Goal: Transaction & Acquisition: Obtain resource

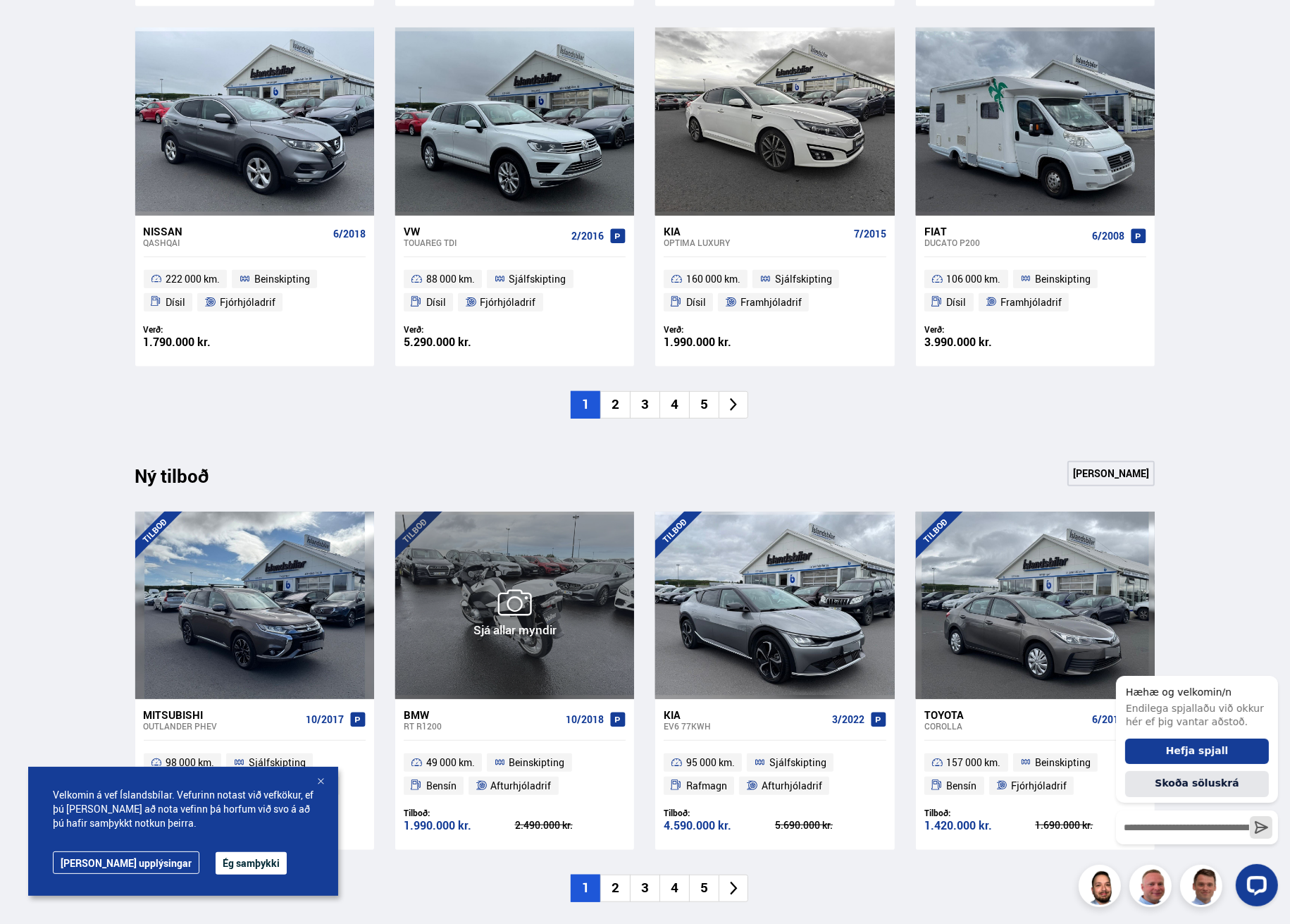
scroll to position [1339, 0]
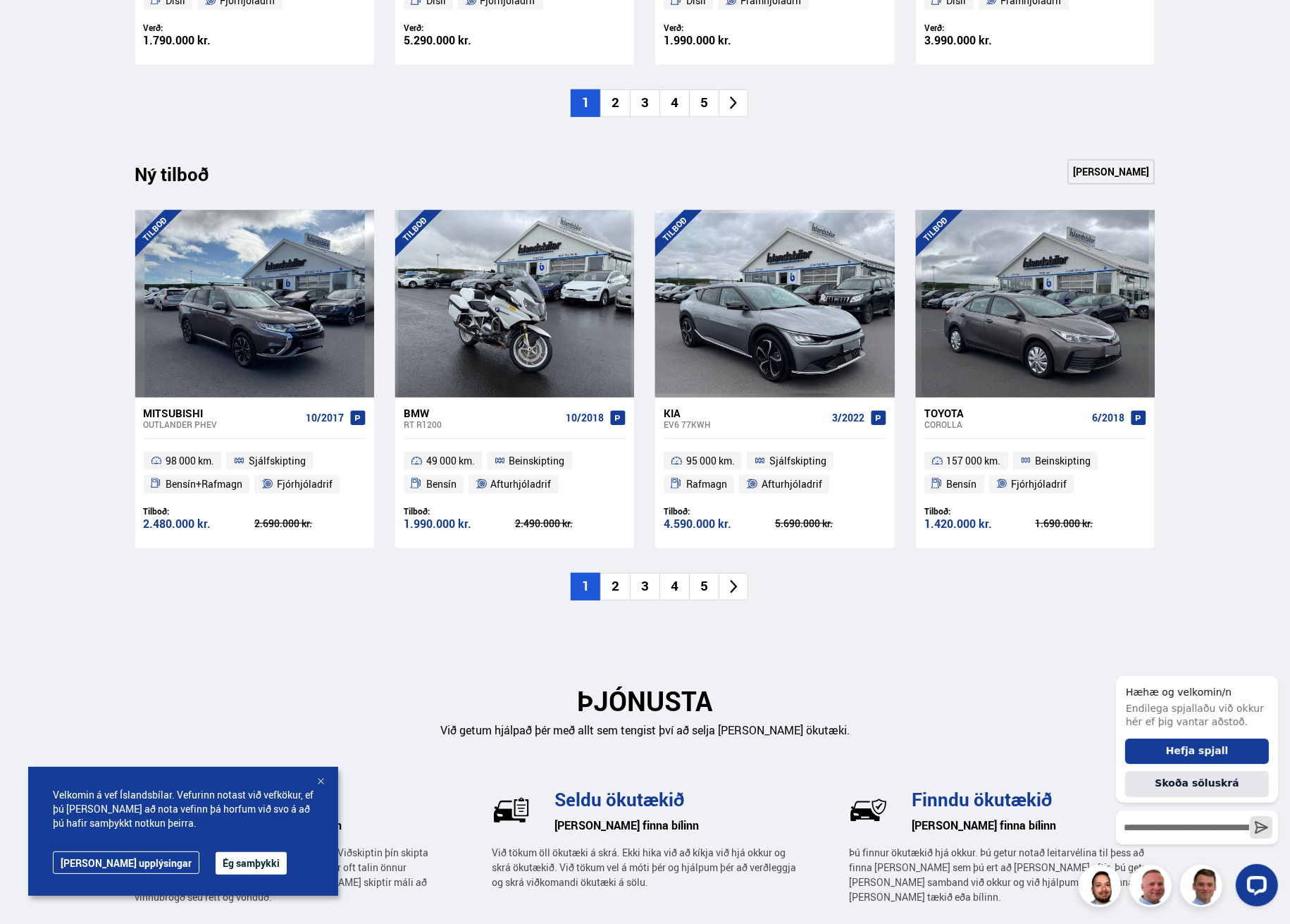
click at [615, 590] on li "2" at bounding box center [615, 586] width 29 height 28
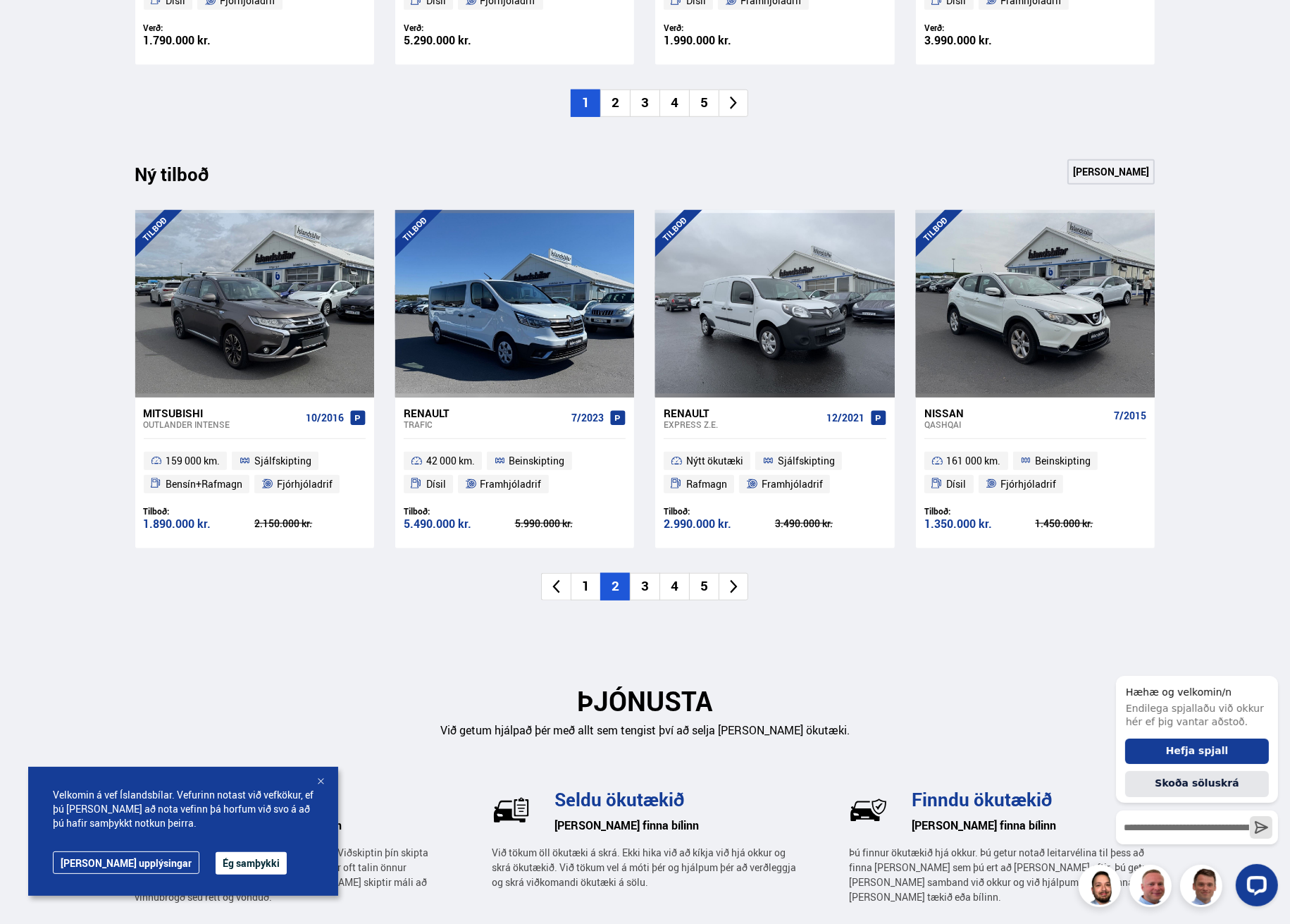
click at [647, 588] on li "3" at bounding box center [645, 586] width 29 height 28
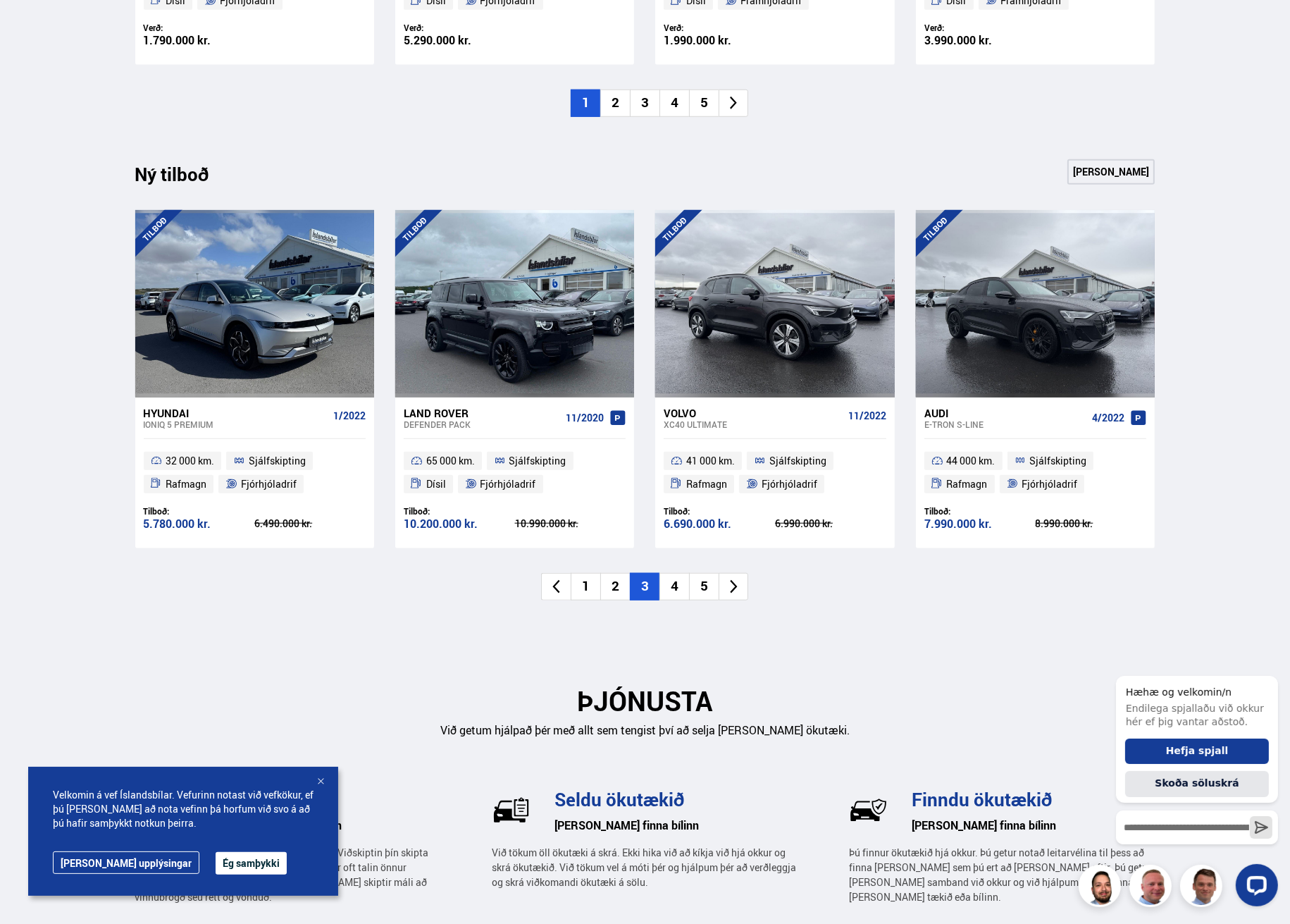
click at [676, 585] on li "4" at bounding box center [674, 586] width 29 height 28
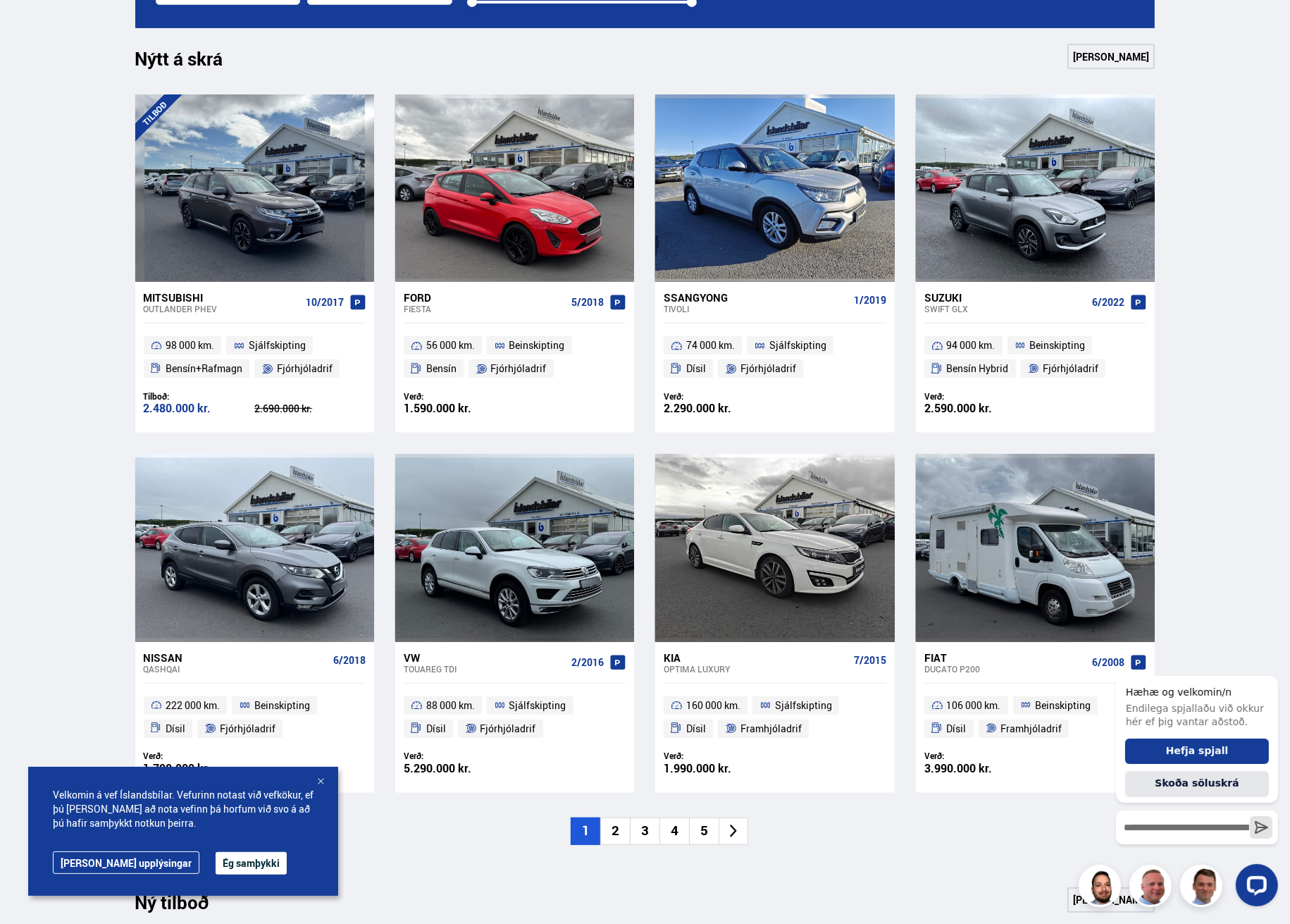
scroll to position [775, 0]
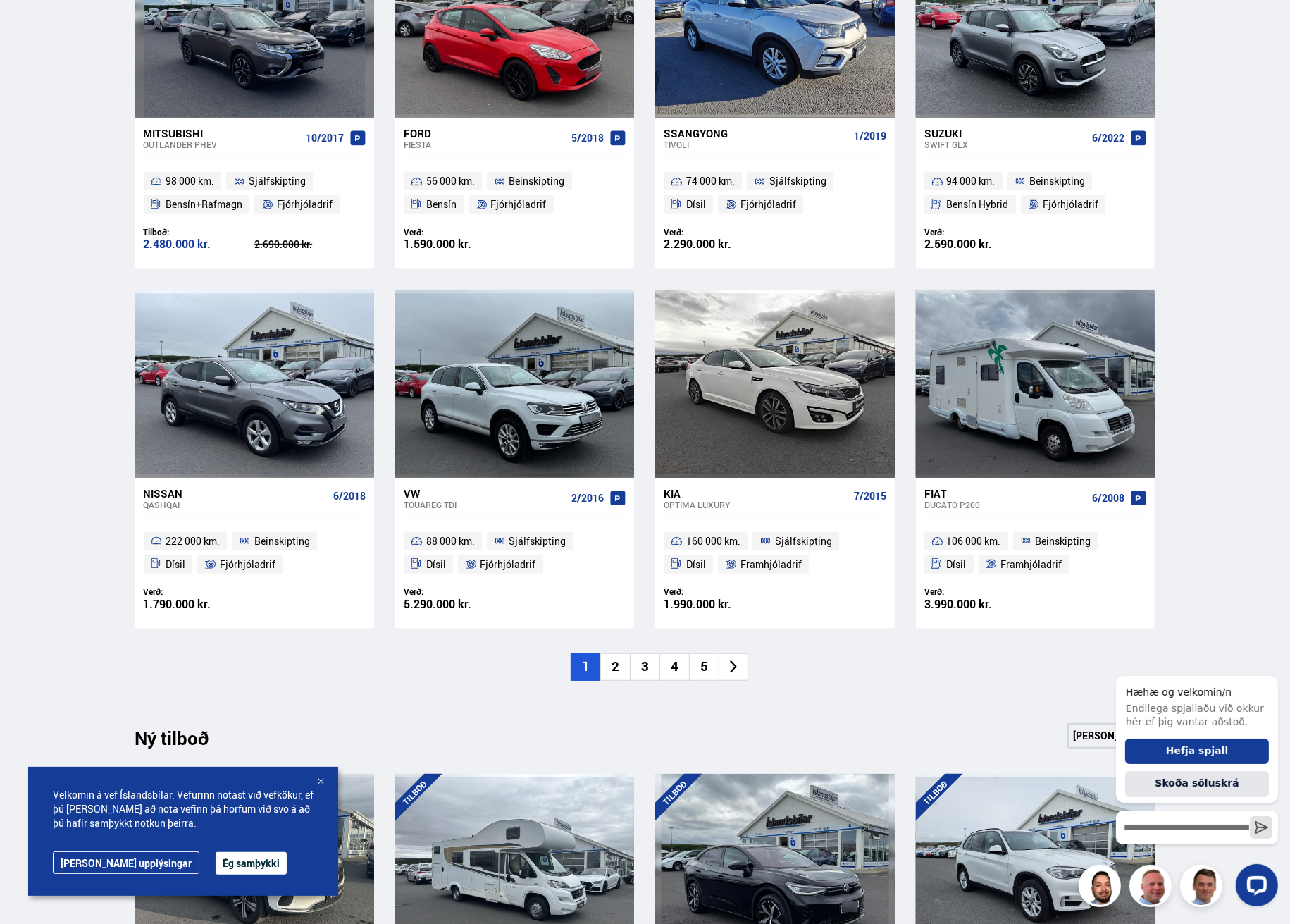
click at [620, 663] on li "2" at bounding box center [615, 667] width 29 height 28
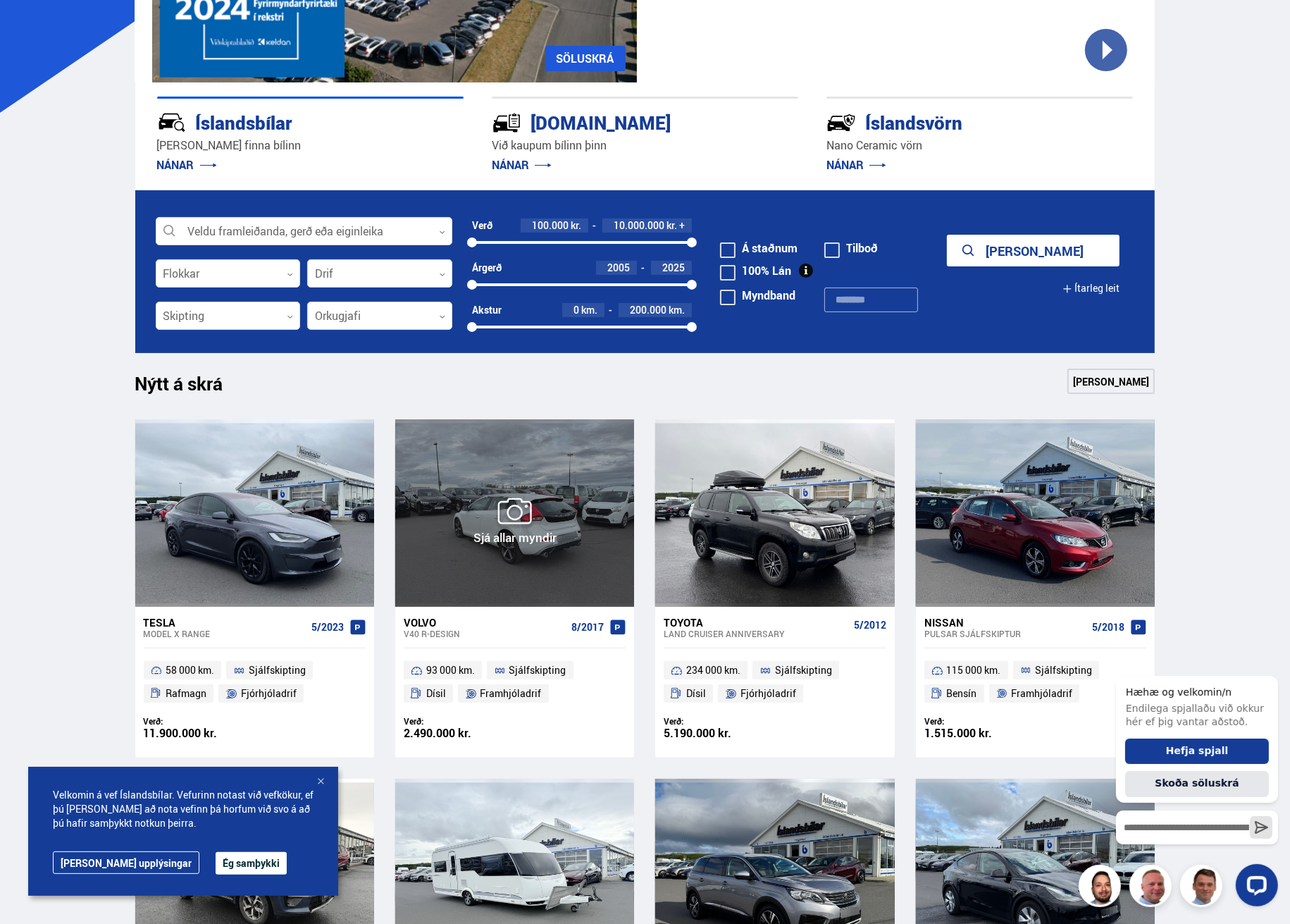
scroll to position [705, 0]
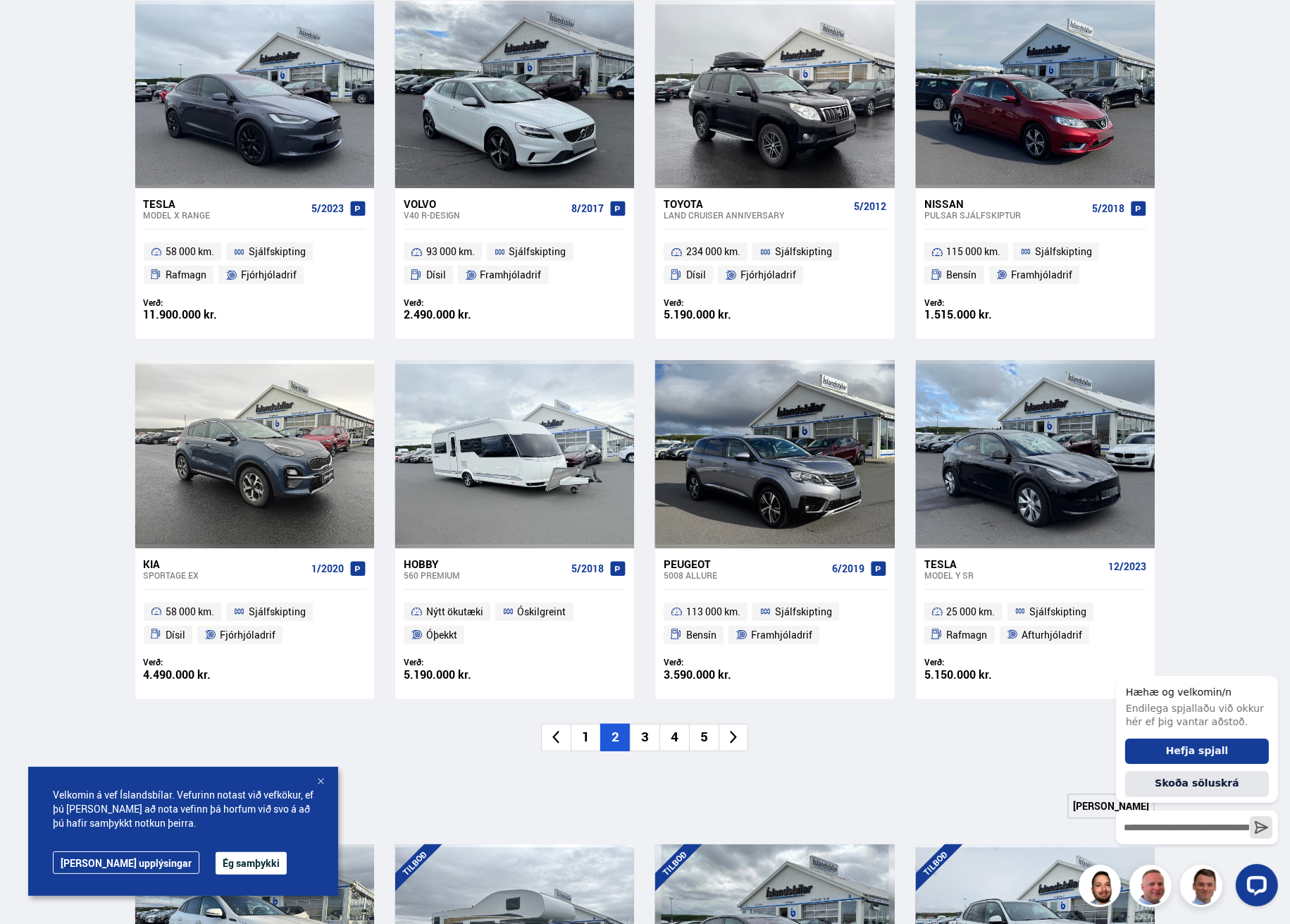
click at [644, 740] on li "3" at bounding box center [645, 738] width 29 height 28
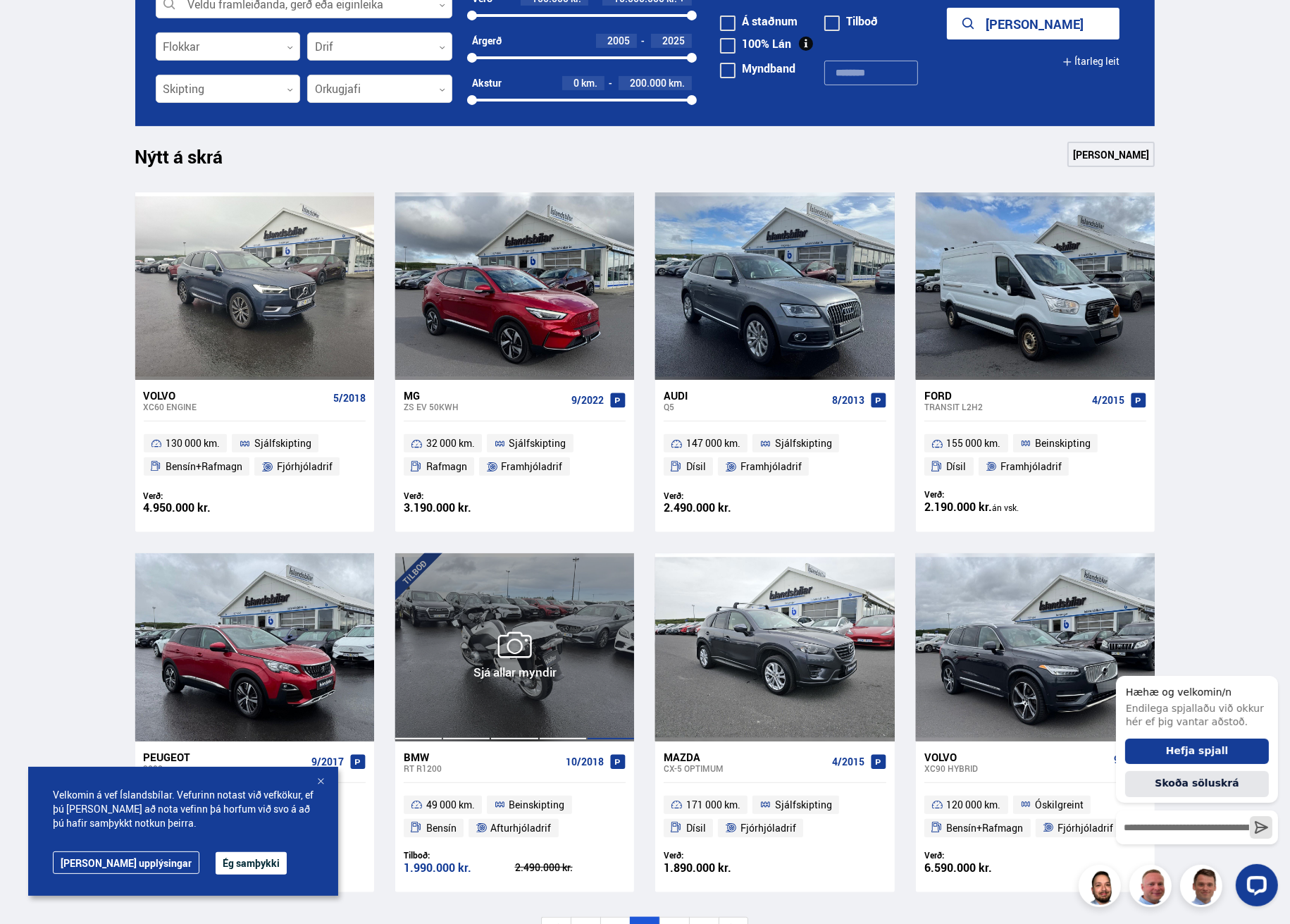
scroll to position [563, 0]
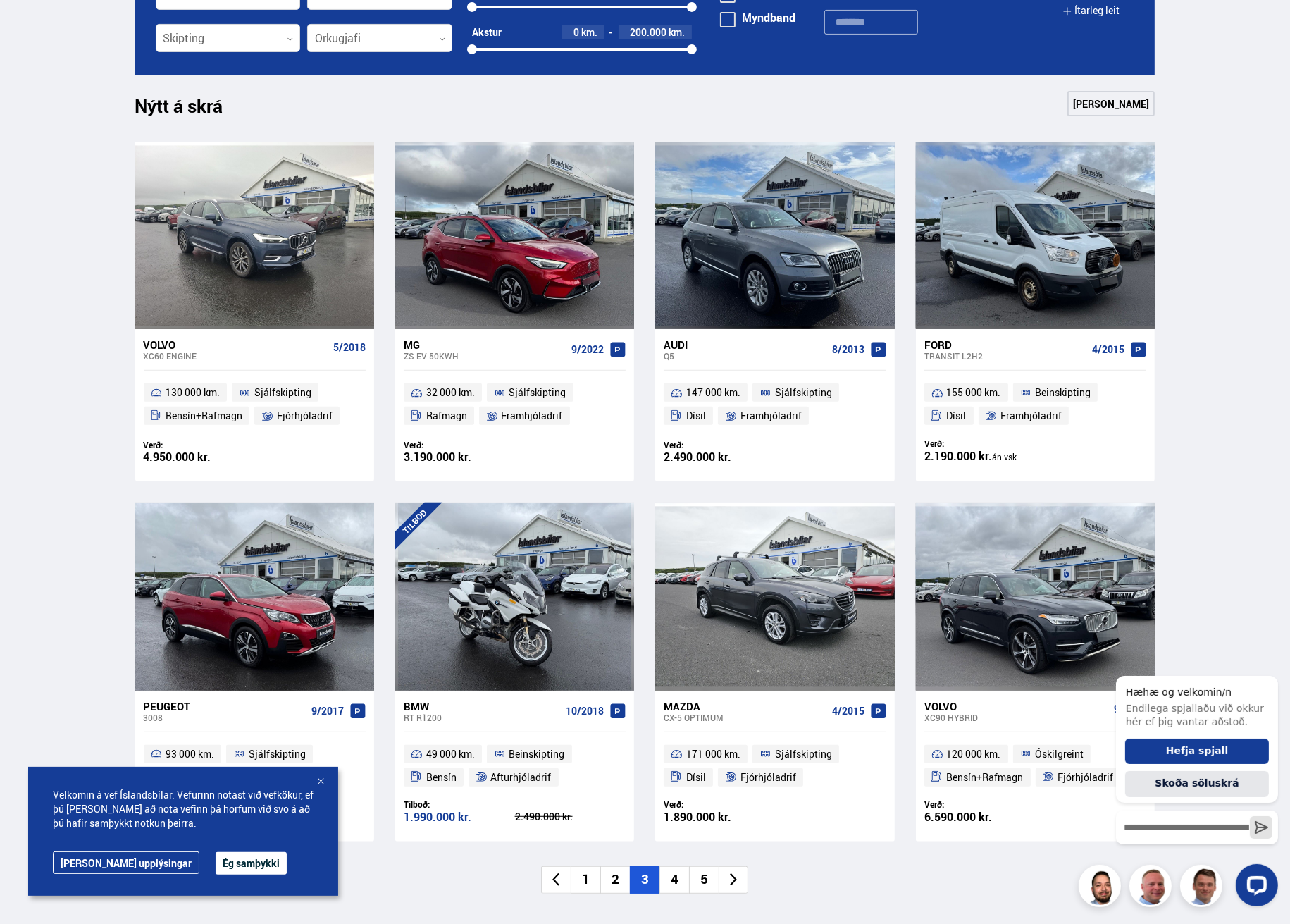
click at [321, 780] on div at bounding box center [320, 782] width 14 height 14
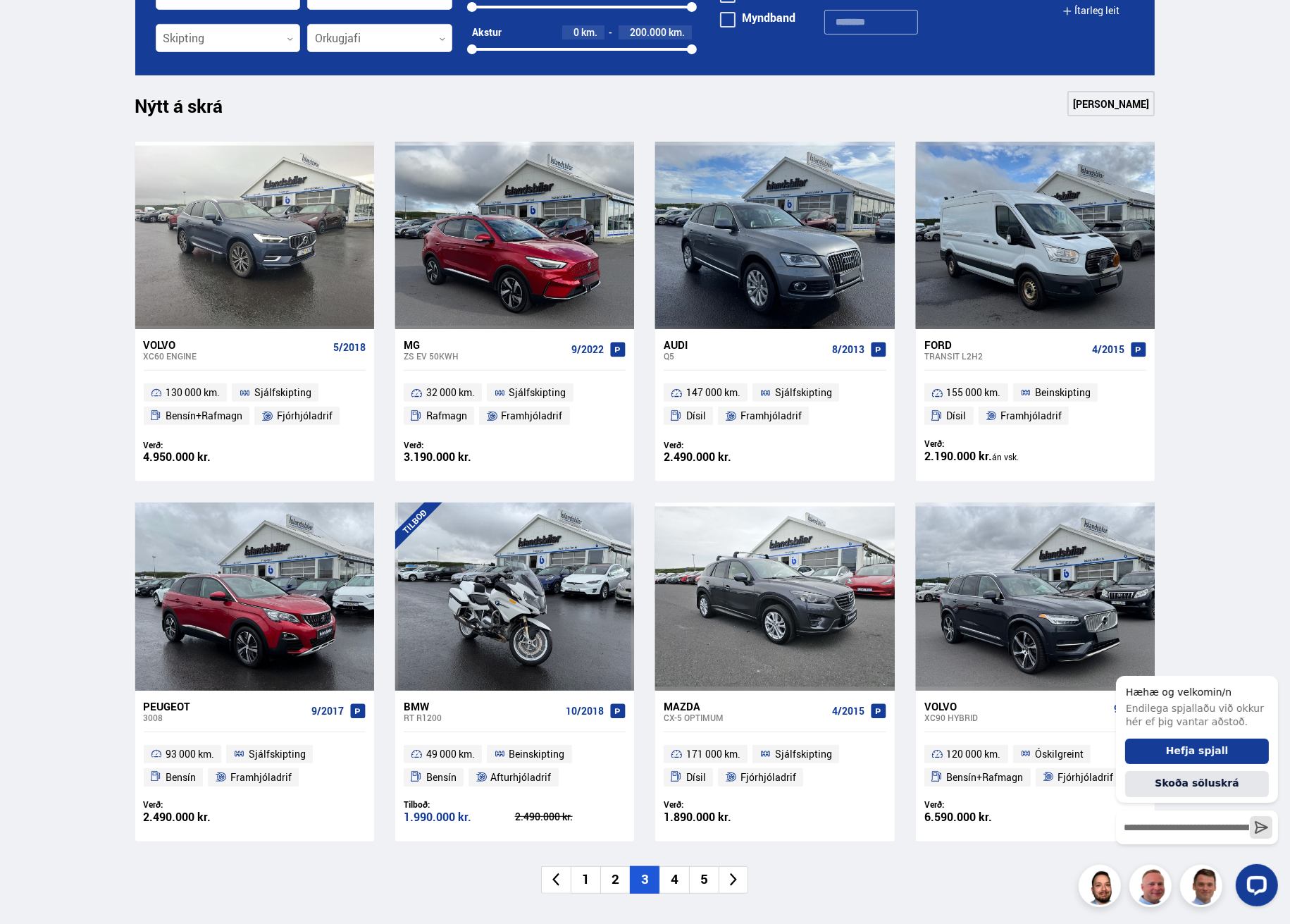
click at [673, 883] on li "4" at bounding box center [674, 880] width 29 height 28
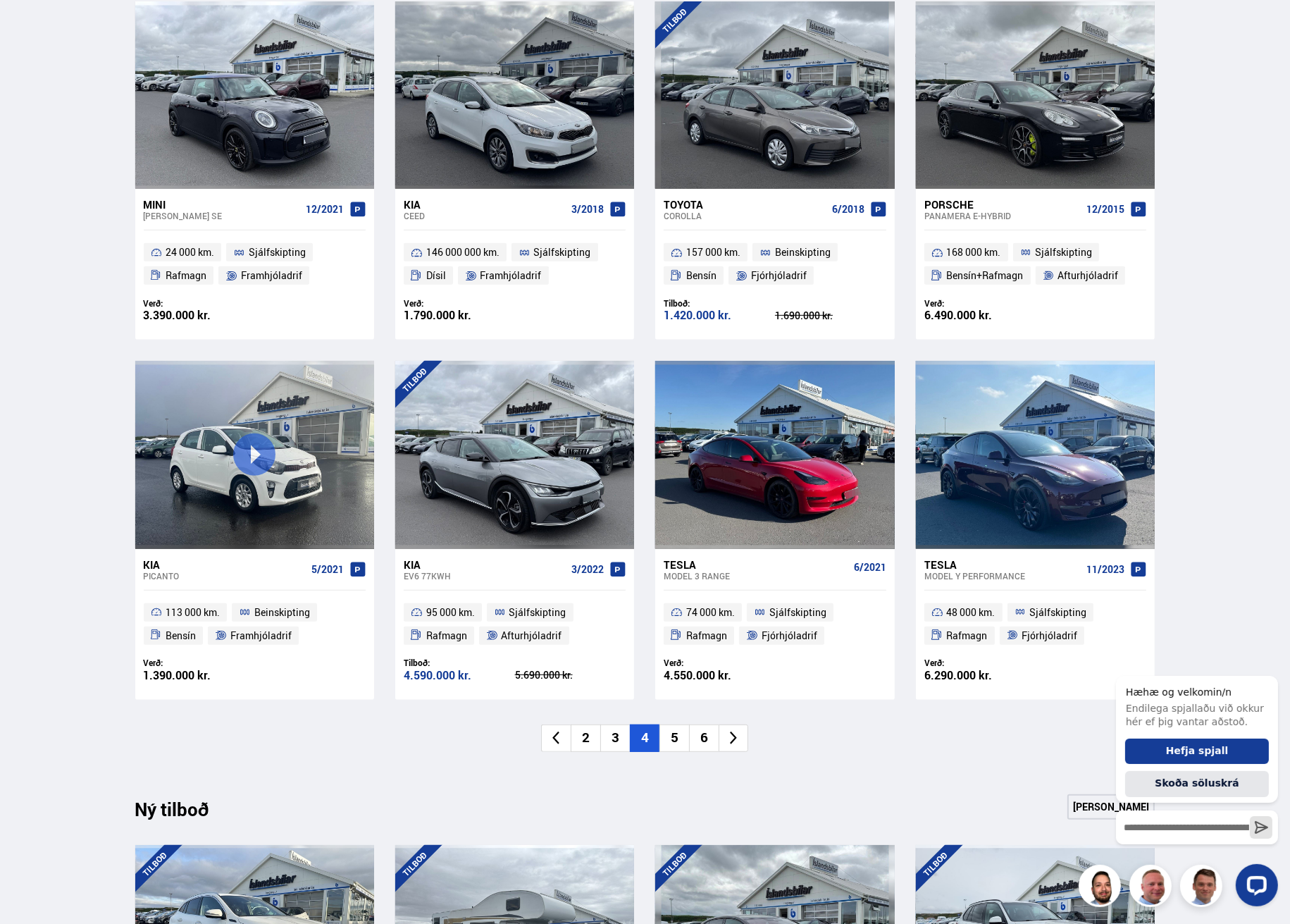
scroll to position [705, 0]
click at [673, 740] on li "5" at bounding box center [674, 738] width 29 height 28
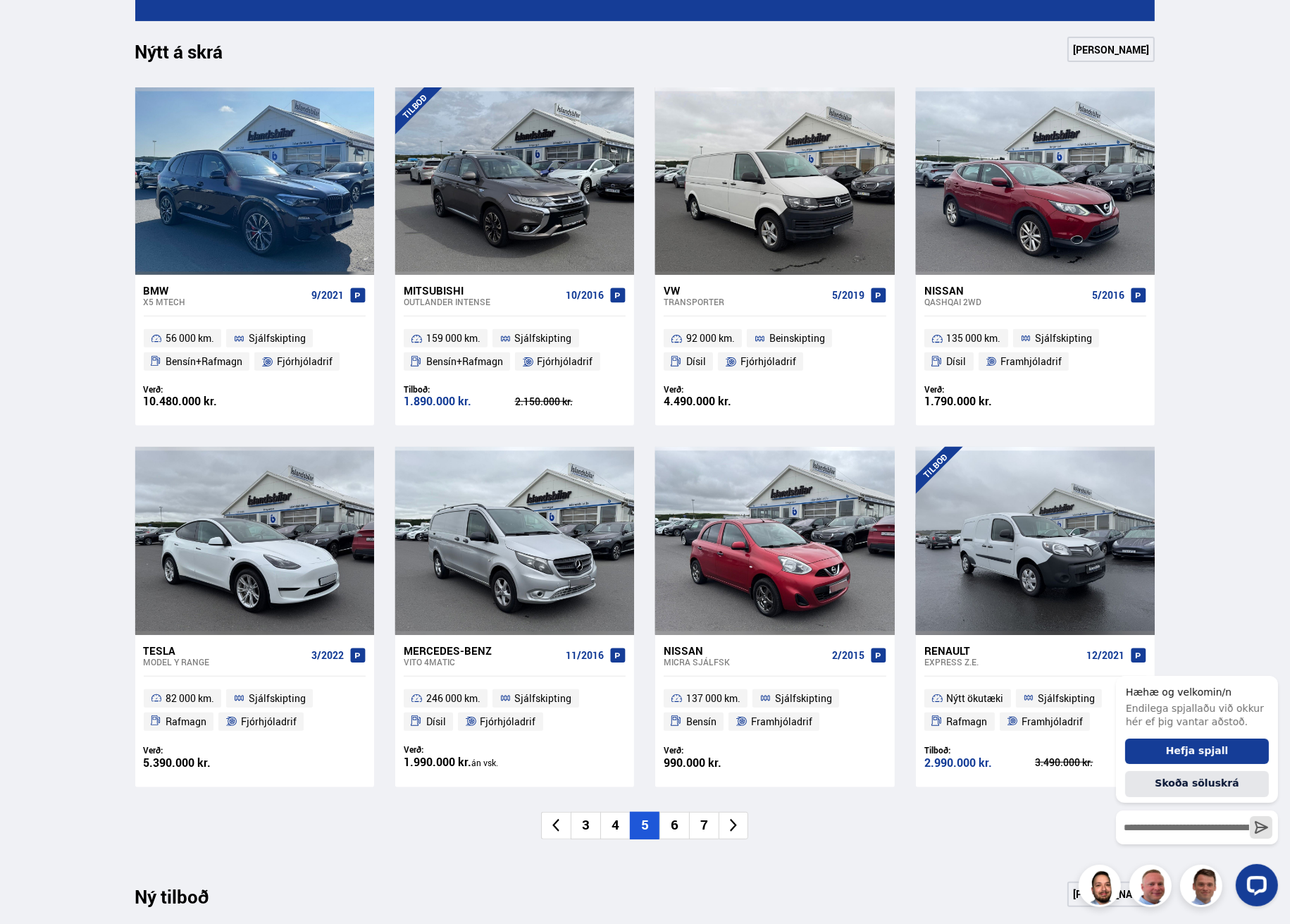
scroll to position [634, 0]
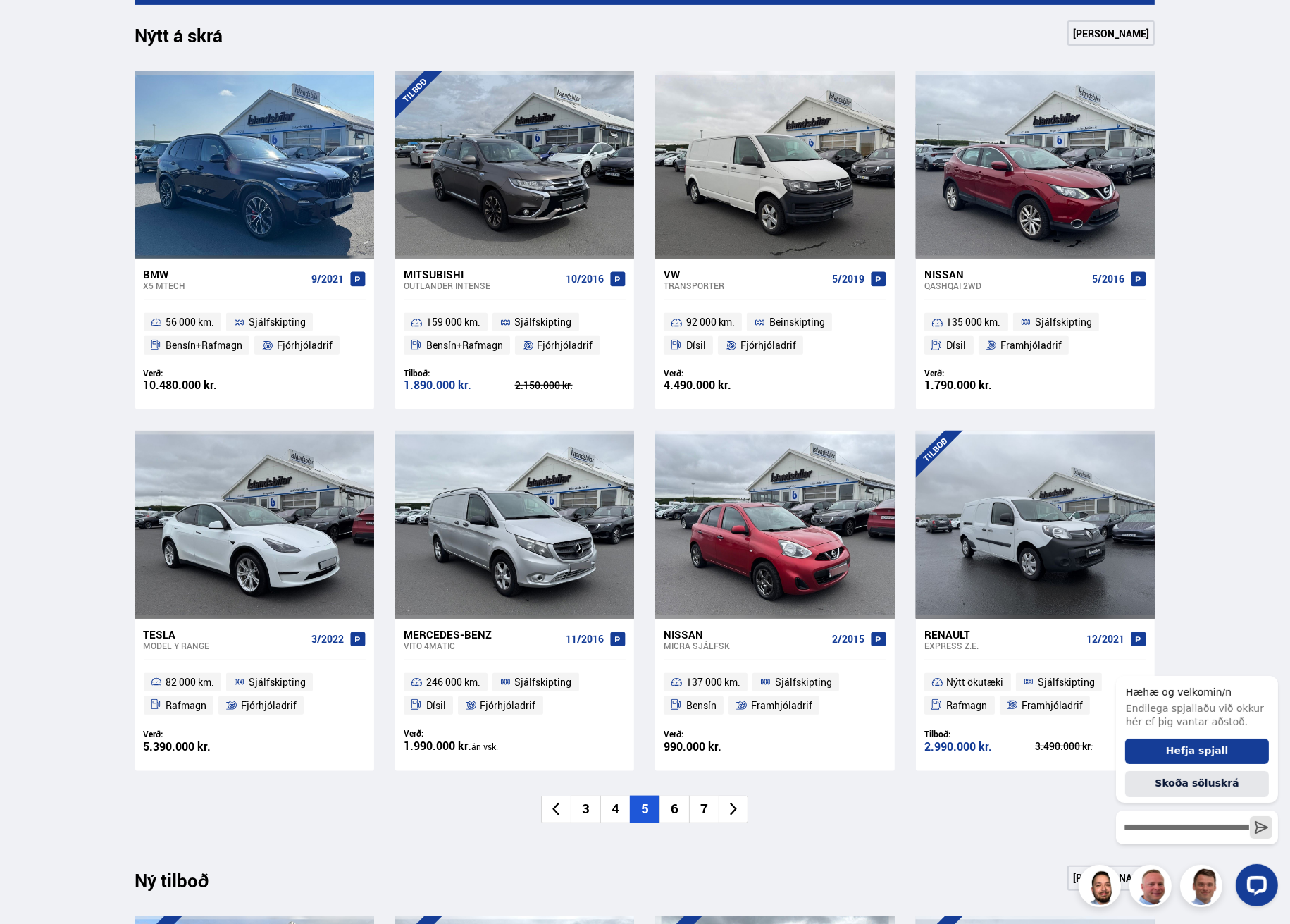
click at [674, 807] on li "6" at bounding box center [674, 809] width 29 height 28
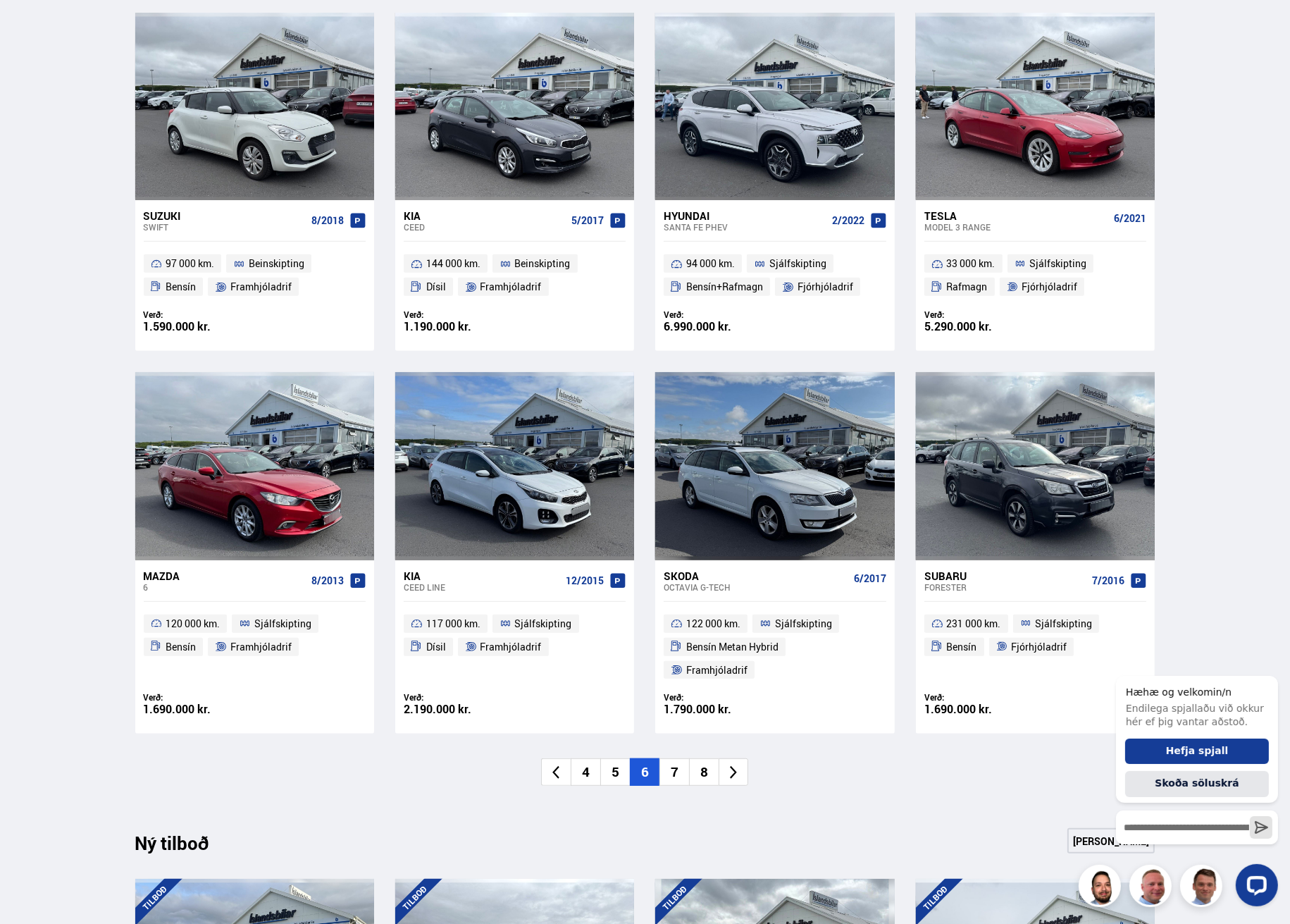
scroll to position [705, 0]
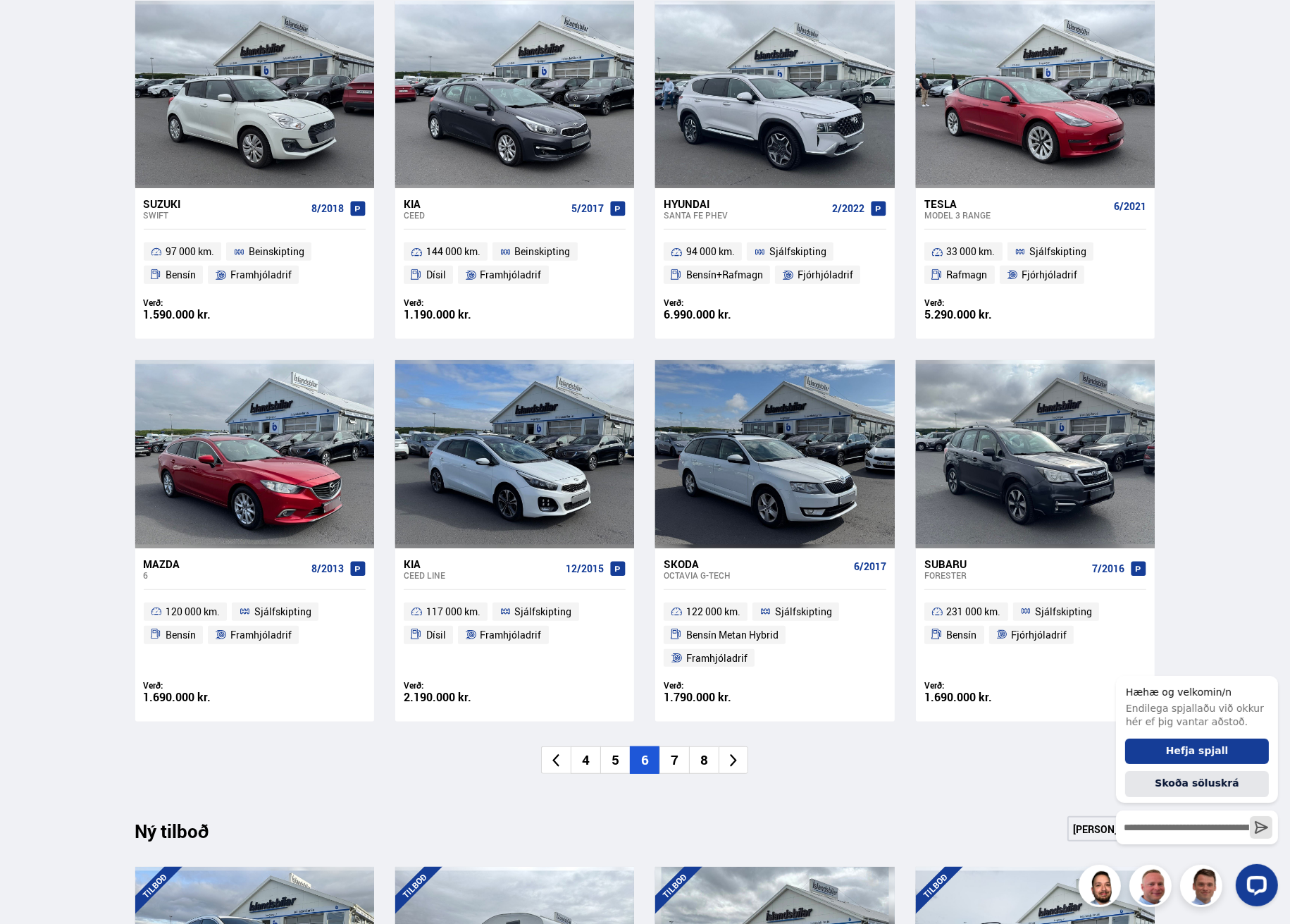
click at [675, 746] on li "7" at bounding box center [674, 760] width 29 height 28
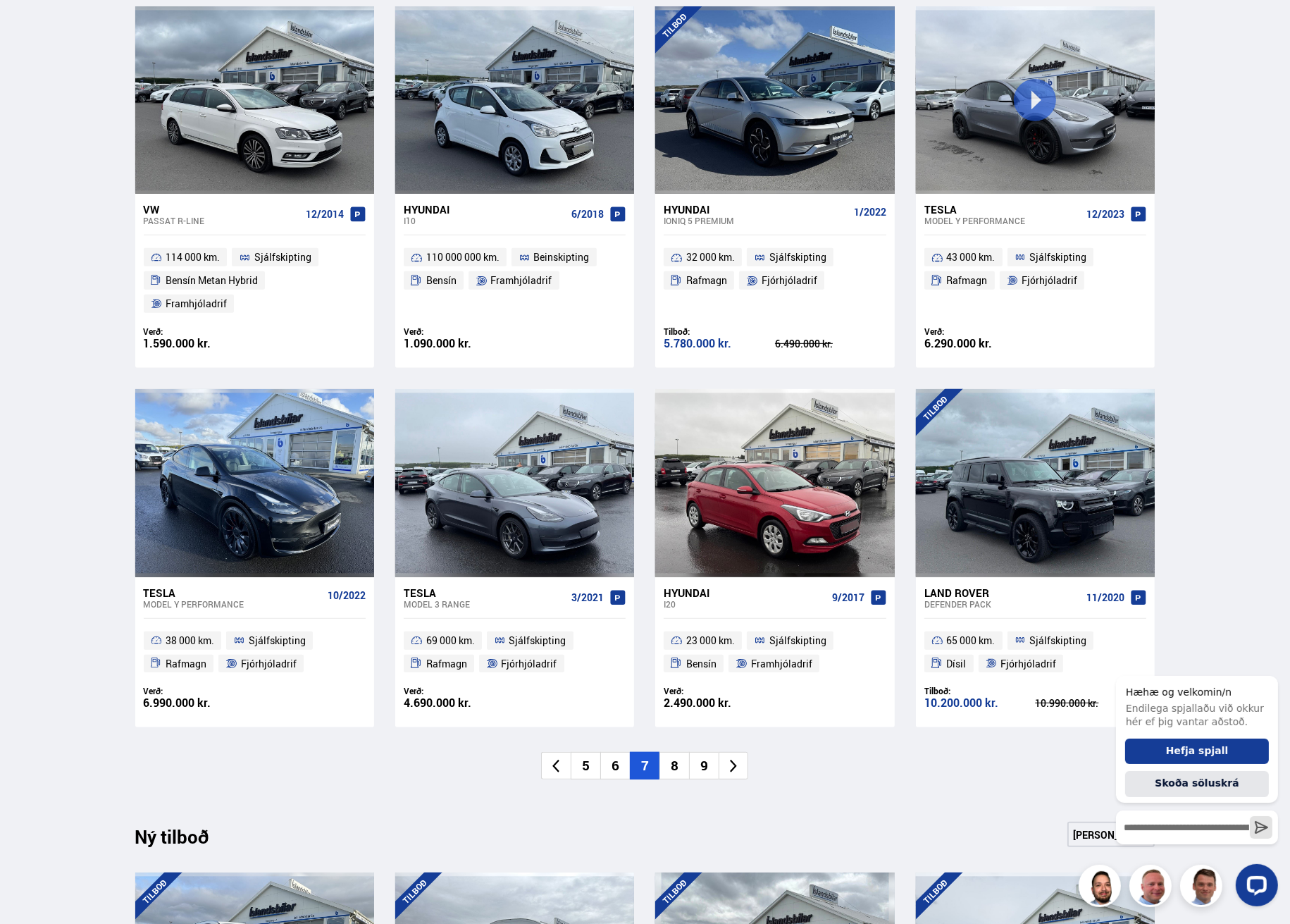
scroll to position [846, 0]
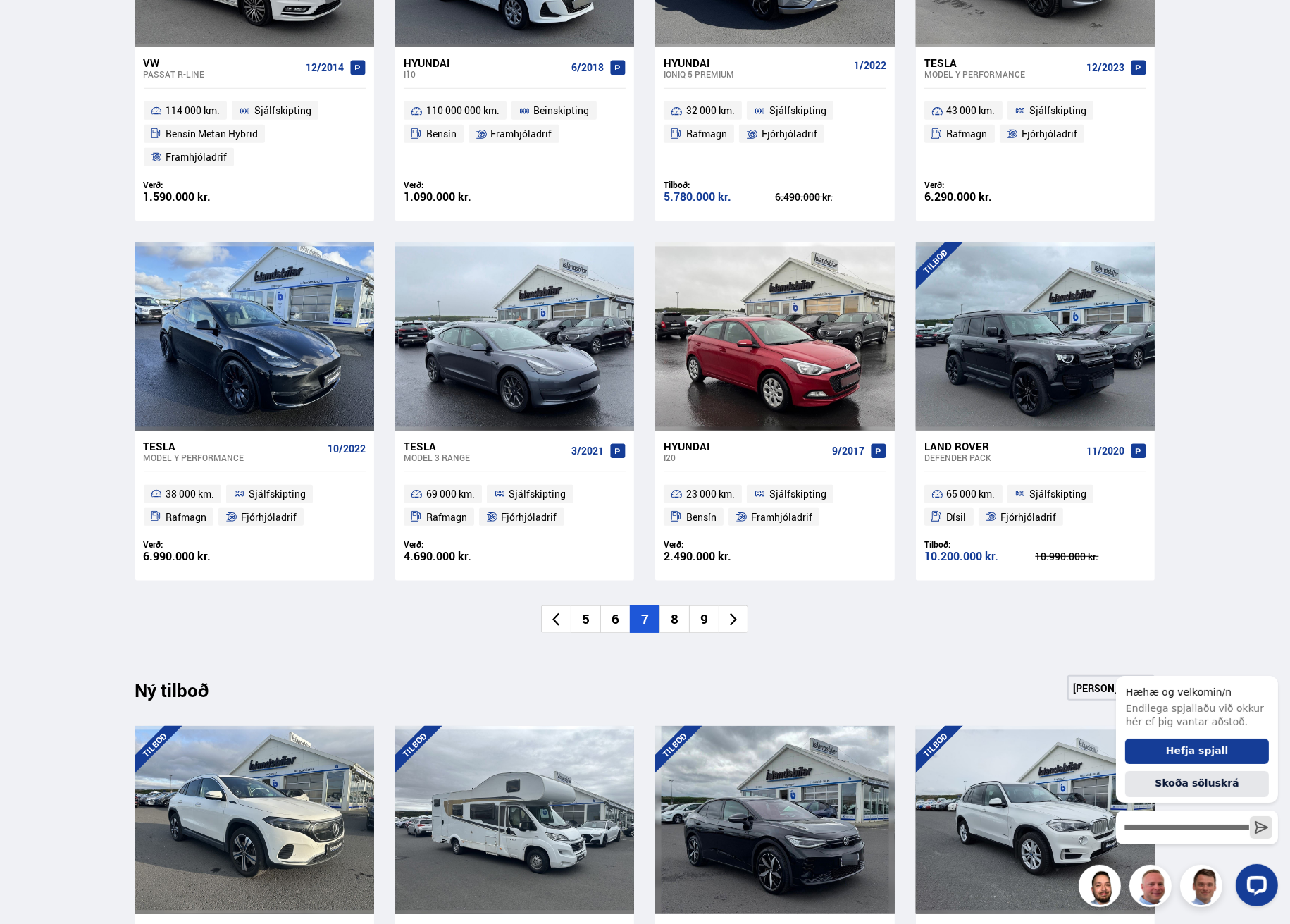
click at [678, 606] on li "8" at bounding box center [674, 619] width 29 height 28
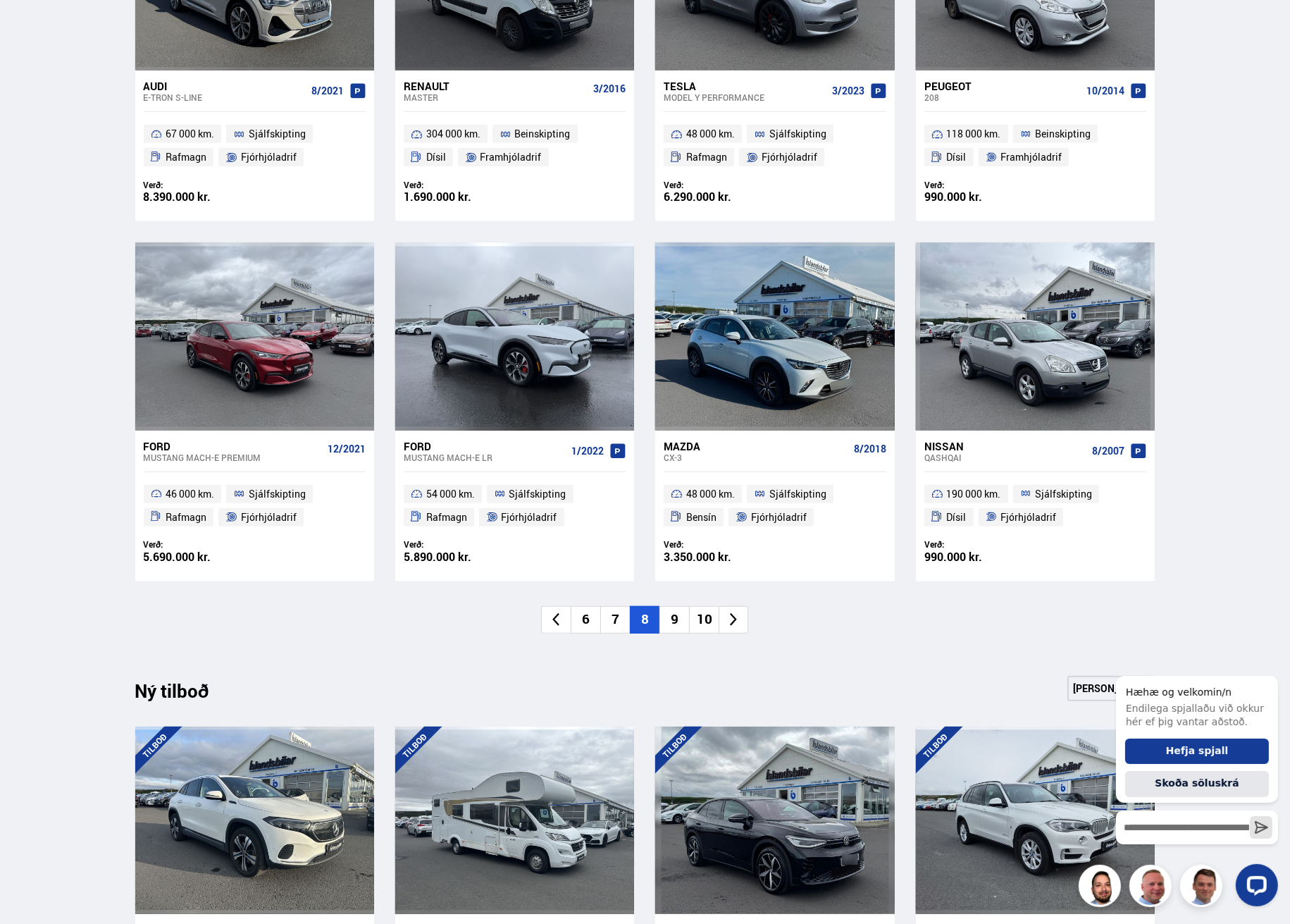
scroll to position [916, 0]
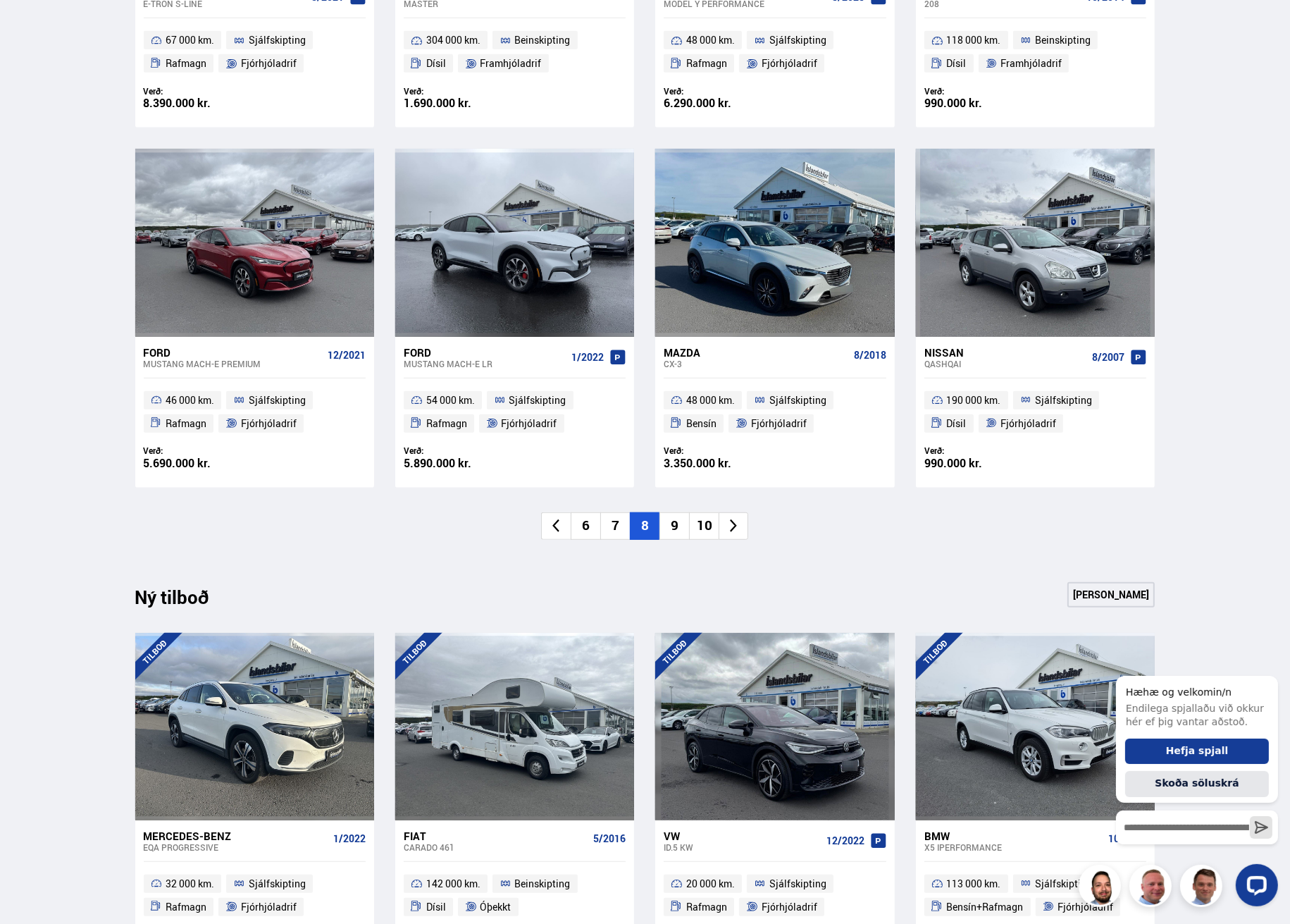
click at [674, 522] on li "9" at bounding box center [674, 526] width 29 height 28
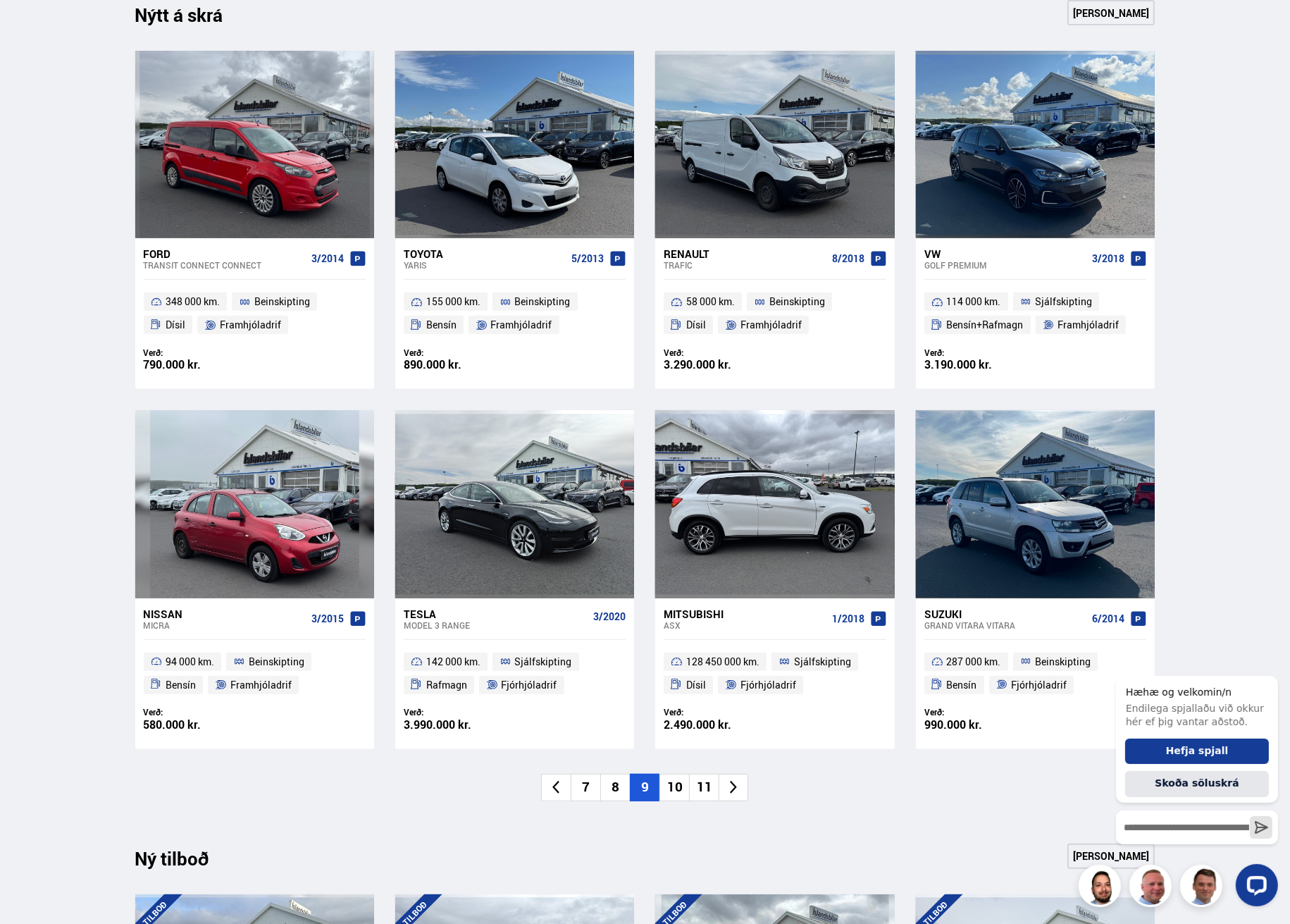
scroll to position [705, 0]
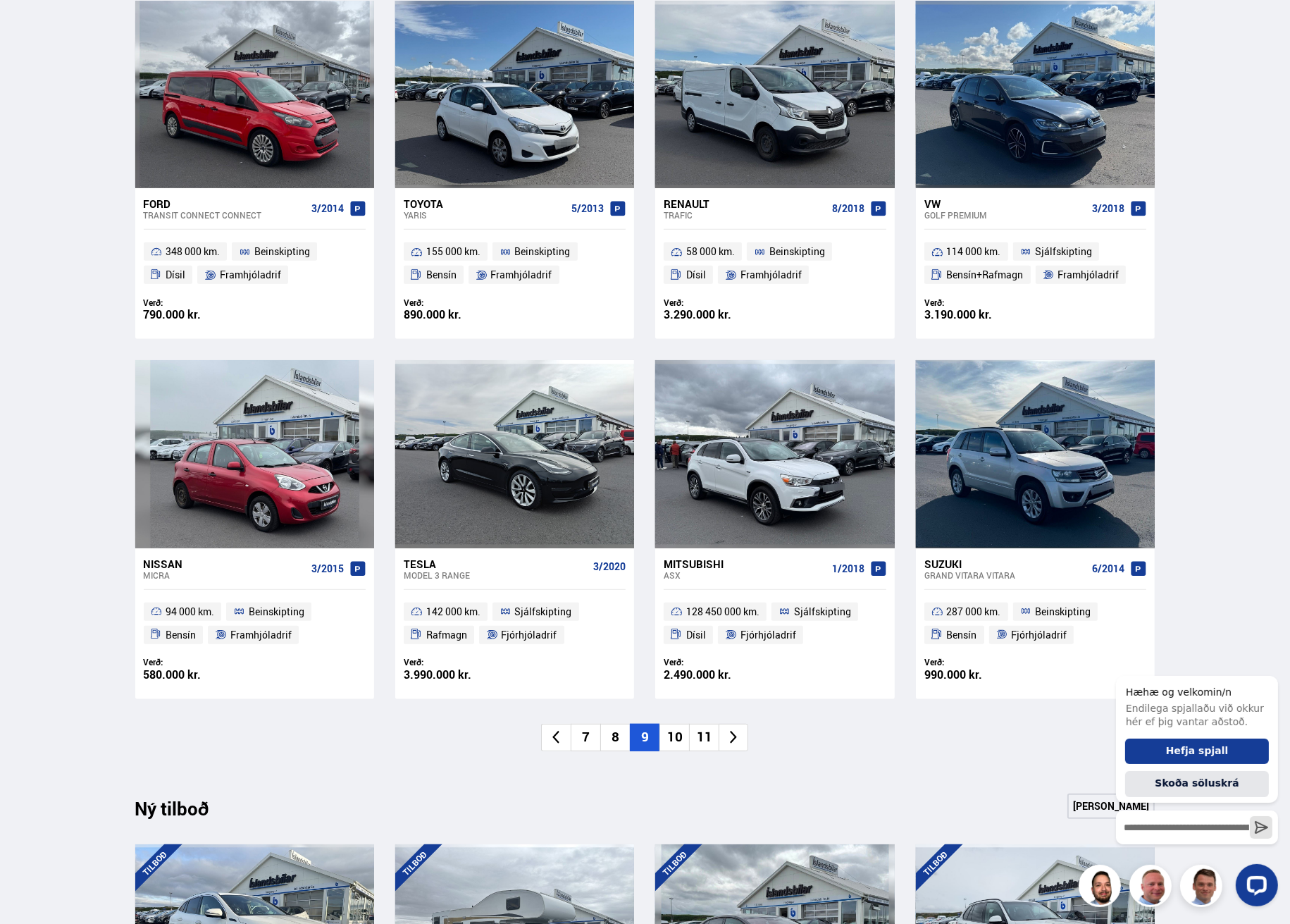
click at [672, 740] on li "10" at bounding box center [674, 738] width 29 height 28
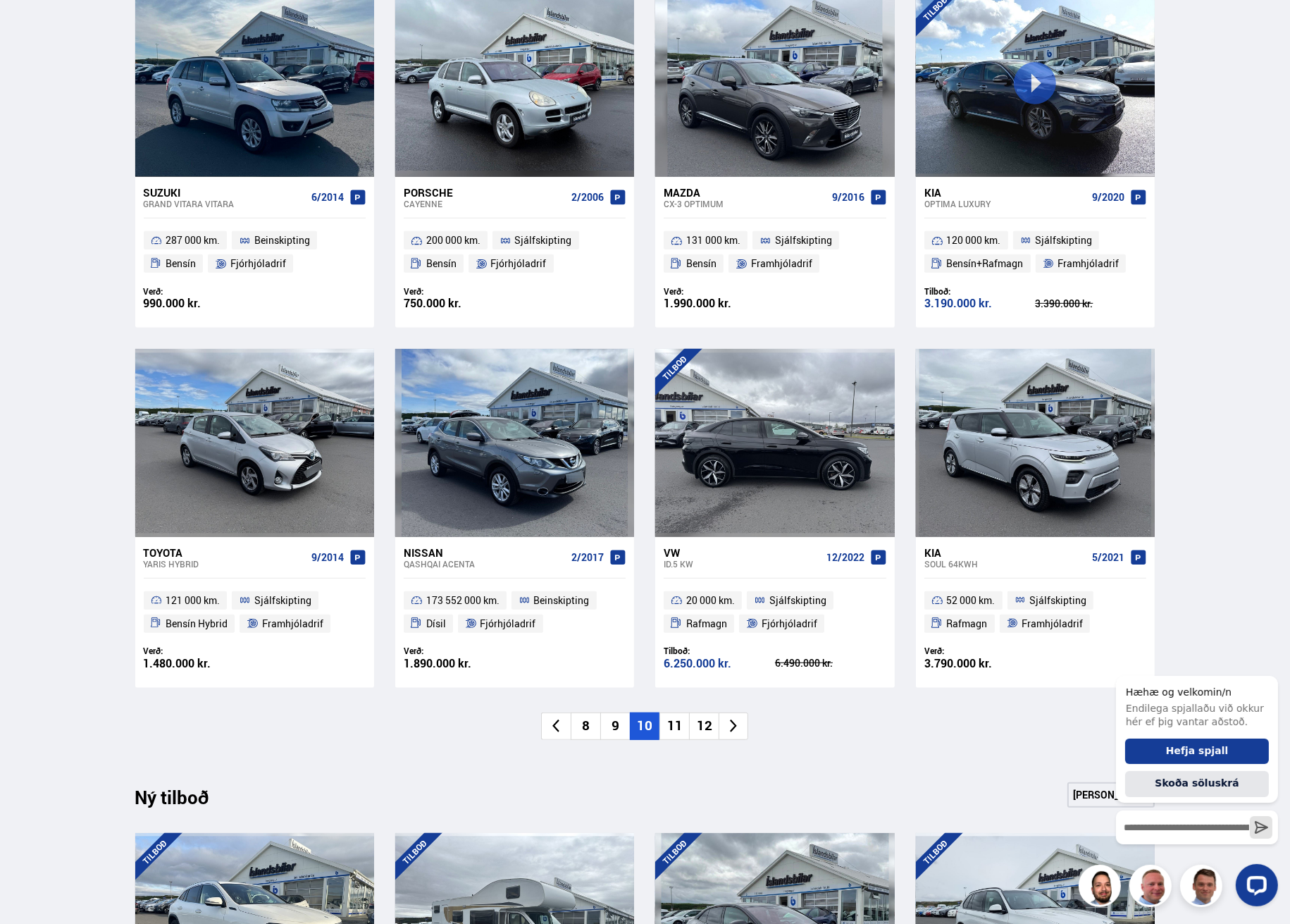
scroll to position [775, 0]
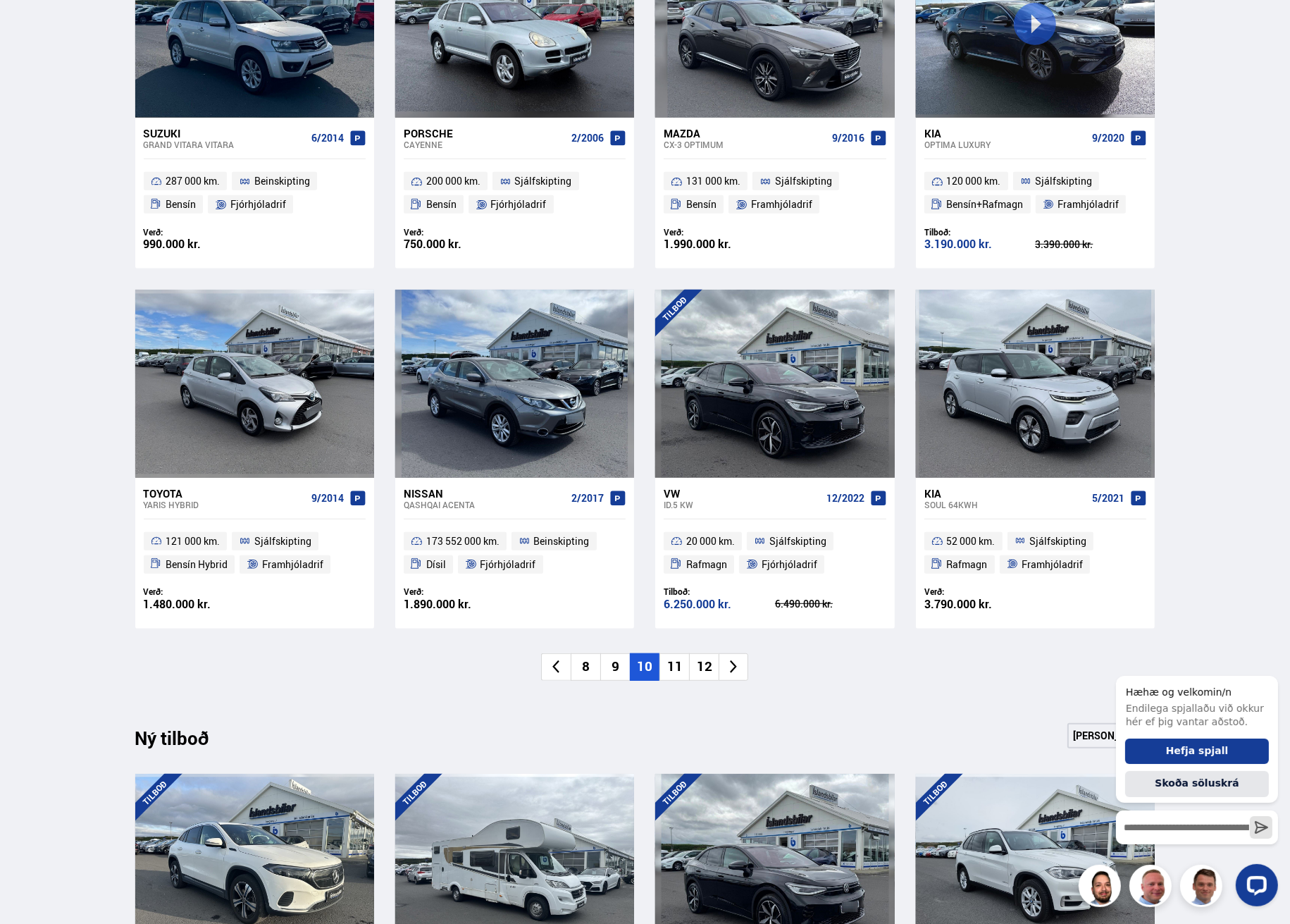
click at [673, 667] on li "11" at bounding box center [674, 667] width 29 height 28
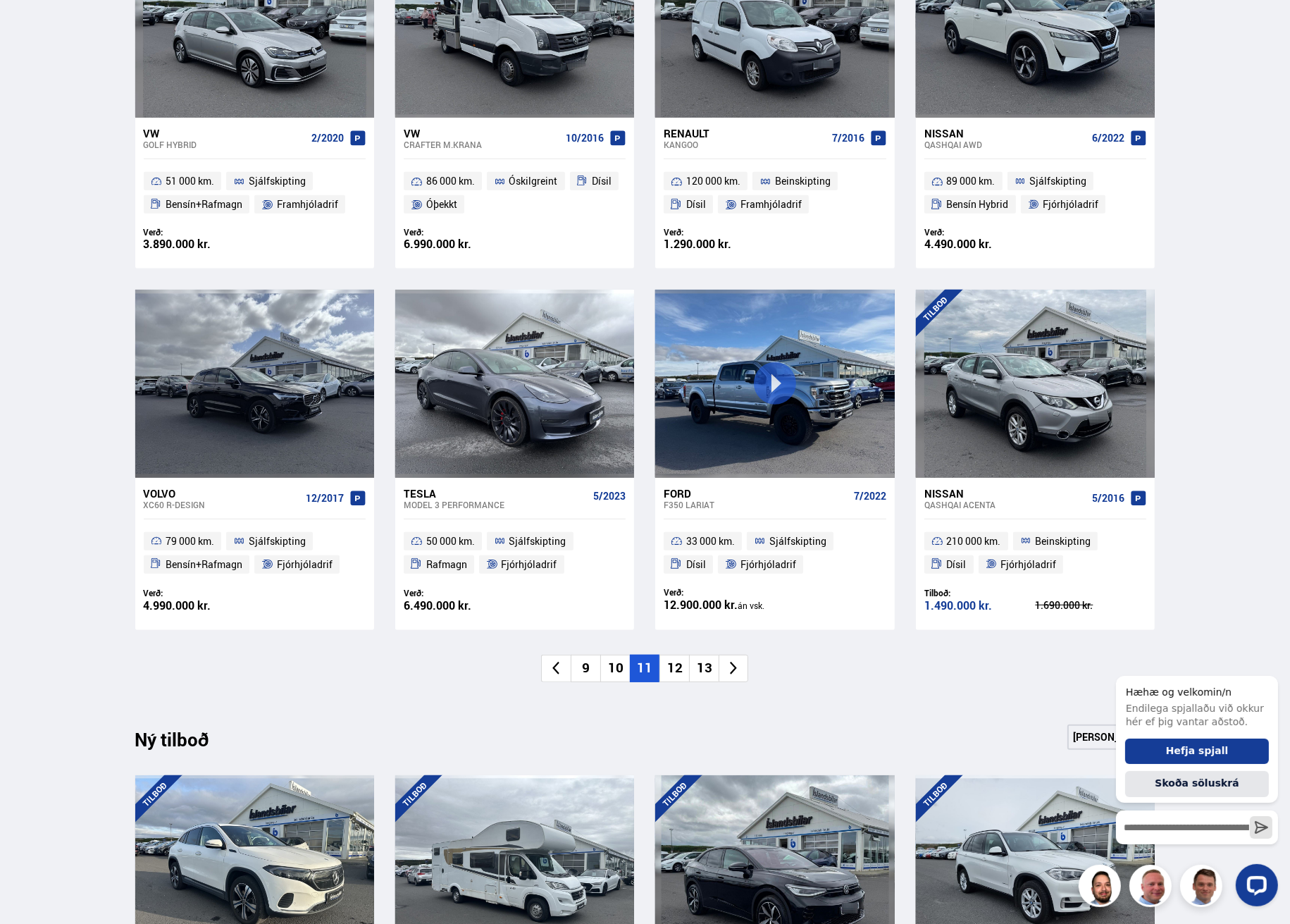
click at [673, 672] on li "12" at bounding box center [674, 669] width 29 height 28
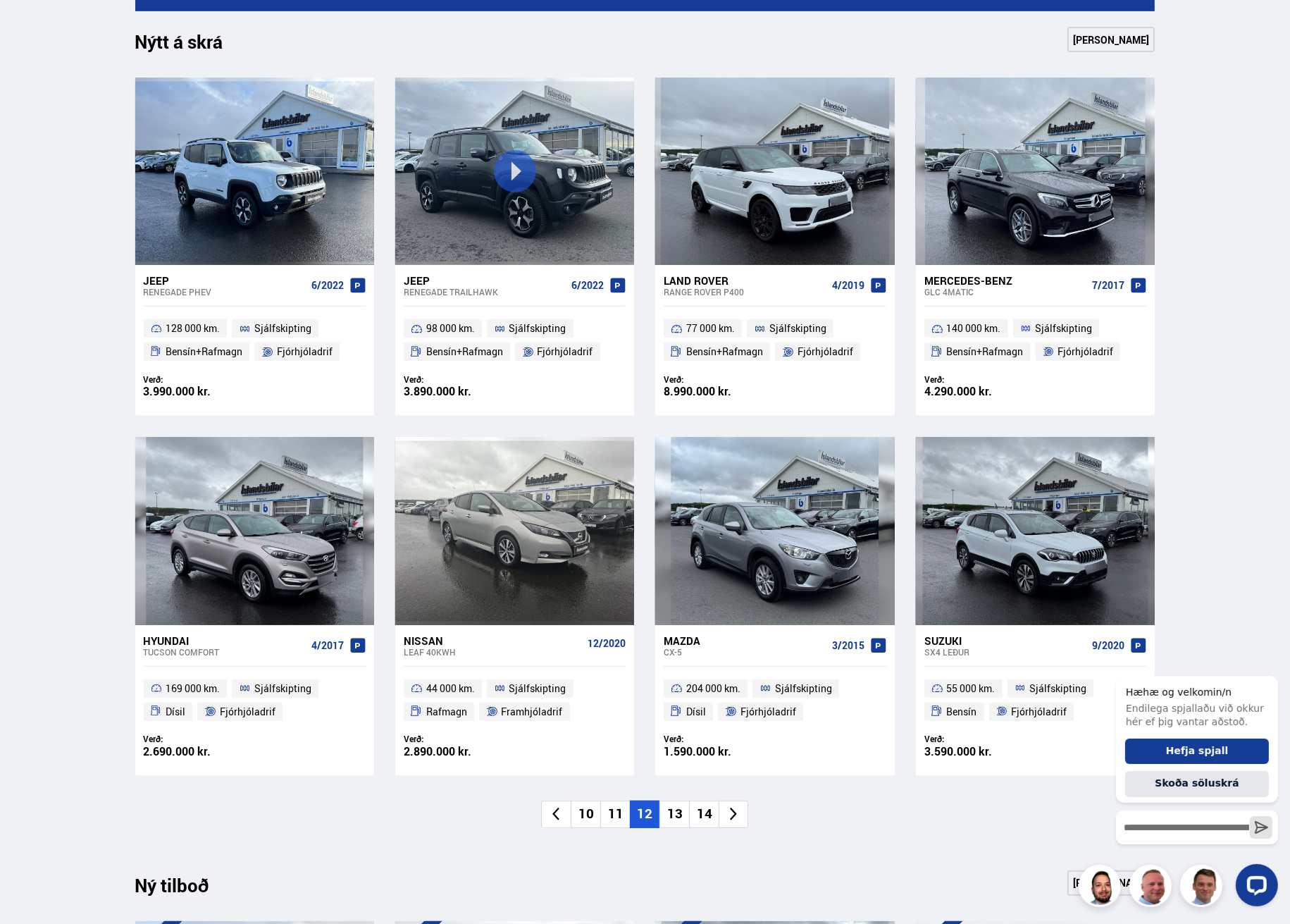
scroll to position [634, 0]
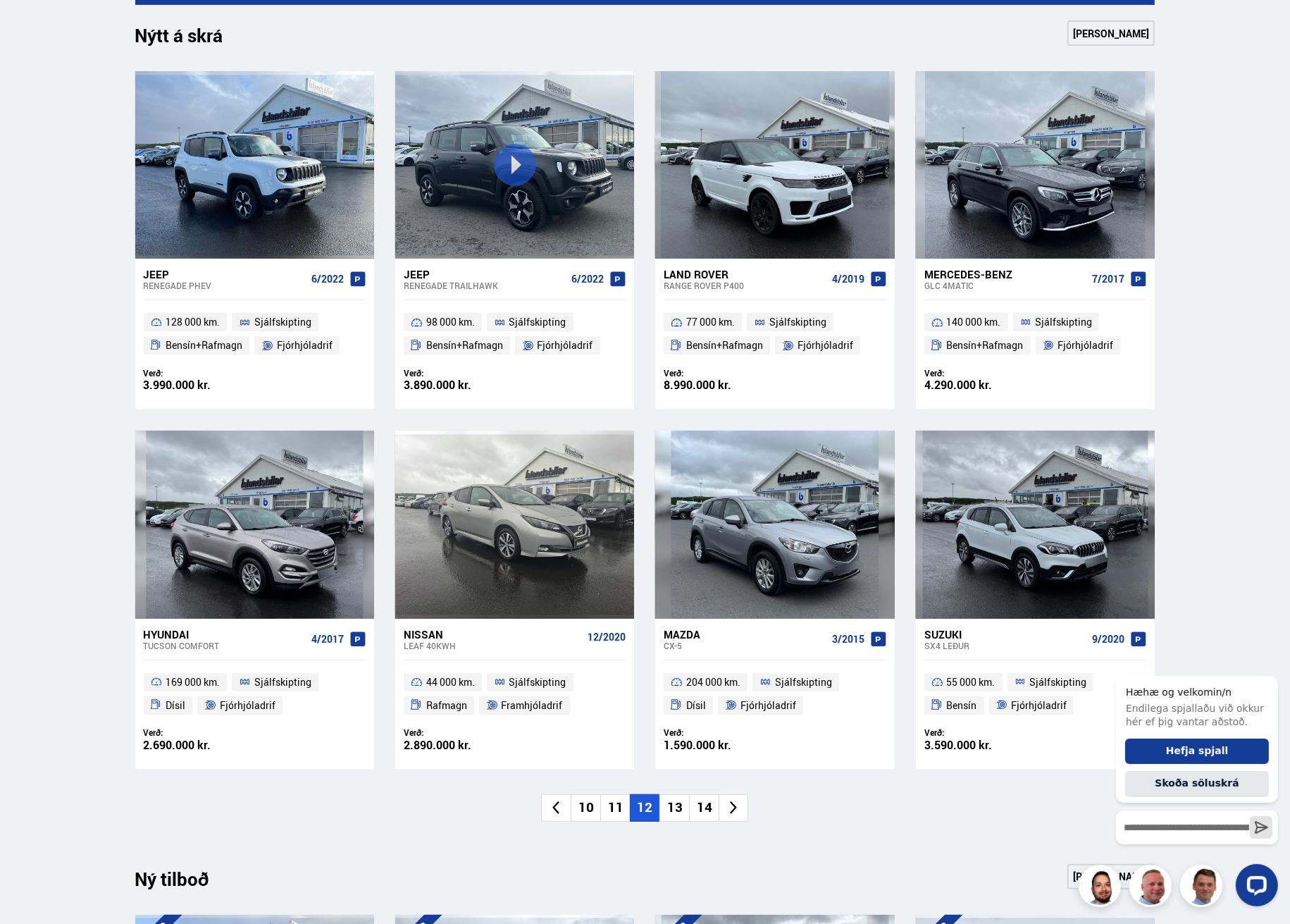
click at [676, 803] on li "13" at bounding box center [674, 808] width 29 height 28
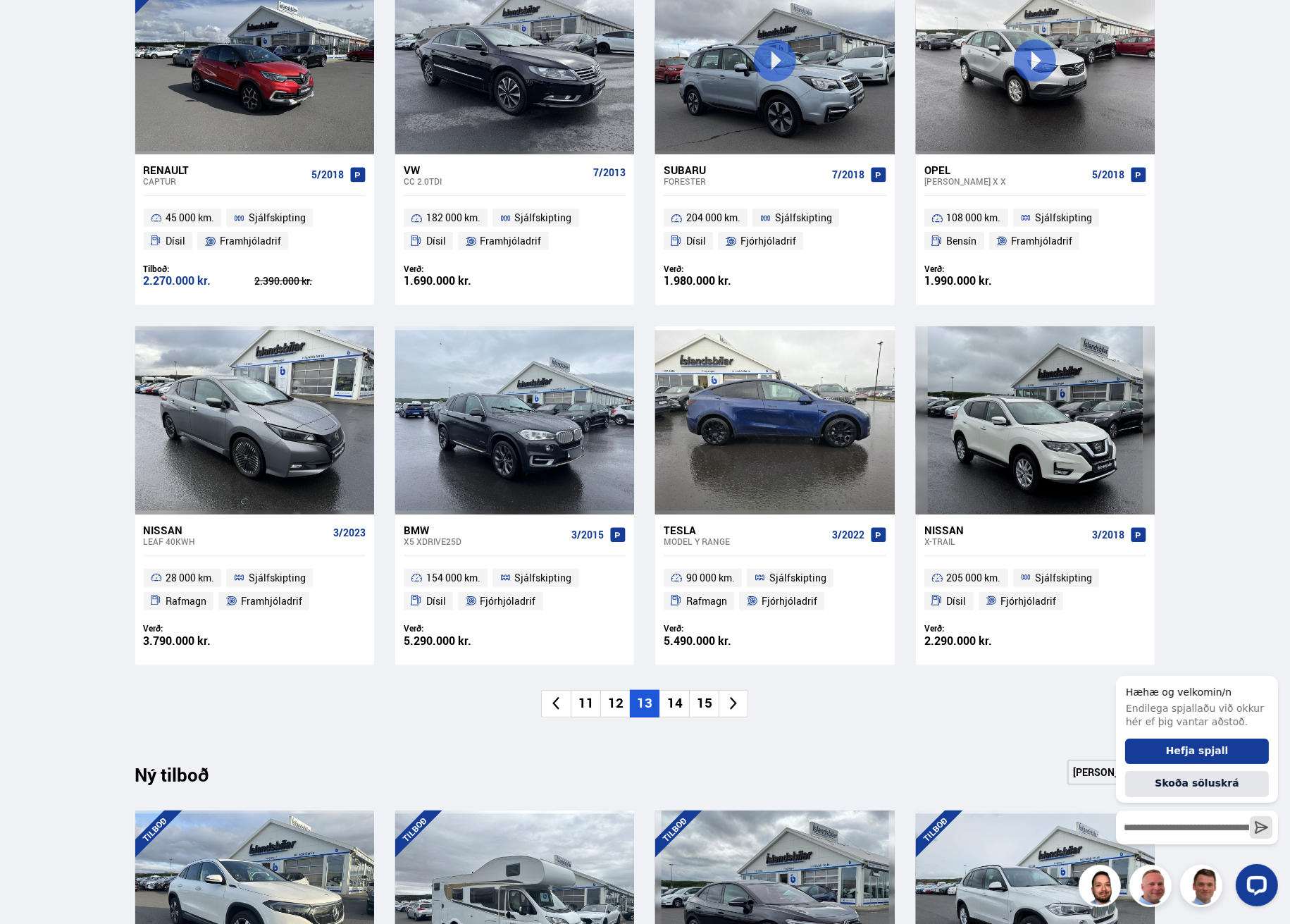
scroll to position [775, 0]
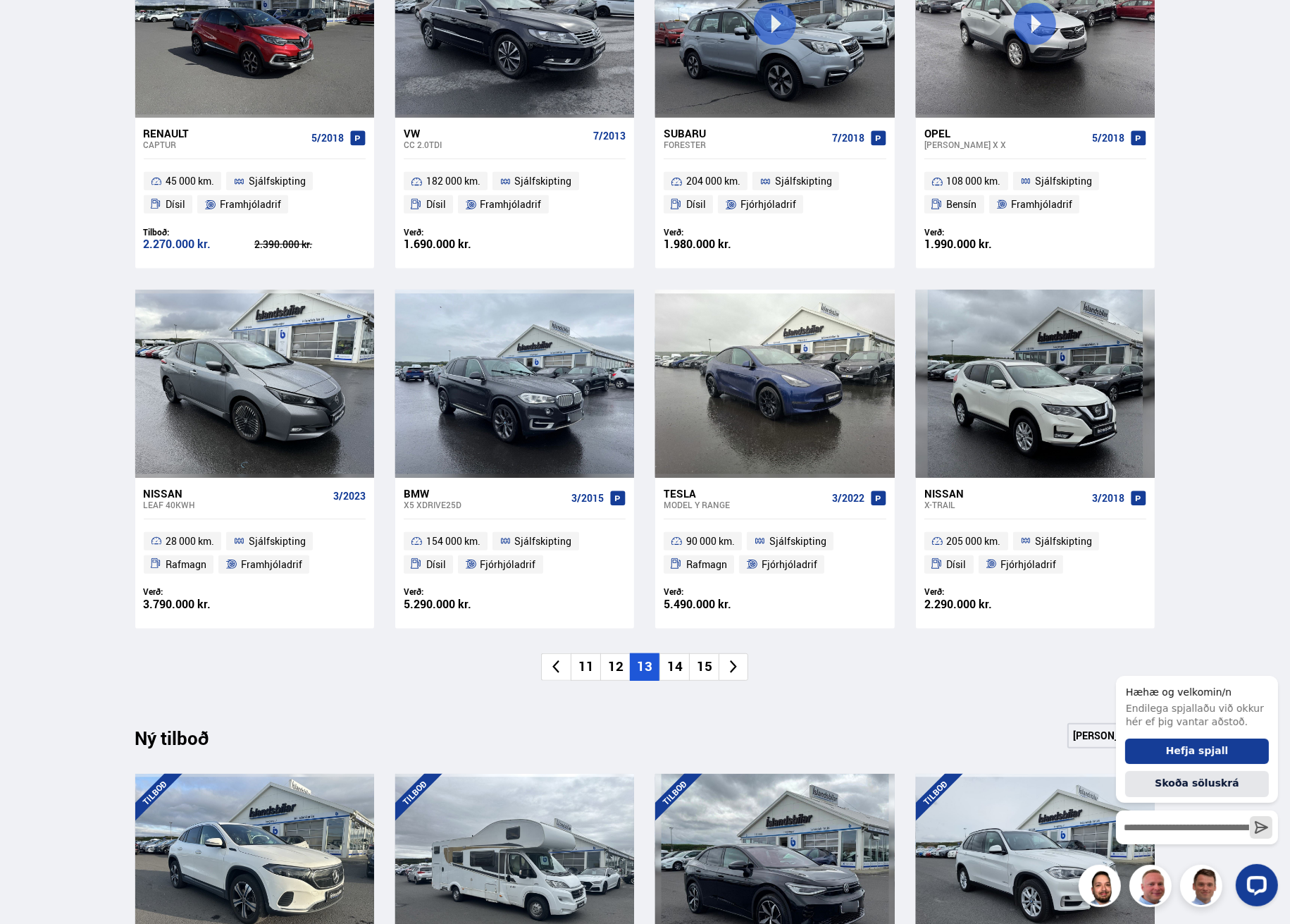
click at [679, 667] on li "14" at bounding box center [674, 667] width 29 height 28
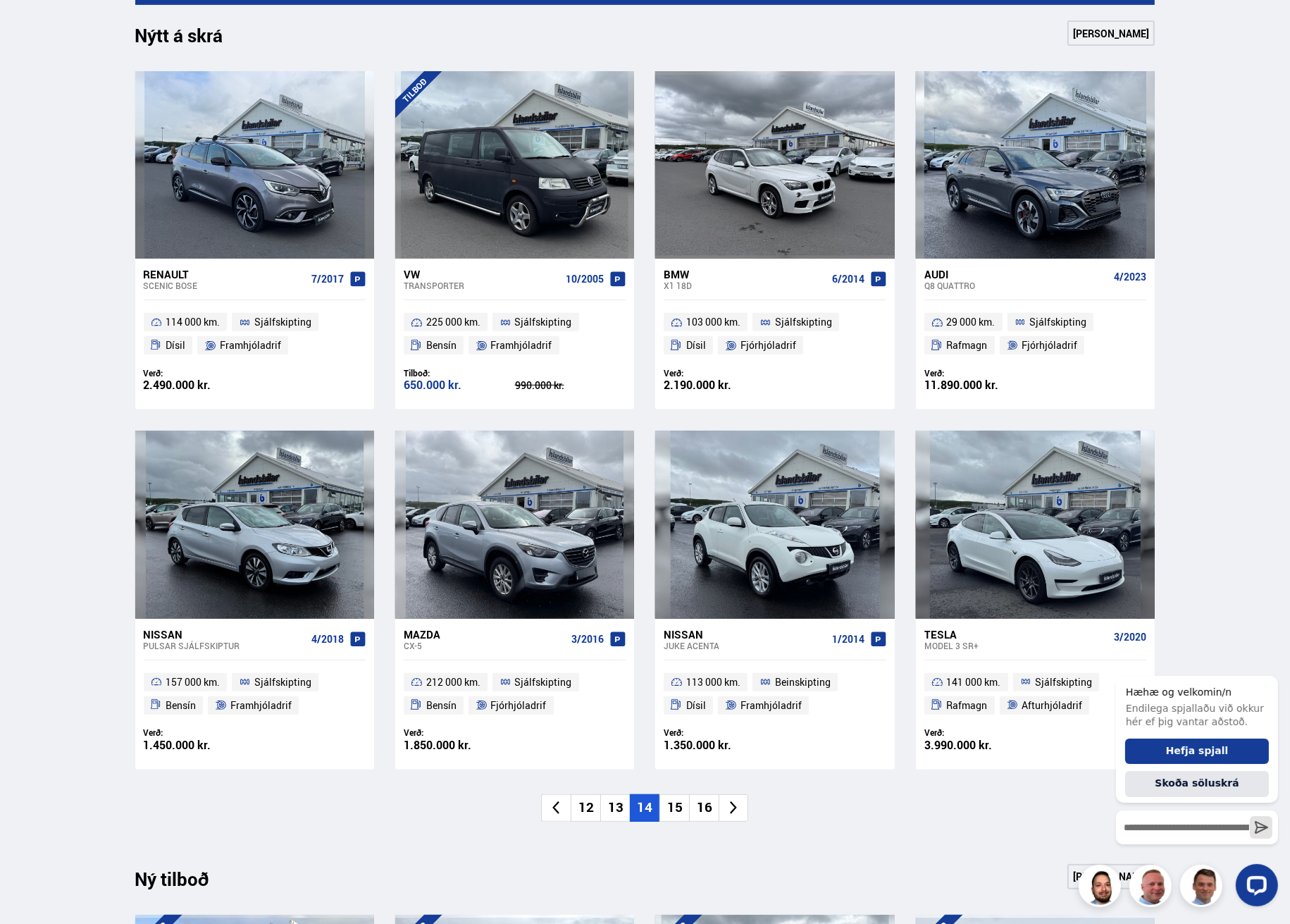
scroll to position [705, 0]
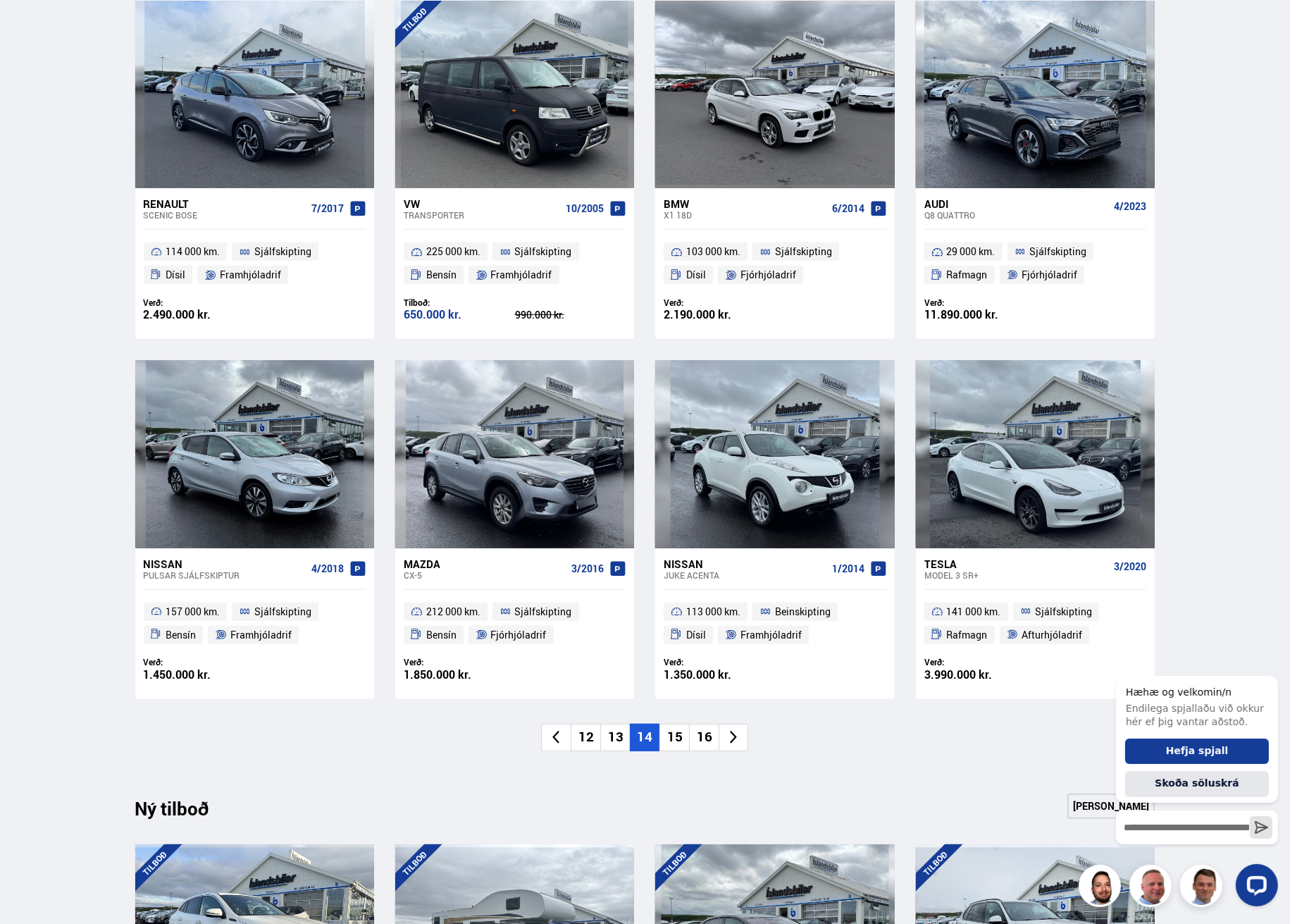
click at [670, 740] on li "15" at bounding box center [674, 738] width 29 height 28
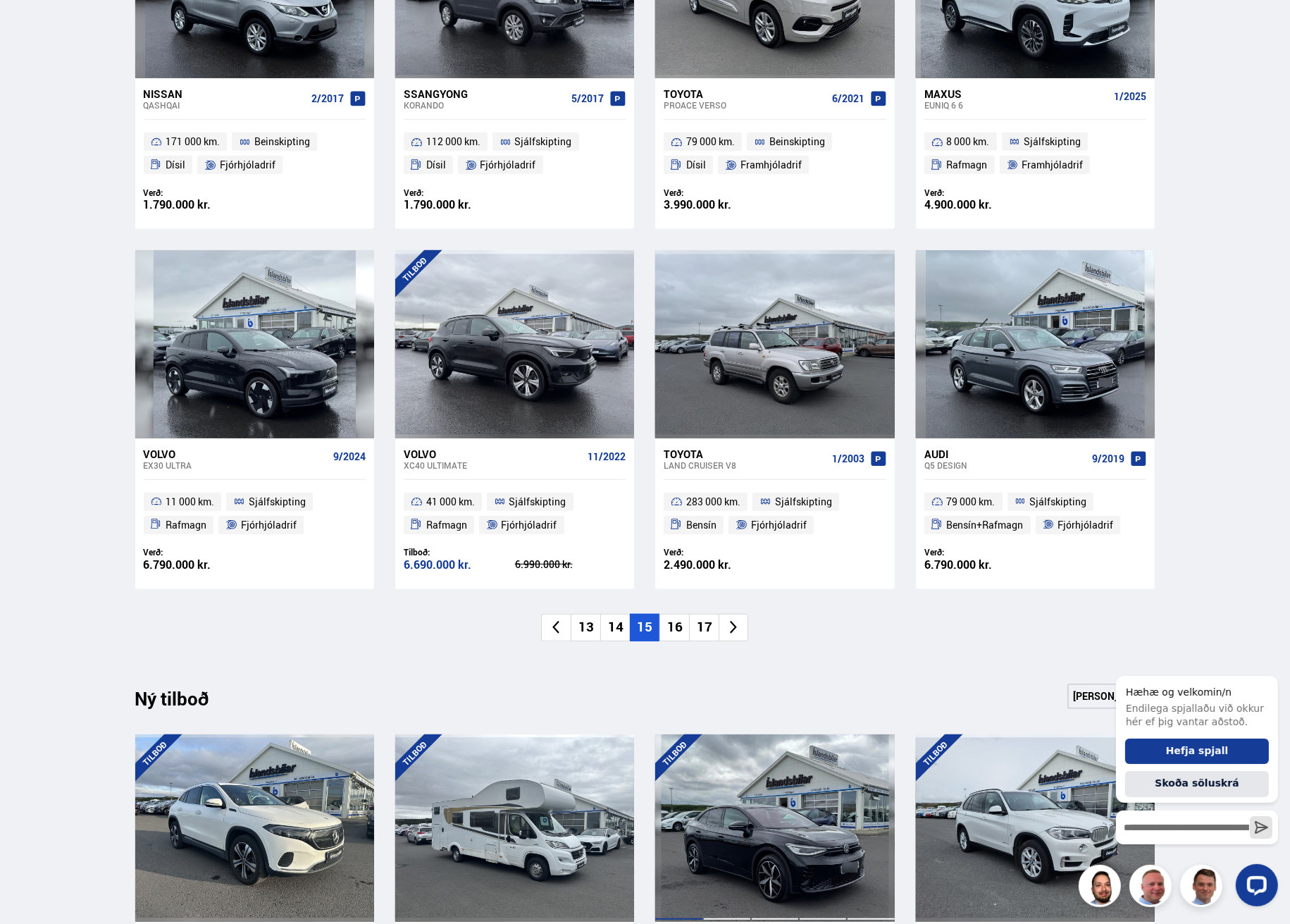
scroll to position [846, 0]
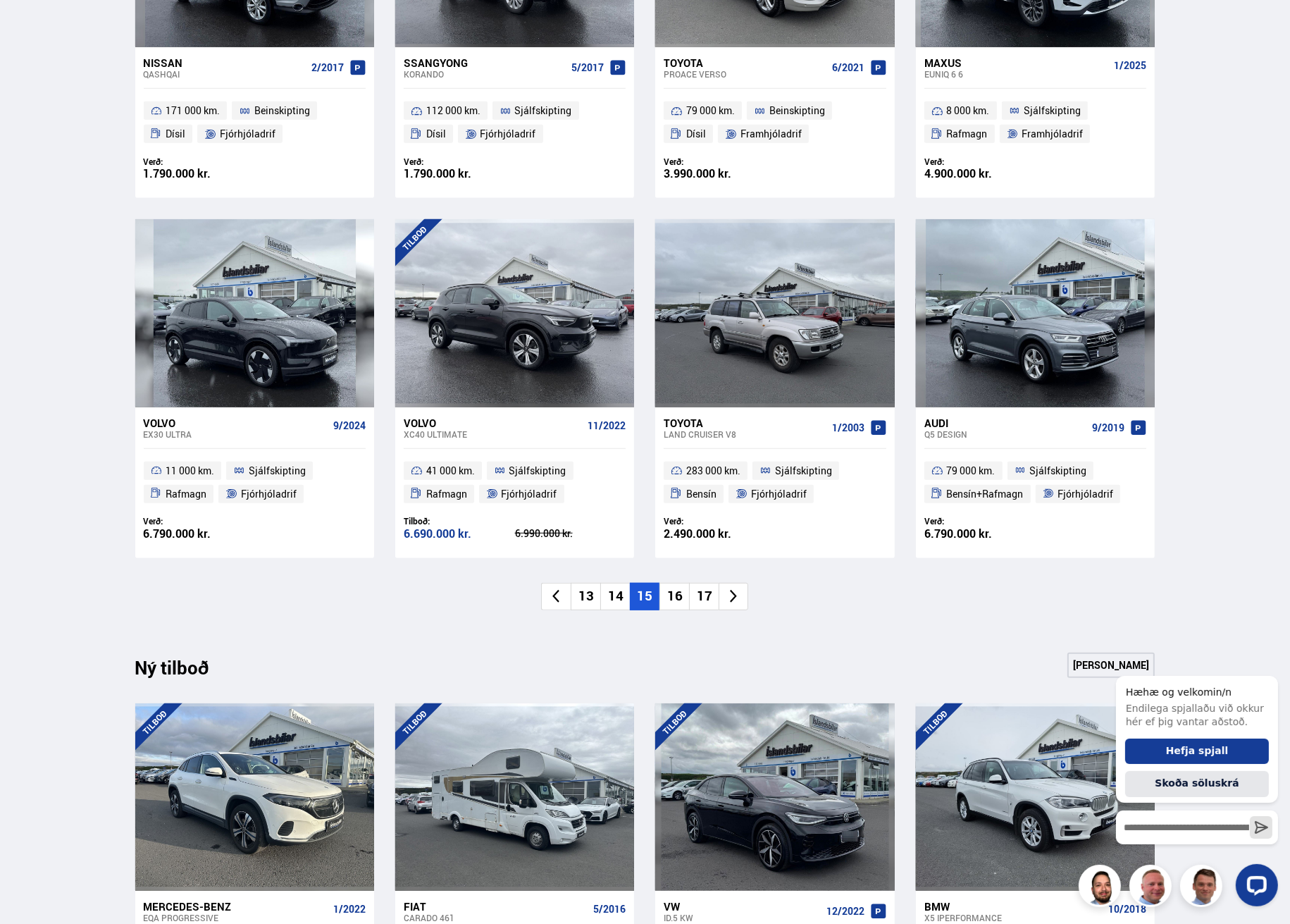
click at [674, 596] on li "16" at bounding box center [674, 596] width 29 height 28
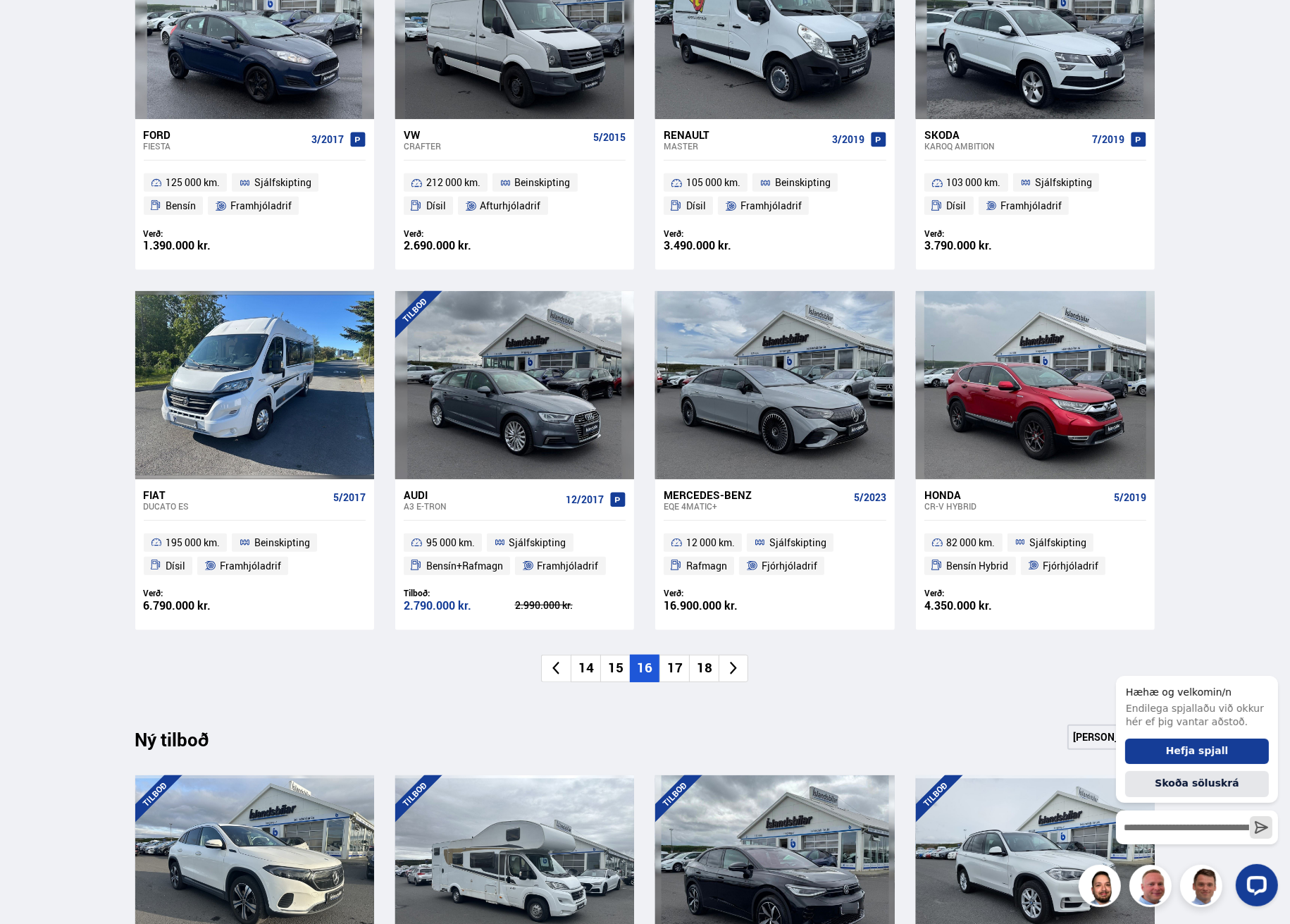
scroll to position [775, 0]
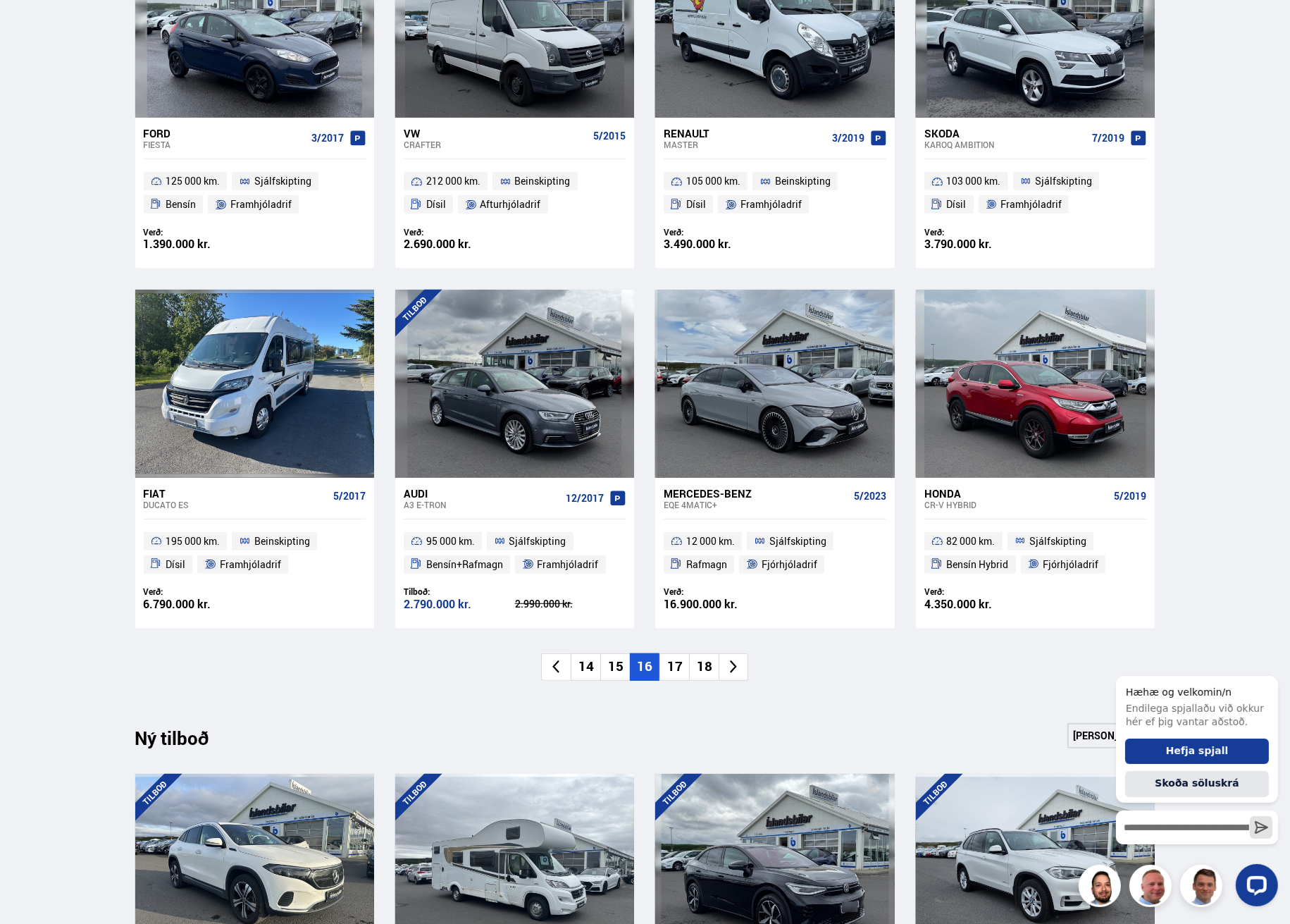
click at [670, 669] on li "17" at bounding box center [674, 667] width 29 height 28
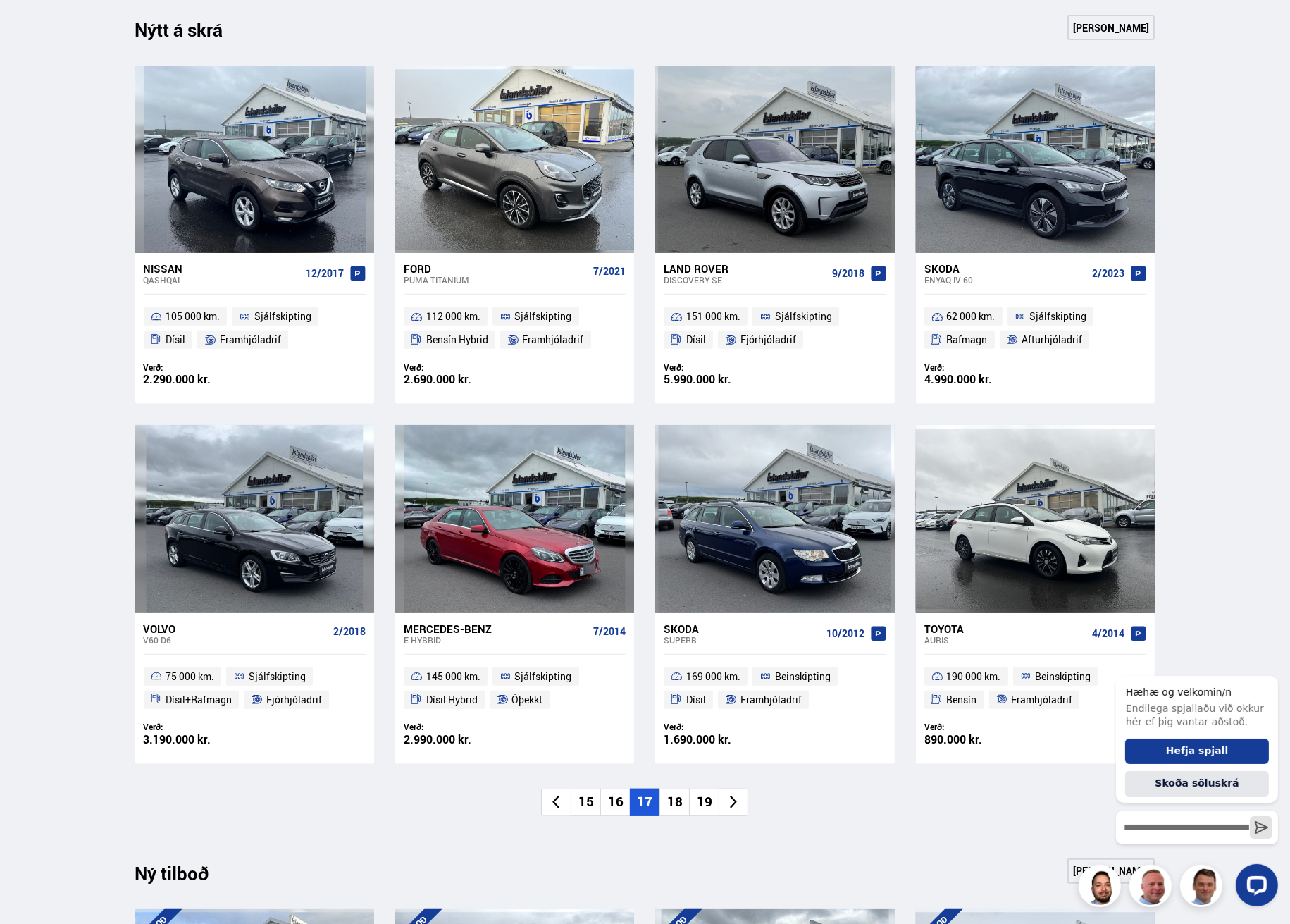
scroll to position [634, 0]
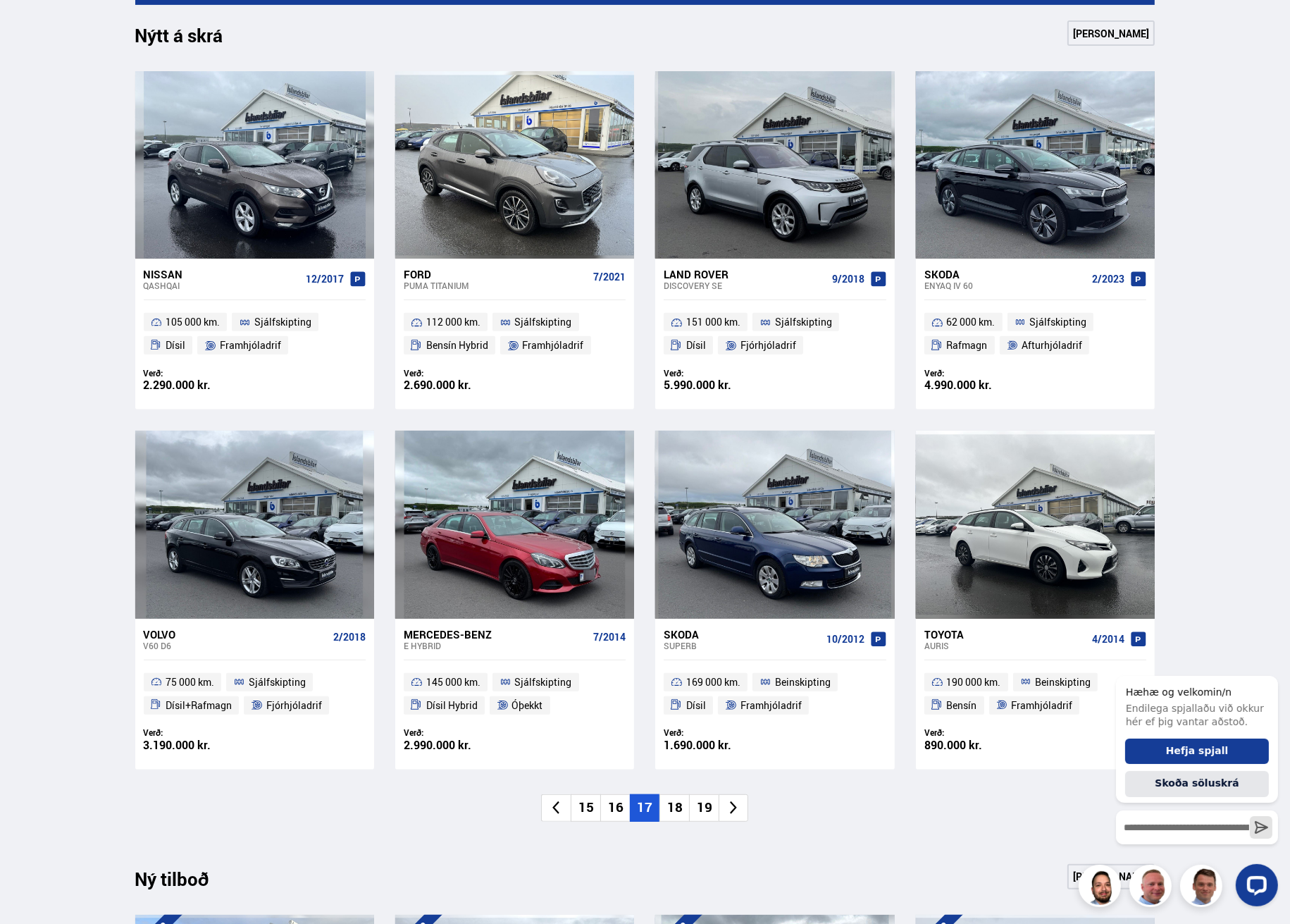
click at [673, 809] on li "18" at bounding box center [674, 808] width 29 height 28
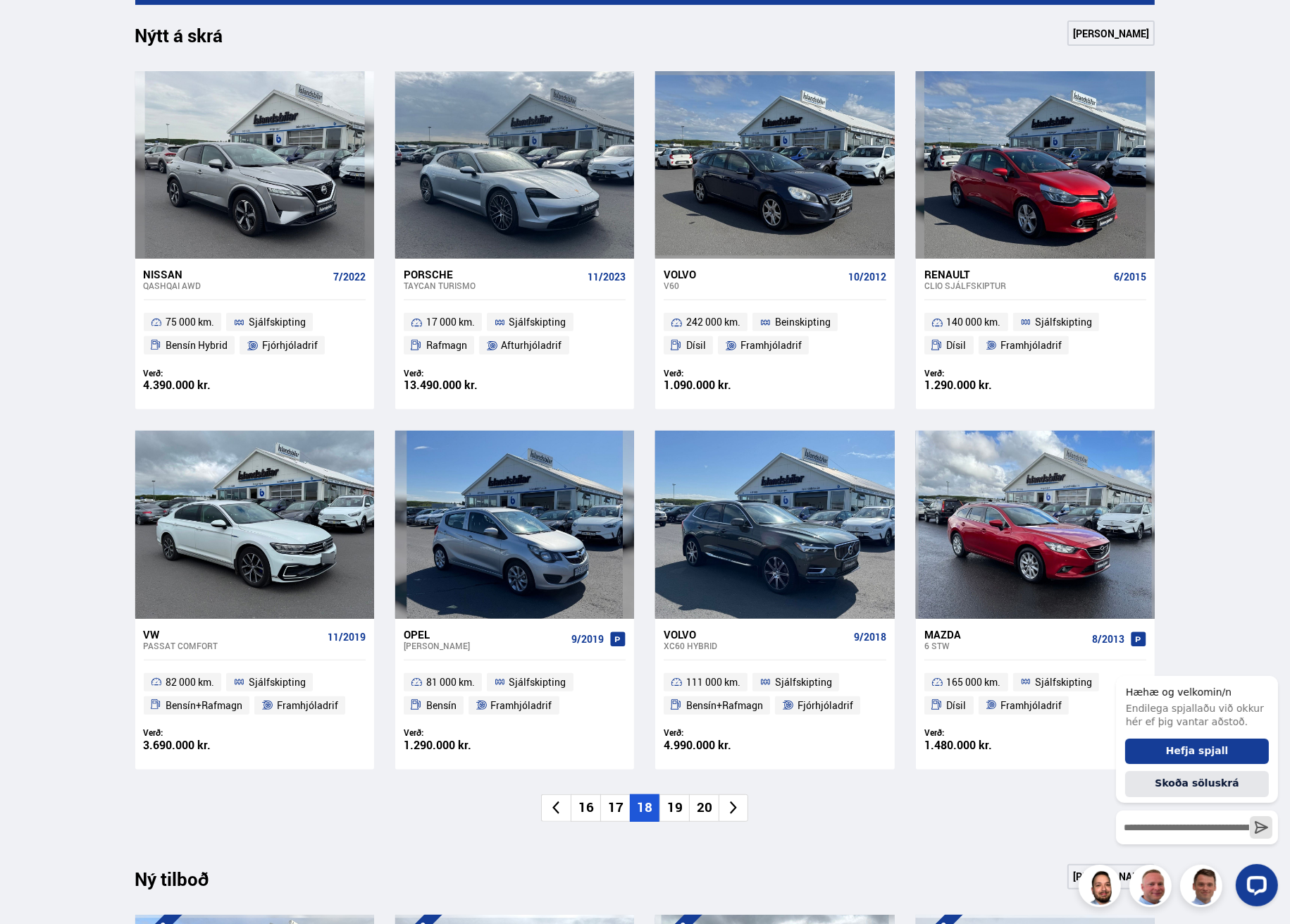
click at [674, 807] on li "19" at bounding box center [674, 808] width 29 height 28
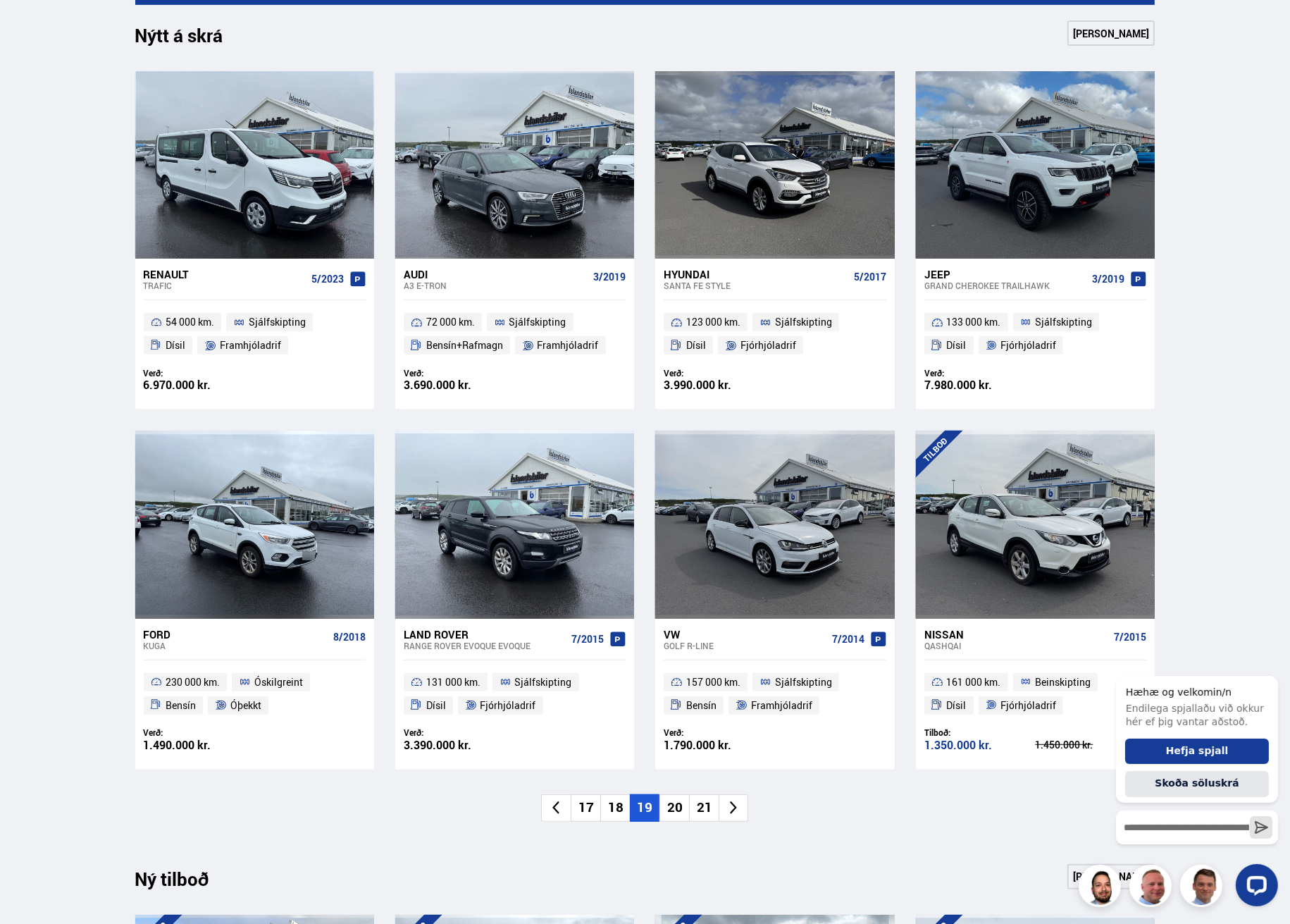
click at [676, 809] on li "20" at bounding box center [674, 808] width 29 height 28
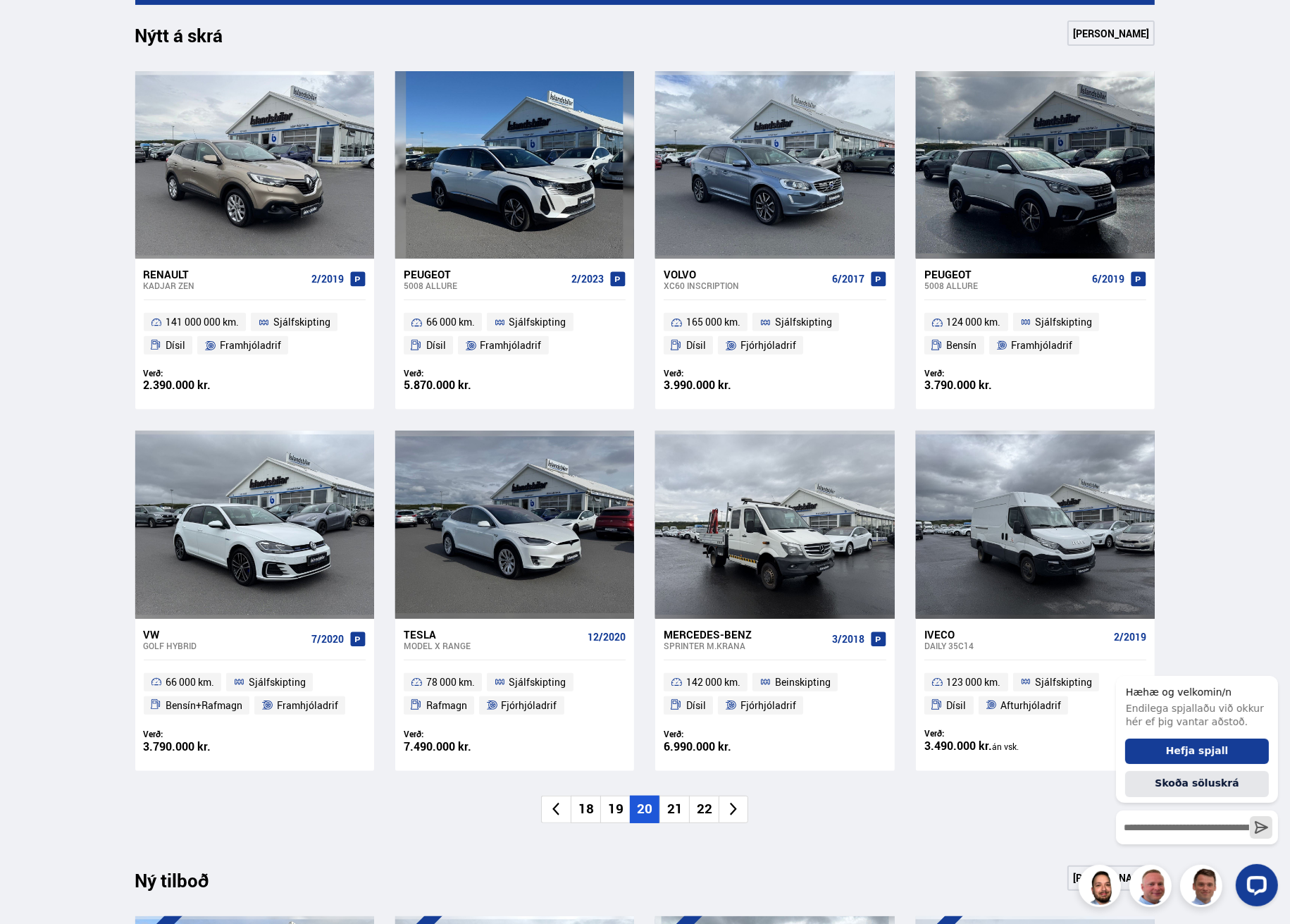
click at [617, 809] on li "19" at bounding box center [615, 809] width 29 height 28
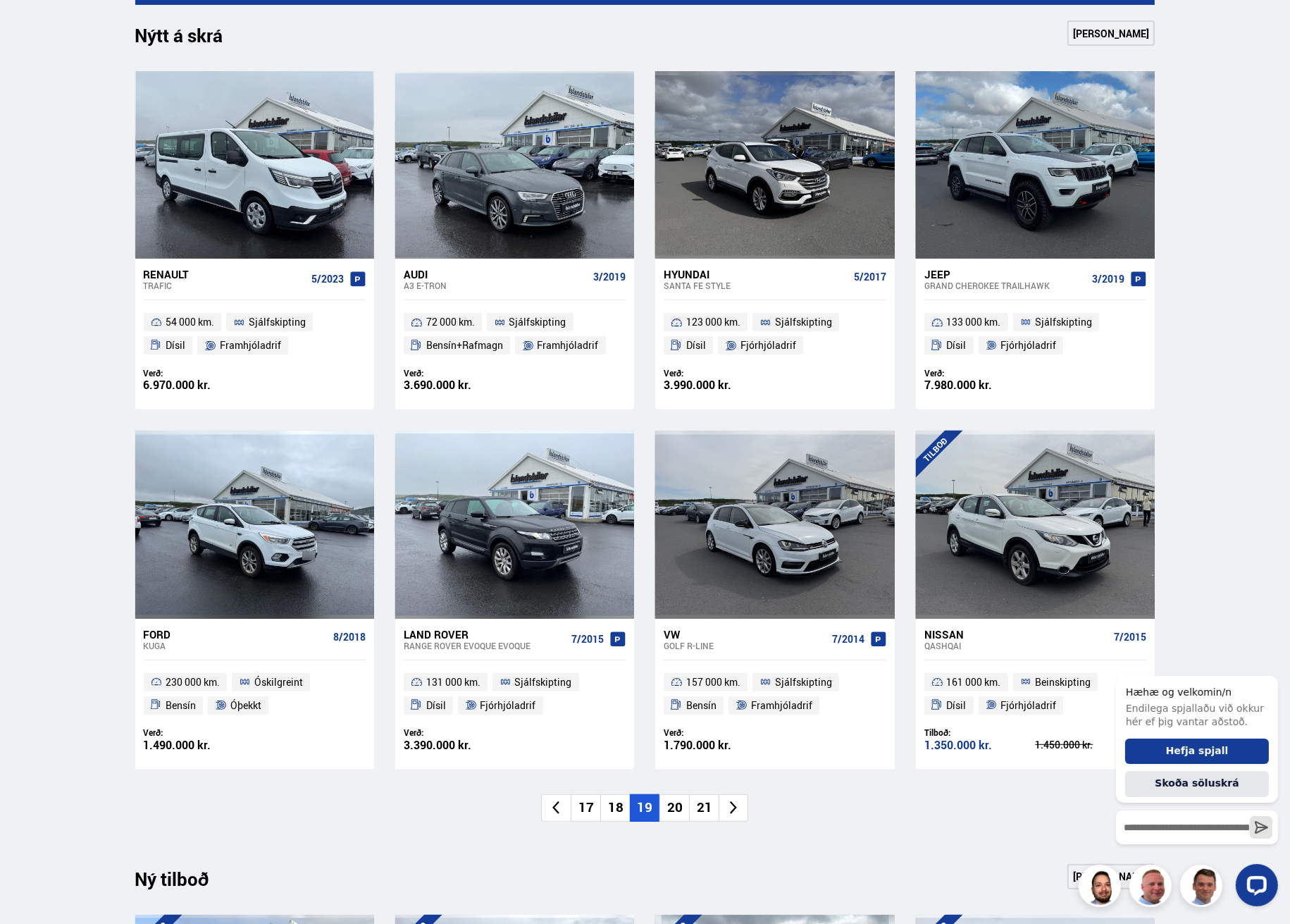
click at [676, 808] on li "20" at bounding box center [674, 808] width 29 height 28
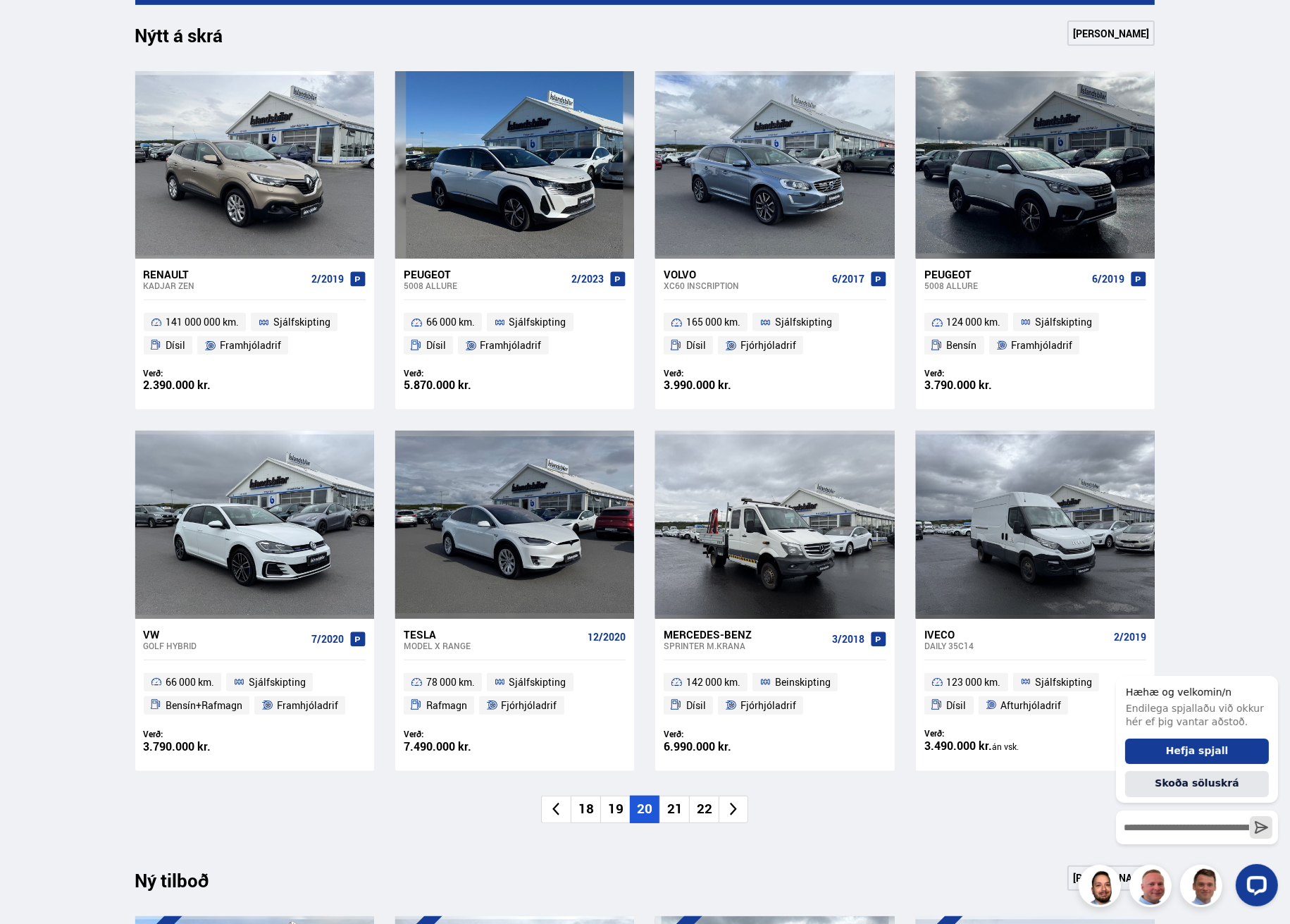
click at [673, 813] on li "21" at bounding box center [674, 809] width 29 height 28
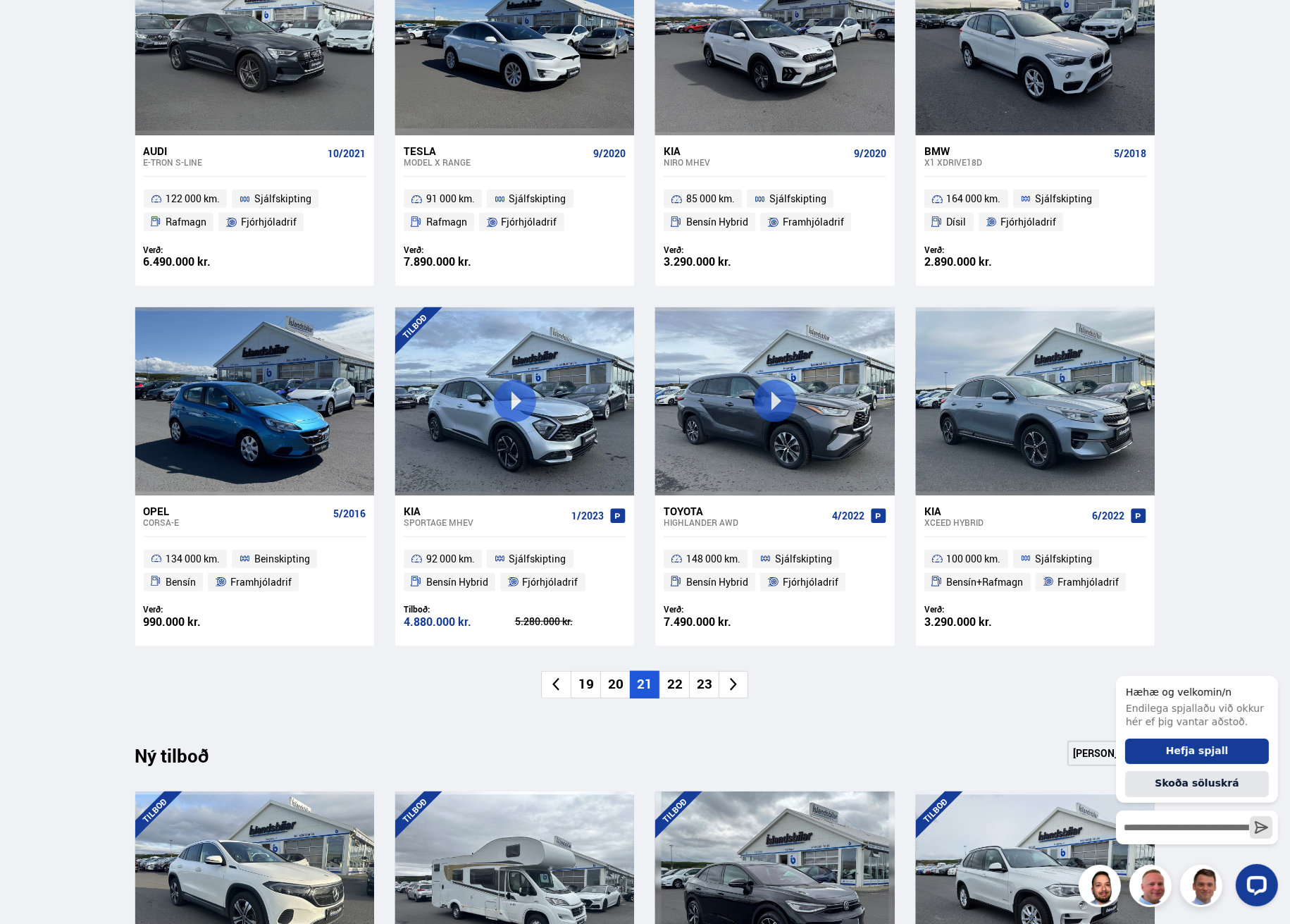
scroll to position [775, 0]
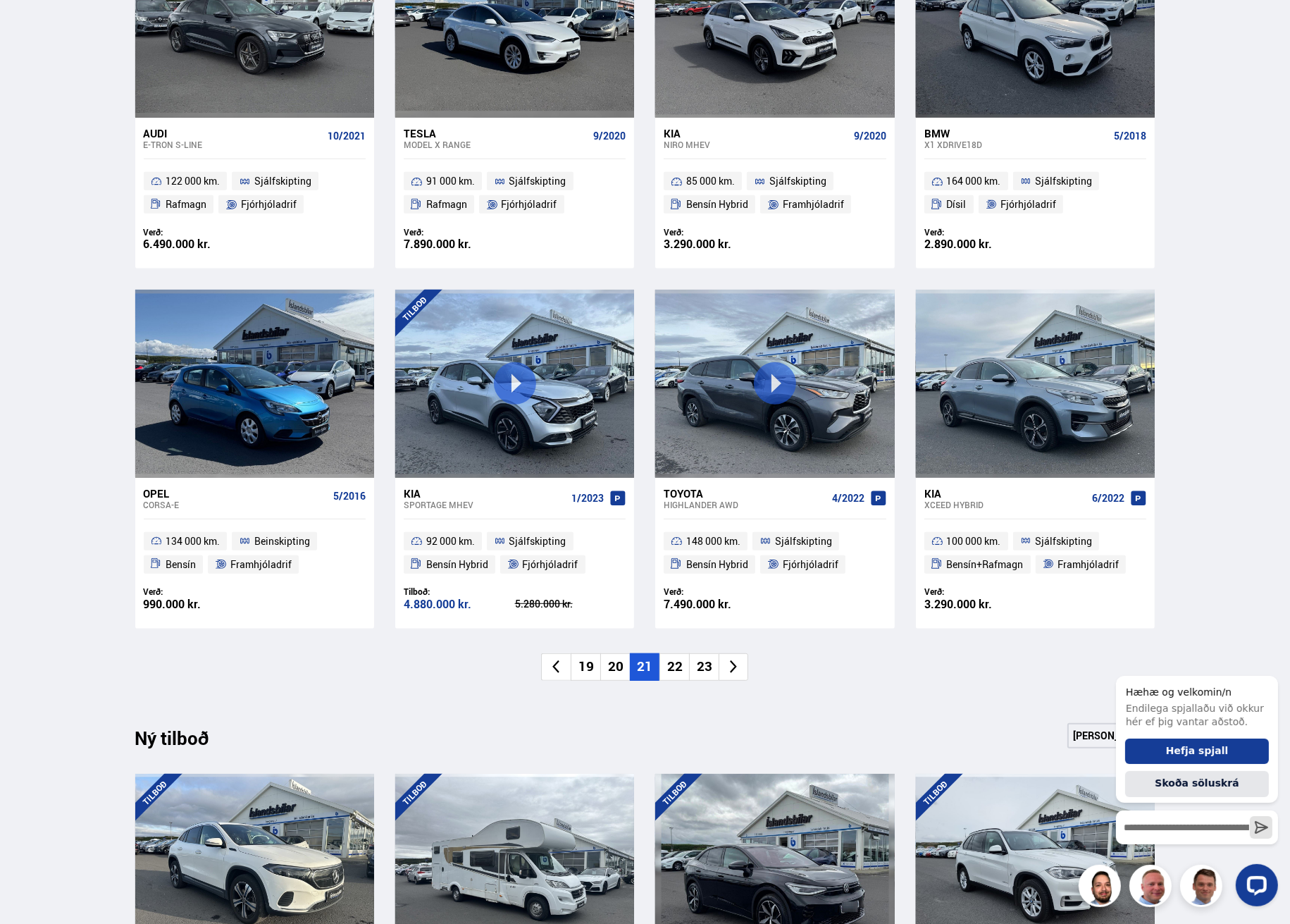
click at [671, 667] on li "22" at bounding box center [674, 667] width 29 height 28
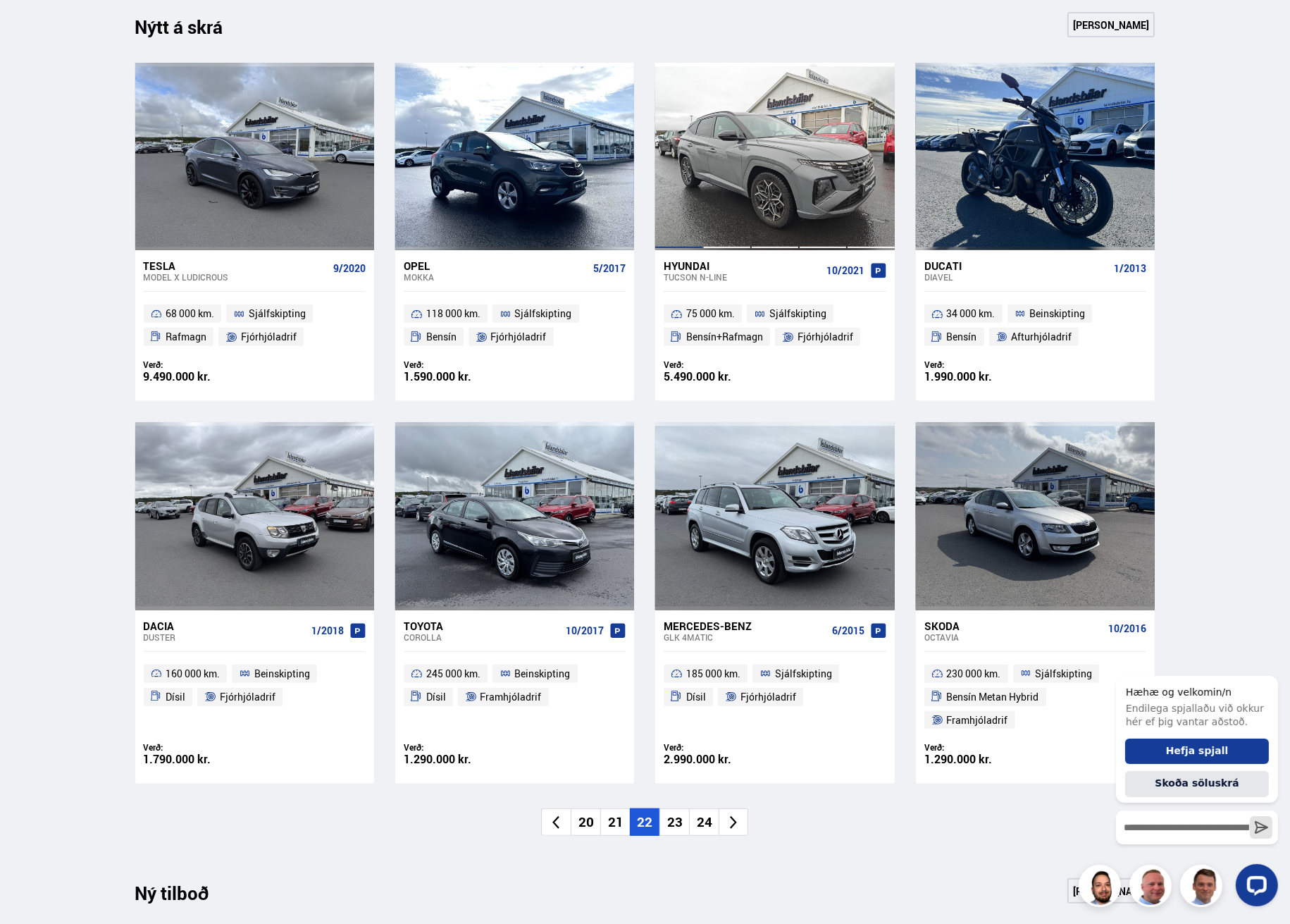
scroll to position [634, 0]
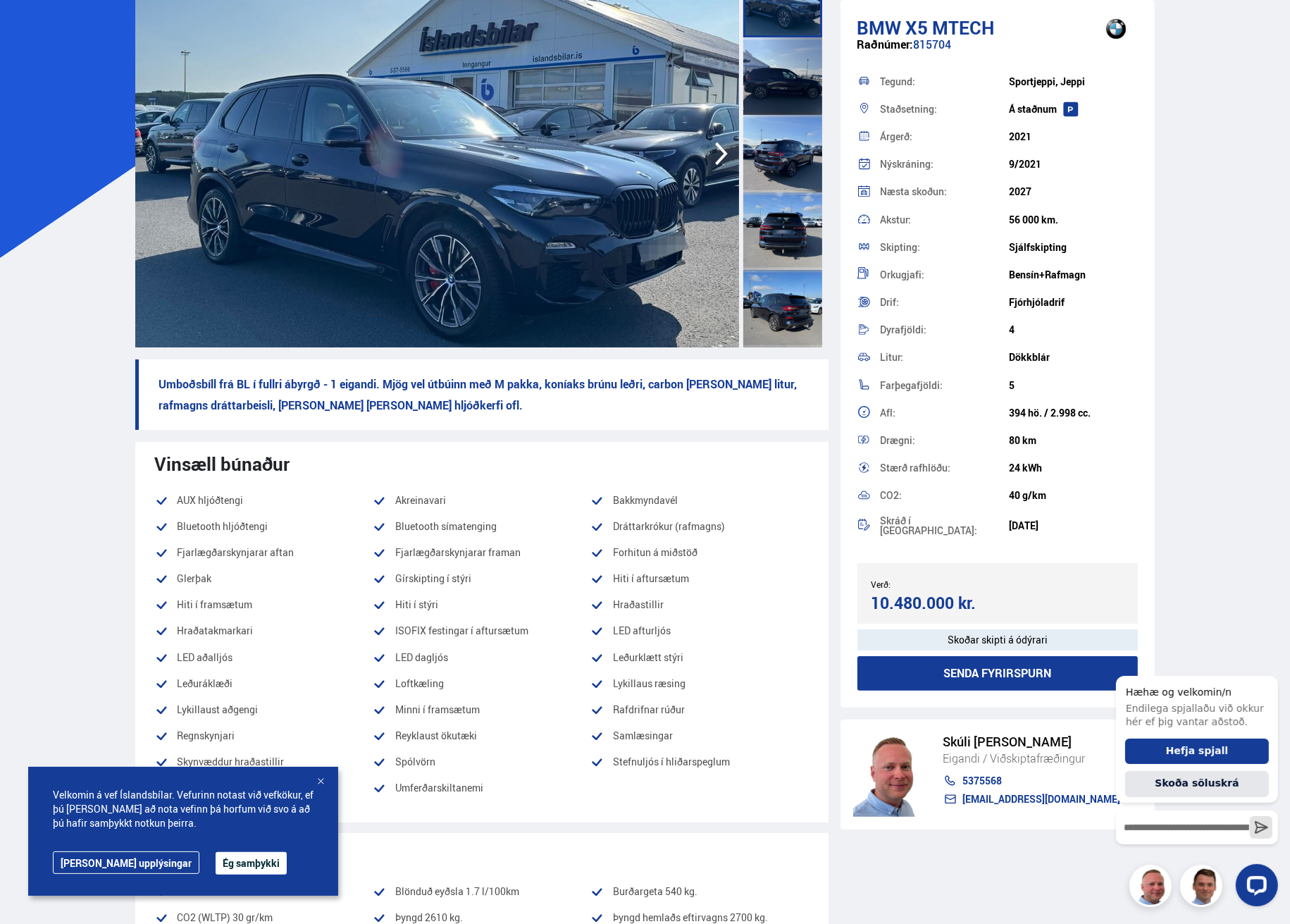
scroll to position [71, 0]
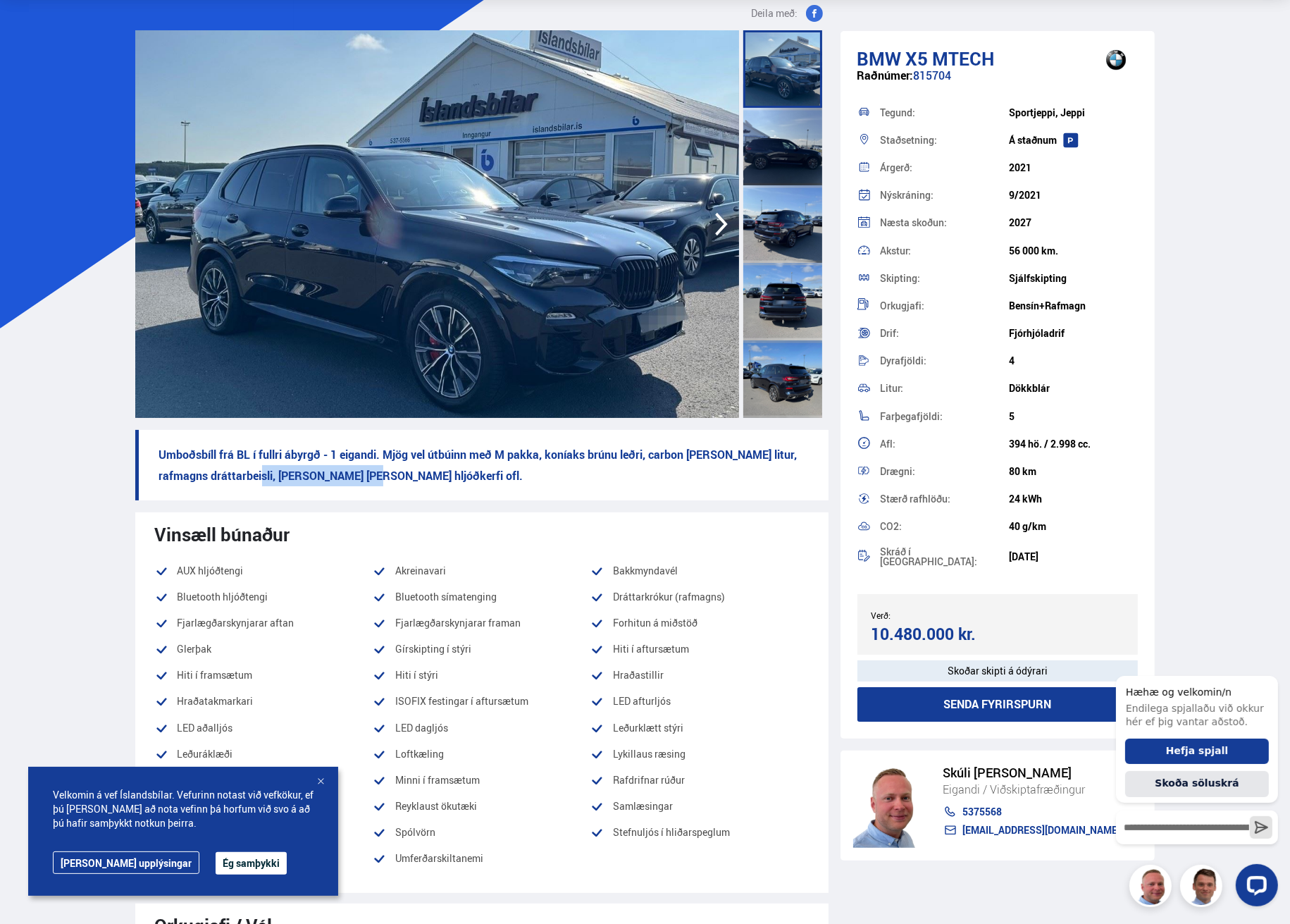
drag, startPoint x: 265, startPoint y: 477, endPoint x: 344, endPoint y: 480, distance: 79.1
click at [344, 480] on p "Umboðsbíll frá BL í fullri ábyrgð - 1 eigandi. Mjög vel útbúinn með M pakka, ko…" at bounding box center [482, 465] width 694 height 71
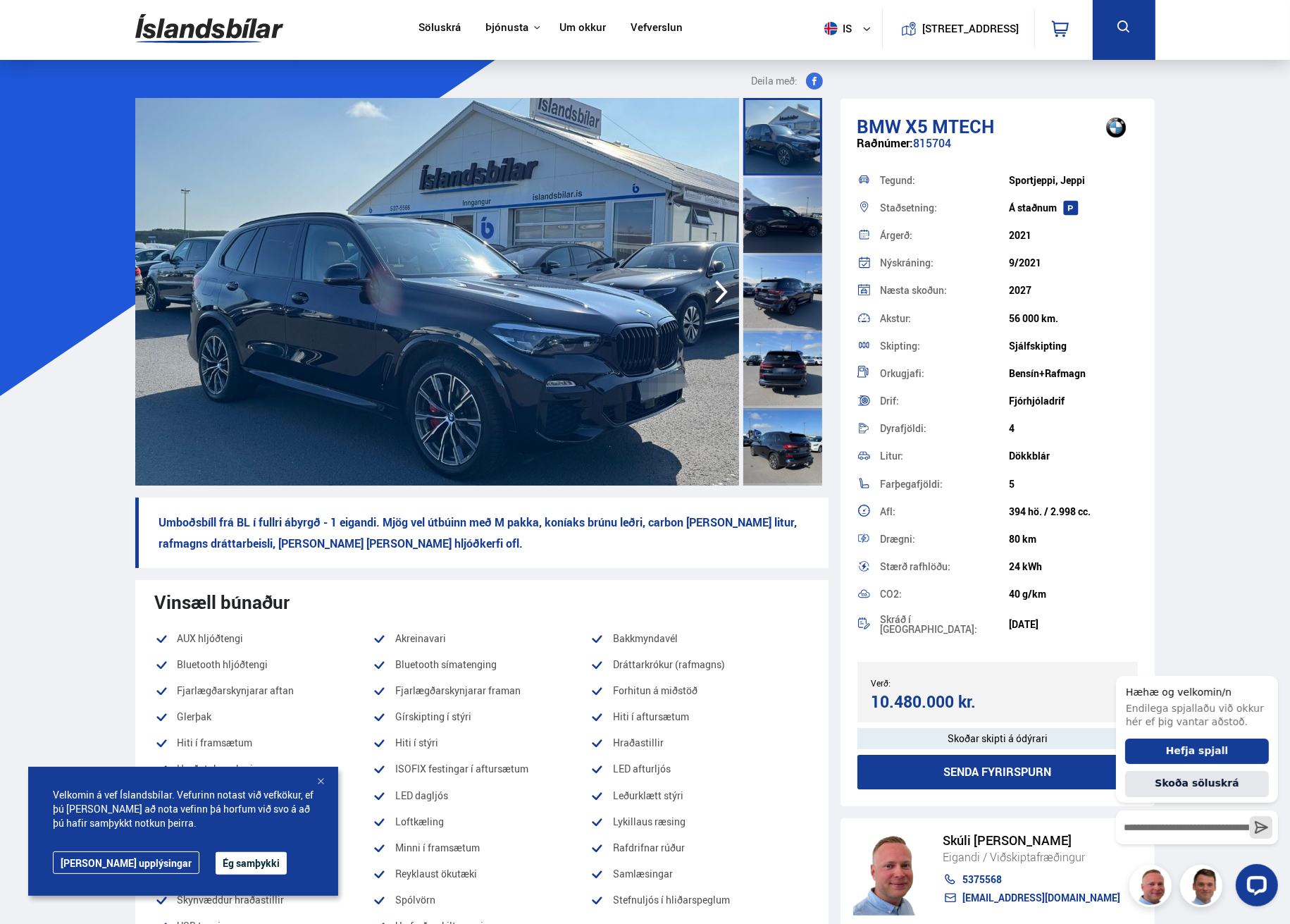
scroll to position [0, 0]
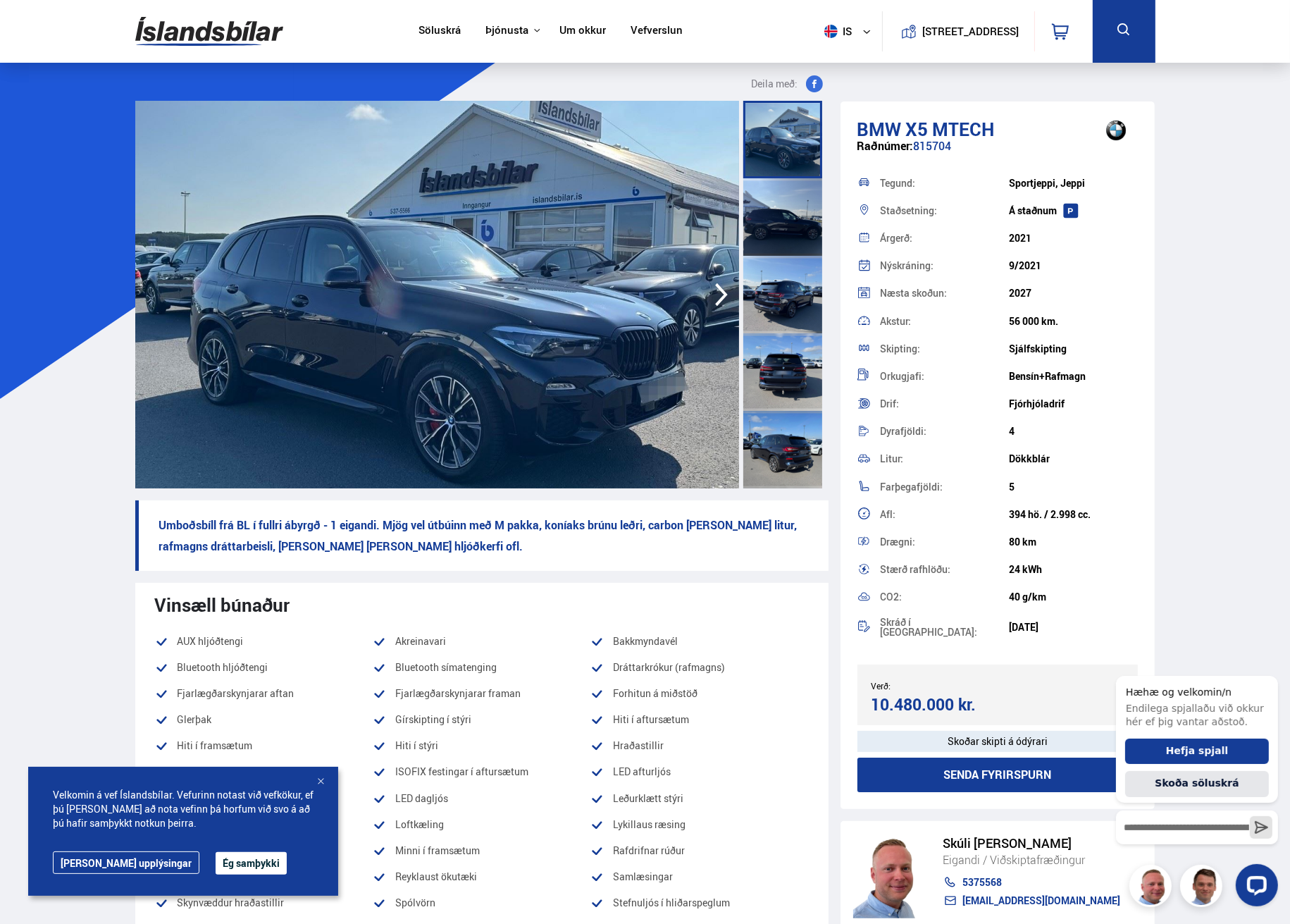
click at [776, 306] on div at bounding box center [783, 295] width 79 height 77
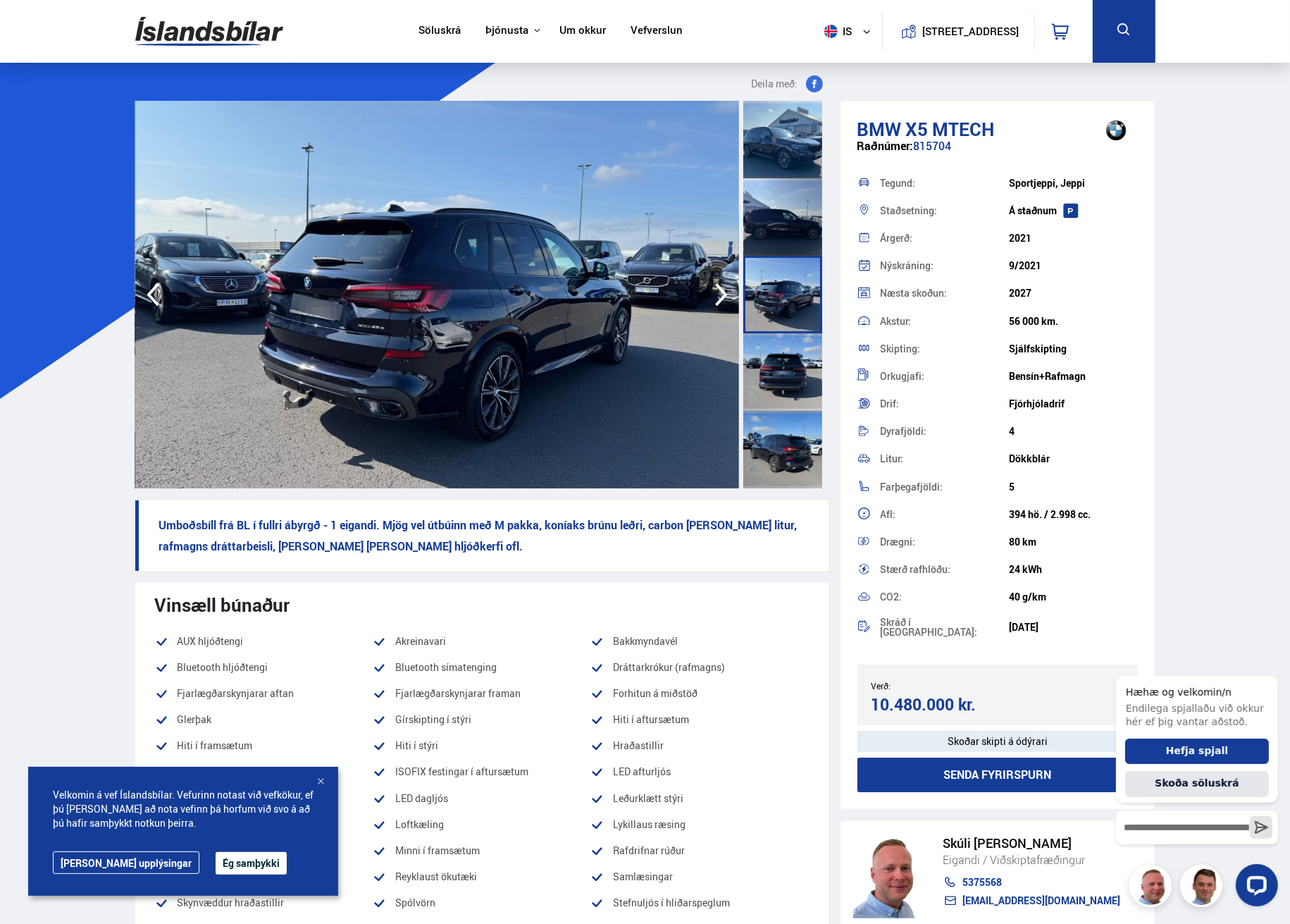
click at [784, 363] on div at bounding box center [783, 372] width 79 height 77
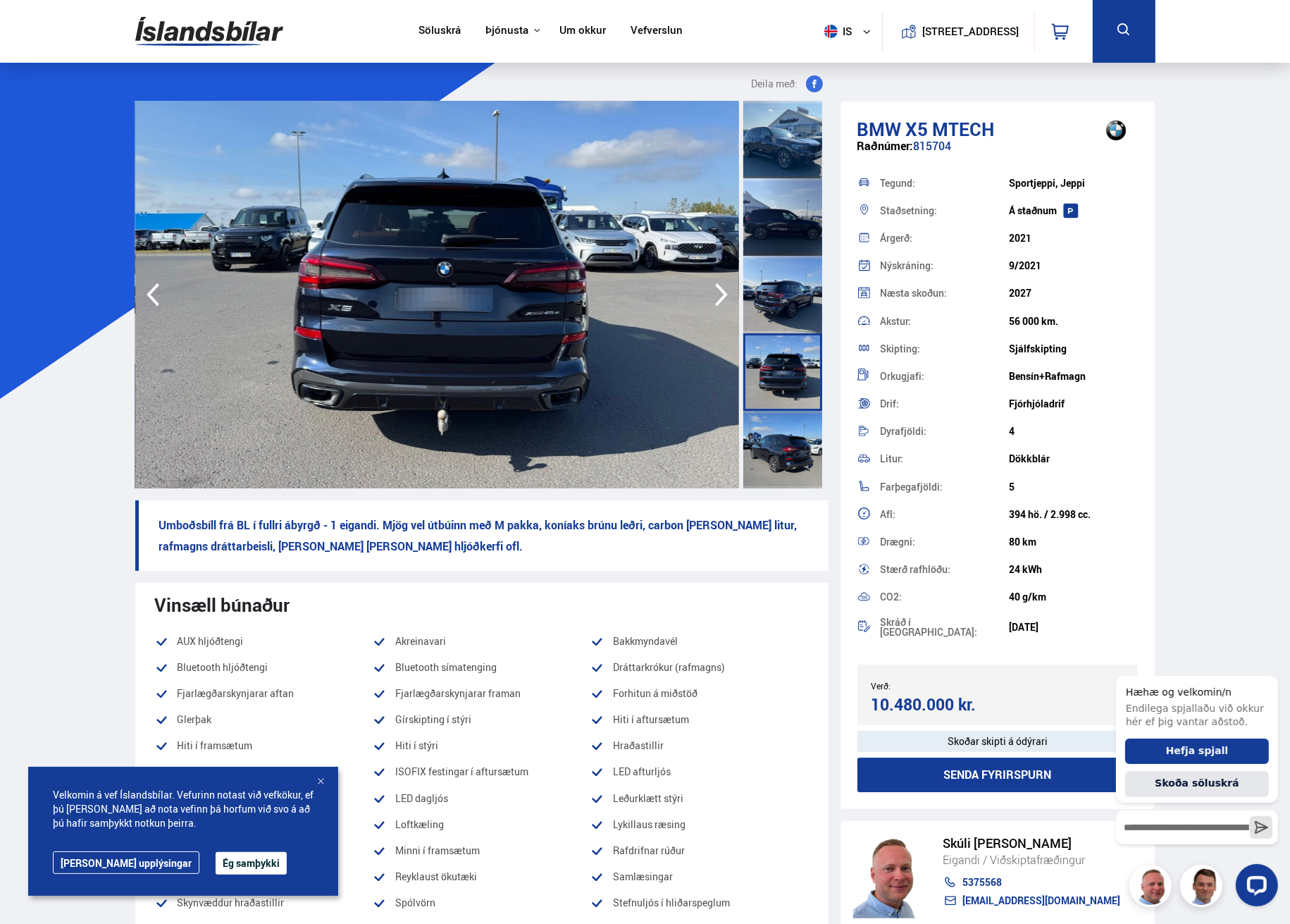
click at [775, 446] on div at bounding box center [783, 450] width 79 height 77
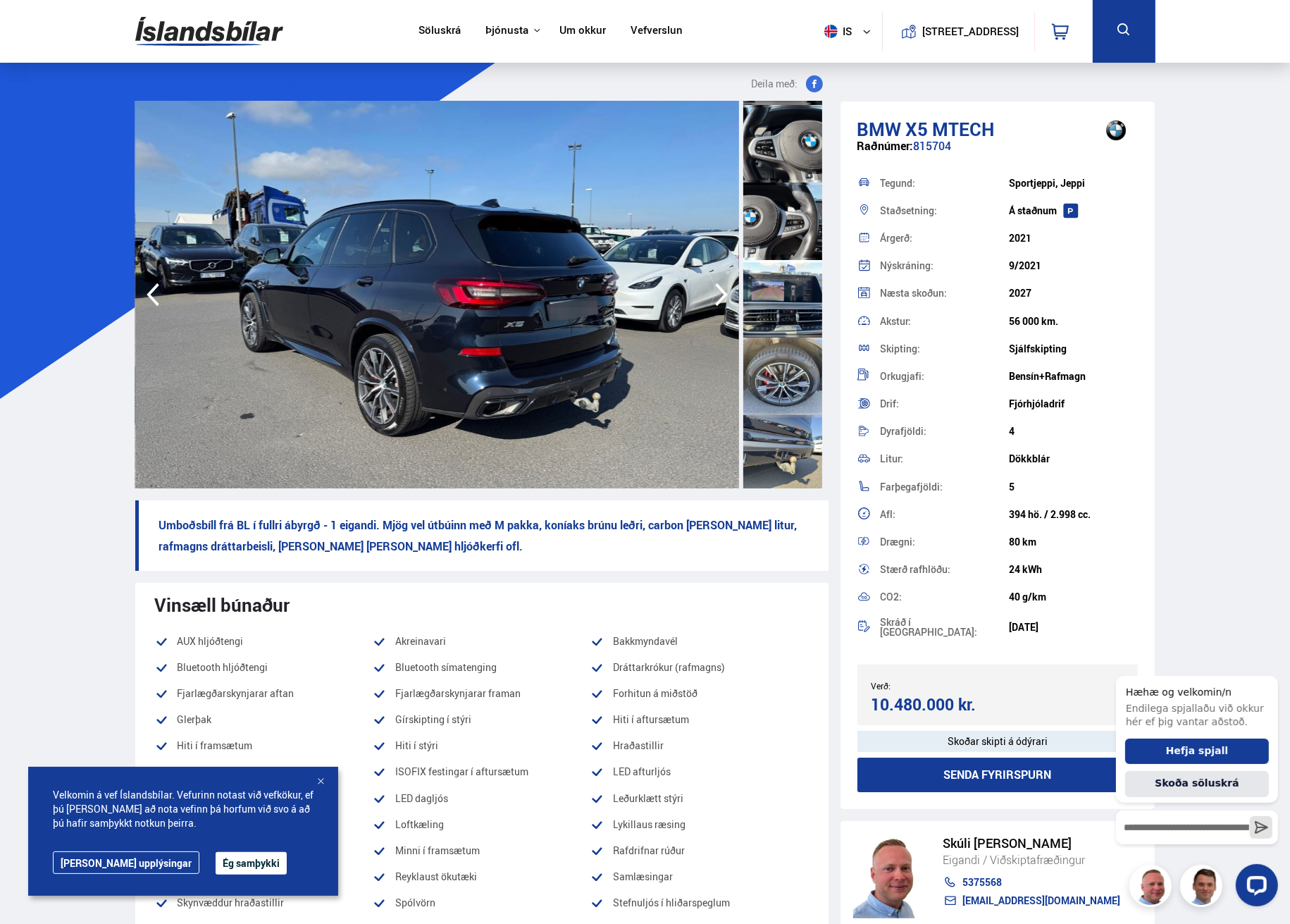
scroll to position [1782, 0]
click at [776, 446] on div at bounding box center [783, 451] width 79 height 77
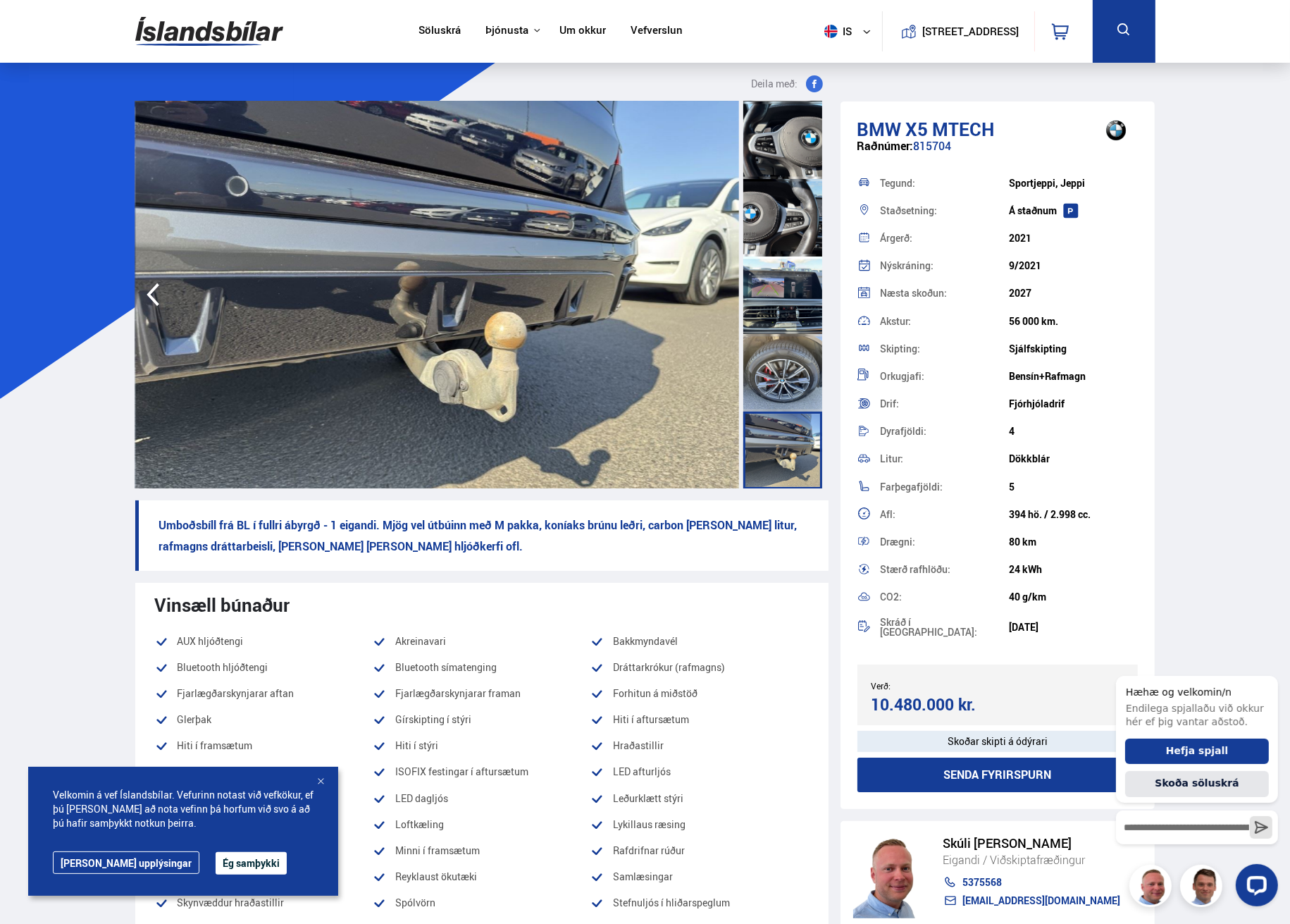
click at [792, 375] on div at bounding box center [783, 373] width 79 height 77
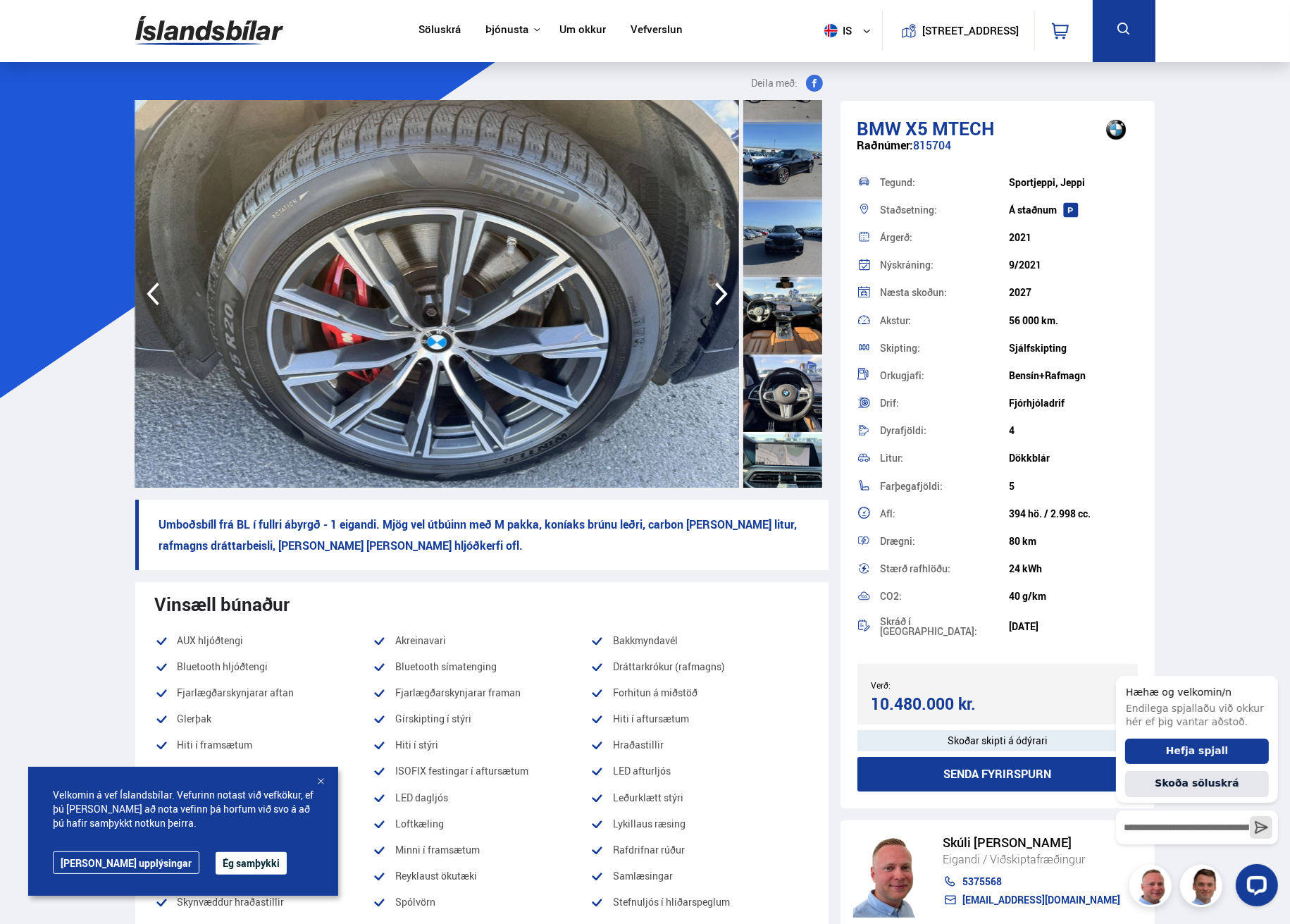
scroll to position [0, 0]
click at [773, 335] on div at bounding box center [783, 317] width 79 height 77
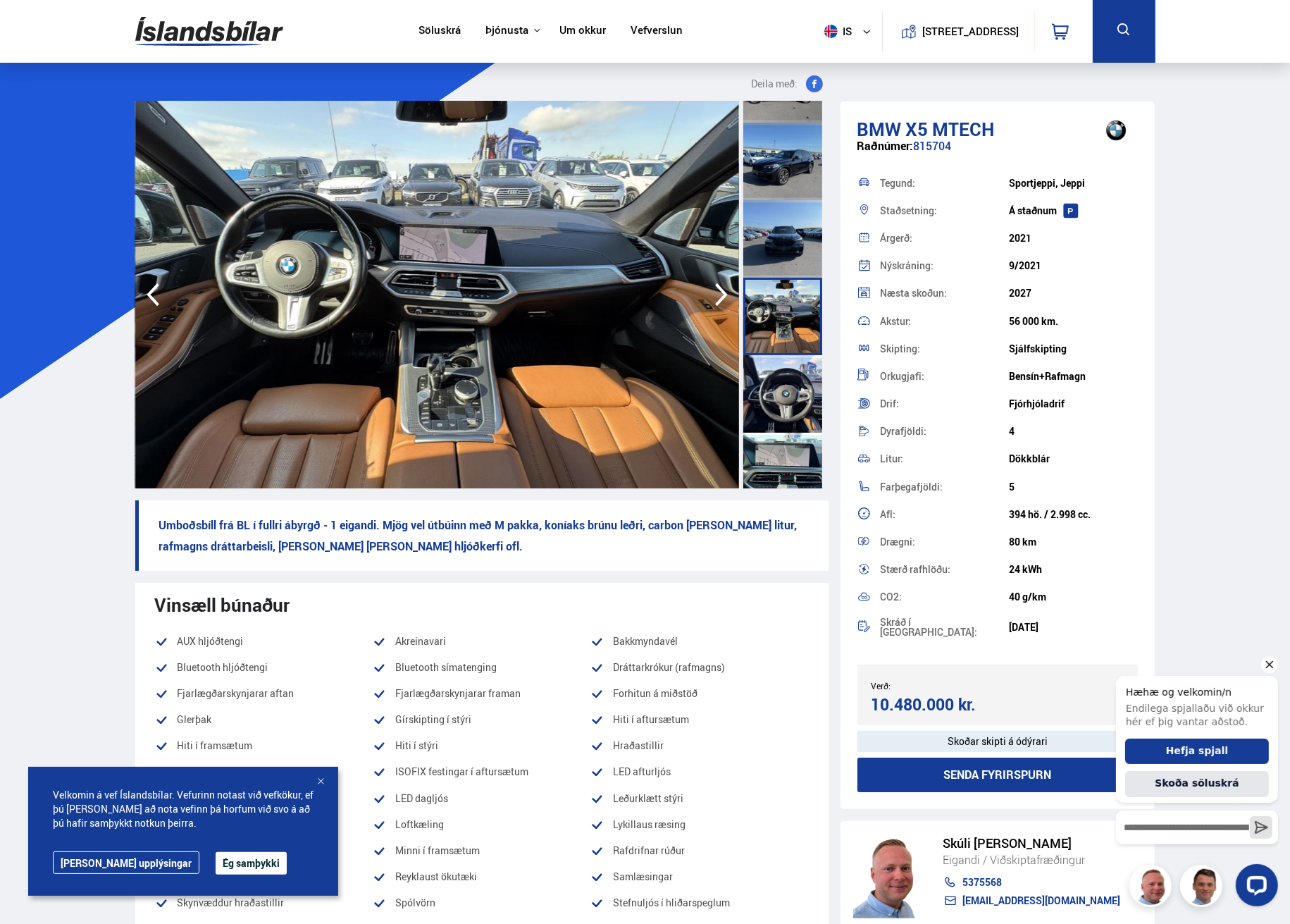
click at [1270, 663] on icon "Hide greeting" at bounding box center [1269, 663] width 17 height 17
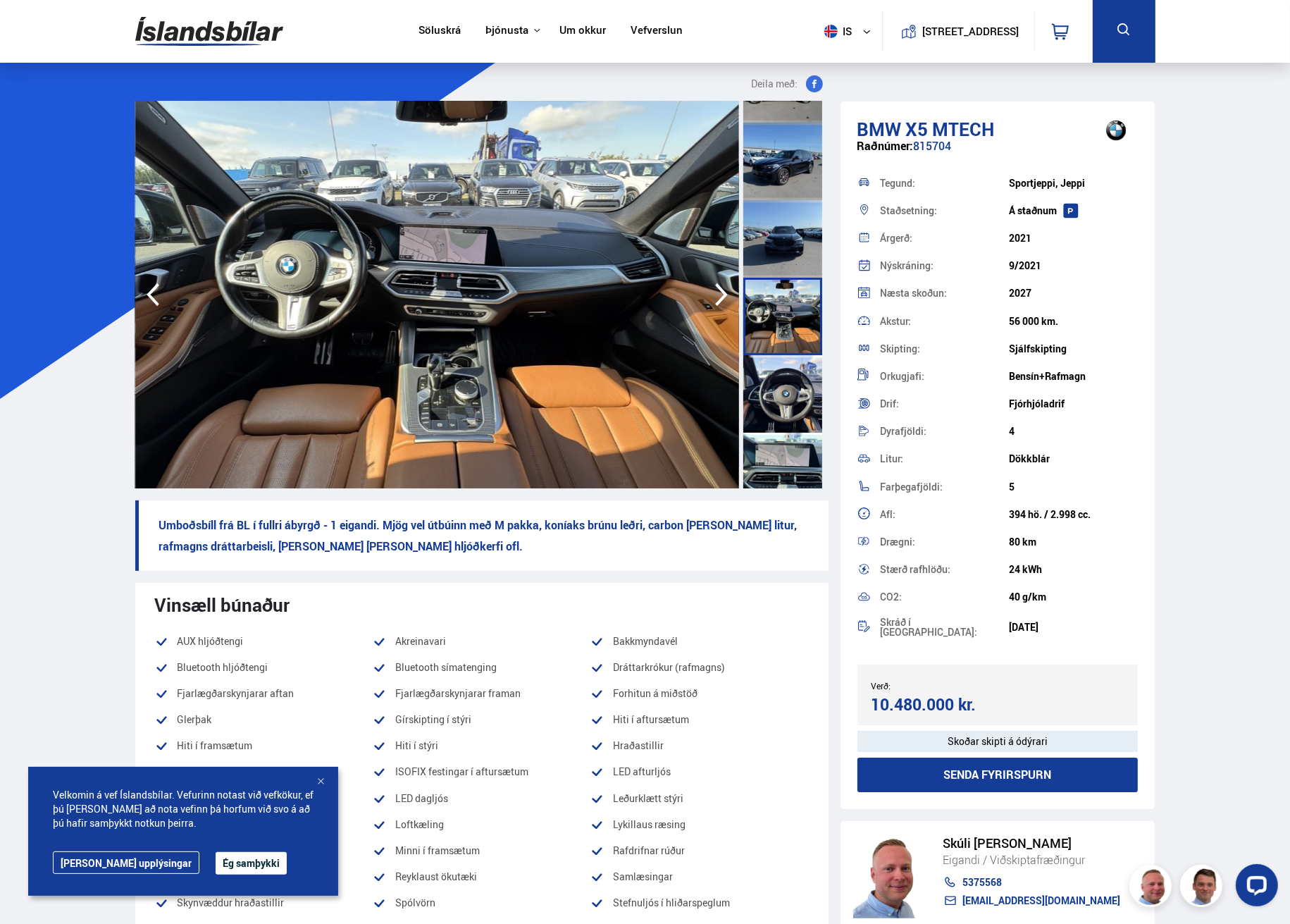
click at [762, 170] on div at bounding box center [783, 161] width 79 height 77
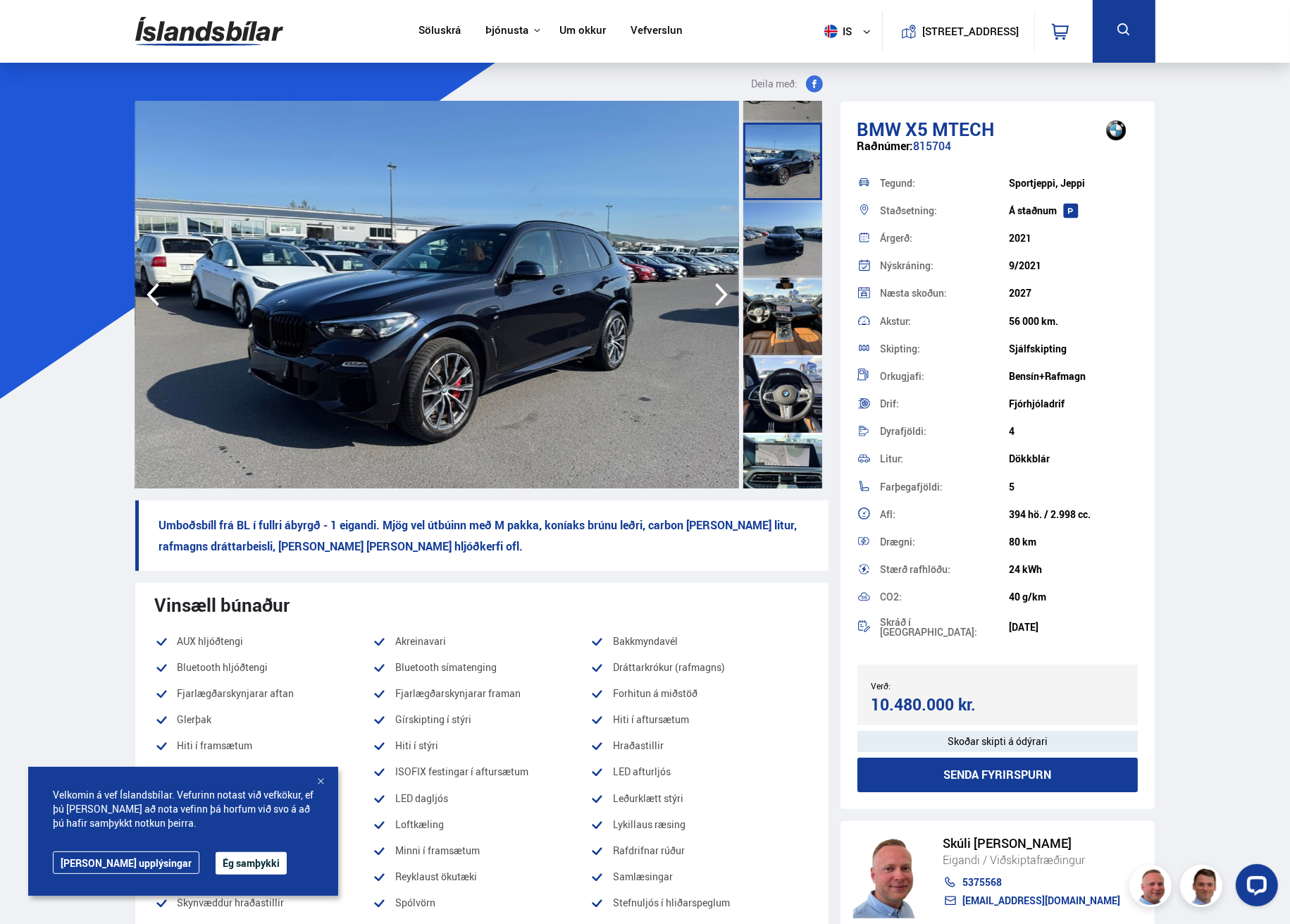
click at [771, 315] on div at bounding box center [783, 317] width 79 height 77
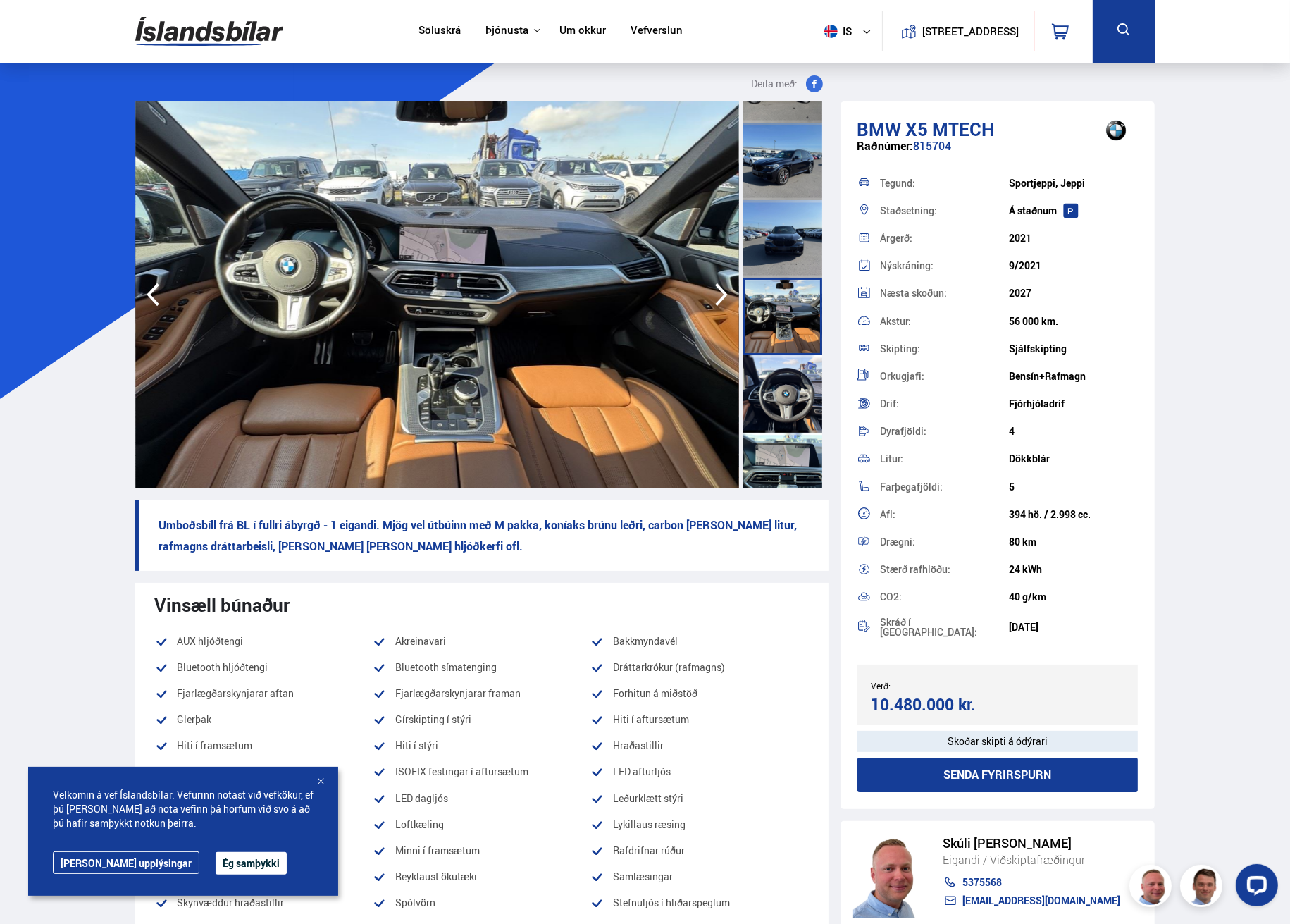
click at [778, 244] on div at bounding box center [783, 239] width 79 height 77
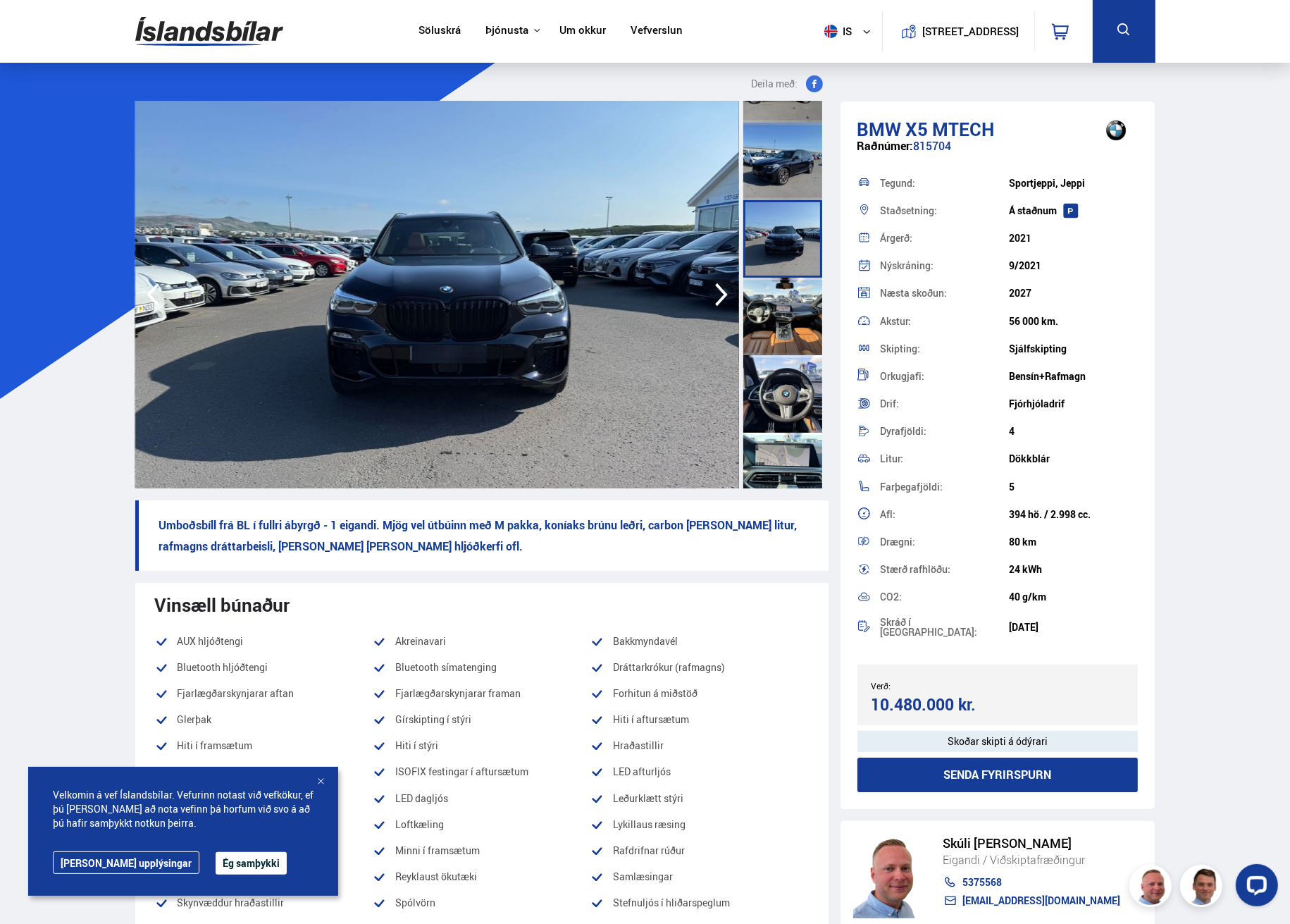
click at [797, 160] on div at bounding box center [783, 161] width 79 height 77
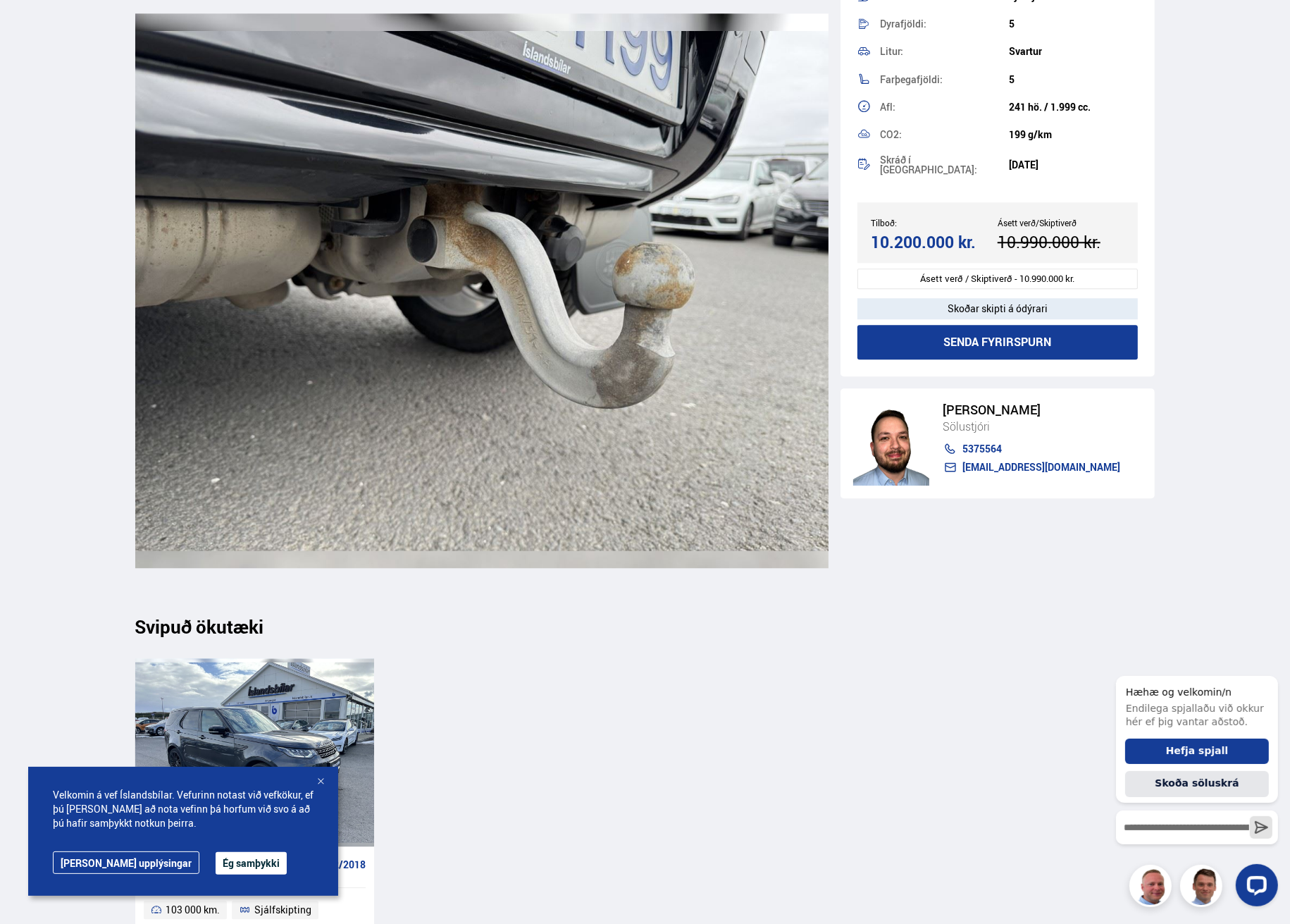
scroll to position [17737, 0]
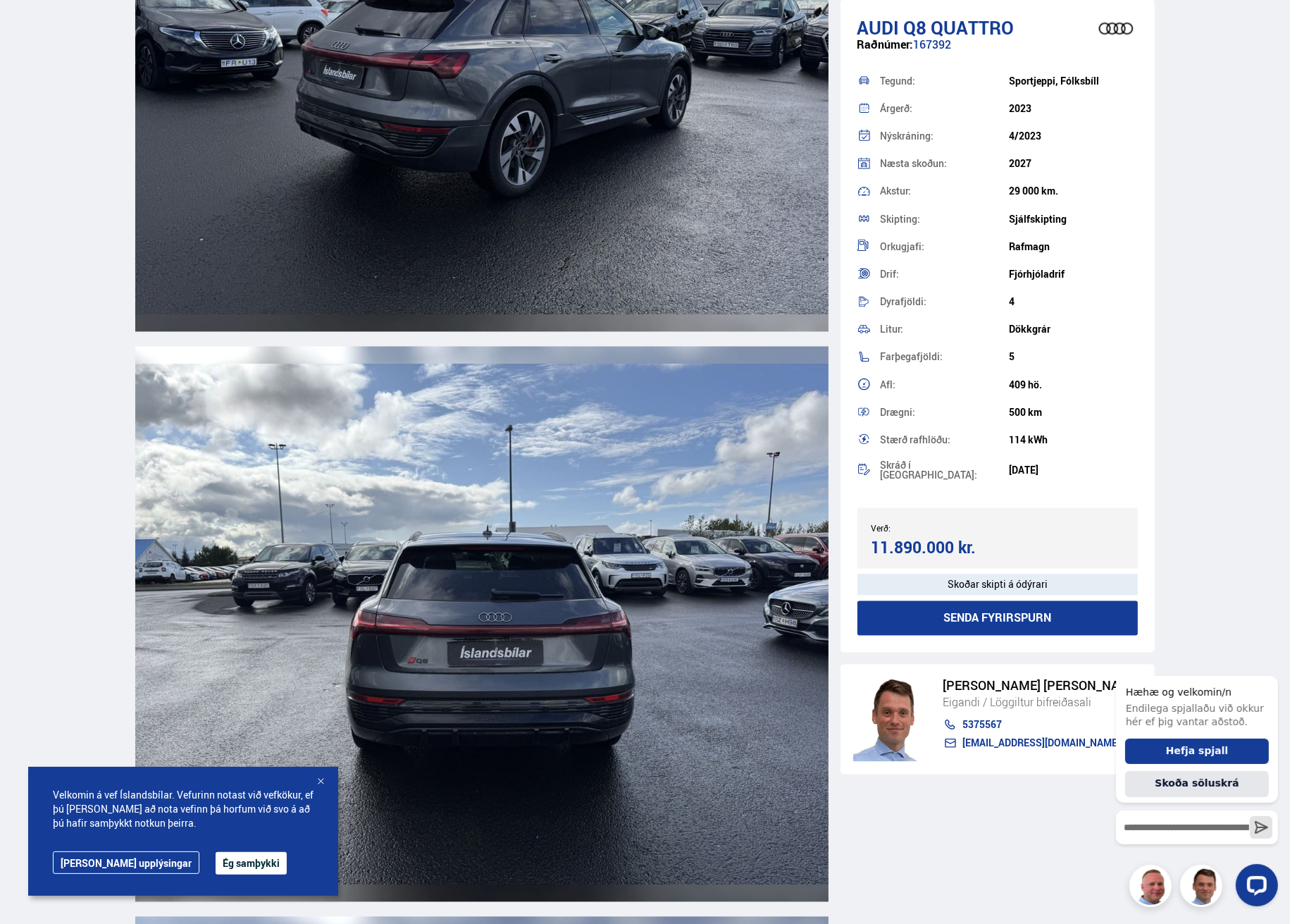
scroll to position [3594, 0]
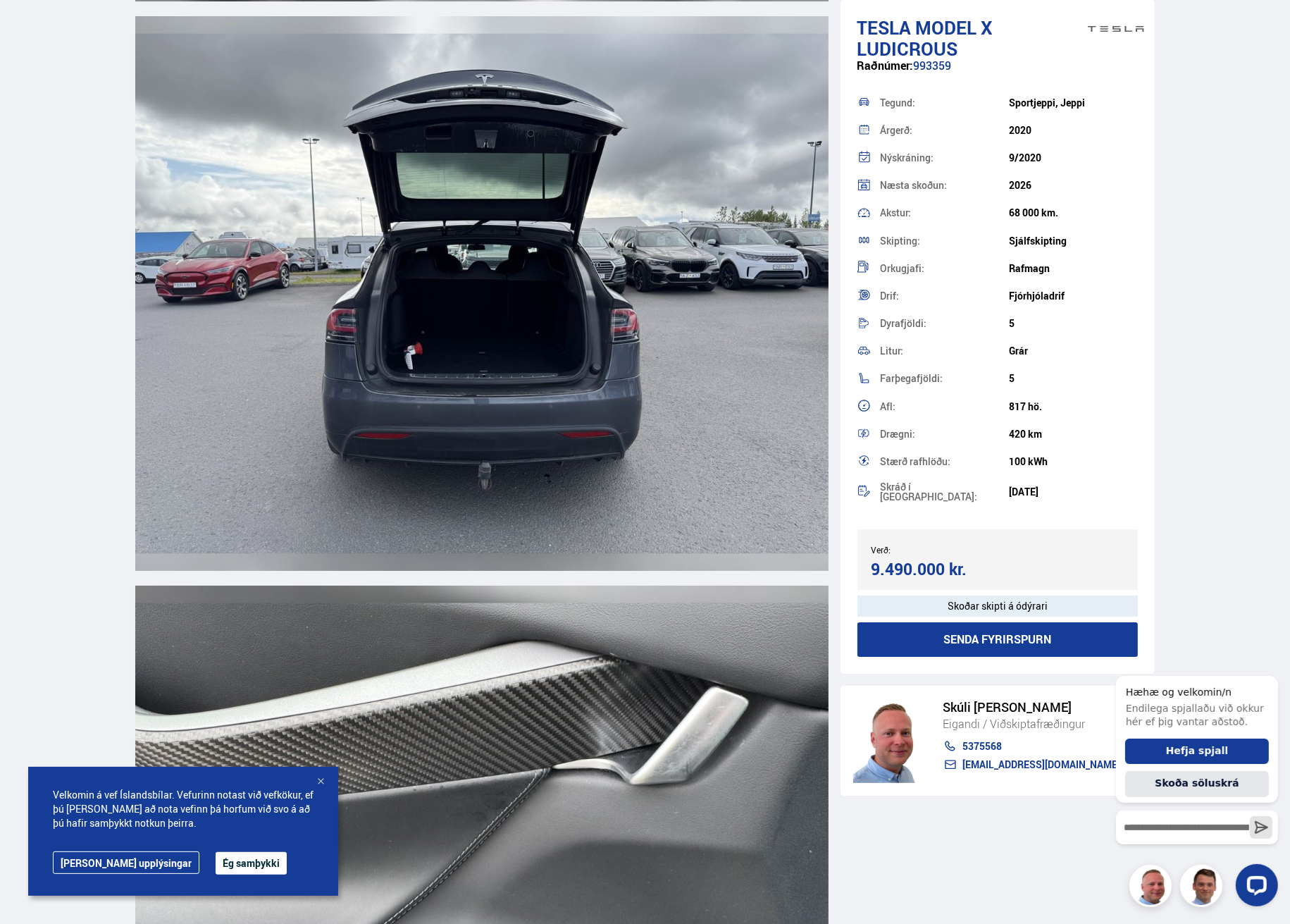
scroll to position [12826, 0]
click at [507, 332] on img at bounding box center [482, 293] width 694 height 554
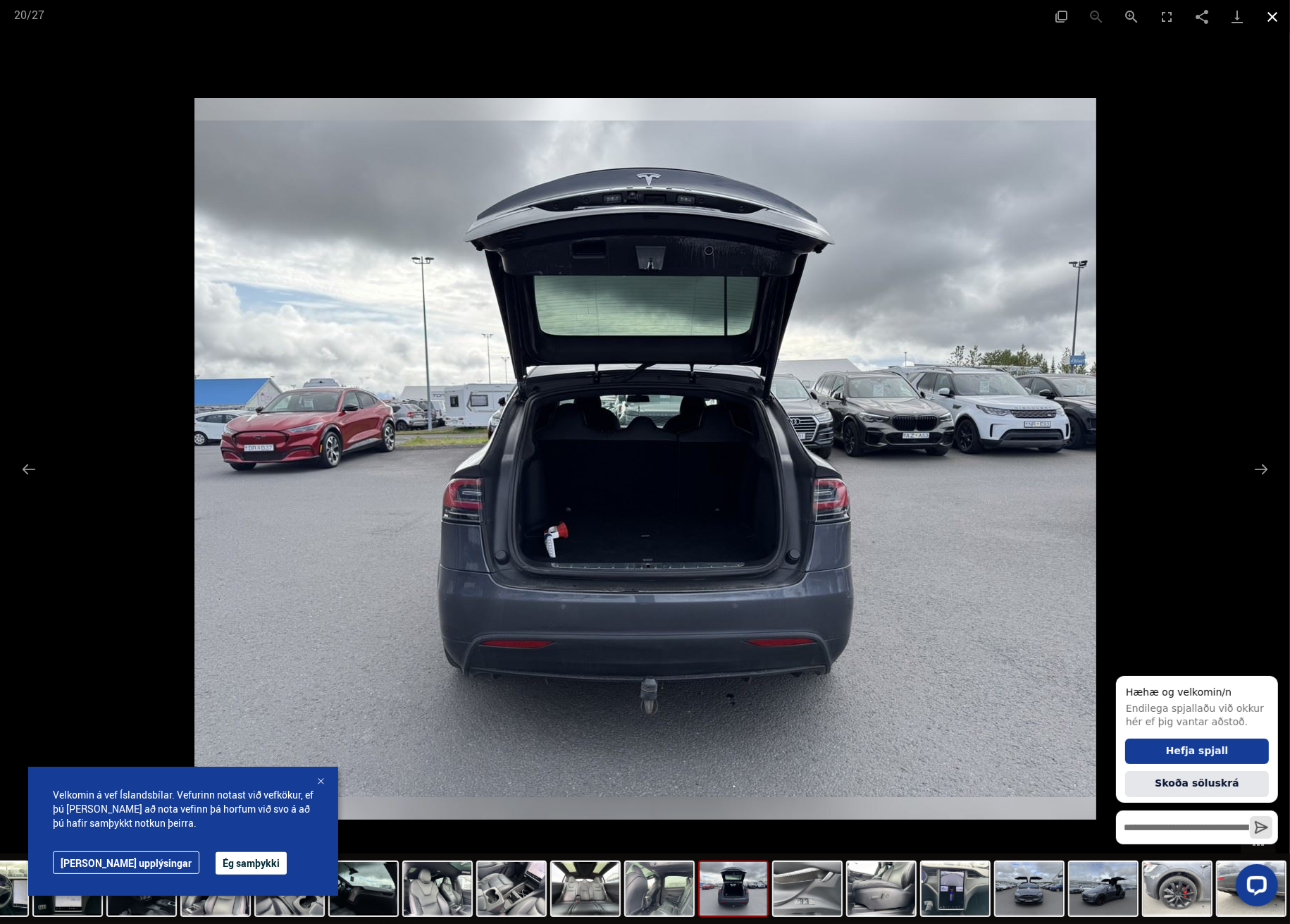
click at [1273, 14] on button "Close gallery" at bounding box center [1273, 17] width 35 height 33
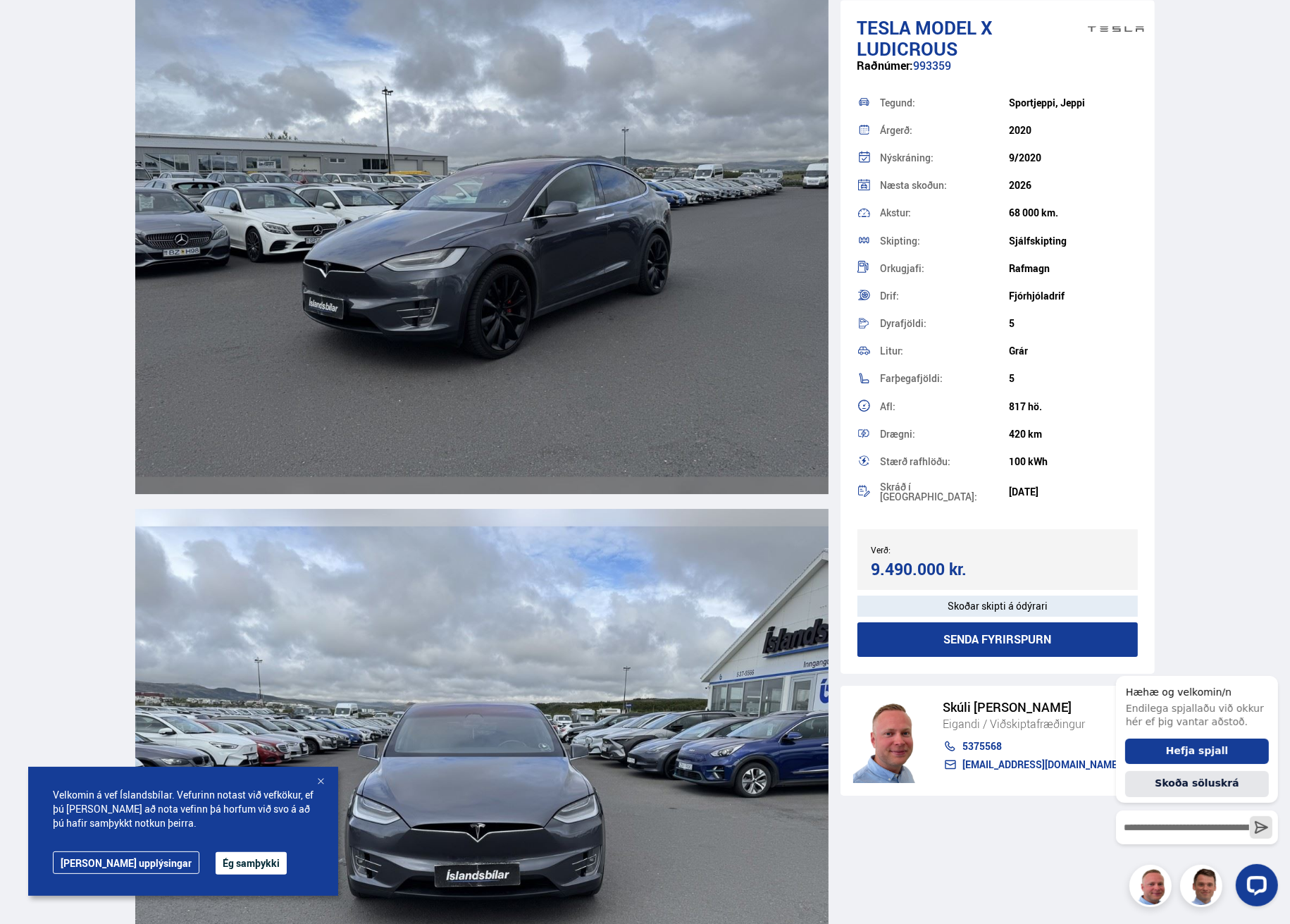
scroll to position [5145, 0]
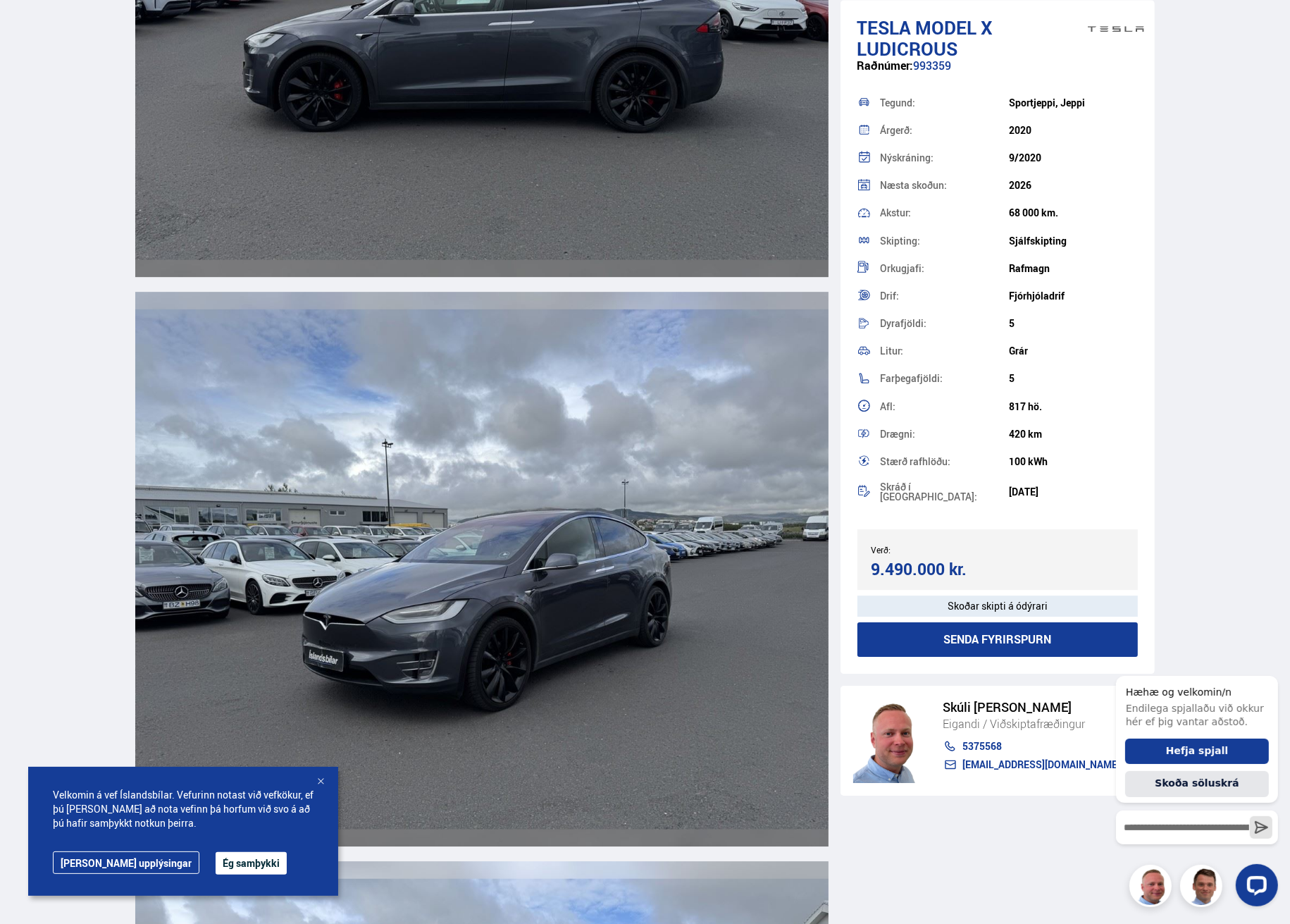
click at [950, 607] on div "Skoðar skipti á ódýrari" at bounding box center [998, 606] width 281 height 21
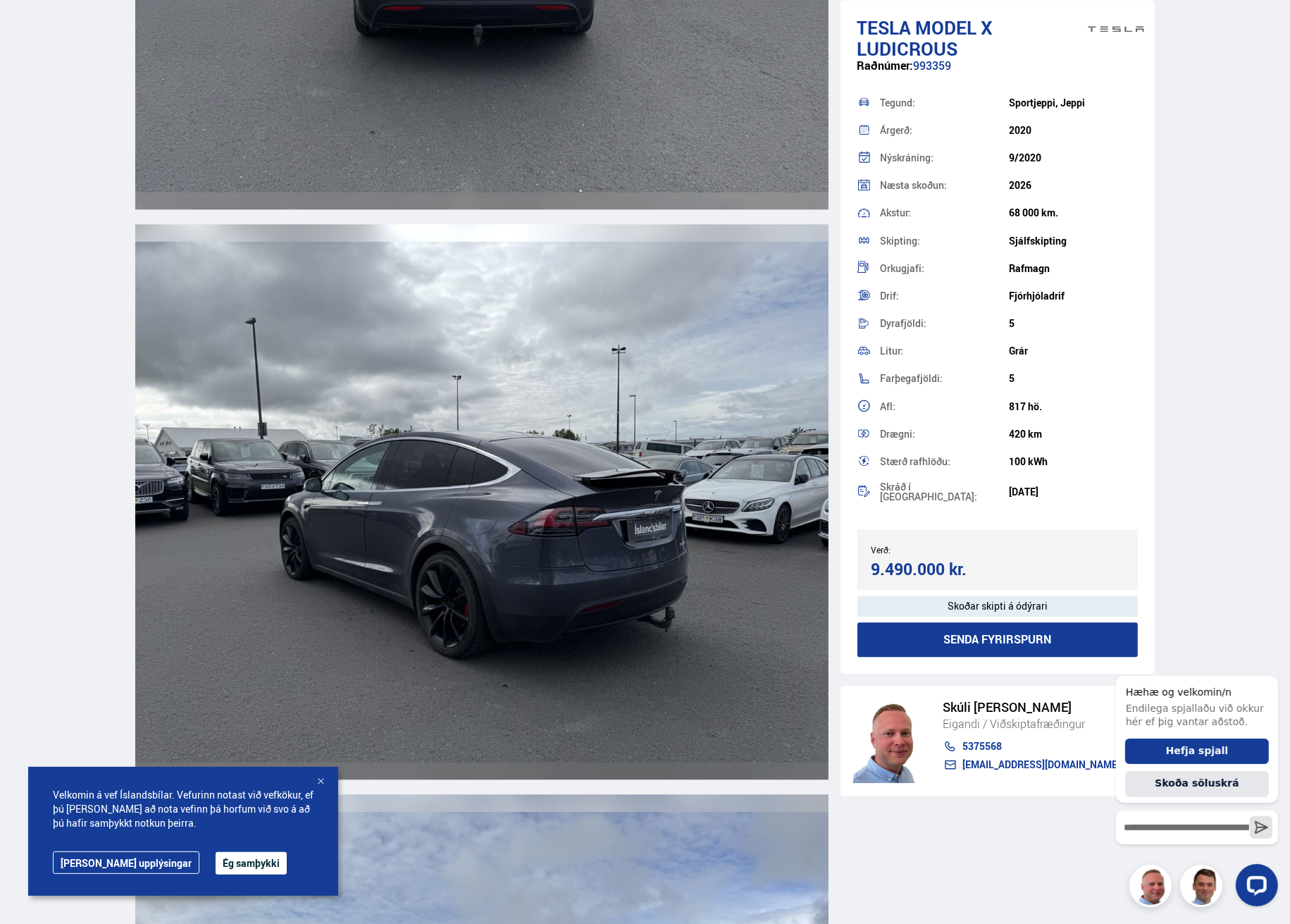
scroll to position [3735, 0]
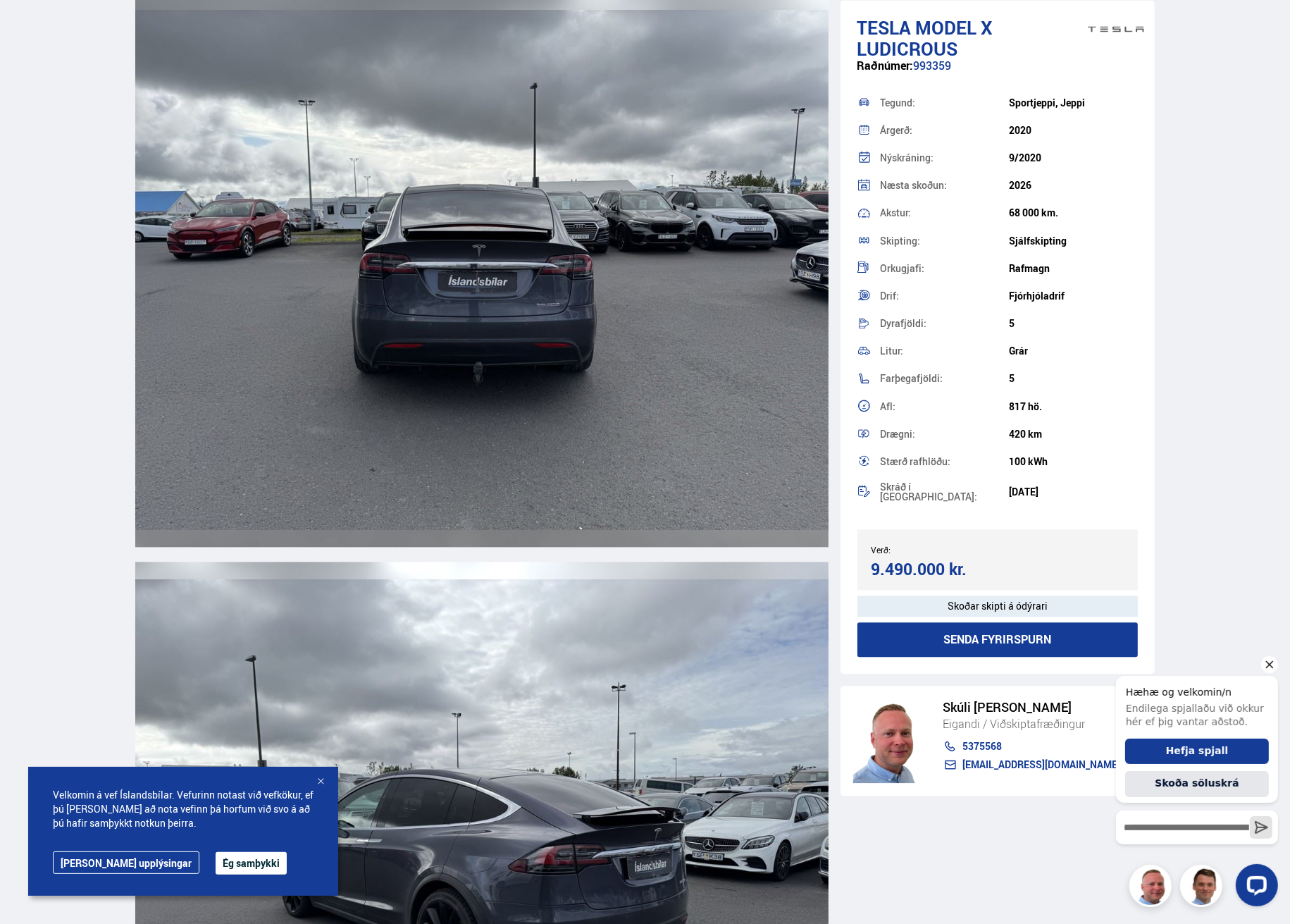
click at [1272, 664] on icon "Hide greeting" at bounding box center [1269, 663] width 17 height 17
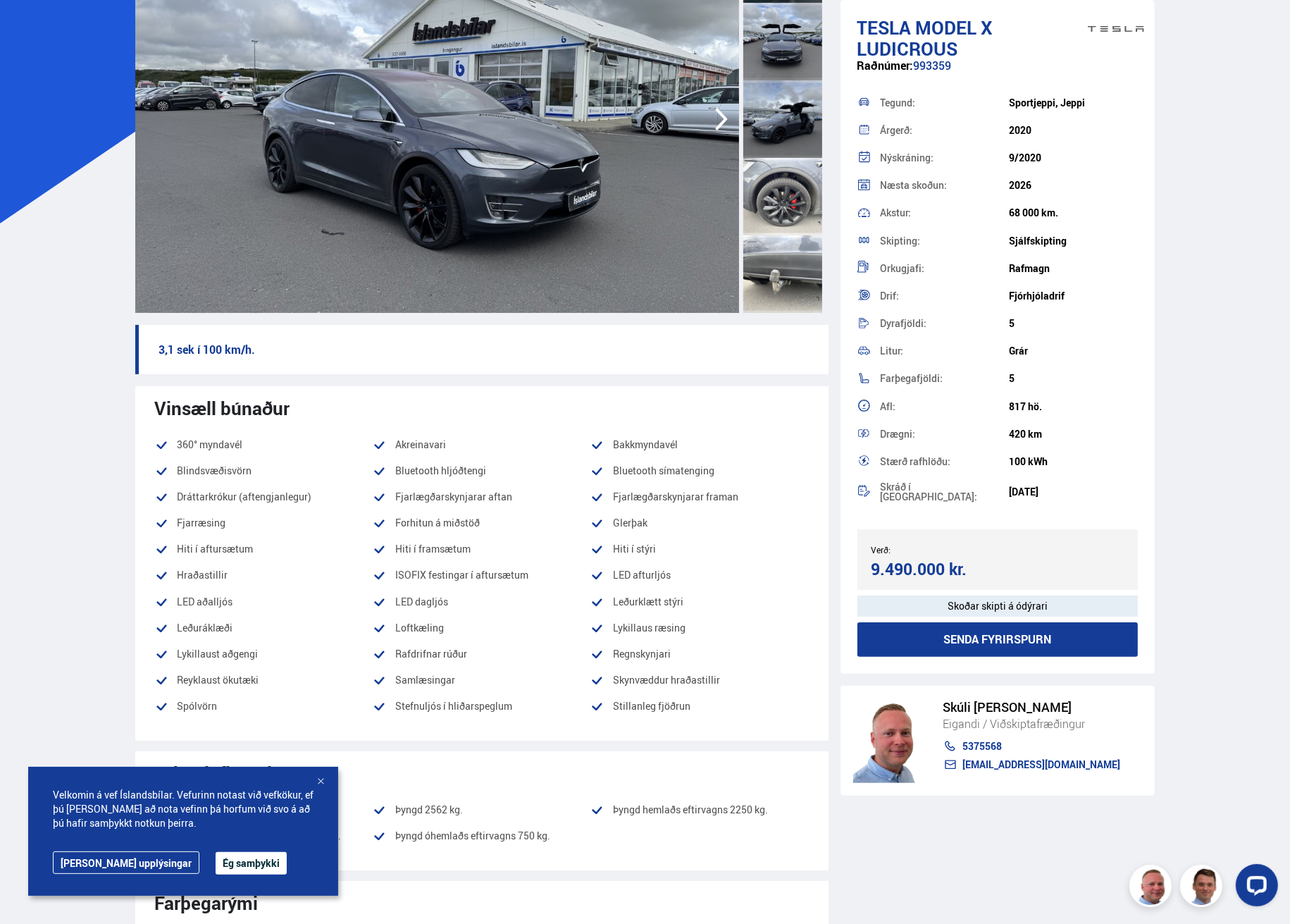
scroll to position [0, 0]
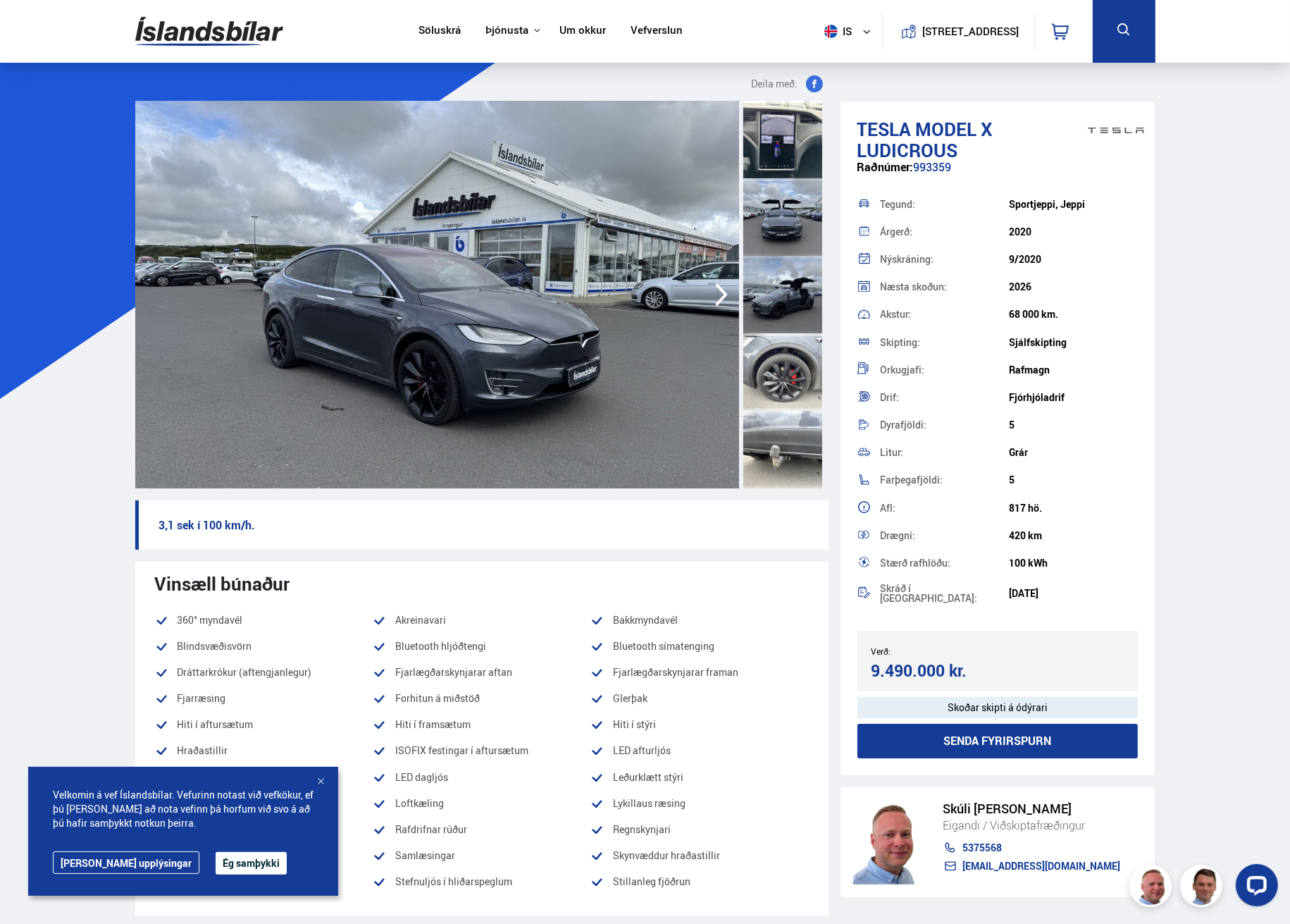
click at [216, 864] on button "Ég samþykki" at bounding box center [251, 863] width 72 height 23
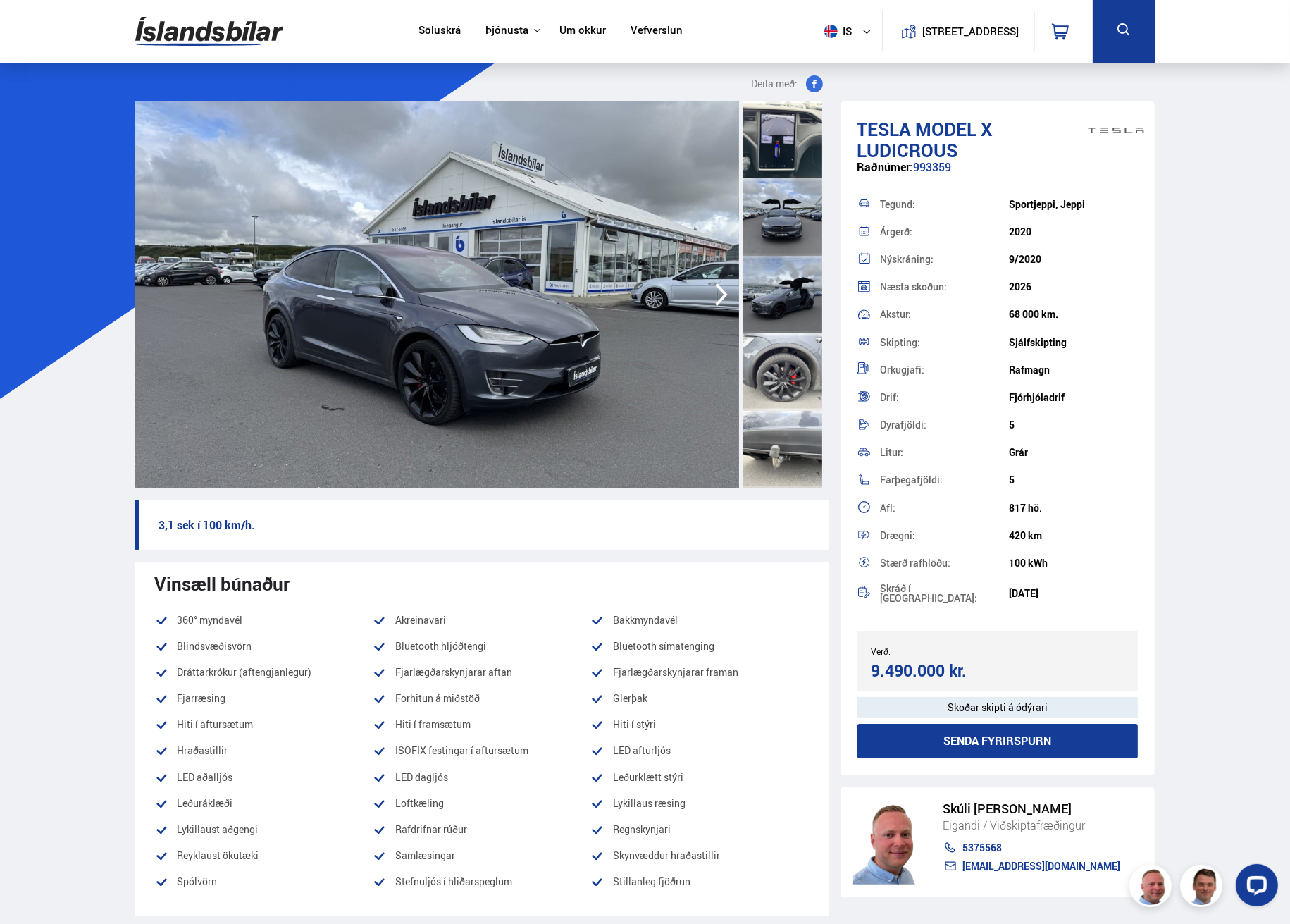
click at [777, 220] on div at bounding box center [783, 217] width 79 height 77
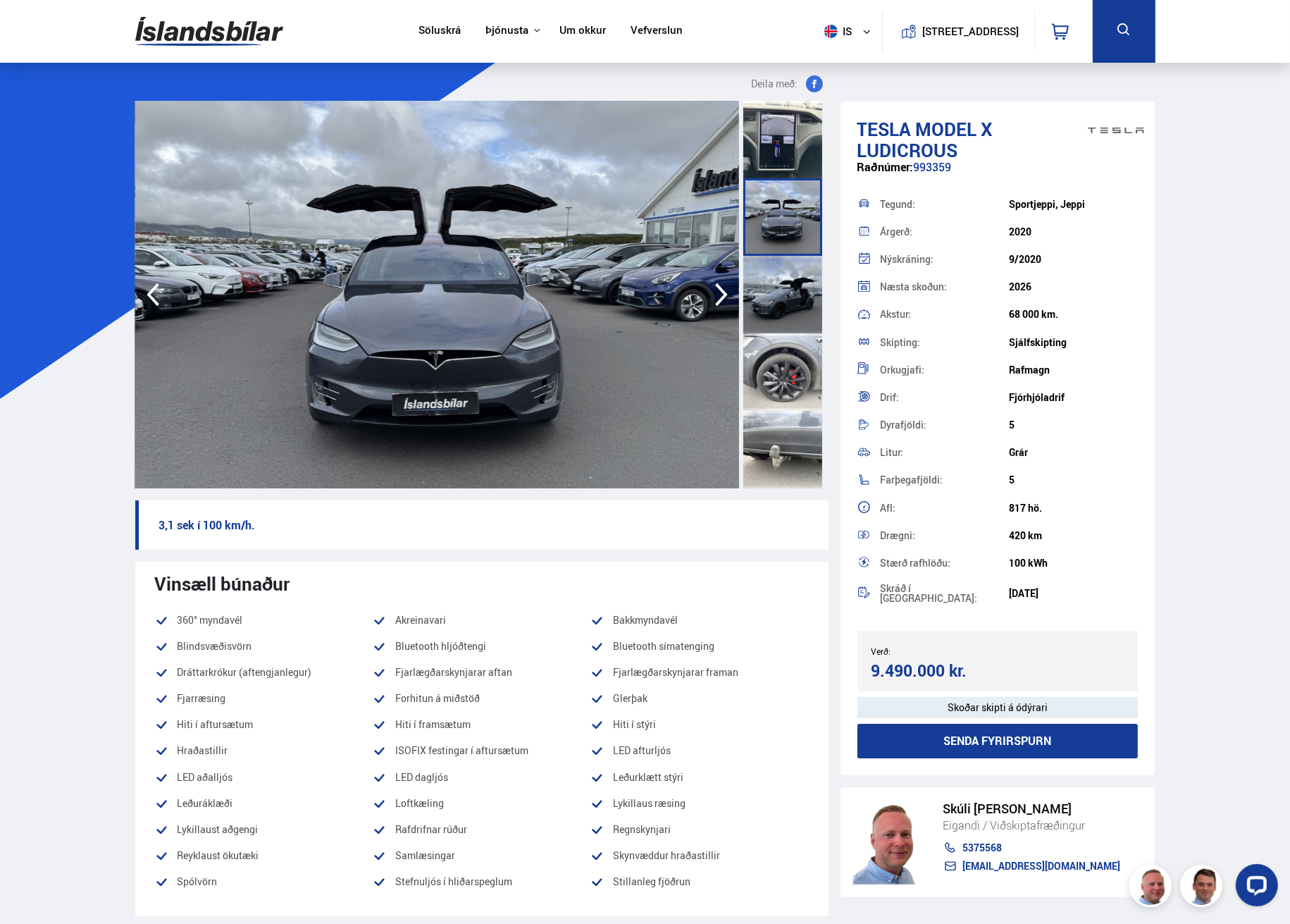
click at [779, 288] on div at bounding box center [783, 295] width 79 height 77
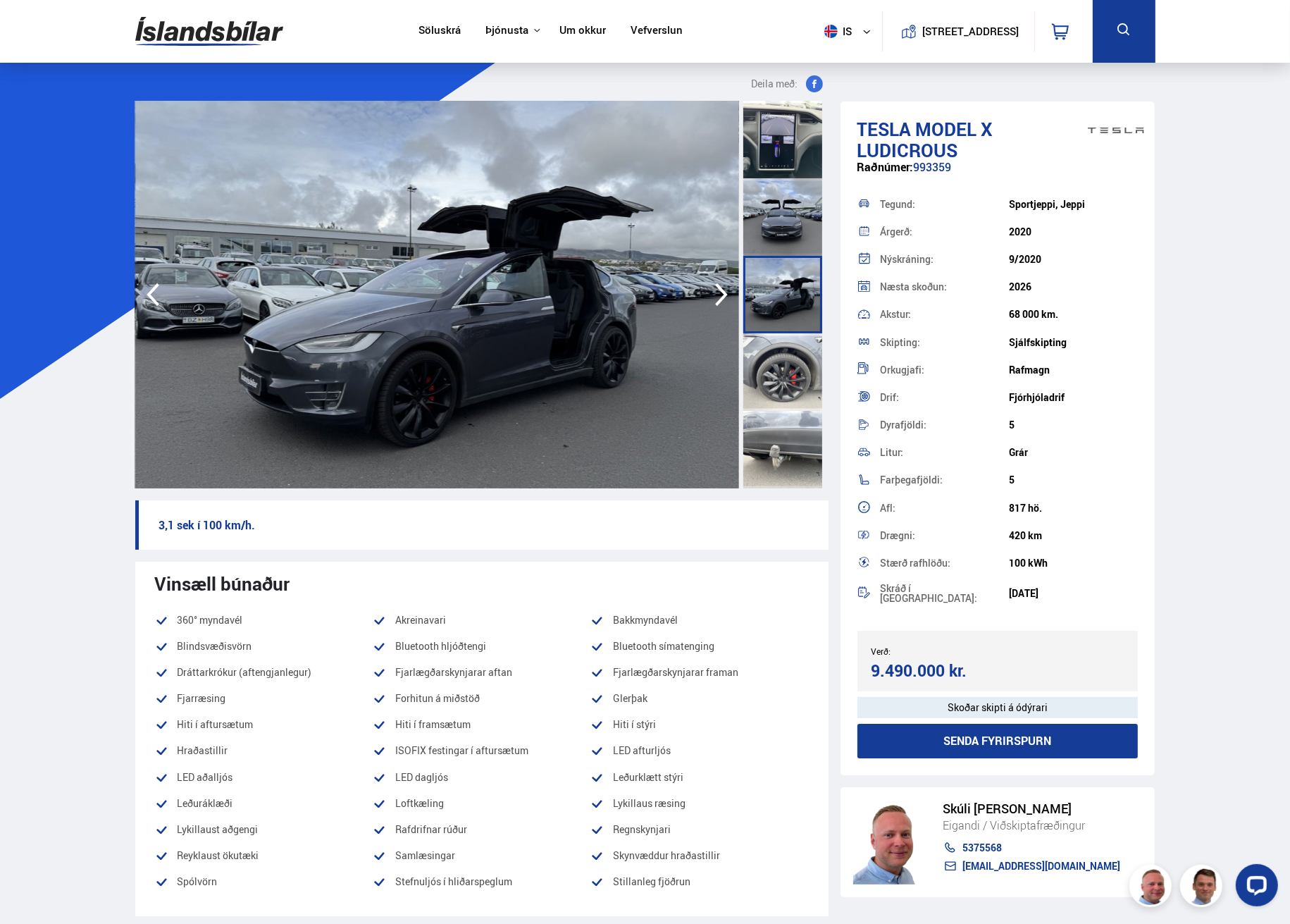
click at [929, 170] on div "Raðnúmer: 993359" at bounding box center [998, 174] width 281 height 28
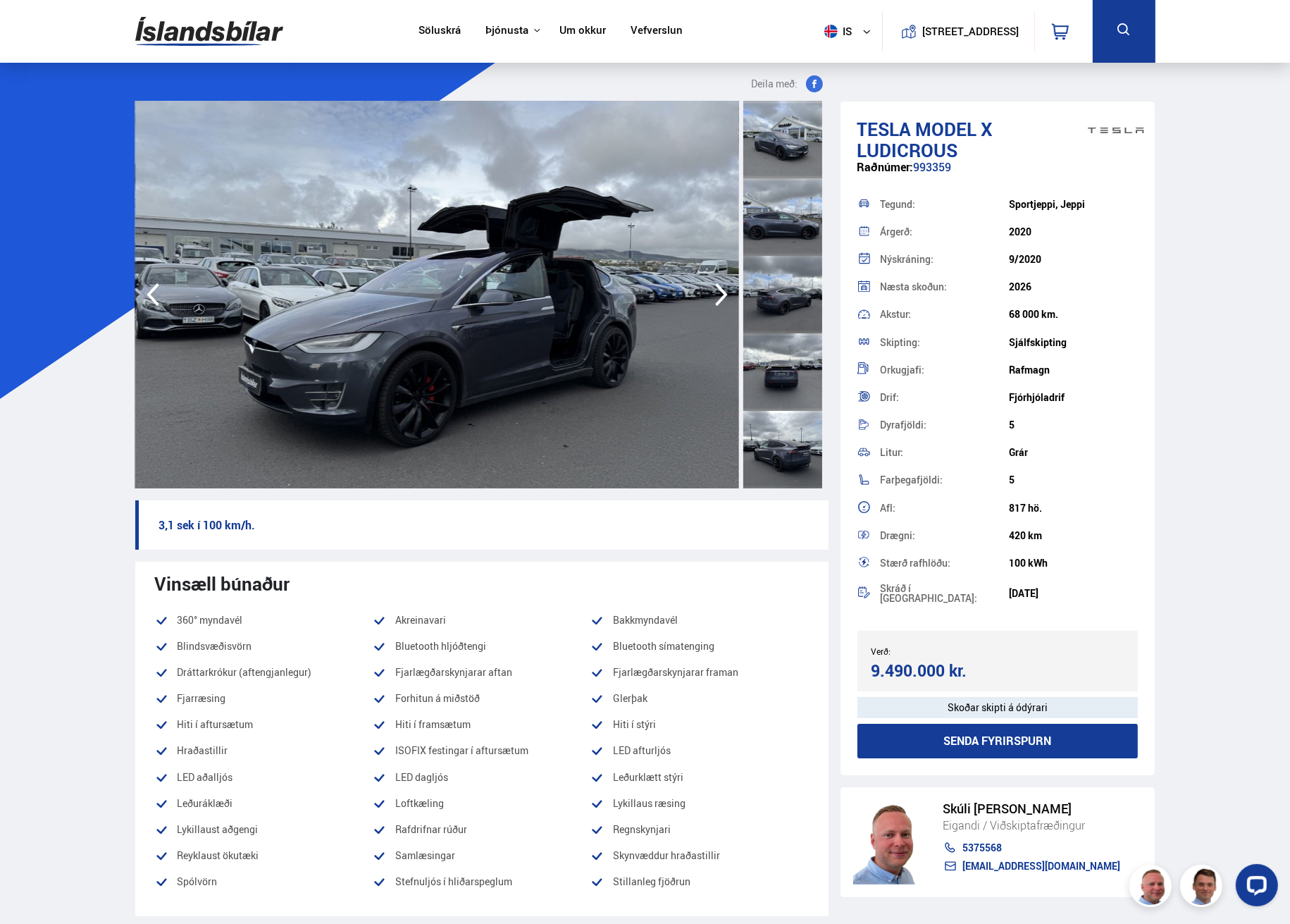
click at [930, 703] on div "Skoðar skipti á ódýrari" at bounding box center [998, 707] width 281 height 21
click at [941, 740] on button "Senda fyrirspurn" at bounding box center [998, 741] width 281 height 35
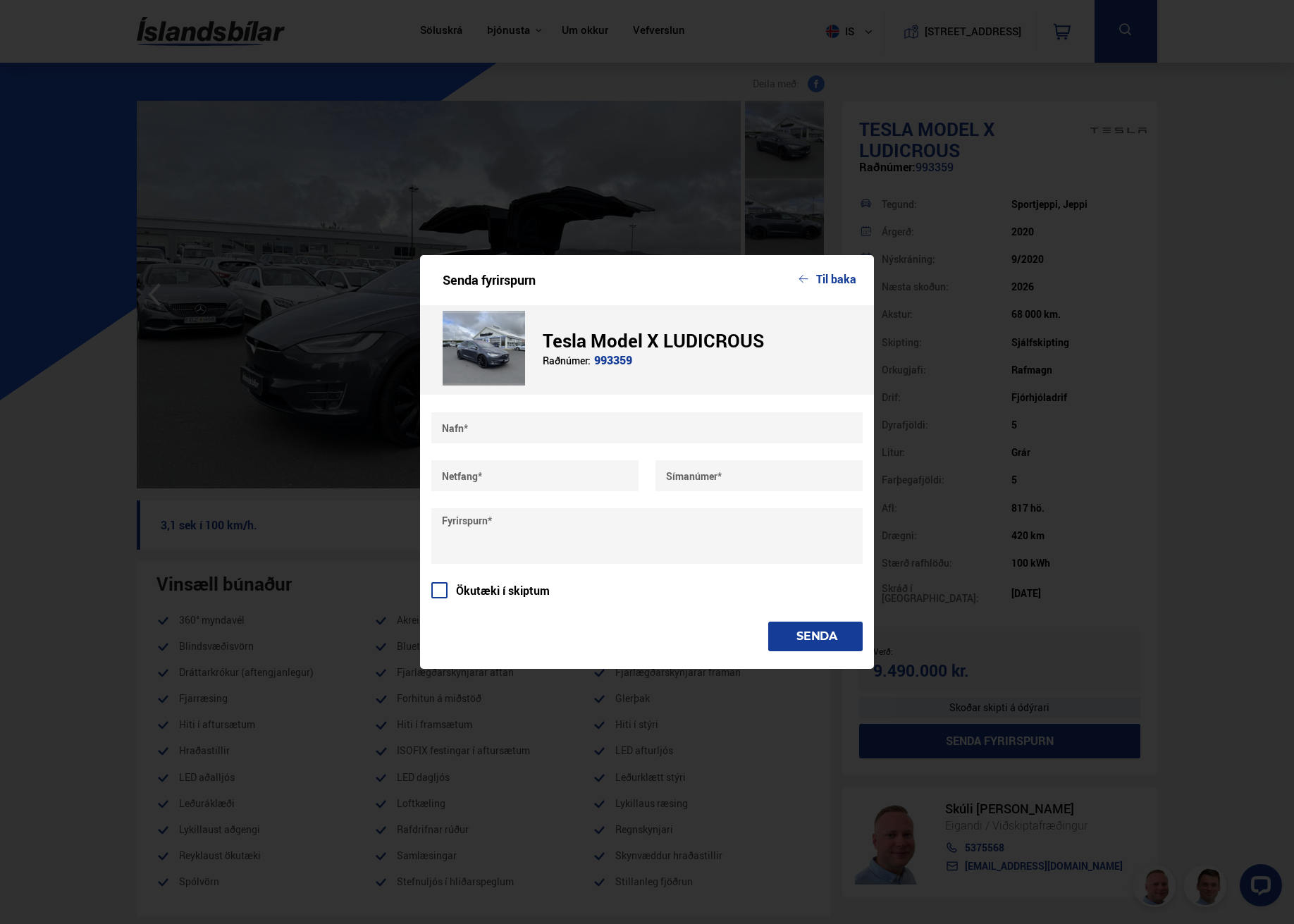
click at [445, 590] on span at bounding box center [440, 590] width 17 height 17
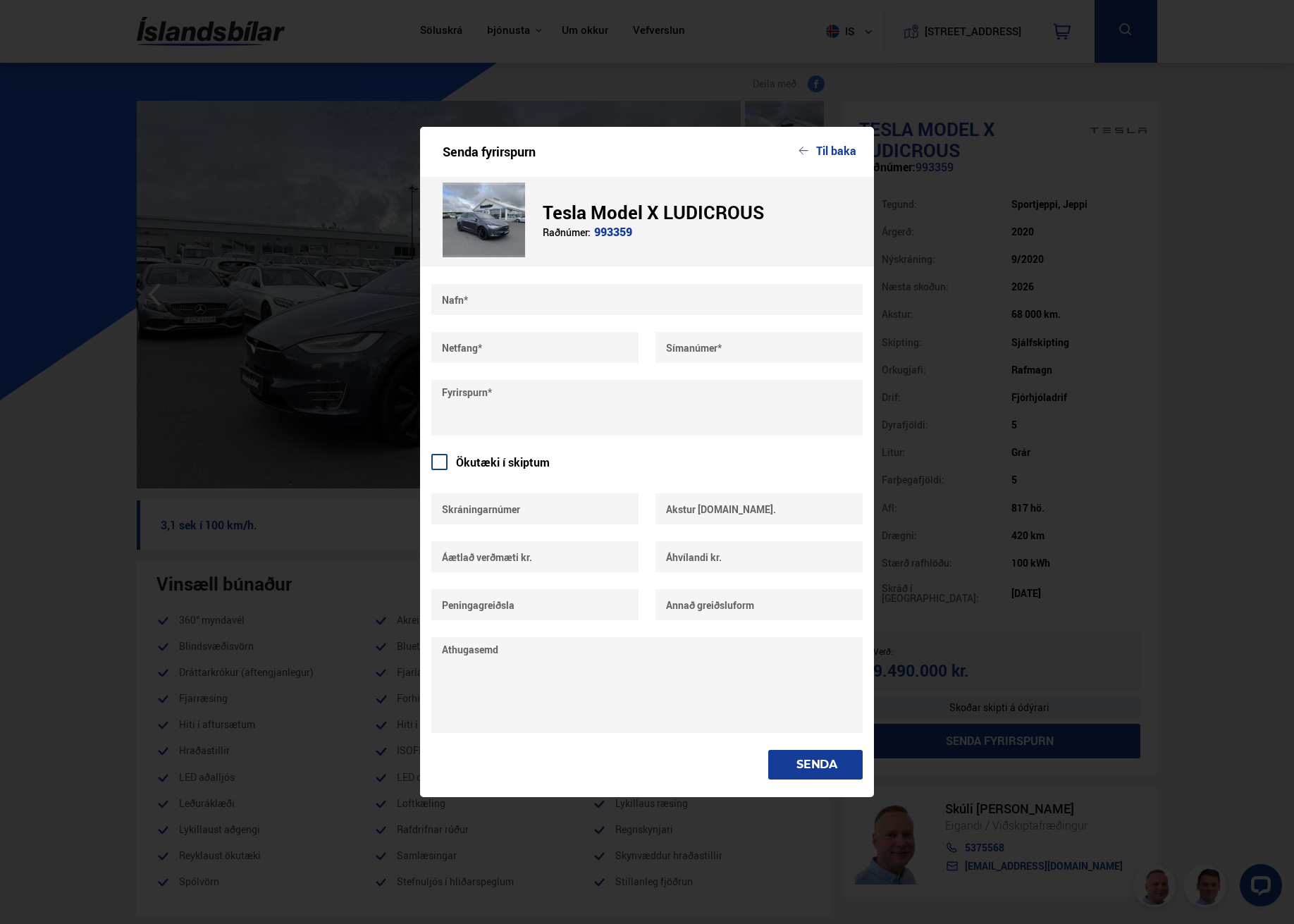
click at [490, 305] on input "text" at bounding box center [647, 300] width 431 height 31
type input "**********"
type input "*******"
click at [473, 347] on input "text" at bounding box center [535, 348] width 207 height 31
click at [472, 496] on div "**********" at bounding box center [647, 531] width 431 height 495
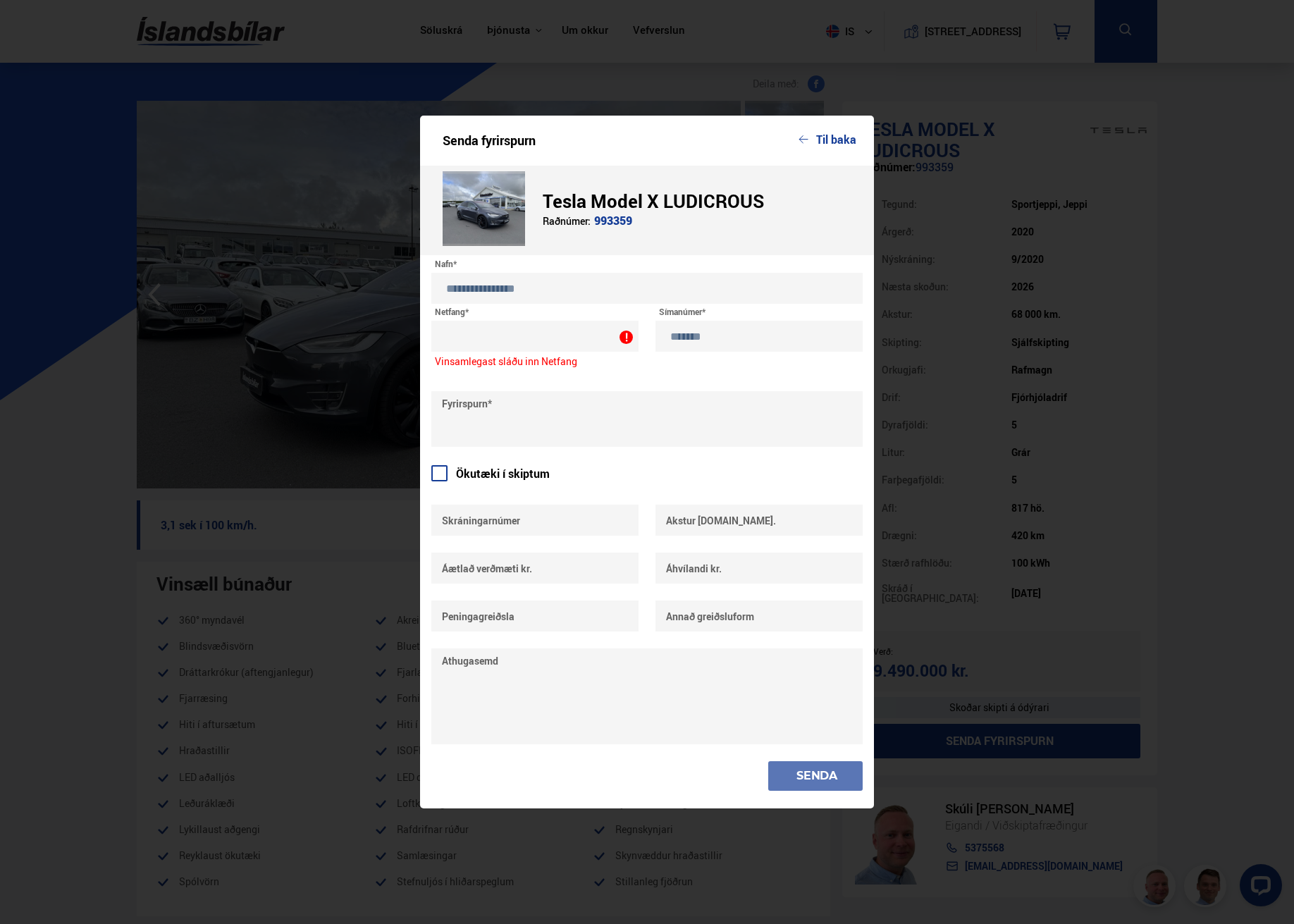
click at [463, 328] on input "text" at bounding box center [535, 336] width 207 height 31
type input "**********"
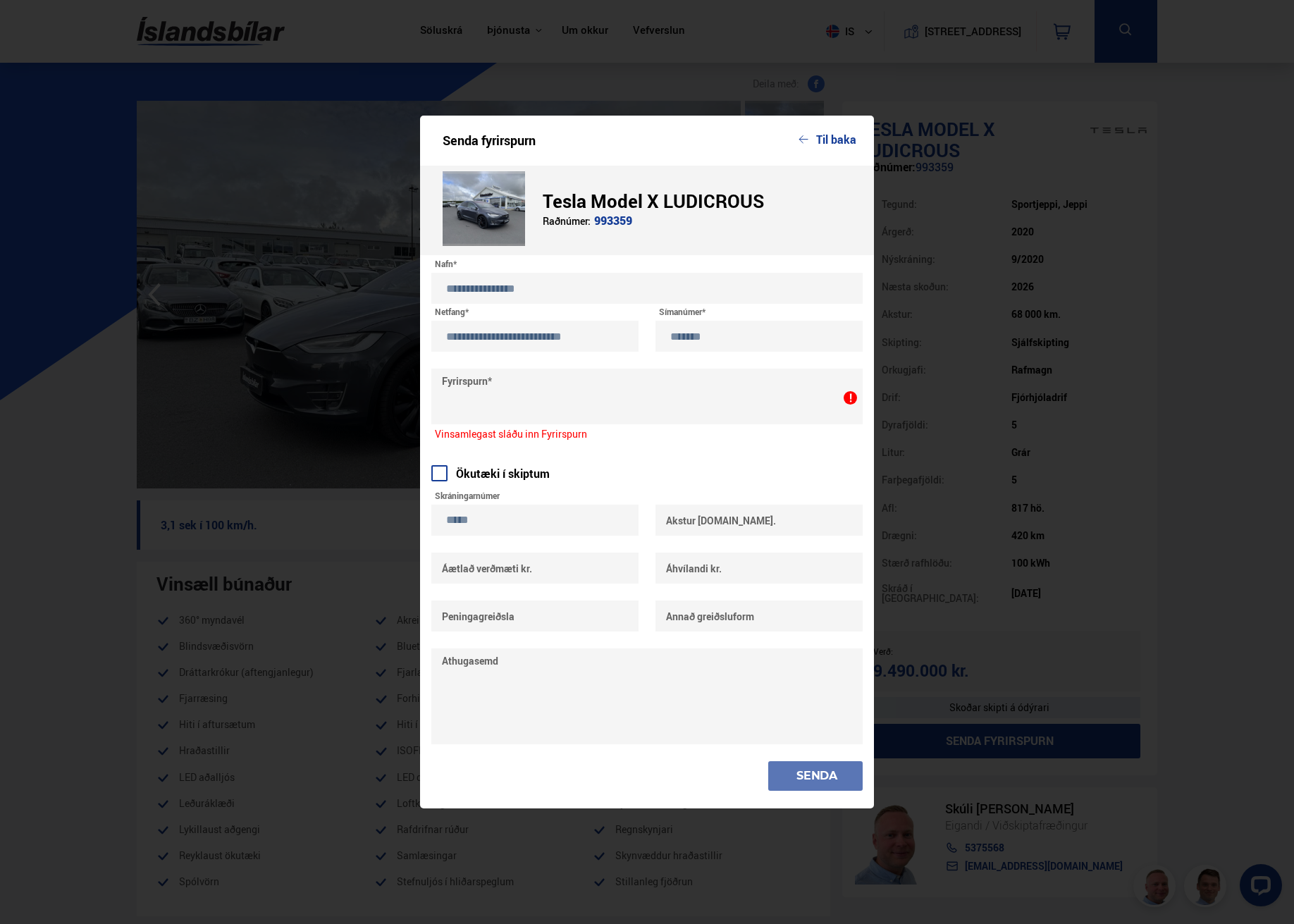
type input "*****"
type input "******"
type input "*******"
type input "*"
click at [700, 617] on input "text" at bounding box center [759, 616] width 207 height 31
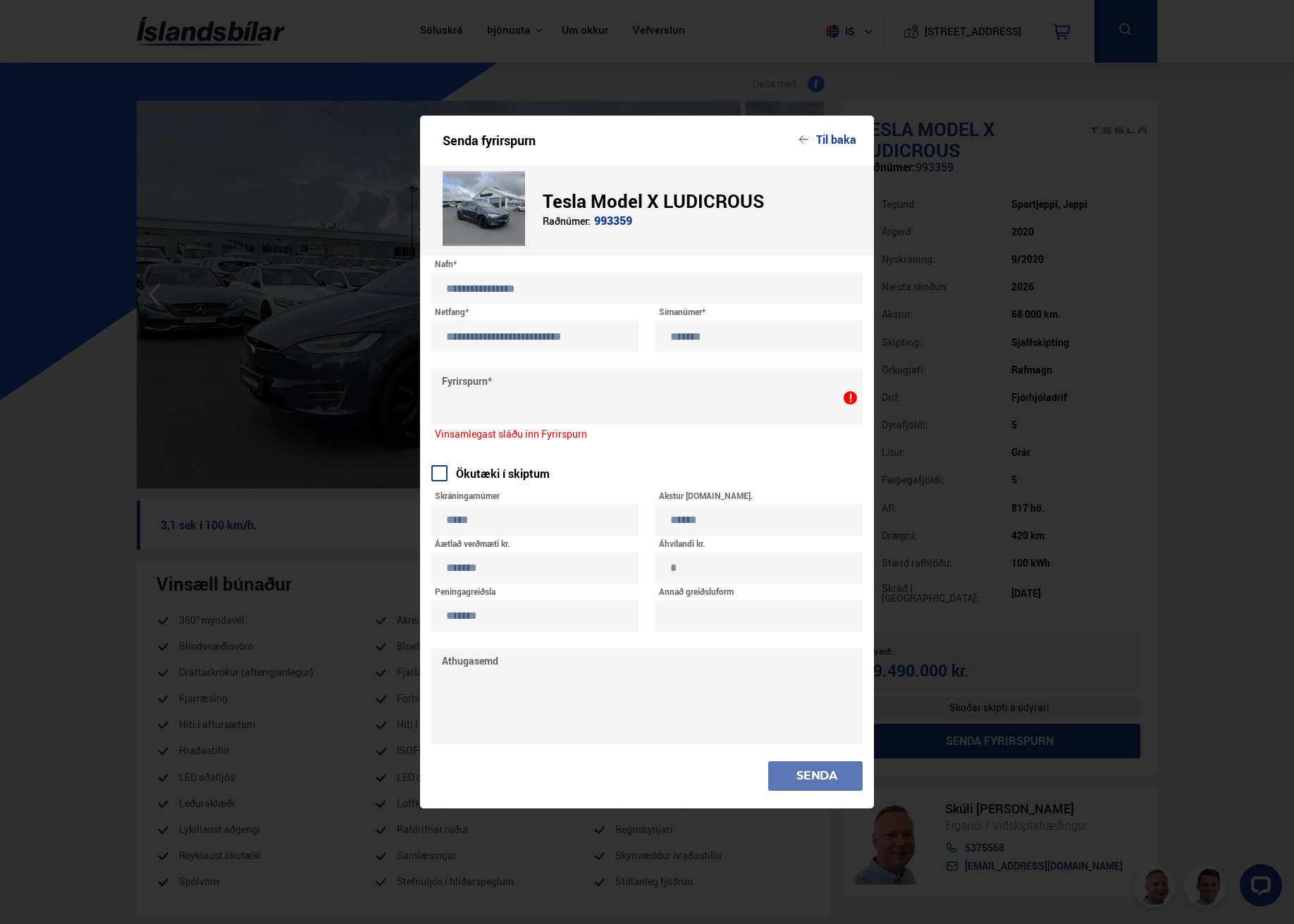
click at [700, 615] on input "text" at bounding box center [759, 616] width 207 height 31
click at [575, 664] on textarea at bounding box center [647, 696] width 431 height 95
click at [454, 618] on input "*******" at bounding box center [535, 616] width 207 height 31
click at [486, 673] on textarea at bounding box center [647, 696] width 431 height 95
click at [452, 616] on input "*******" at bounding box center [535, 616] width 207 height 31
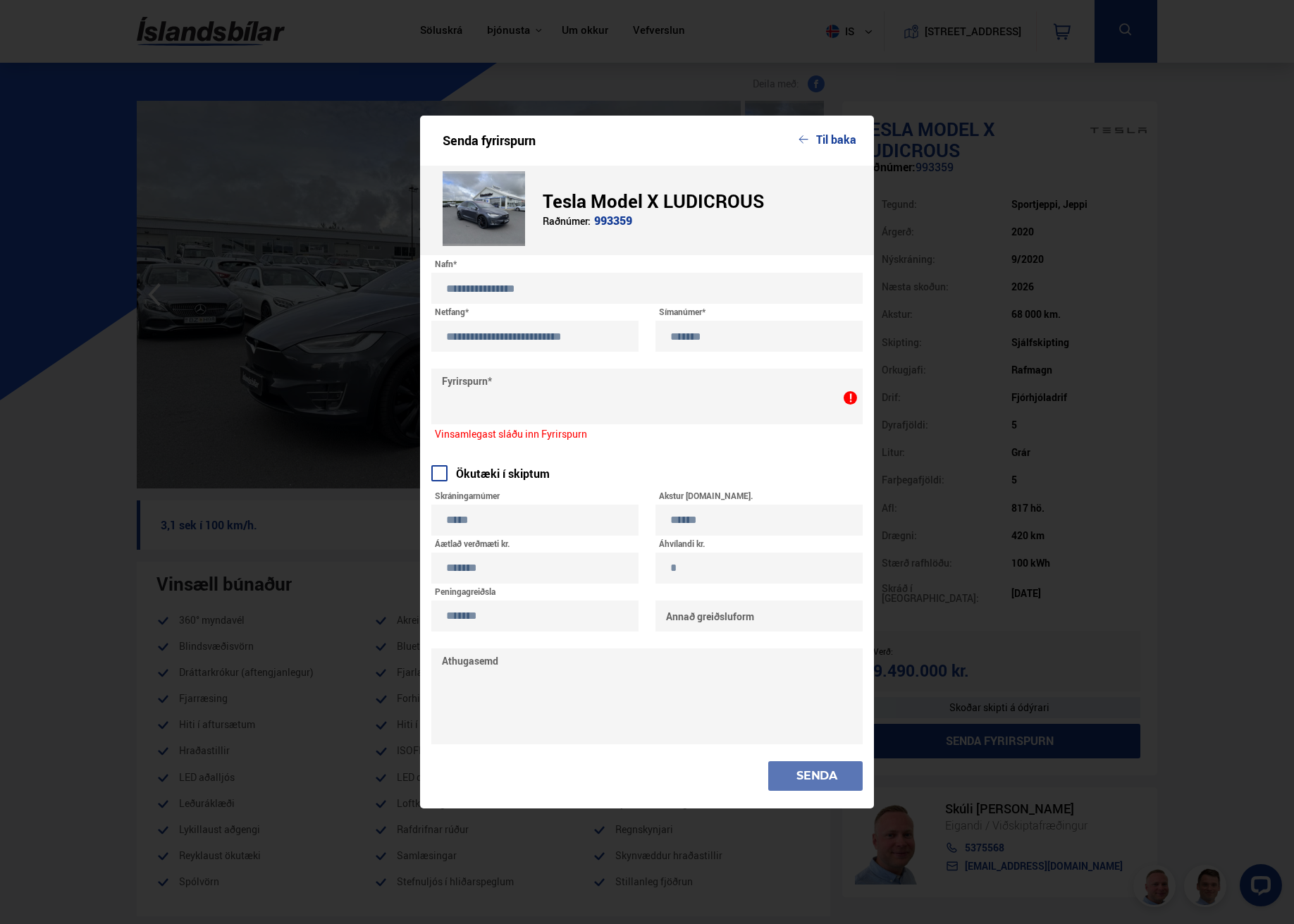
click at [470, 615] on input "*******" at bounding box center [535, 616] width 207 height 31
click at [449, 616] on input "*******" at bounding box center [535, 616] width 207 height 31
click at [474, 615] on input "********" at bounding box center [535, 616] width 207 height 31
click at [519, 618] on input "*********" at bounding box center [535, 616] width 207 height 31
type input "*********"
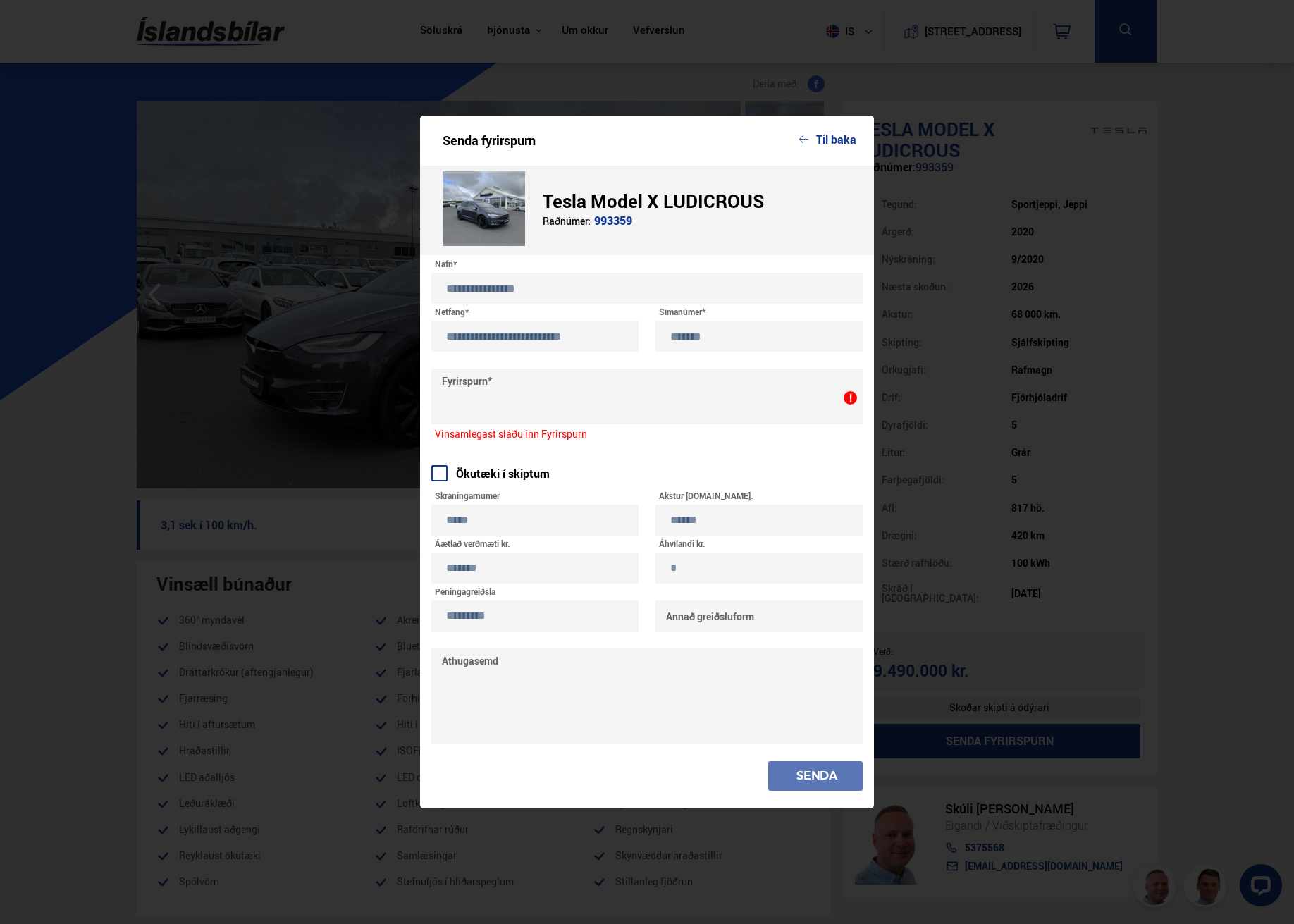
click at [466, 568] on input "*******" at bounding box center [535, 568] width 207 height 31
click at [480, 566] on input "********" at bounding box center [535, 568] width 207 height 31
click at [465, 568] on input "********" at bounding box center [535, 568] width 207 height 31
click at [471, 573] on input "********" at bounding box center [535, 568] width 207 height 31
click at [466, 567] on input "********" at bounding box center [535, 568] width 207 height 31
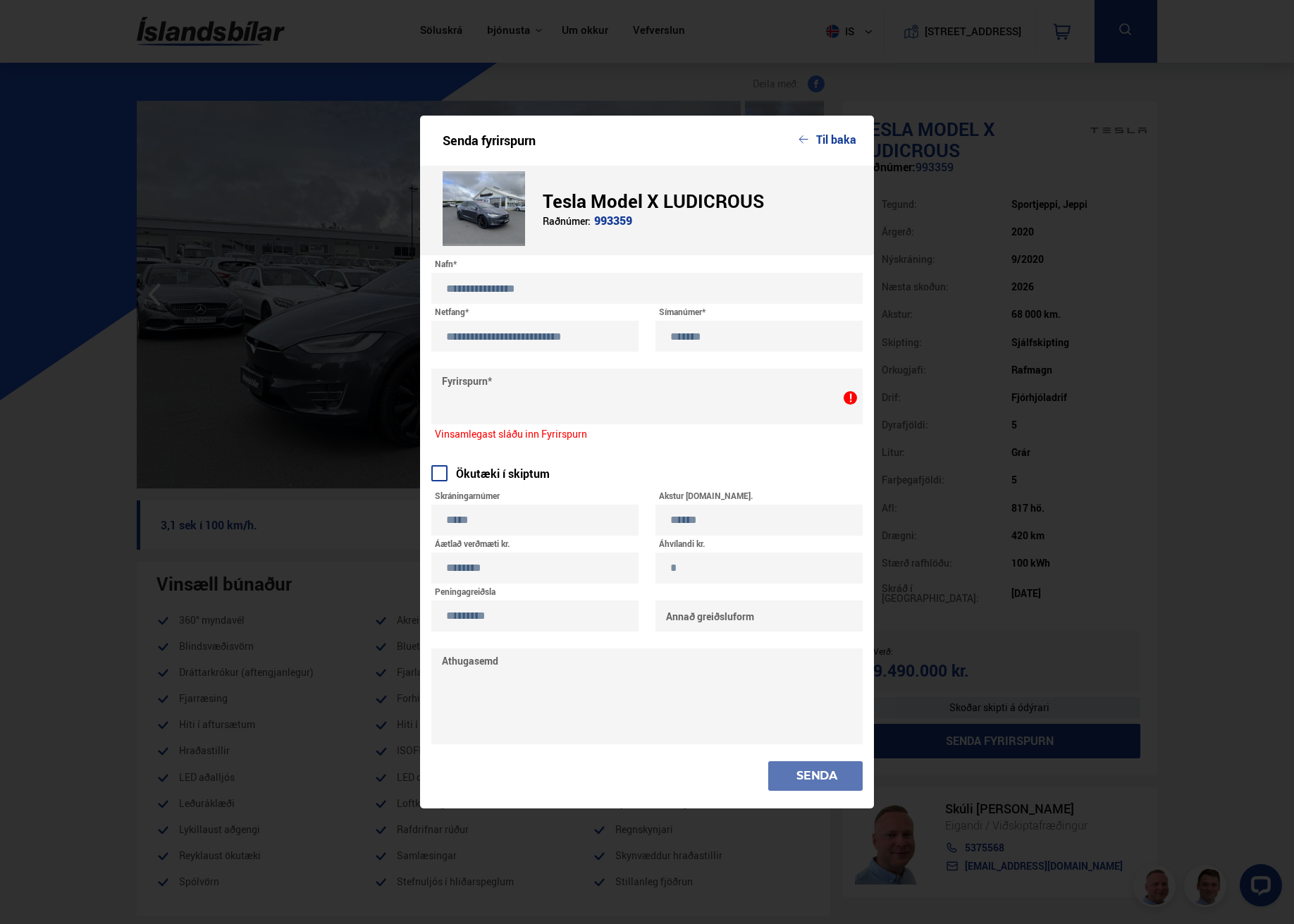
click at [463, 567] on input "********" at bounding box center [535, 568] width 207 height 31
click at [450, 568] on input "*******" at bounding box center [535, 568] width 207 height 31
click at [473, 567] on input "********" at bounding box center [535, 568] width 207 height 31
type input "*********"
click at [526, 393] on textarea at bounding box center [647, 396] width 431 height 56
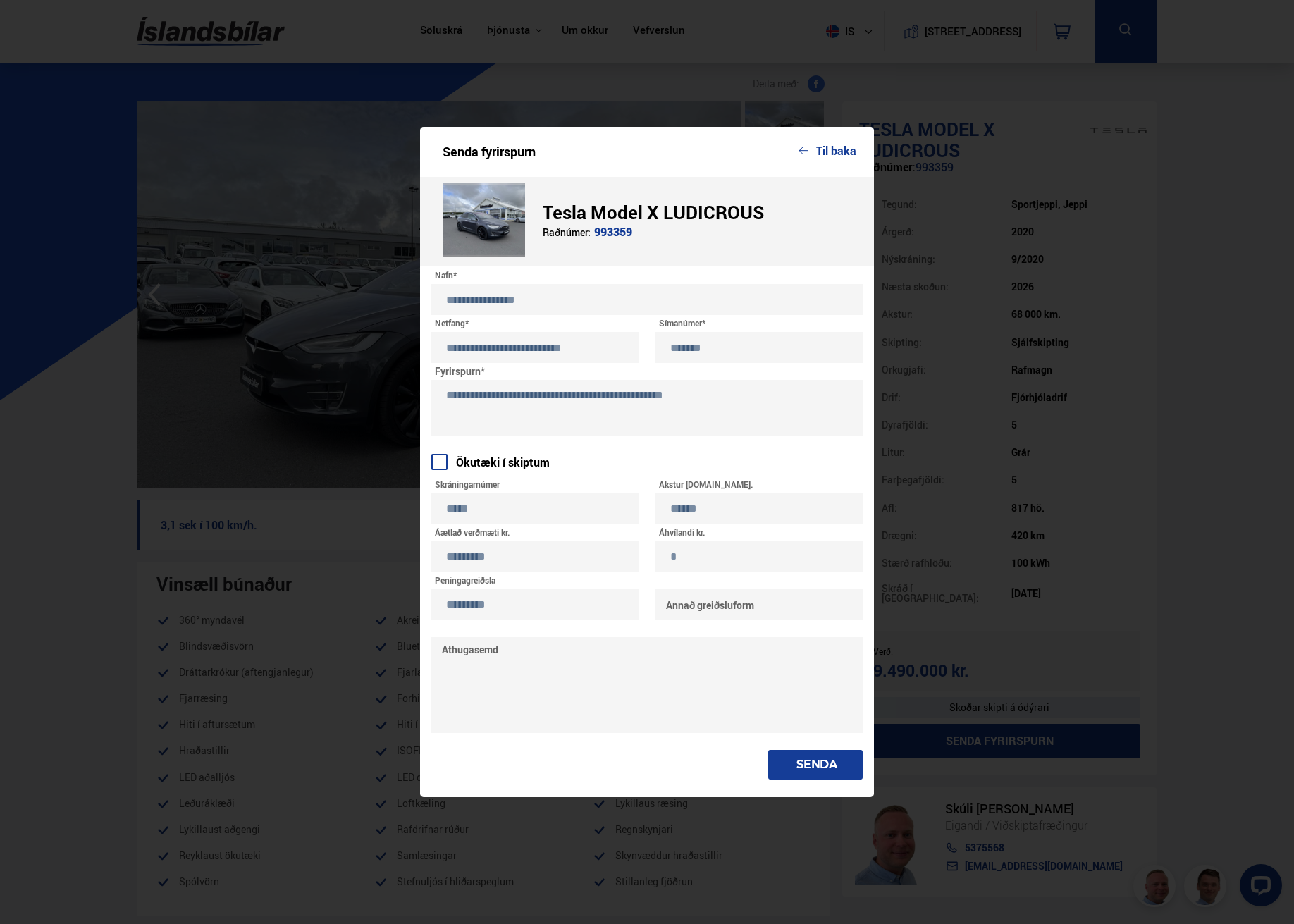
type textarea "**********"
click at [710, 404] on textarea "**********" at bounding box center [647, 407] width 431 height 56
click at [800, 762] on button "SENDA" at bounding box center [815, 764] width 95 height 29
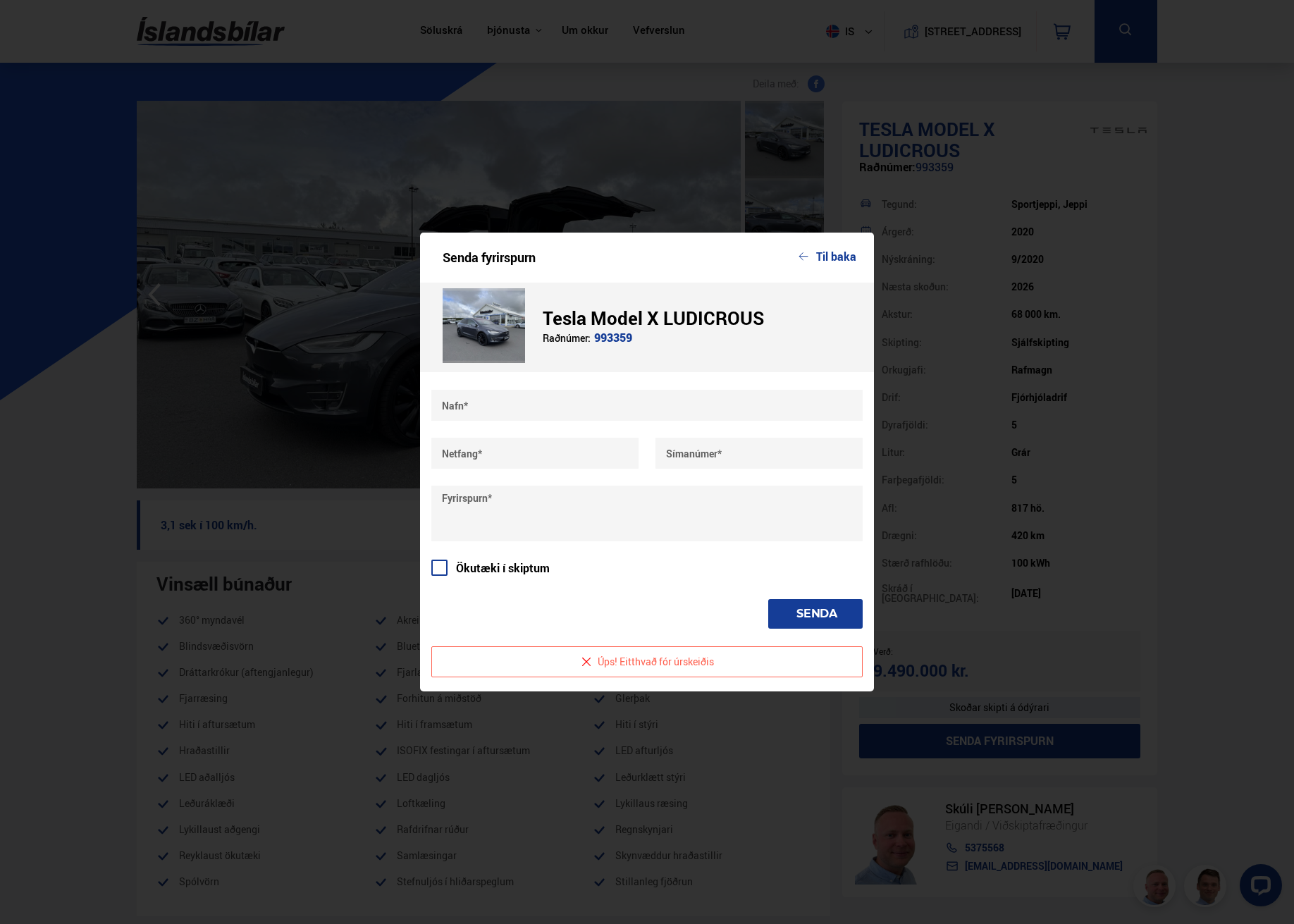
click at [511, 404] on input "text" at bounding box center [647, 406] width 431 height 31
type input "**********"
type input "*******"
click at [487, 502] on div "Fyrirspurn*" at bounding box center [462, 498] width 61 height 11
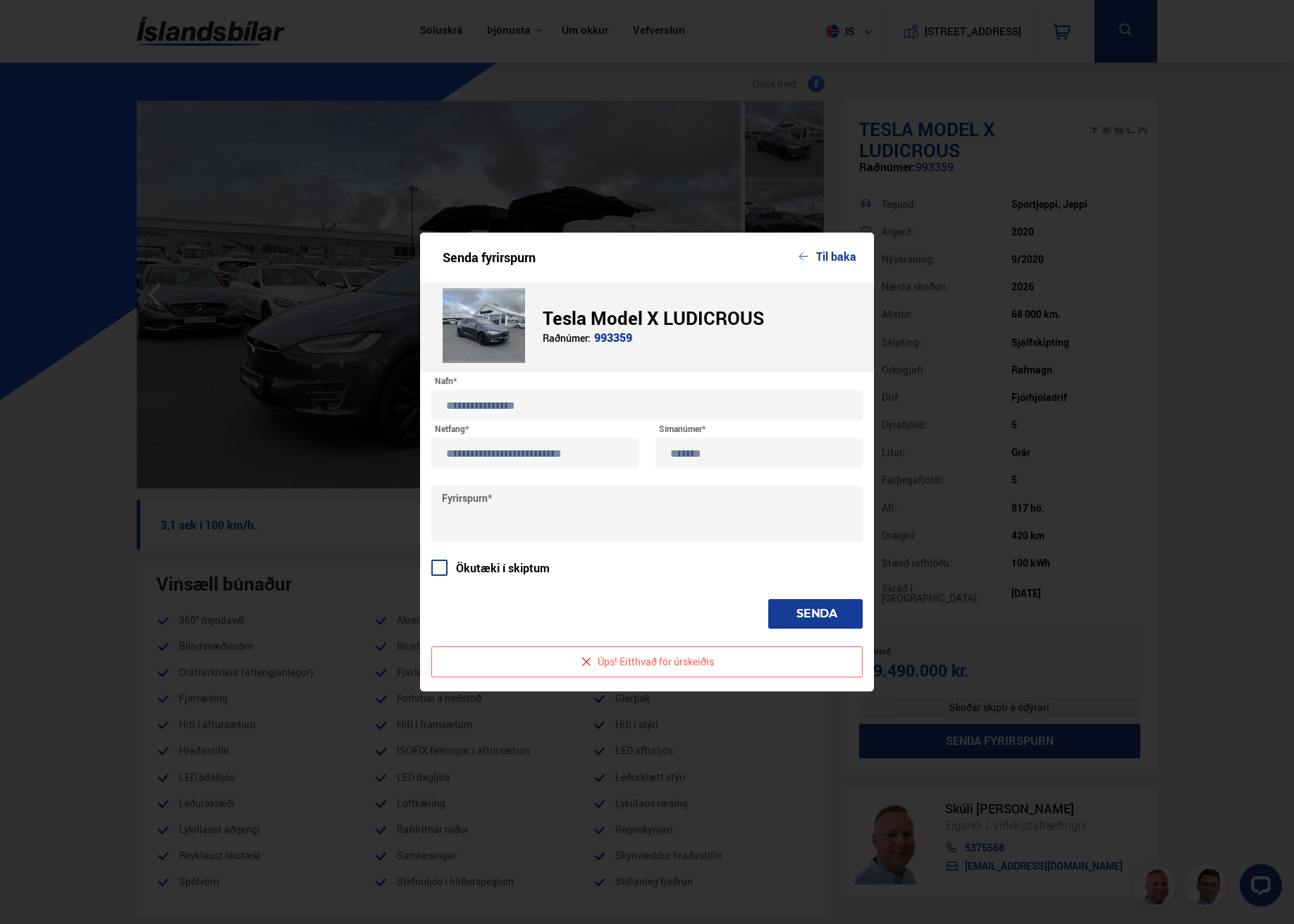
click at [463, 593] on div "**********" at bounding box center [647, 509] width 431 height 239
click at [464, 577] on div "Ökutæki í skiptum" at bounding box center [647, 569] width 431 height 23
click at [441, 567] on span at bounding box center [440, 568] width 17 height 17
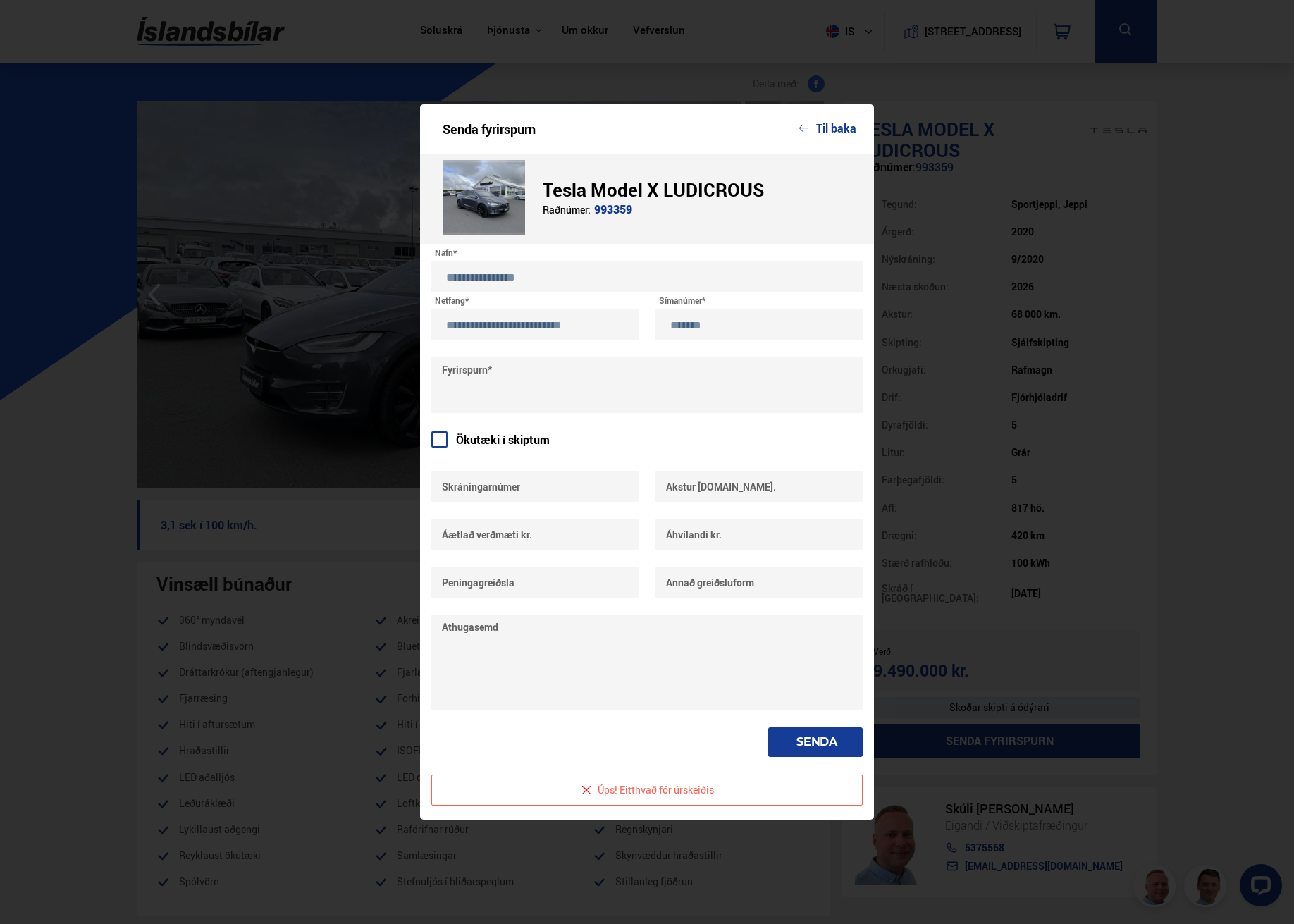
click at [471, 491] on input "text" at bounding box center [535, 486] width 207 height 31
click at [676, 489] on input "text" at bounding box center [759, 486] width 207 height 31
type input "******"
click at [575, 533] on input "text" at bounding box center [535, 534] width 207 height 31
click at [694, 539] on input "text" at bounding box center [759, 534] width 207 height 31
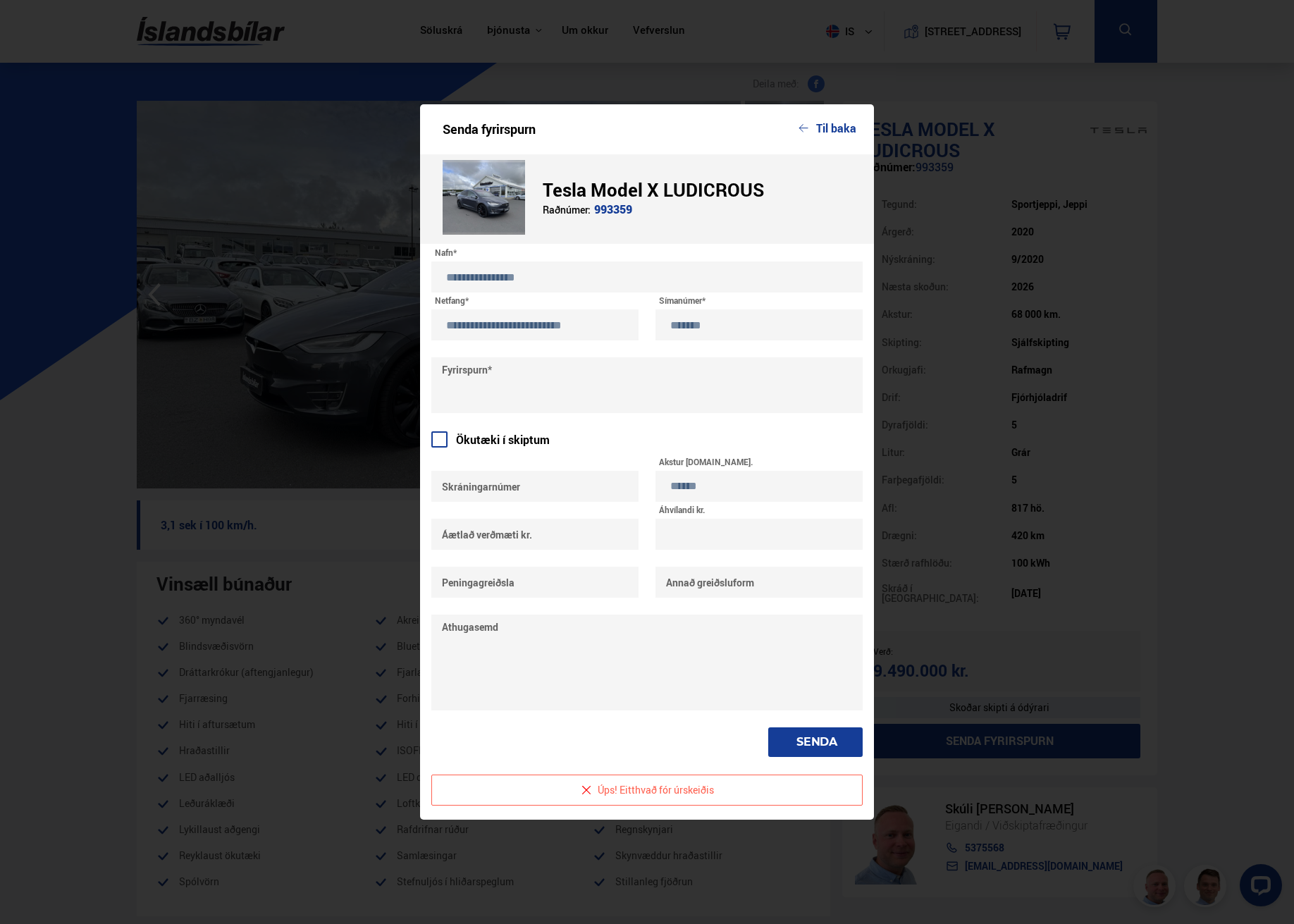
type input "*"
click at [559, 584] on input "text" at bounding box center [535, 583] width 207 height 31
click at [695, 590] on input "text" at bounding box center [759, 583] width 207 height 31
click at [553, 633] on textarea at bounding box center [647, 662] width 431 height 95
click at [503, 387] on textarea at bounding box center [647, 384] width 431 height 56
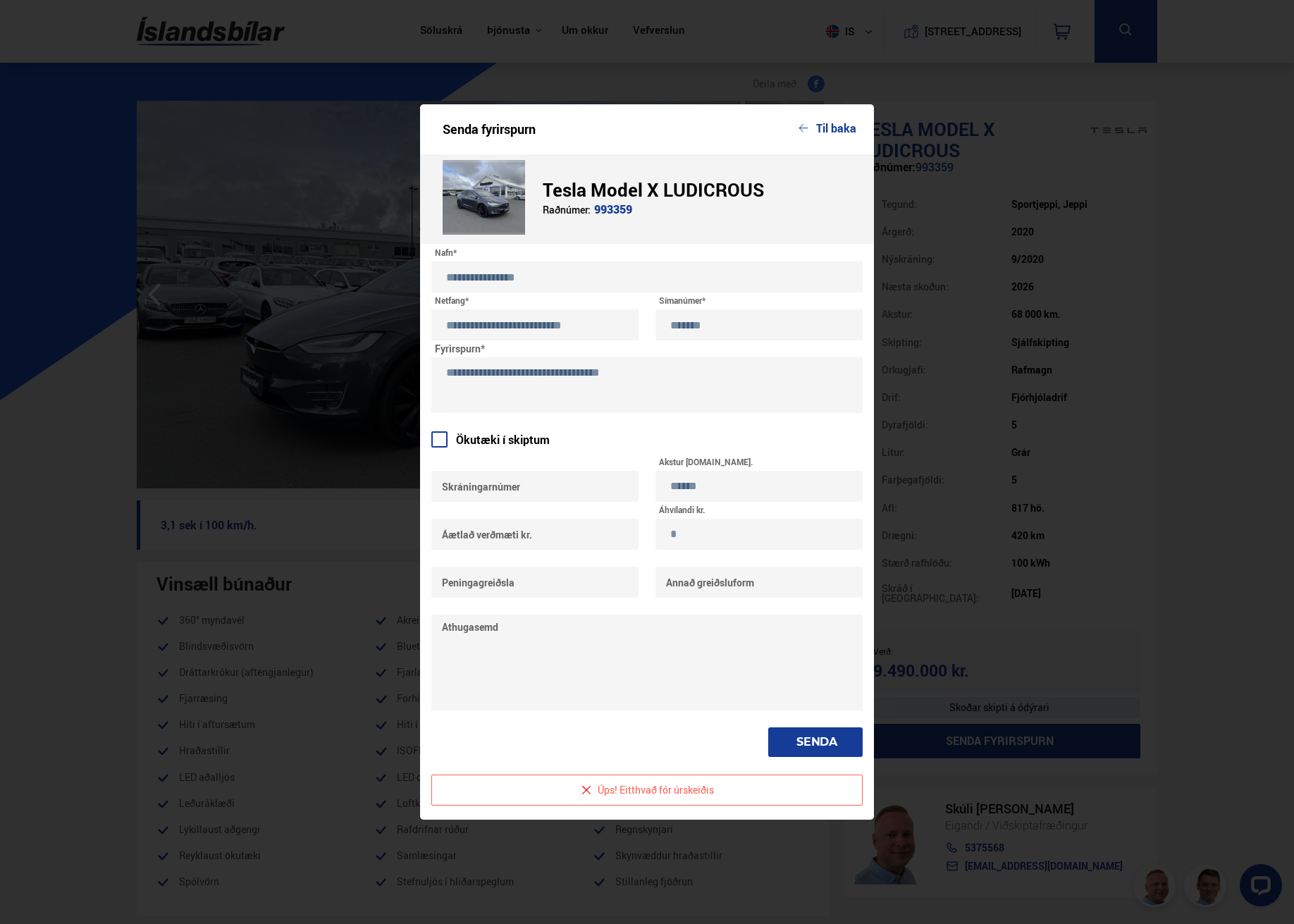
type textarea "**********"
click at [806, 740] on button "SENDA" at bounding box center [815, 742] width 95 height 29
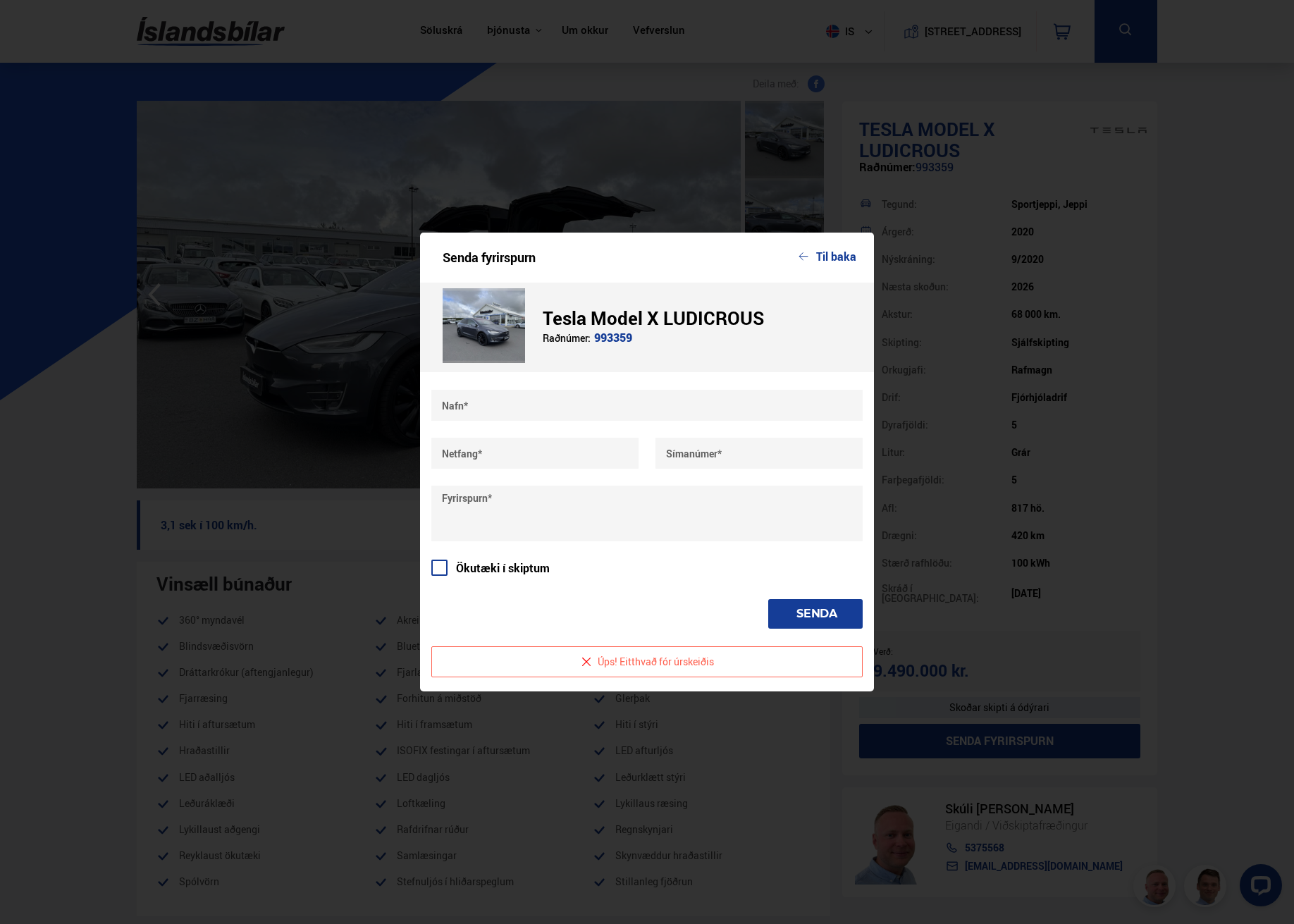
drag, startPoint x: 848, startPoint y: 252, endPoint x: 840, endPoint y: 255, distance: 8.5
click at [847, 252] on button "Til baka" at bounding box center [827, 257] width 58 height 13
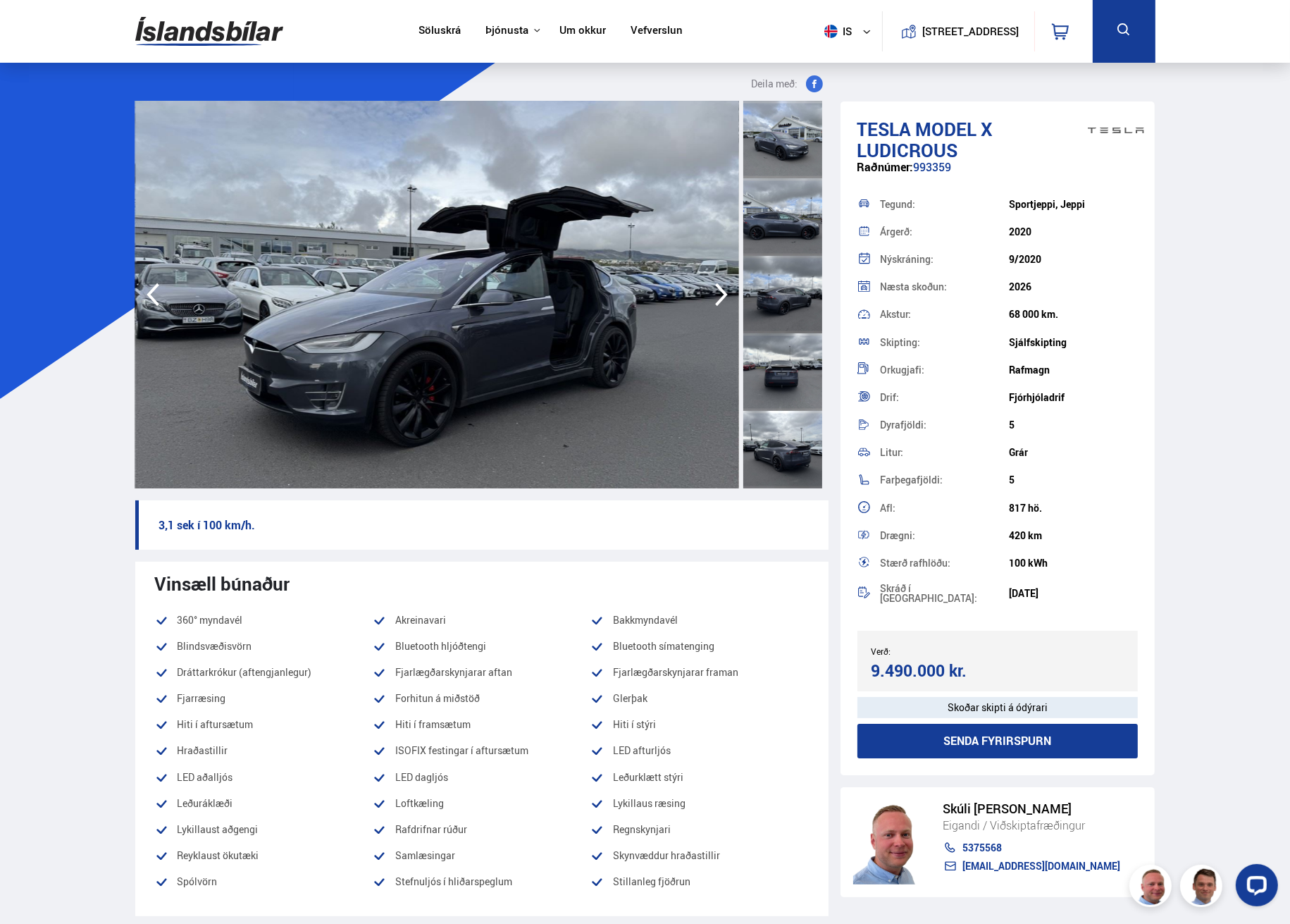
drag, startPoint x: 1034, startPoint y: 205, endPoint x: 1096, endPoint y: 207, distance: 62.0
click at [1096, 207] on div "Tegund: Sportjeppi, Jeppi" at bounding box center [998, 204] width 281 height 28
click at [1095, 207] on div "Sportjeppi, Jeppi" at bounding box center [1073, 205] width 129 height 11
drag, startPoint x: 912, startPoint y: 169, endPoint x: 974, endPoint y: 171, distance: 62.0
click at [974, 171] on div "Raðnúmer: 993359" at bounding box center [998, 174] width 281 height 28
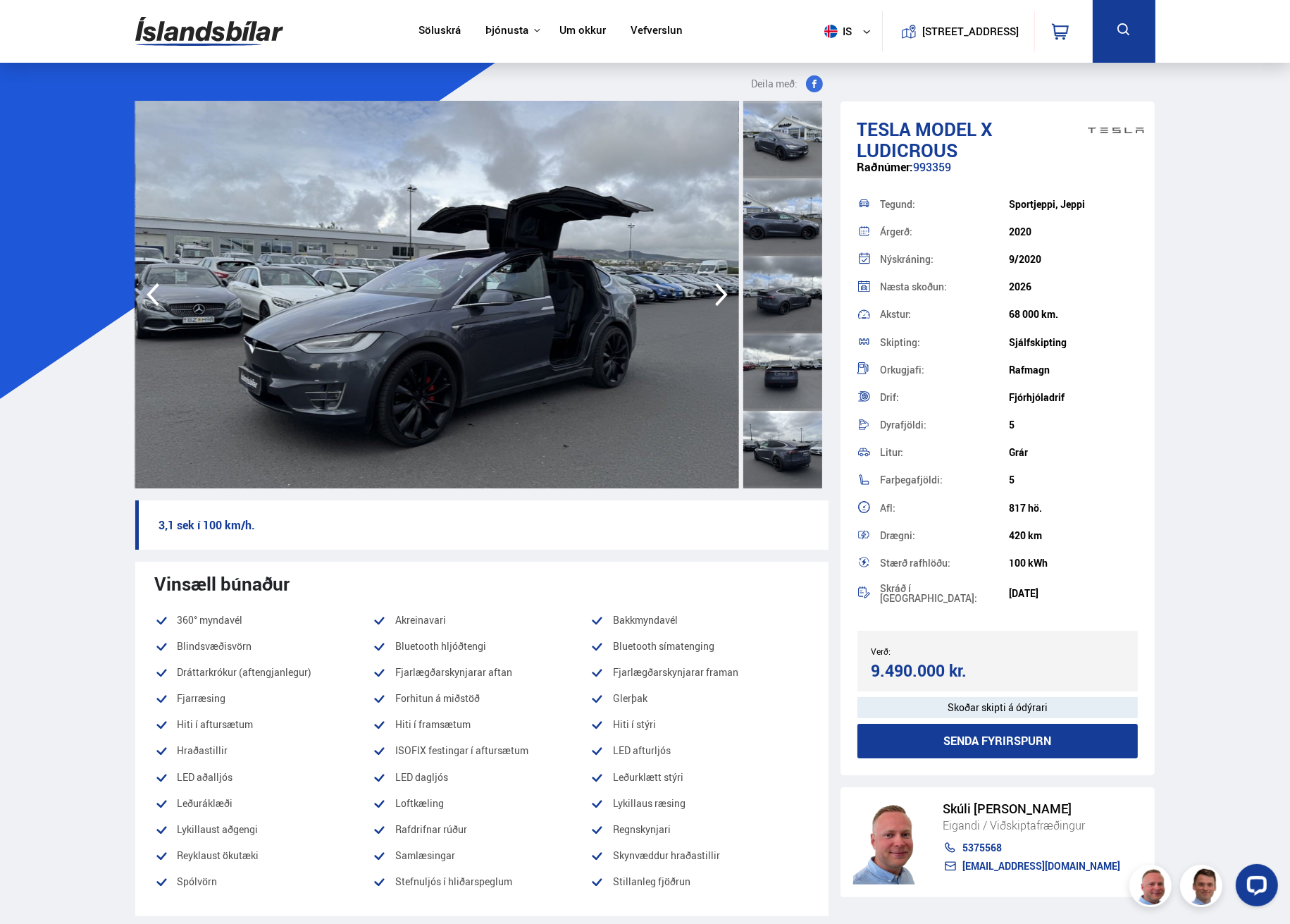
click at [978, 170] on div "Raðnúmer: 993359" at bounding box center [998, 174] width 281 height 28
drag, startPoint x: 949, startPoint y: 168, endPoint x: 917, endPoint y: 168, distance: 32.0
click at [917, 168] on div "Raðnúmer: 993359" at bounding box center [998, 174] width 281 height 28
click at [936, 173] on div "Raðnúmer: 993359" at bounding box center [998, 174] width 281 height 28
drag, startPoint x: 915, startPoint y: 169, endPoint x: 959, endPoint y: 170, distance: 44.0
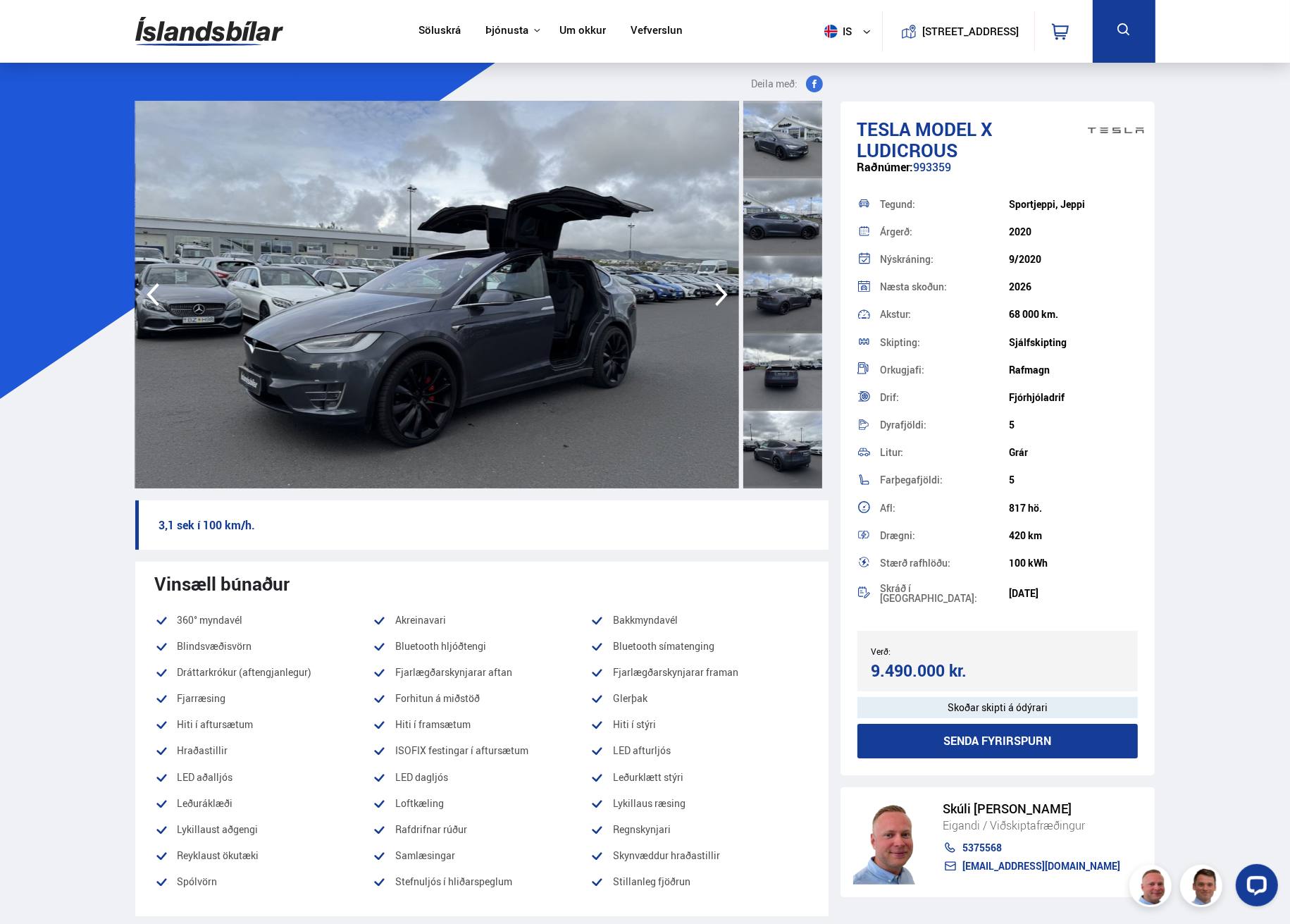
click at [959, 170] on div "Raðnúmer: 993359" at bounding box center [998, 174] width 281 height 28
click at [960, 167] on div "Raðnúmer: 993359" at bounding box center [998, 174] width 281 height 28
drag, startPoint x: 916, startPoint y: 167, endPoint x: 955, endPoint y: 168, distance: 39.0
click at [955, 168] on div "Raðnúmer: 993359" at bounding box center [998, 174] width 281 height 28
click at [956, 165] on div "Raðnúmer: 993359" at bounding box center [998, 174] width 281 height 28
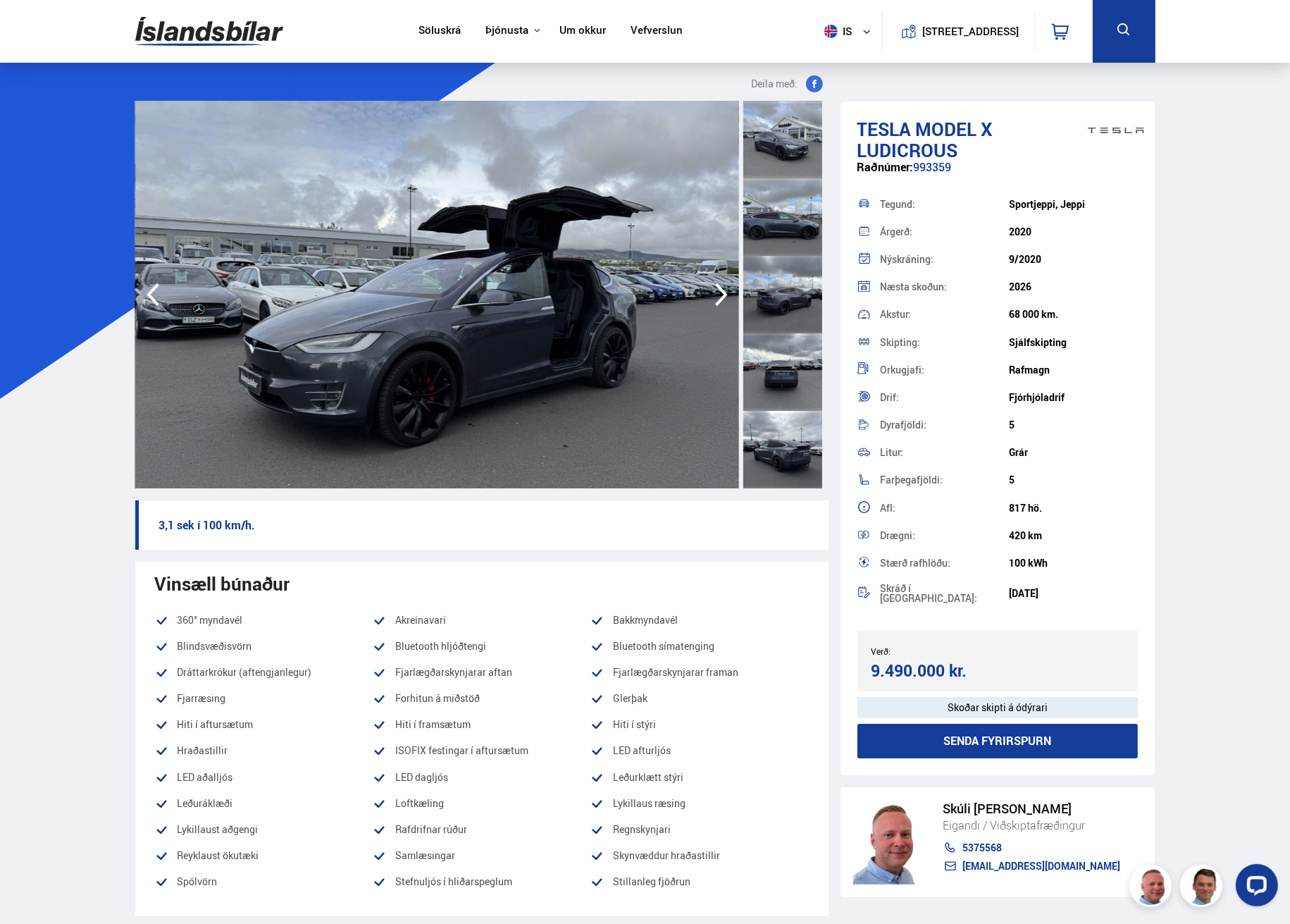
click at [721, 290] on icon "button" at bounding box center [722, 295] width 13 height 23
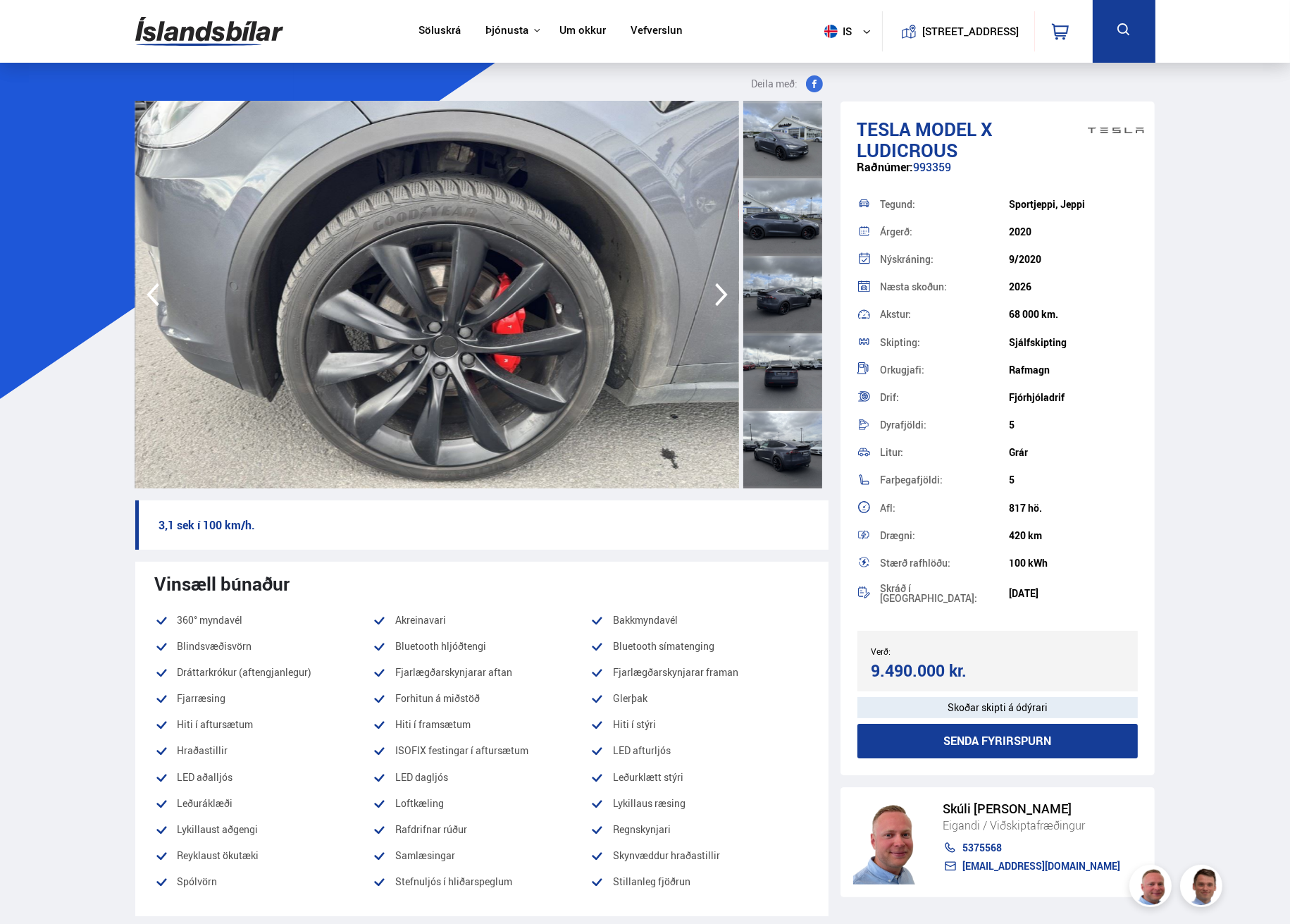
click at [720, 290] on icon "button" at bounding box center [722, 295] width 13 height 23
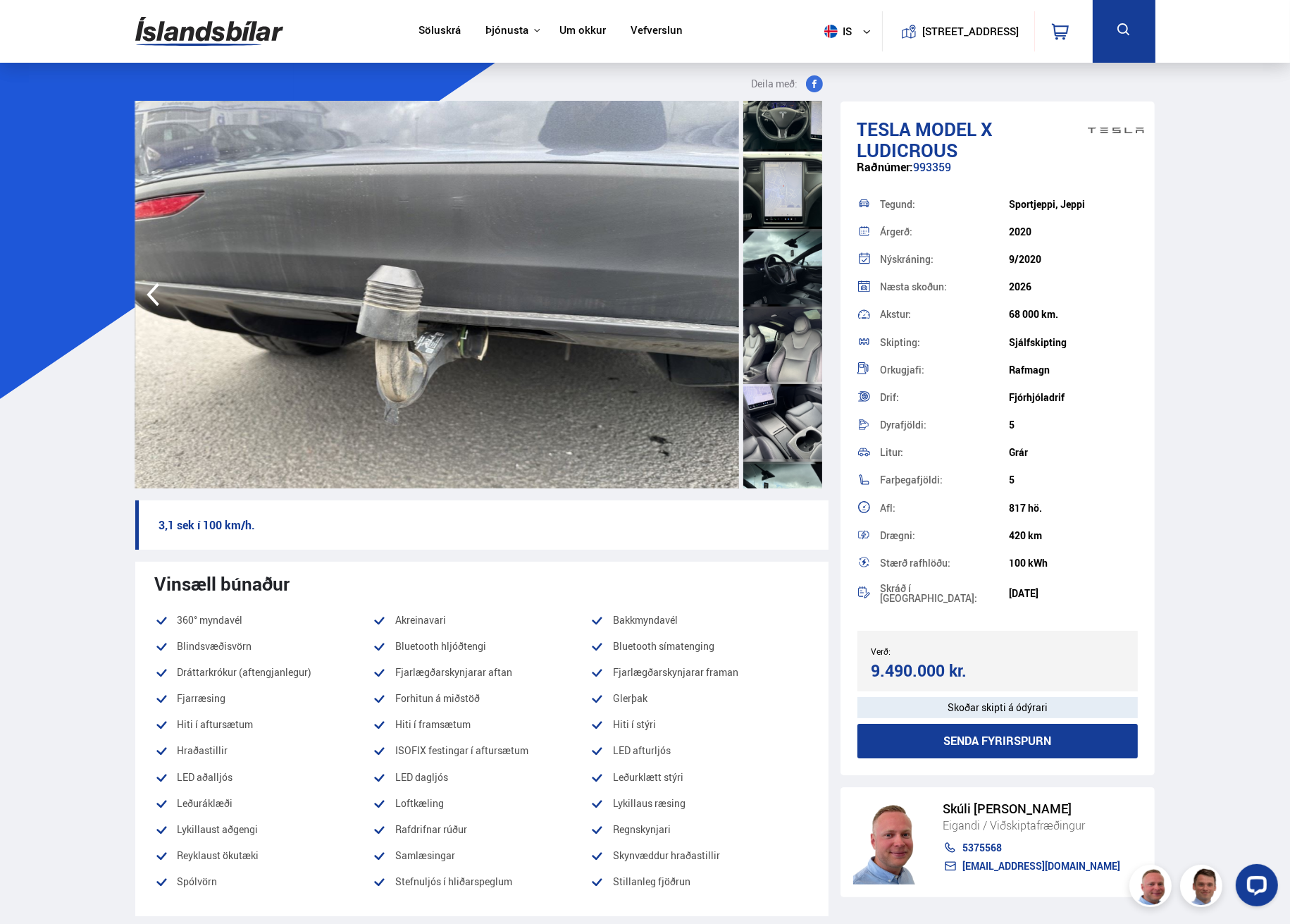
scroll to position [705, 0]
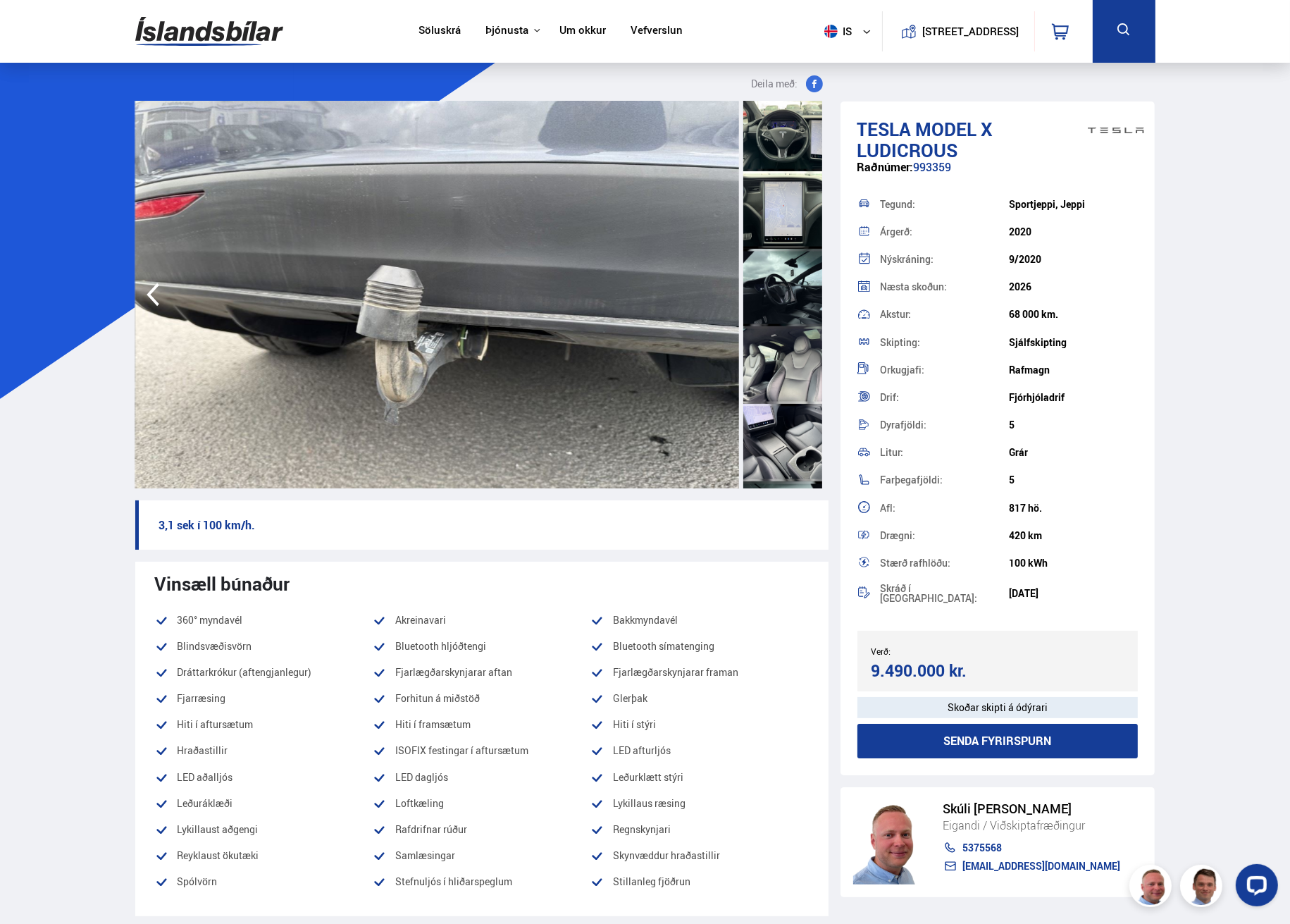
click at [771, 131] on div at bounding box center [783, 132] width 79 height 77
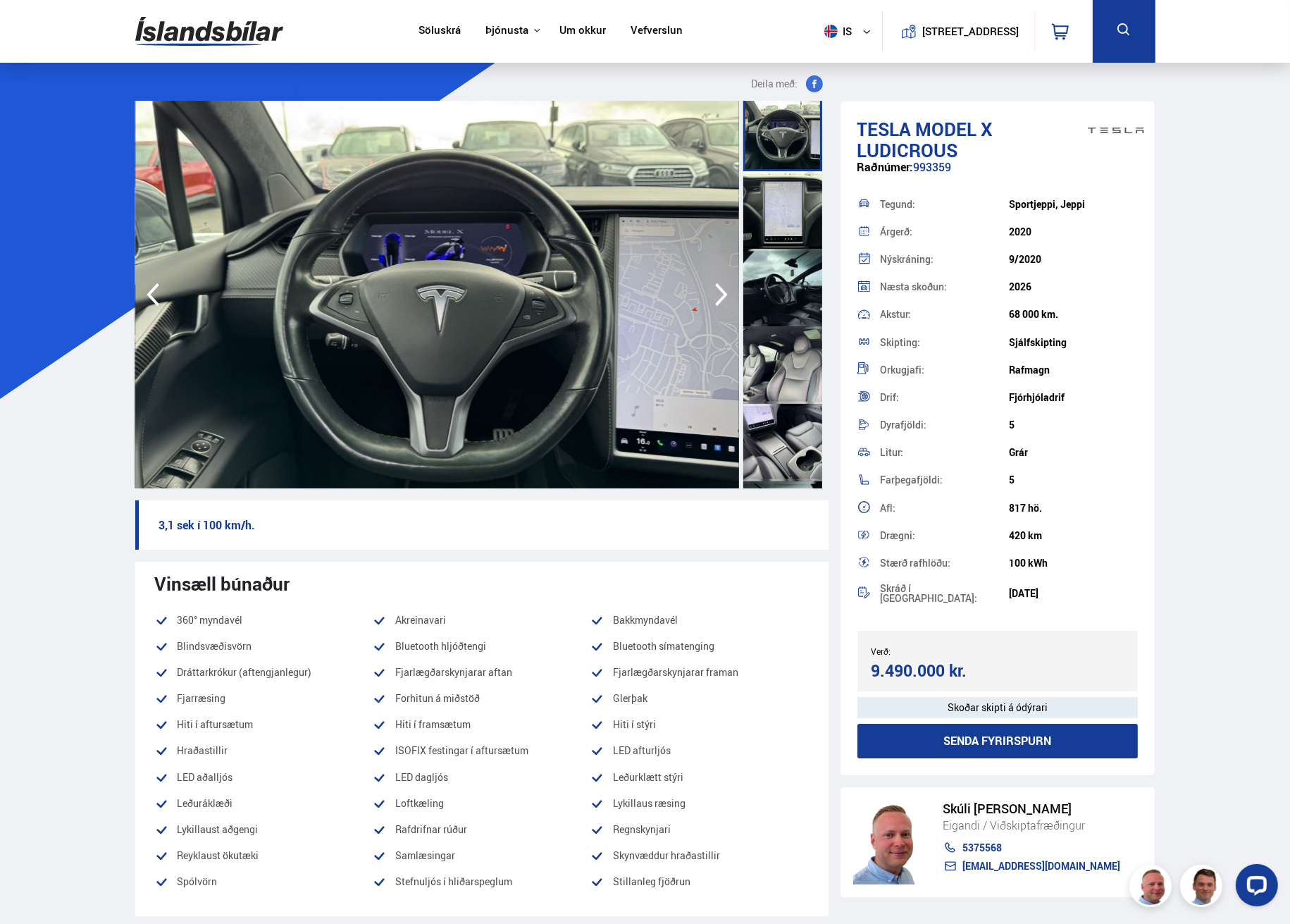
click at [777, 212] on div at bounding box center [783, 210] width 79 height 77
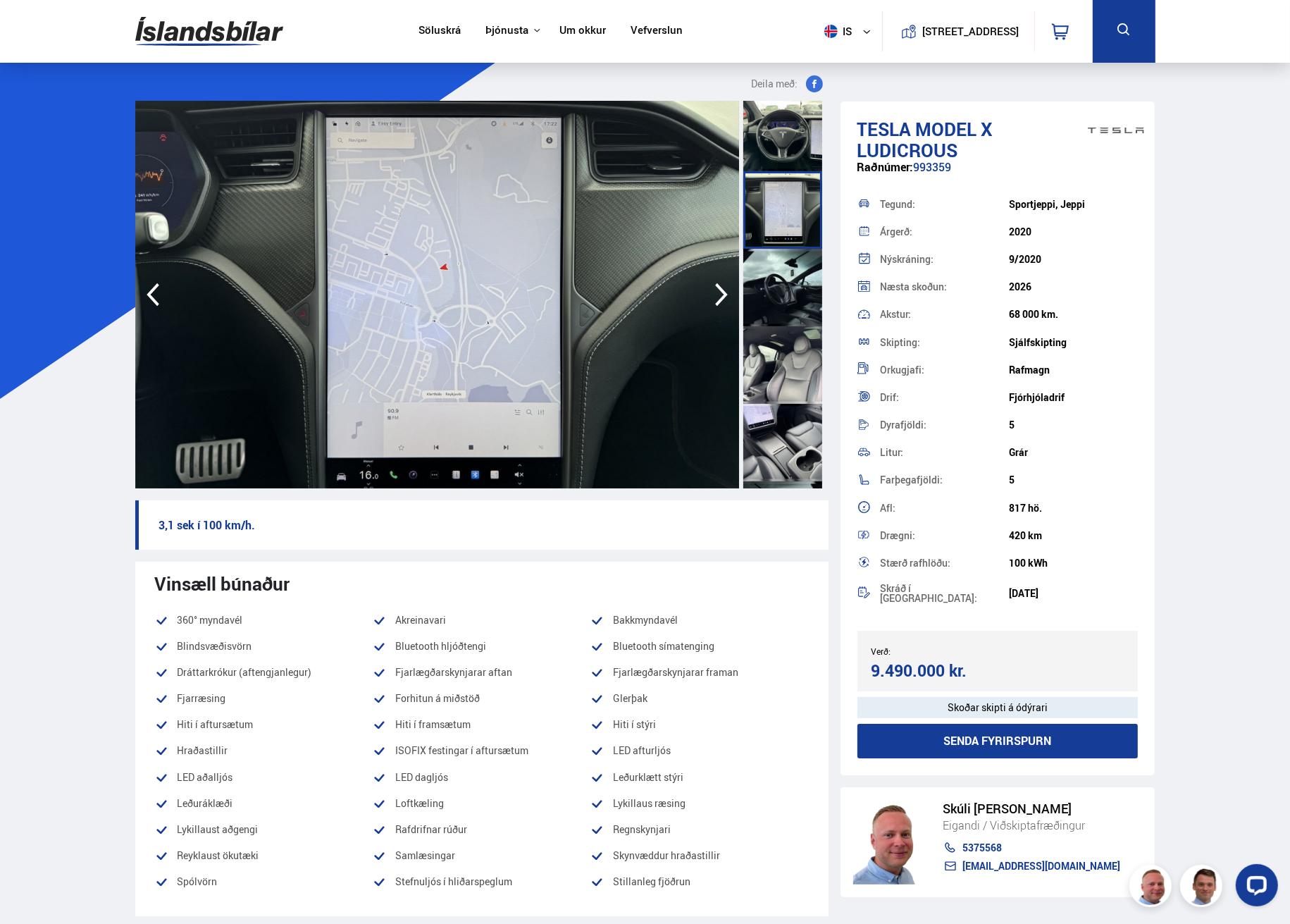
click at [781, 271] on div at bounding box center [783, 287] width 79 height 77
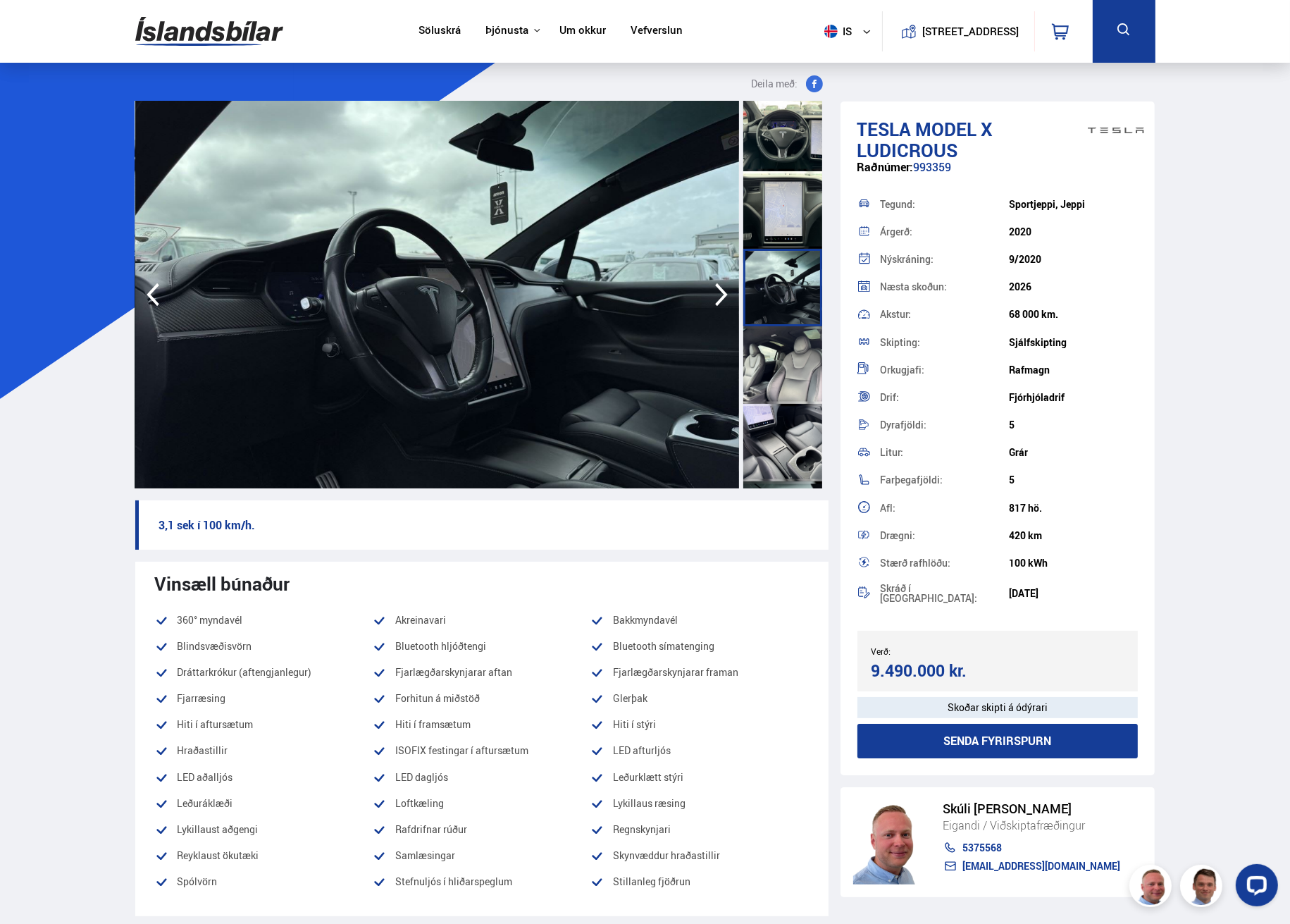
click at [780, 332] on div at bounding box center [783, 365] width 79 height 77
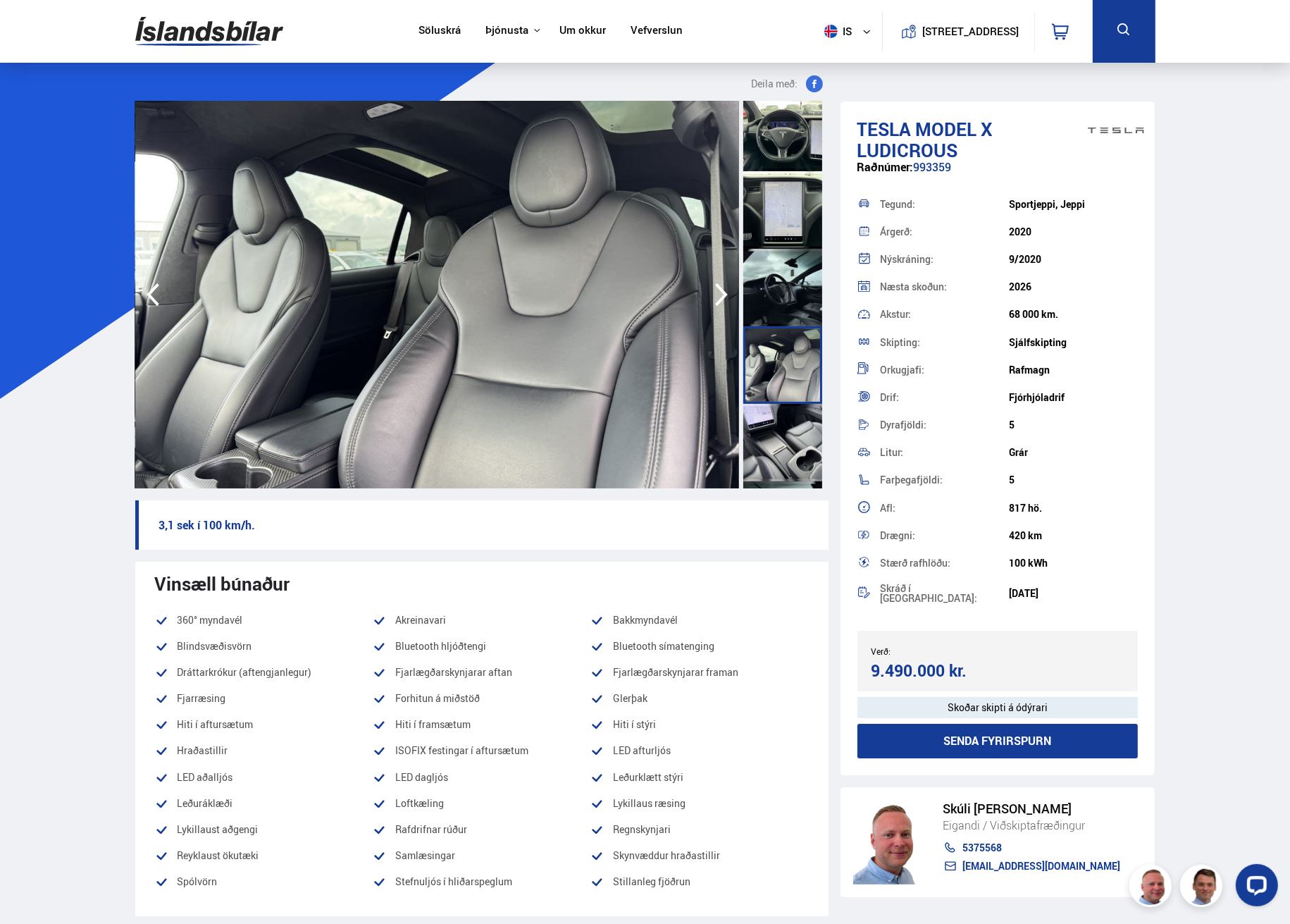
click at [783, 424] on div at bounding box center [783, 442] width 79 height 77
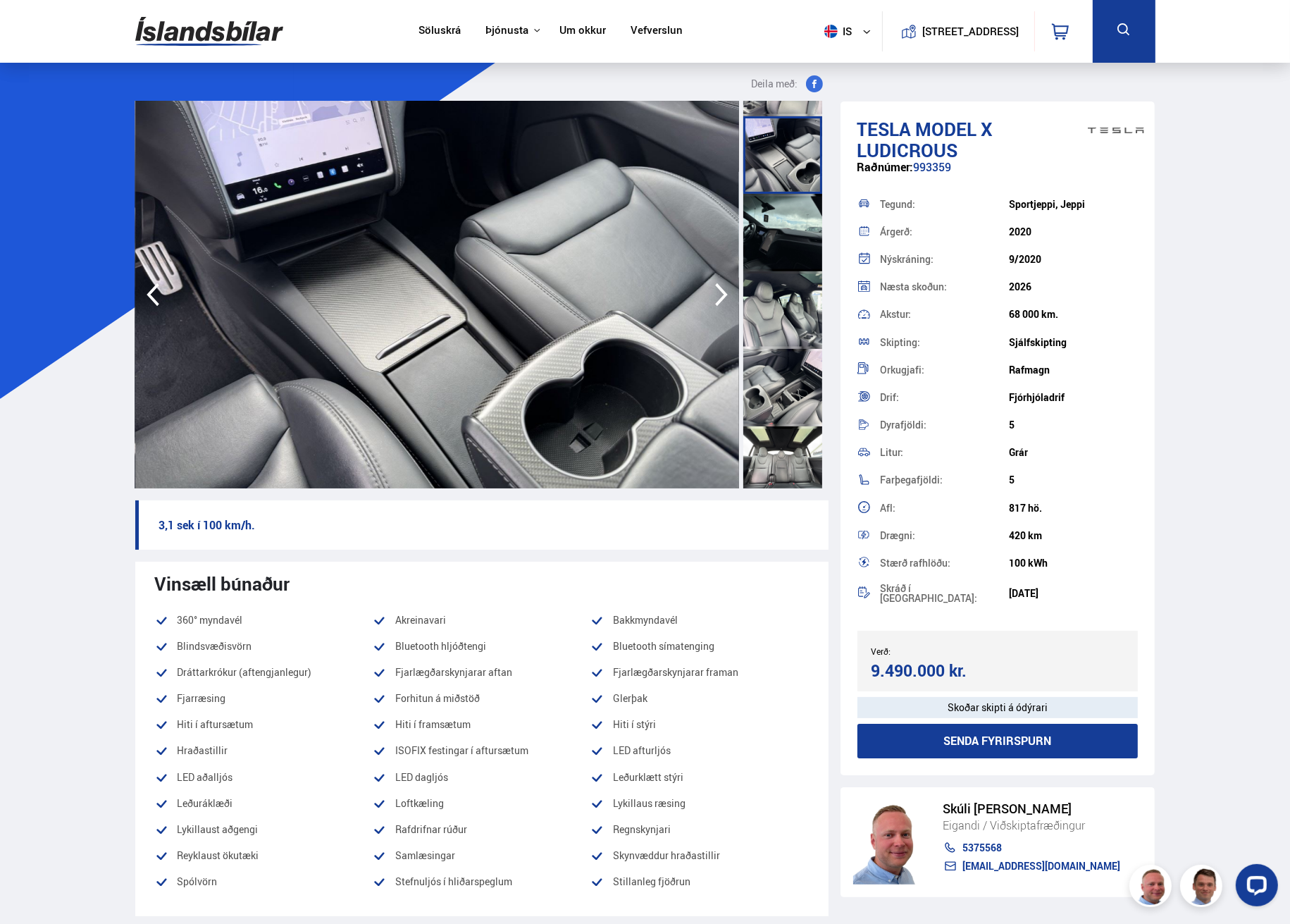
scroll to position [1128, 0]
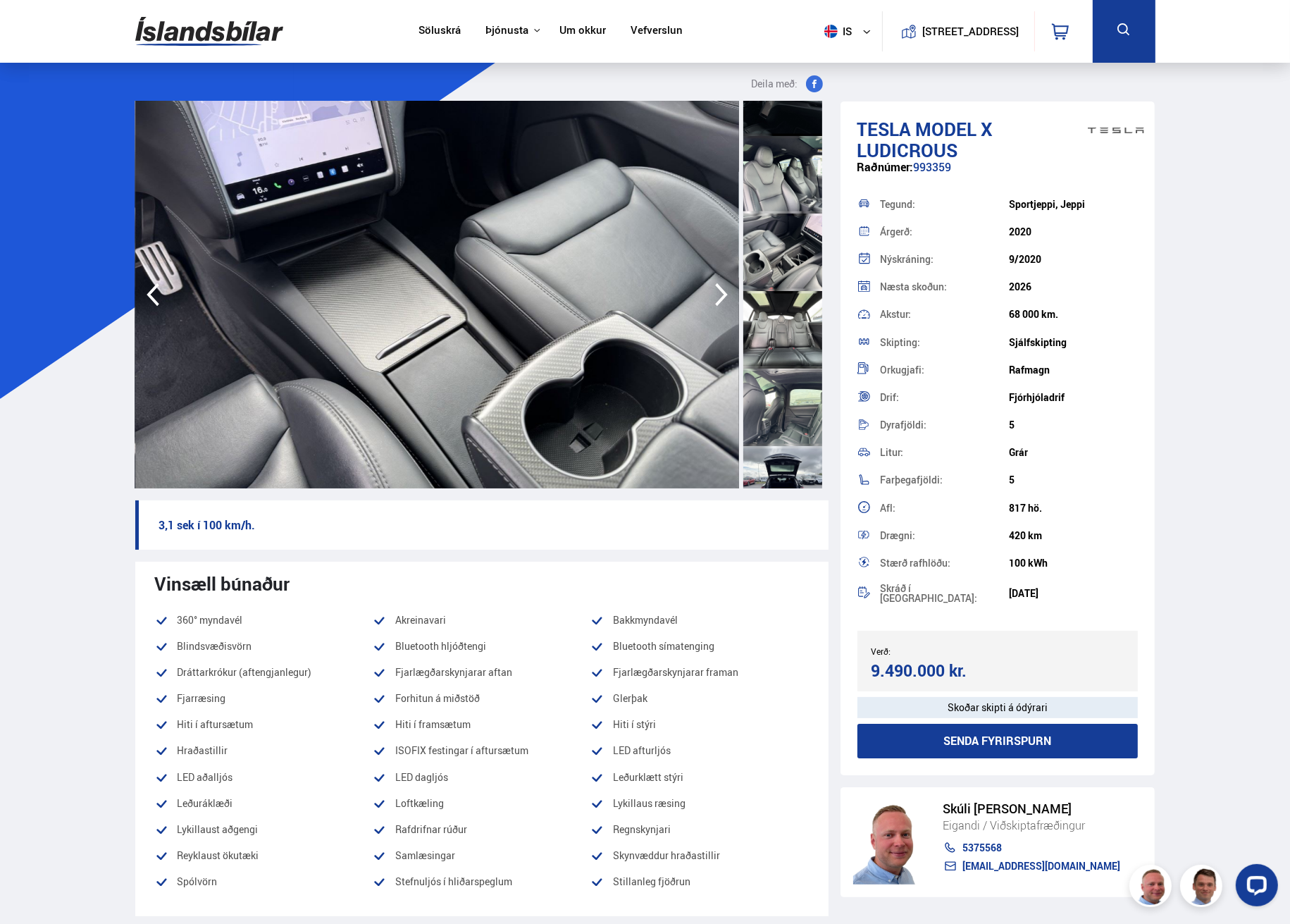
click at [756, 362] on div at bounding box center [783, 329] width 79 height 77
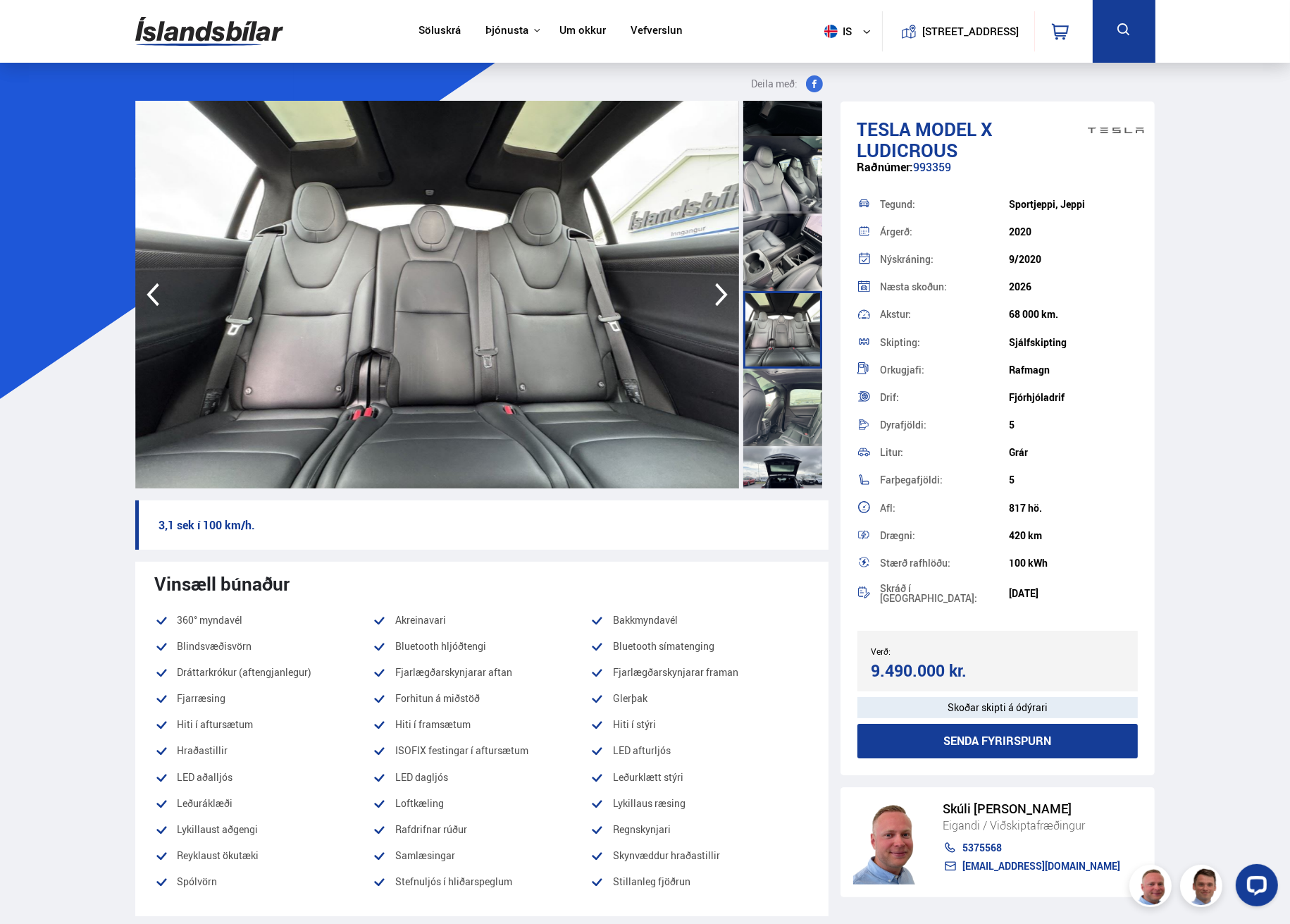
click at [768, 410] on div at bounding box center [783, 407] width 79 height 77
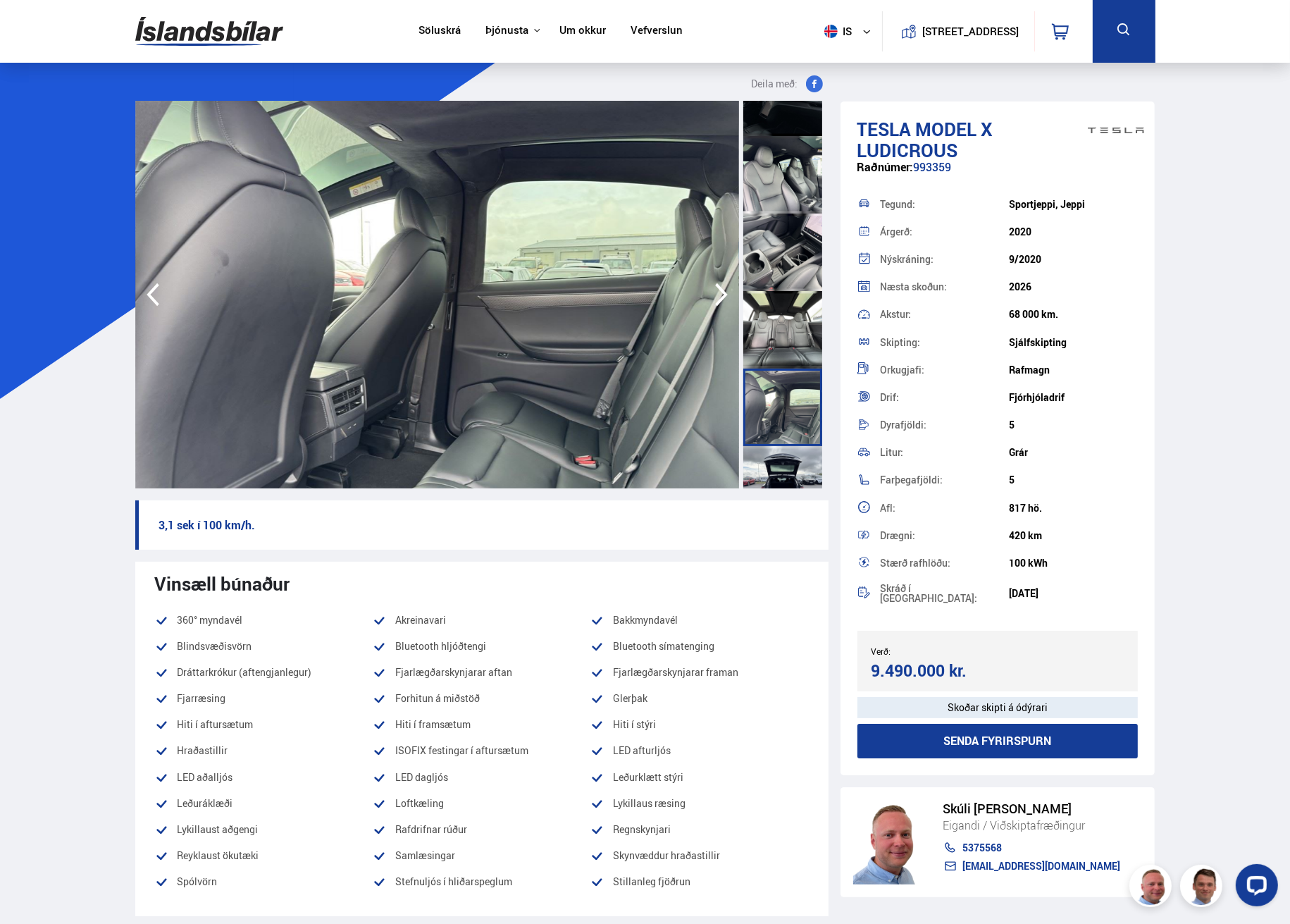
click at [776, 461] on div at bounding box center [783, 484] width 79 height 77
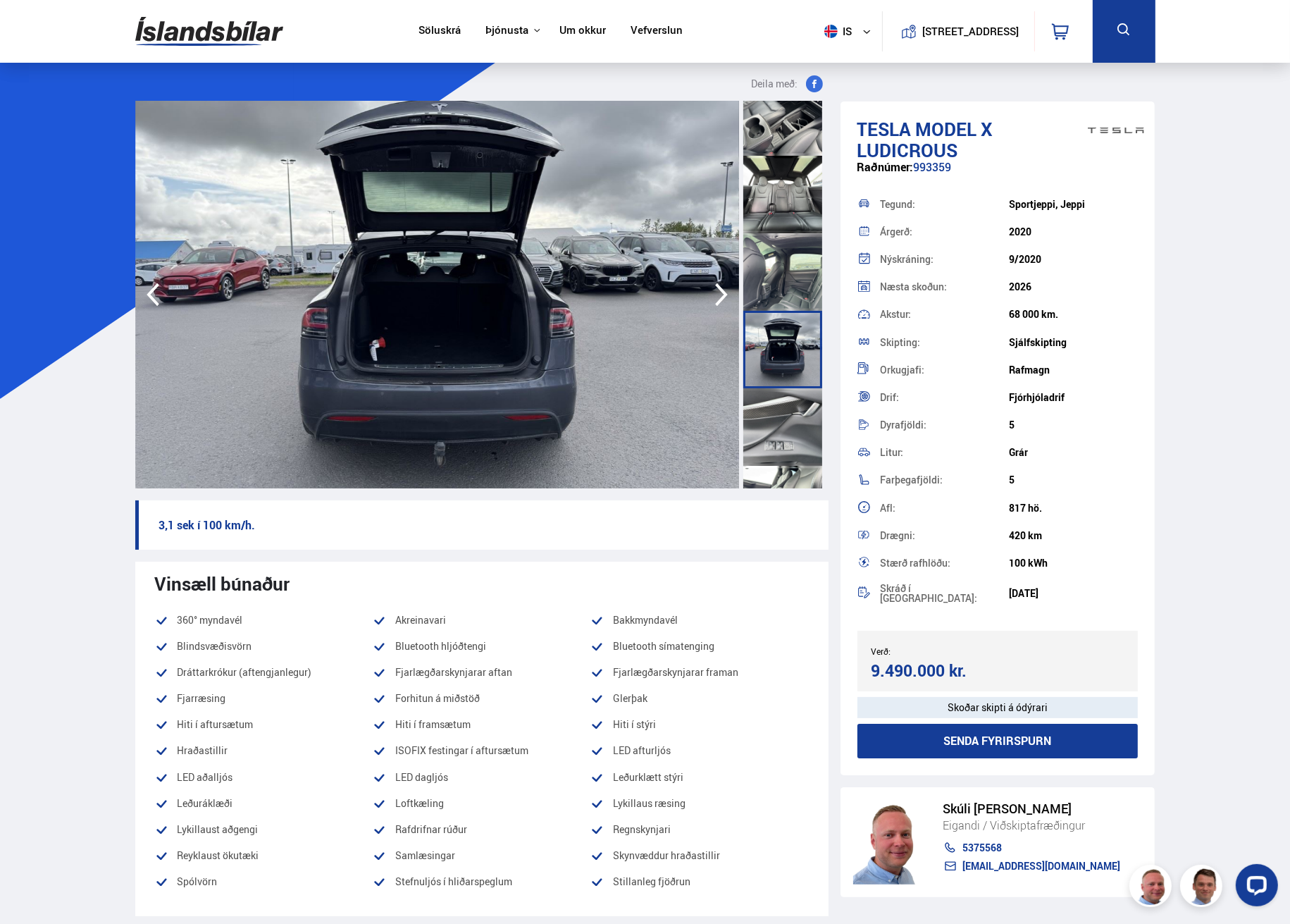
scroll to position [1339, 0]
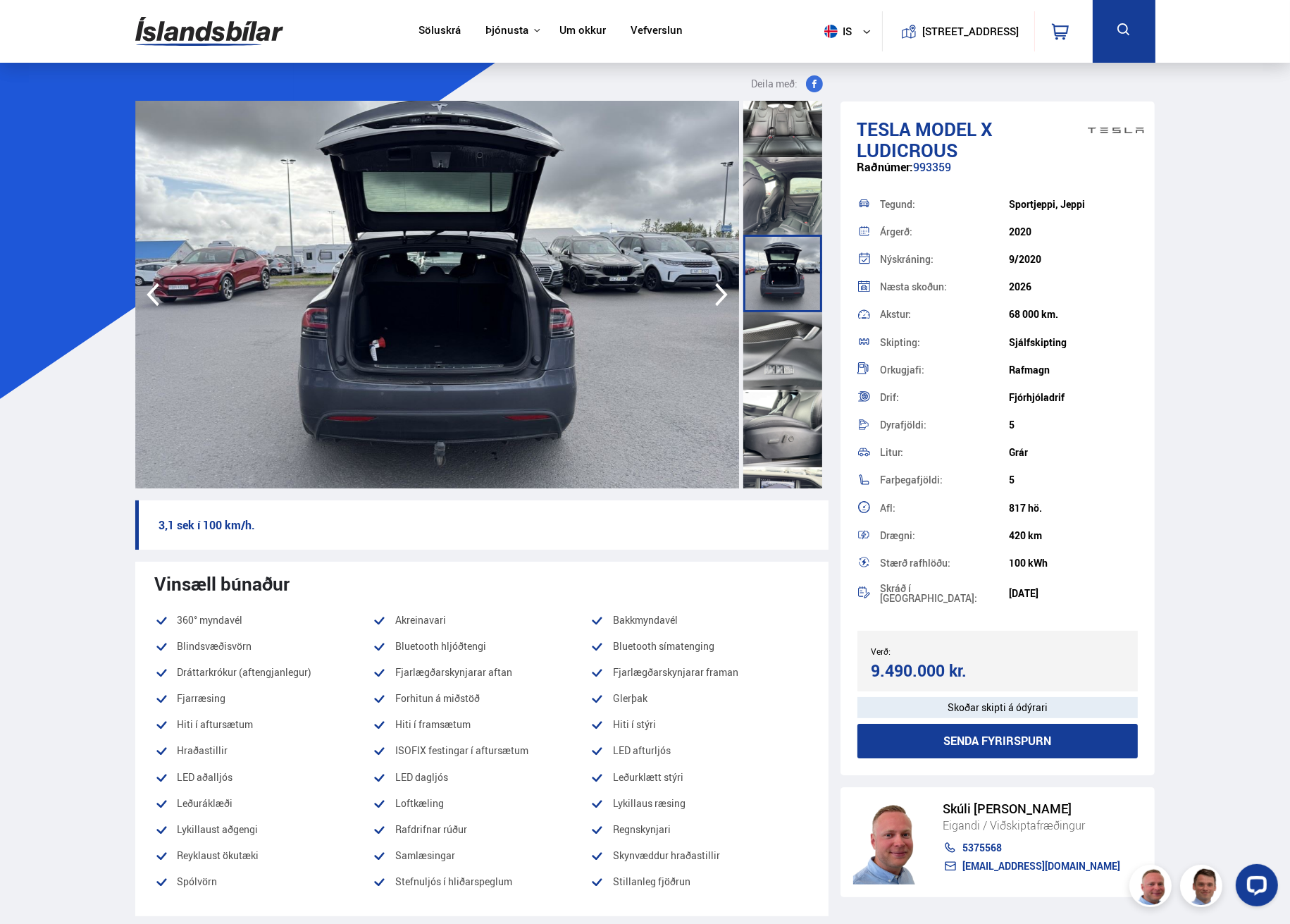
click at [784, 375] on div at bounding box center [783, 351] width 79 height 77
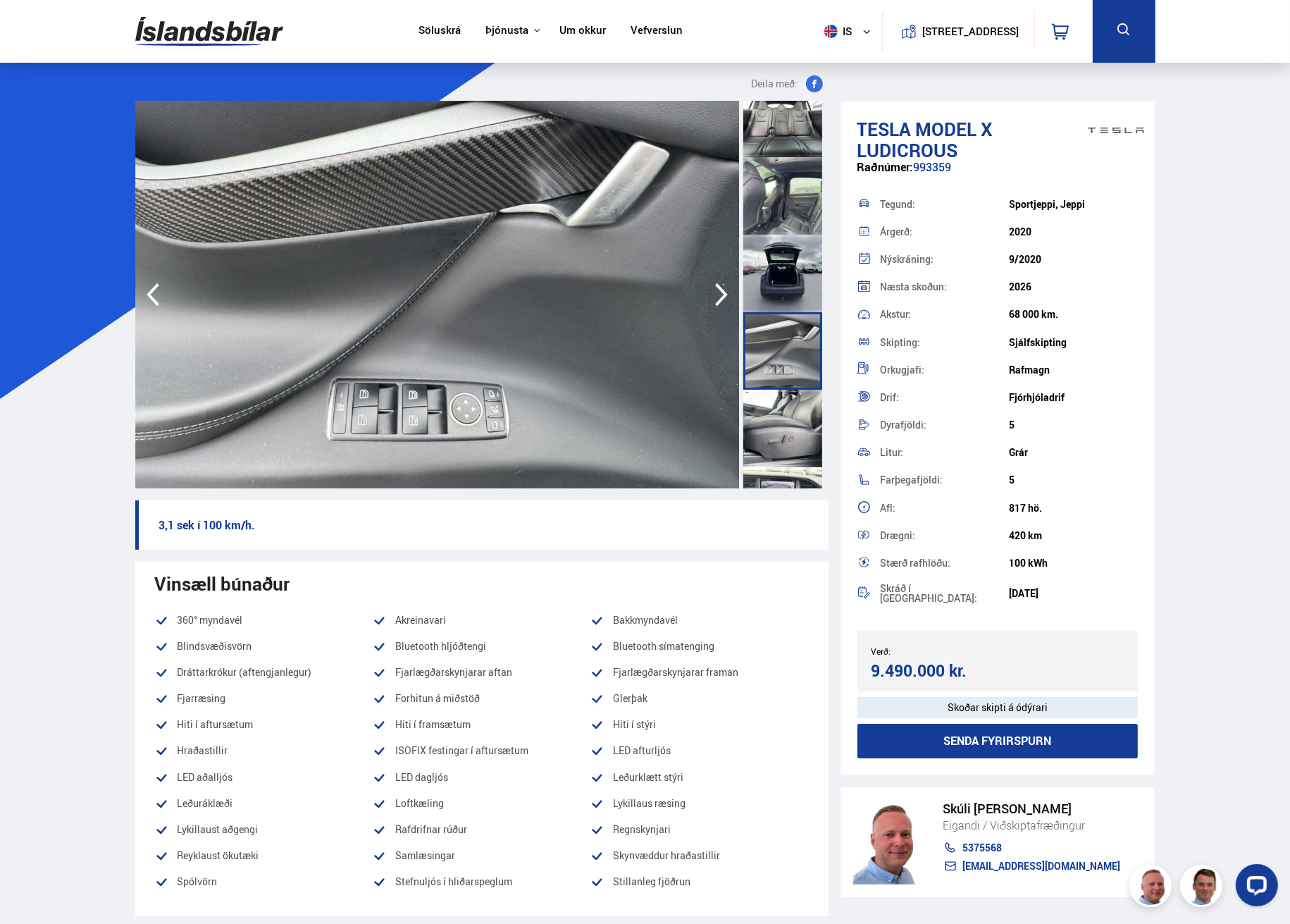
click at [779, 412] on div at bounding box center [783, 429] width 79 height 77
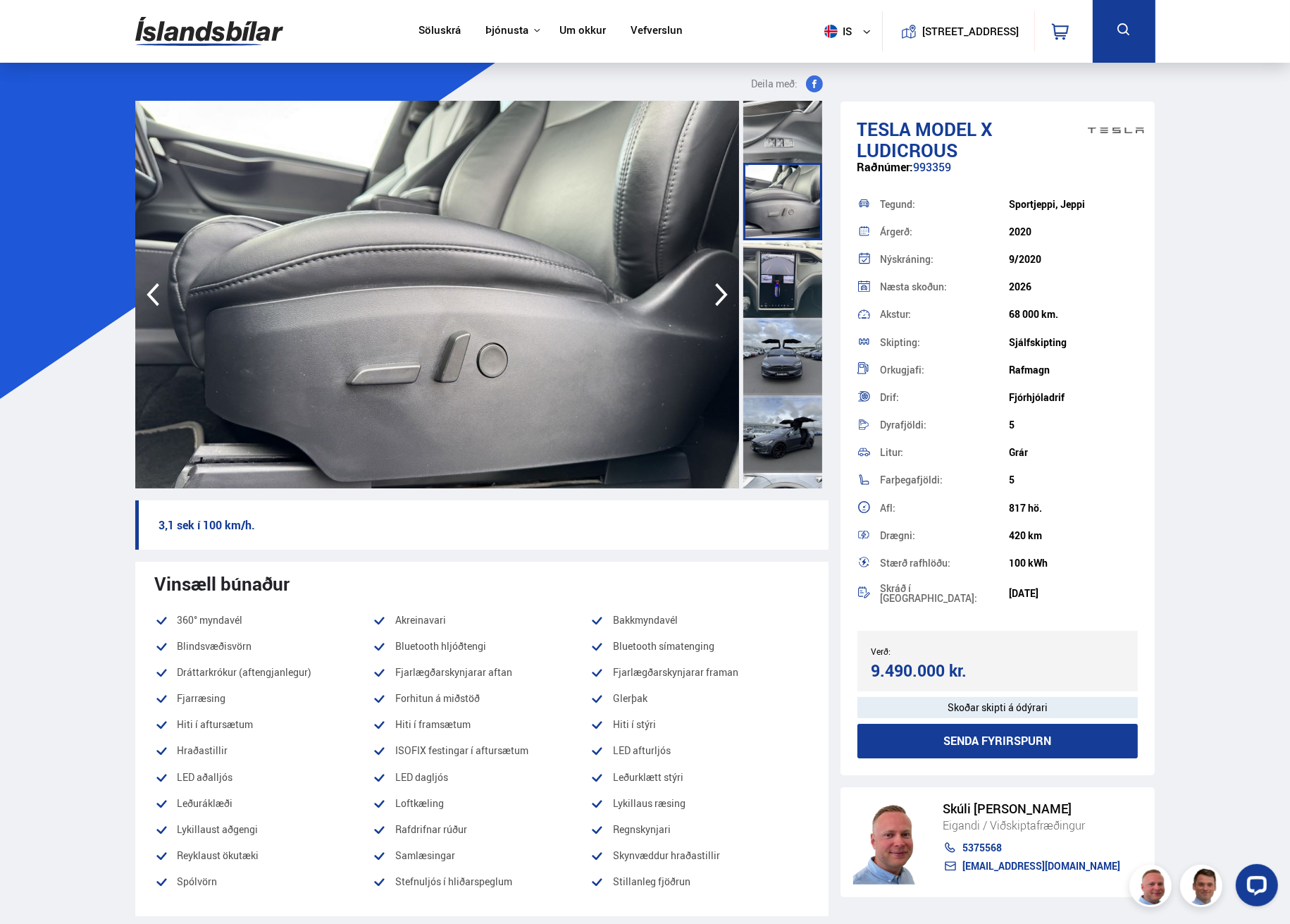
scroll to position [1620, 0]
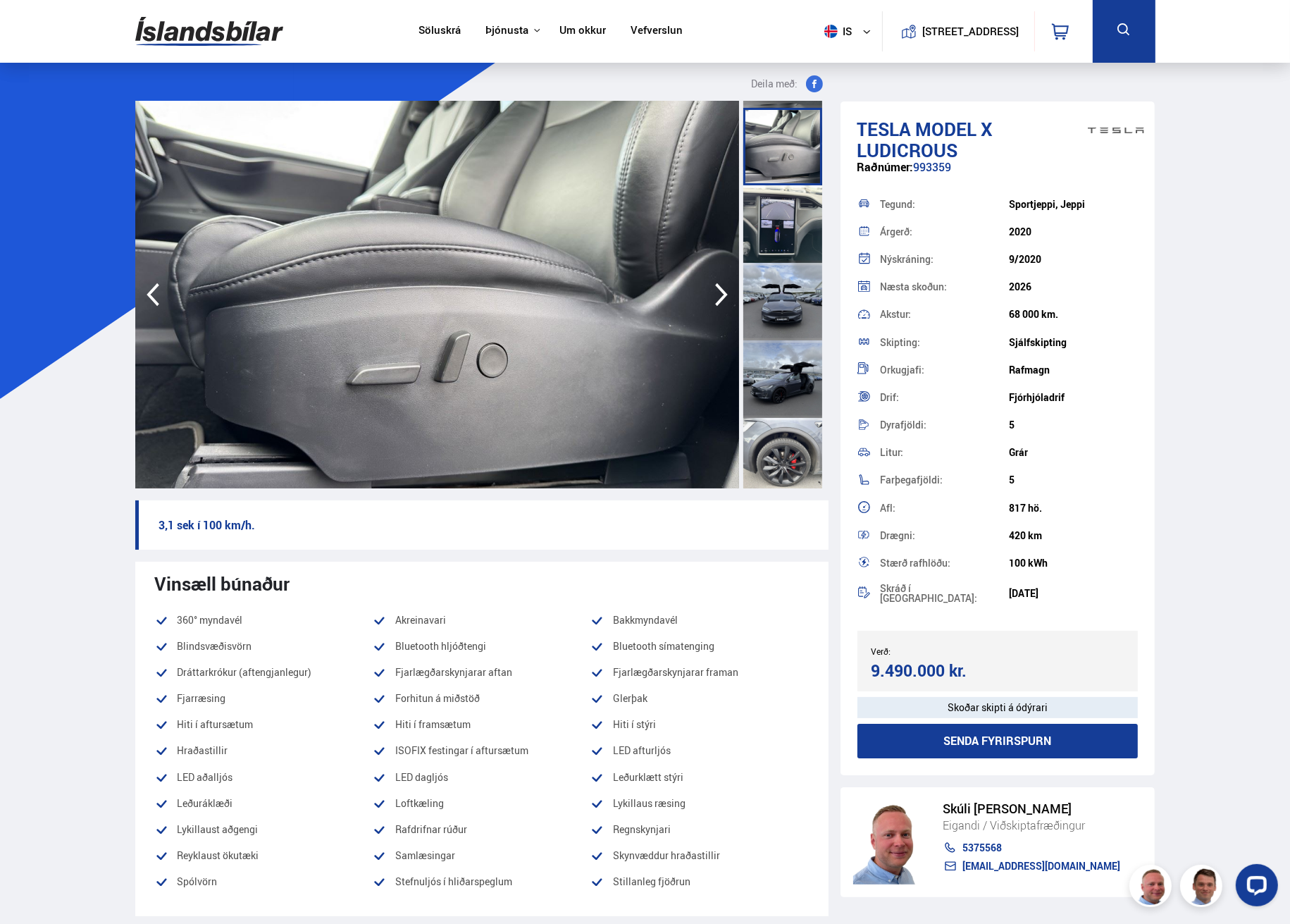
click at [791, 387] on div at bounding box center [783, 379] width 79 height 77
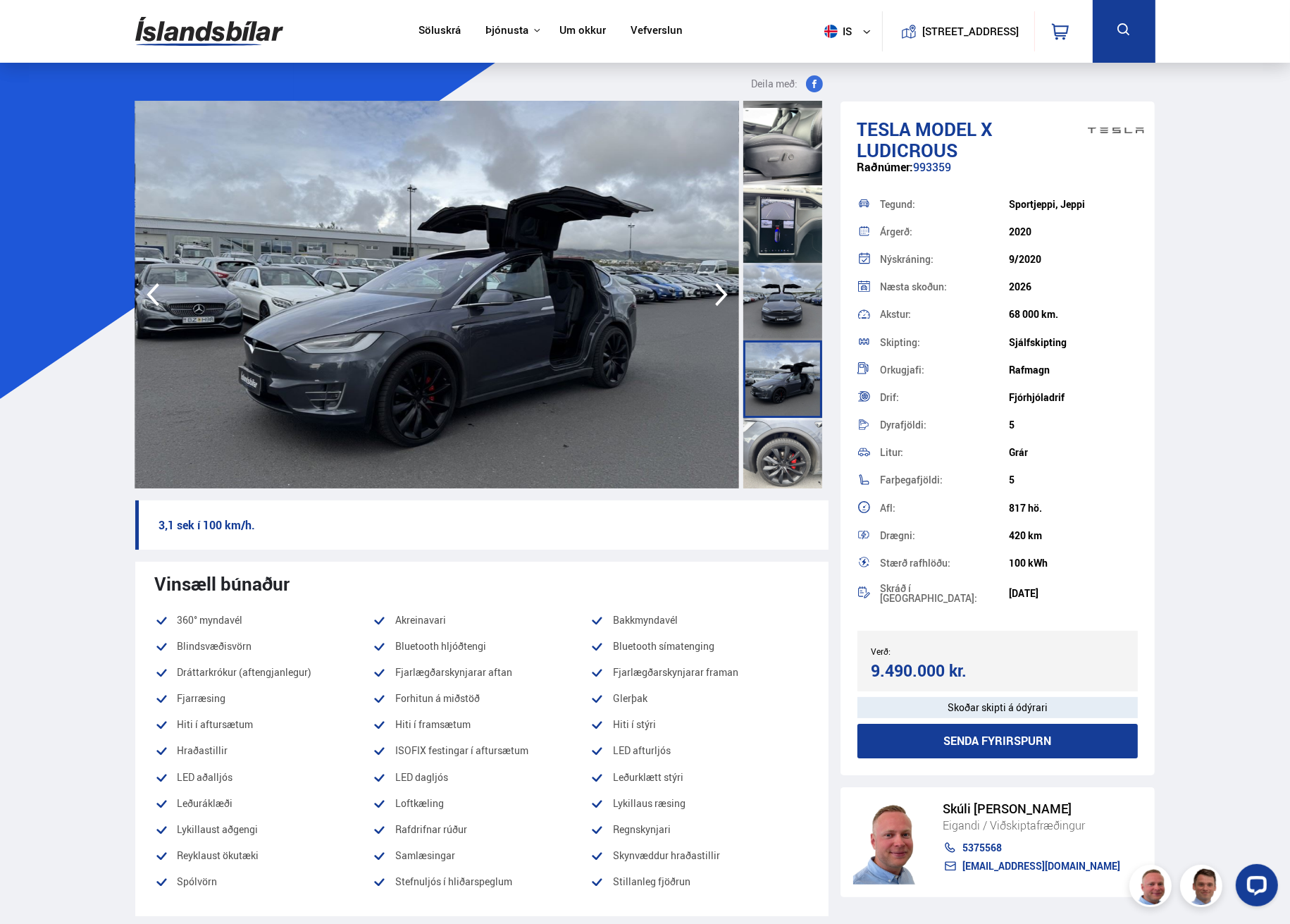
click at [779, 448] on div at bounding box center [783, 456] width 79 height 77
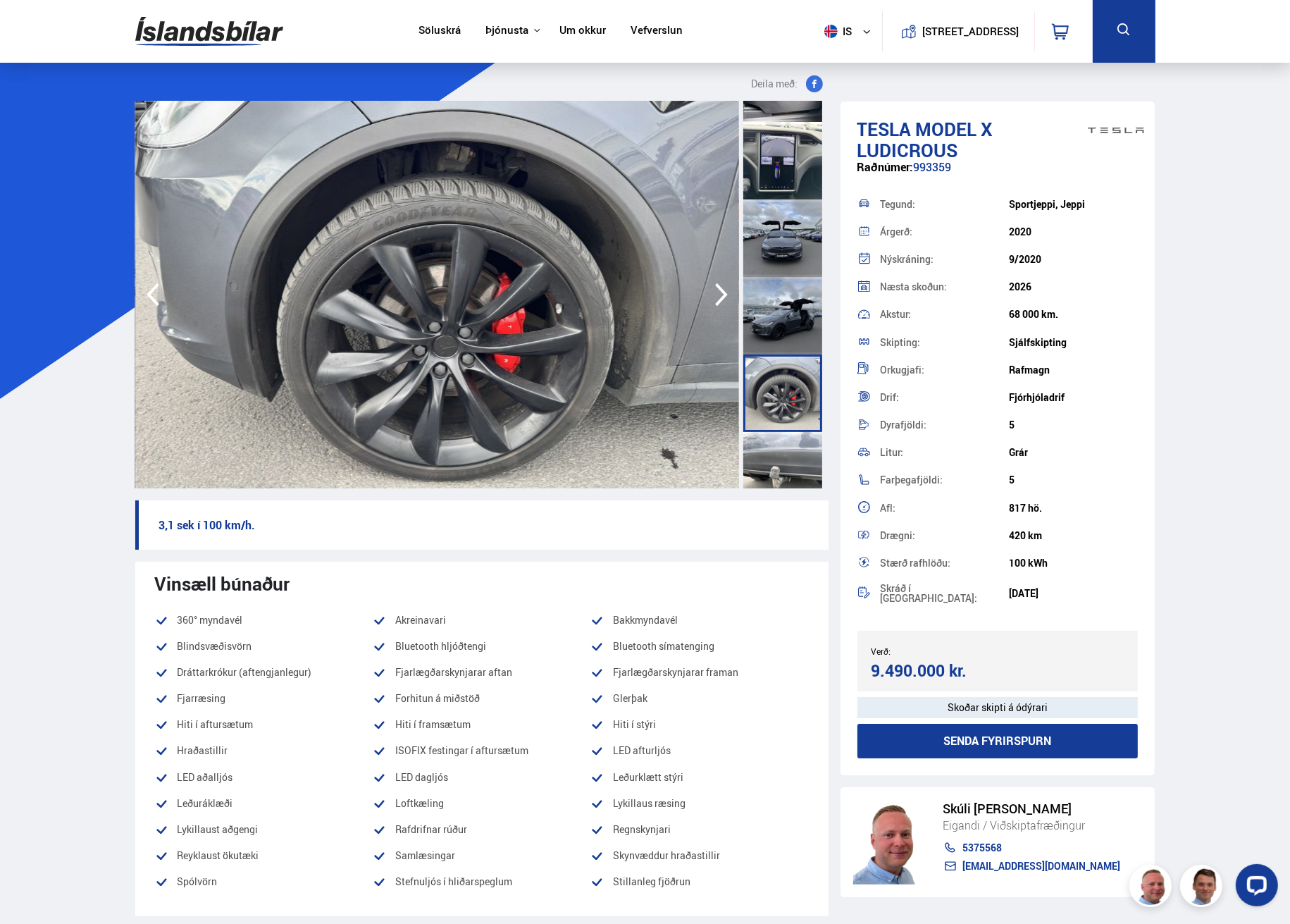
scroll to position [1706, 0]
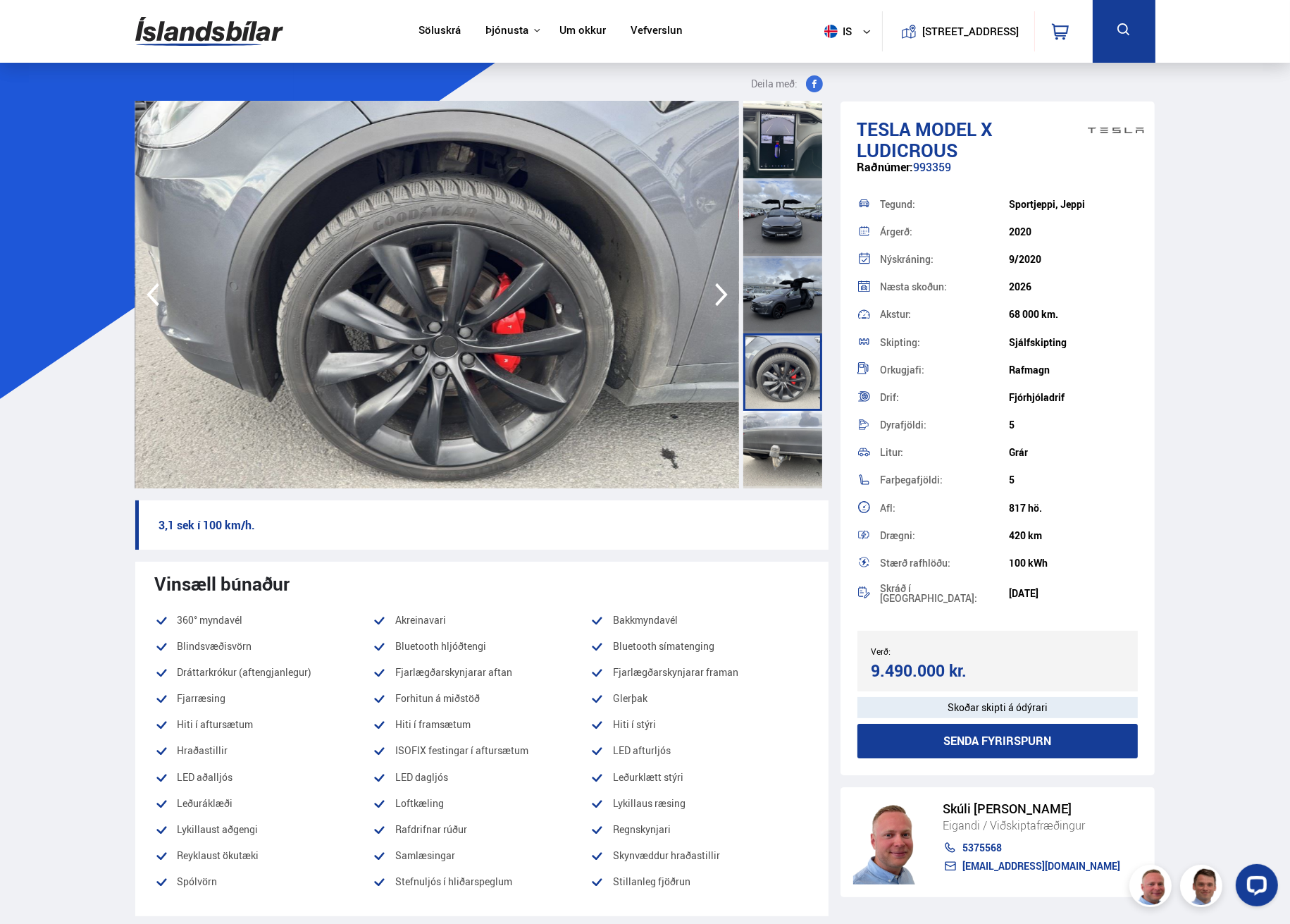
click at [777, 384] on div at bounding box center [783, 372] width 79 height 77
click at [771, 445] on div at bounding box center [783, 450] width 79 height 77
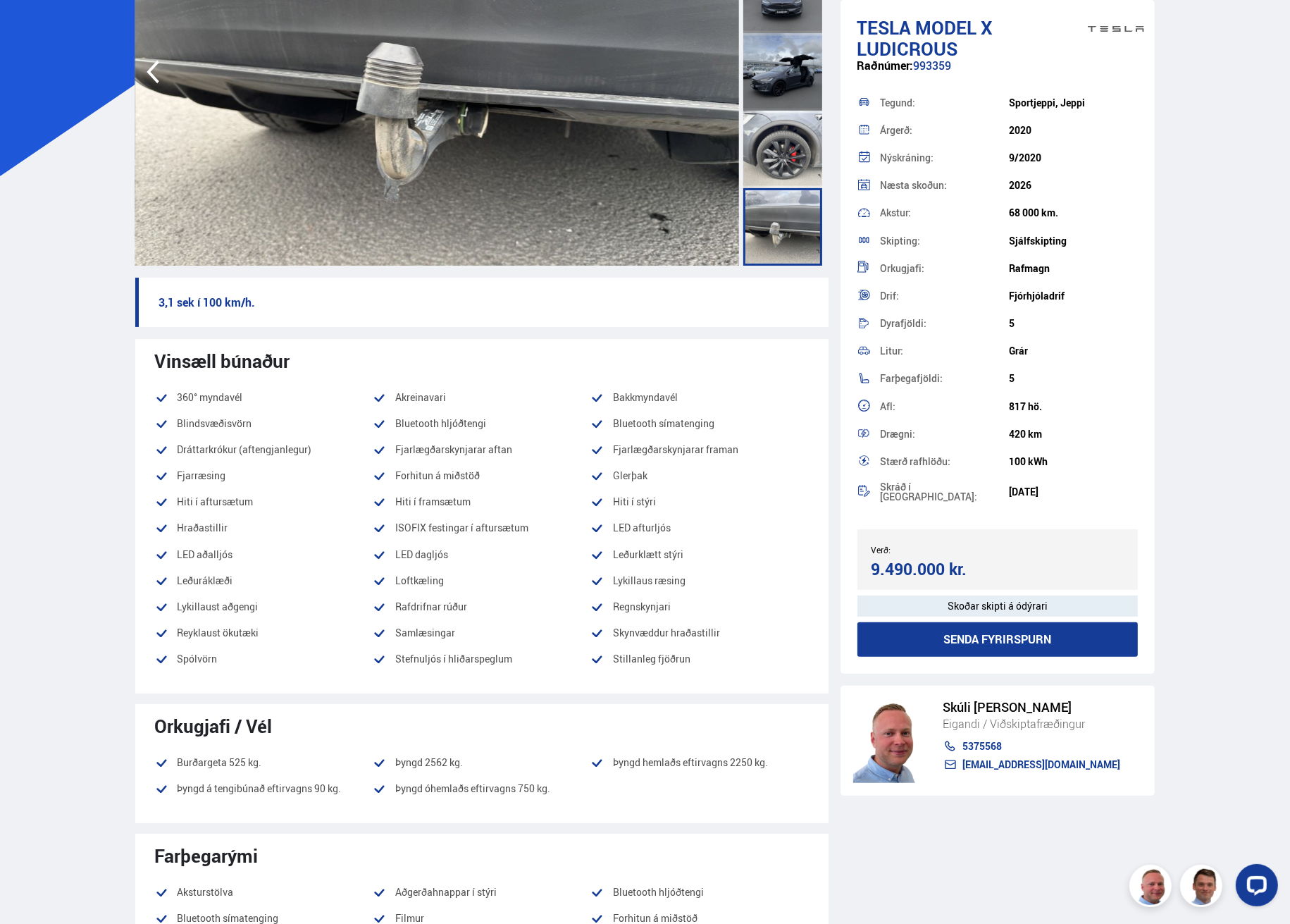
scroll to position [0, 0]
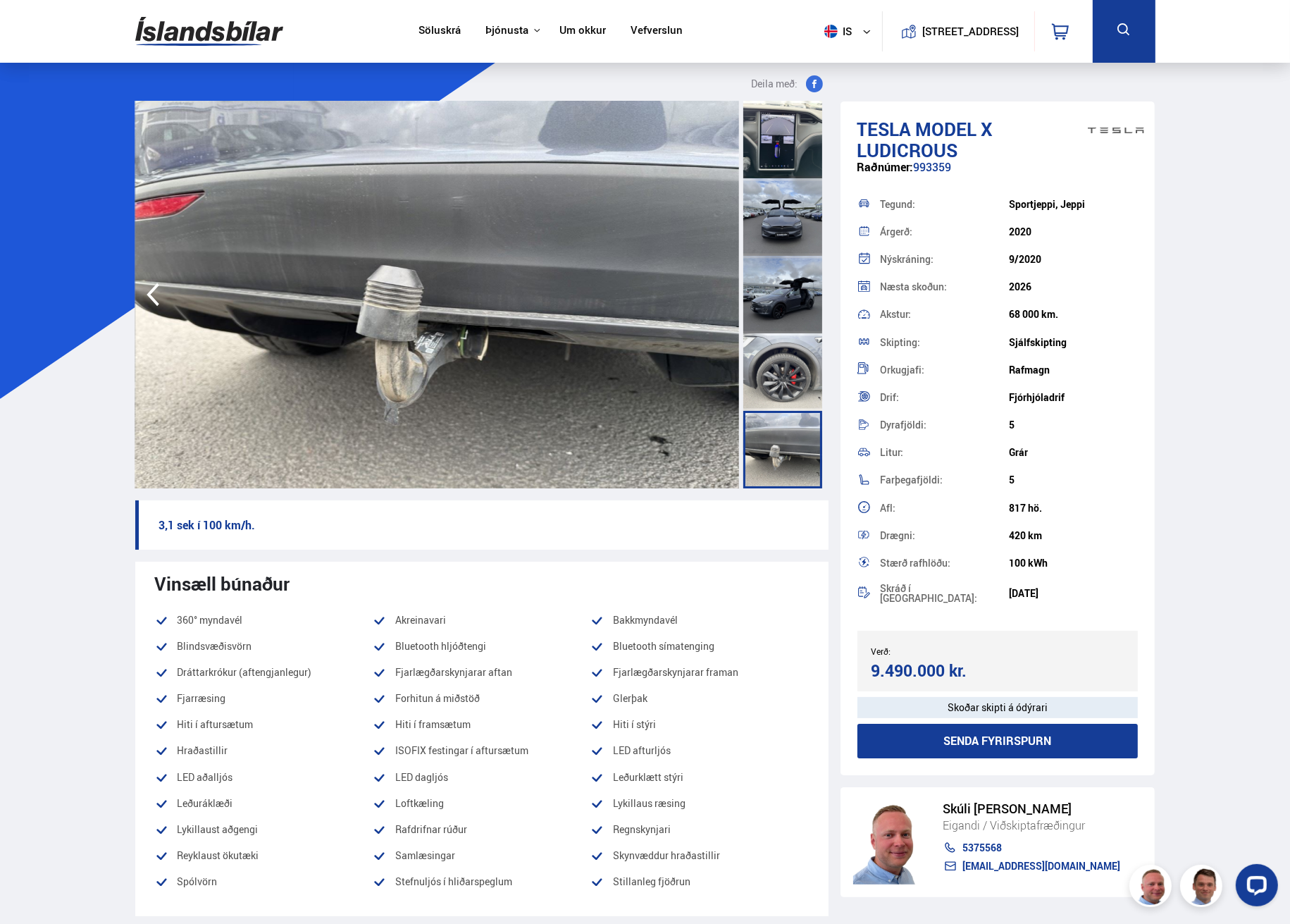
click at [800, 370] on div at bounding box center [783, 372] width 79 height 77
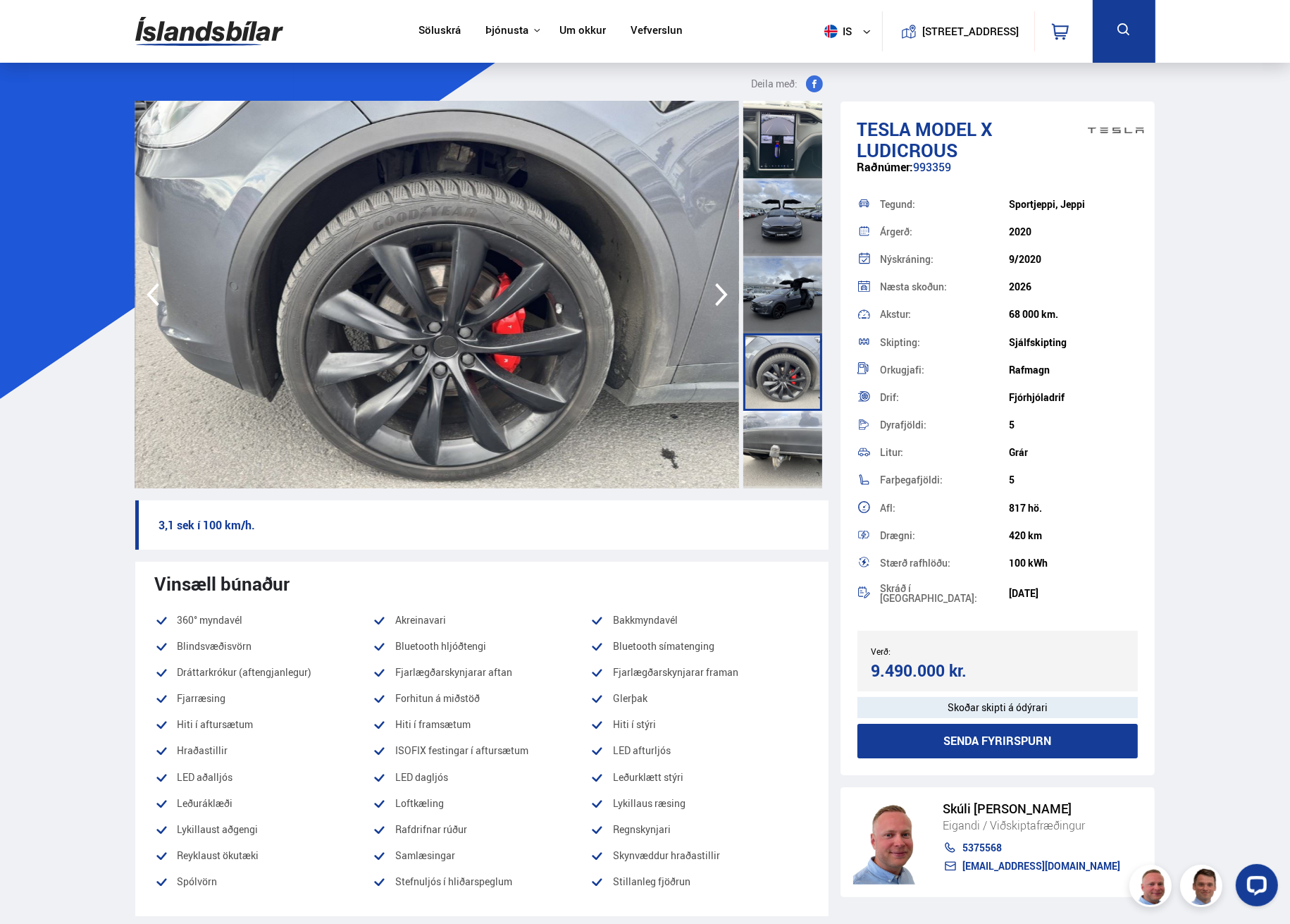
click at [785, 300] on div at bounding box center [783, 295] width 79 height 77
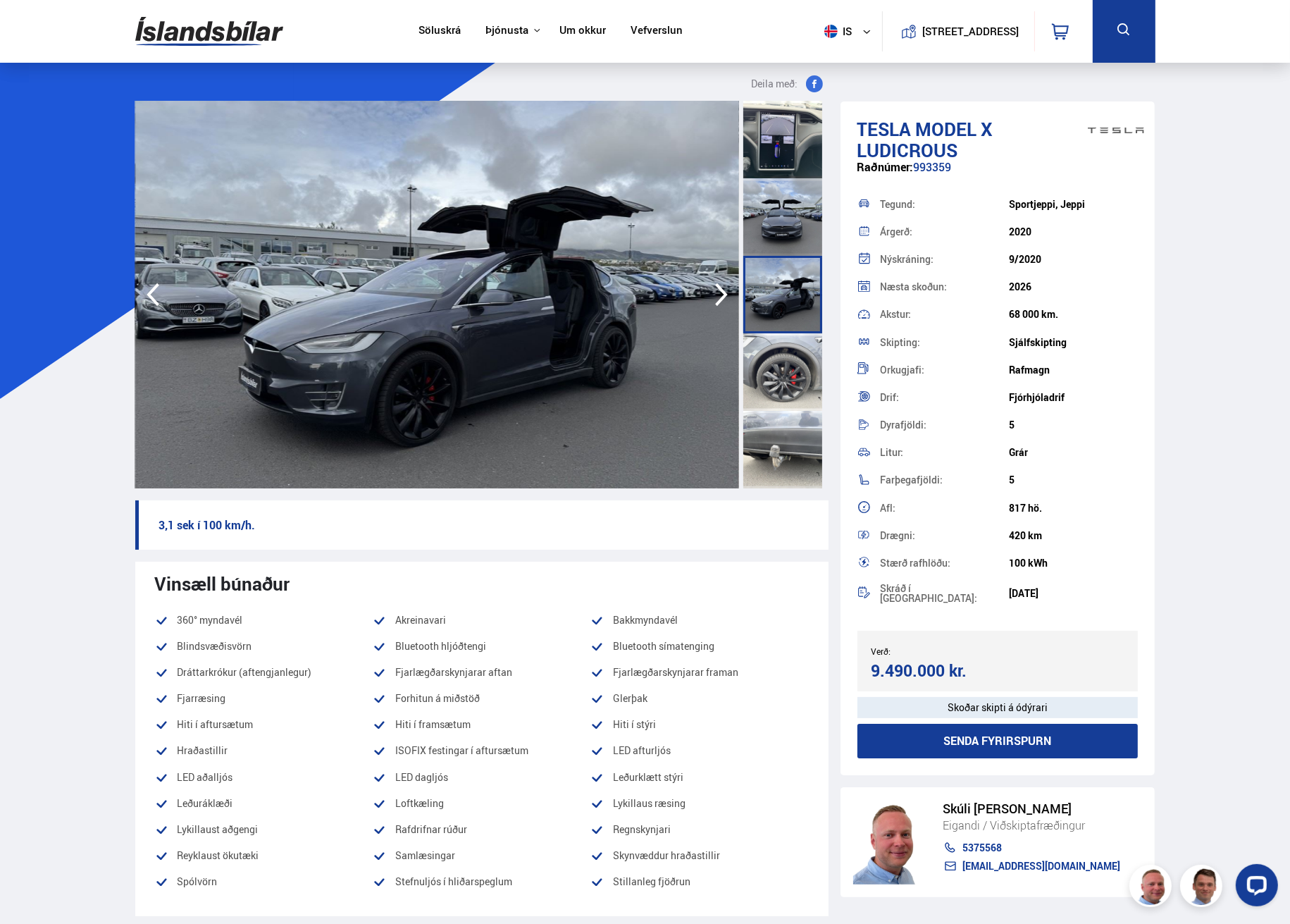
click at [717, 293] on icon "button" at bounding box center [721, 295] width 28 height 34
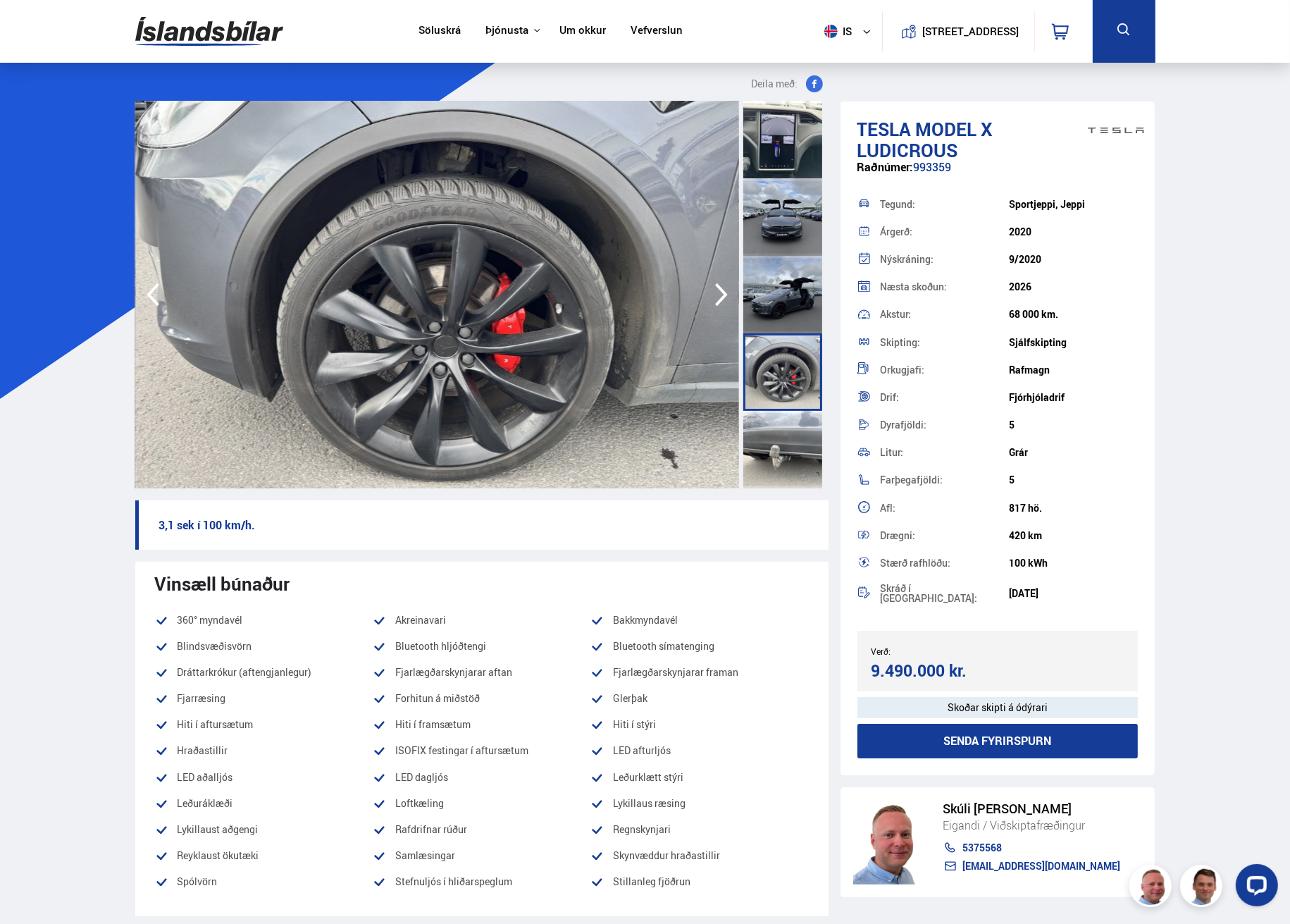
click at [719, 293] on icon "button" at bounding box center [721, 295] width 28 height 34
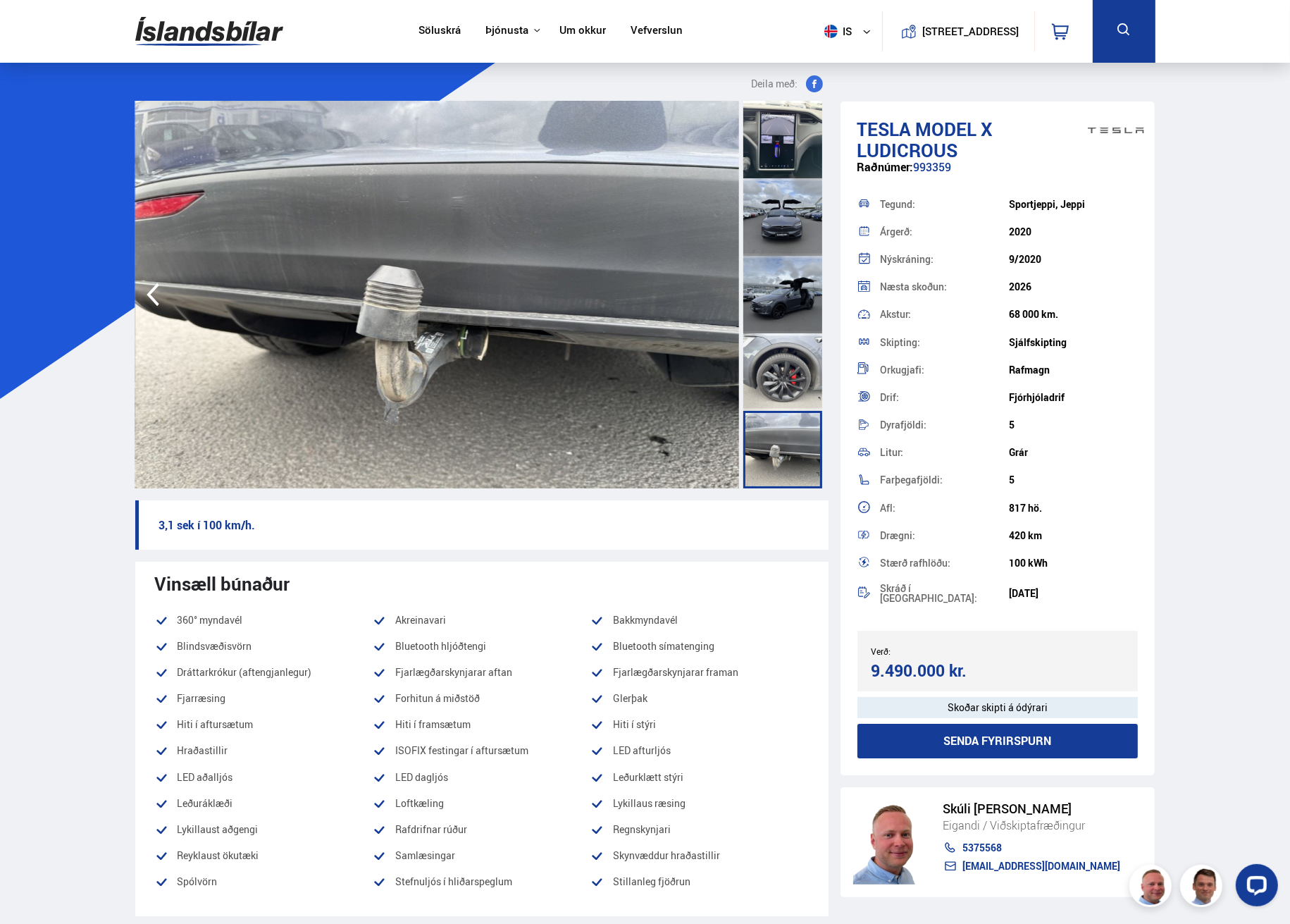
click at [719, 293] on img at bounding box center [437, 295] width 604 height 387
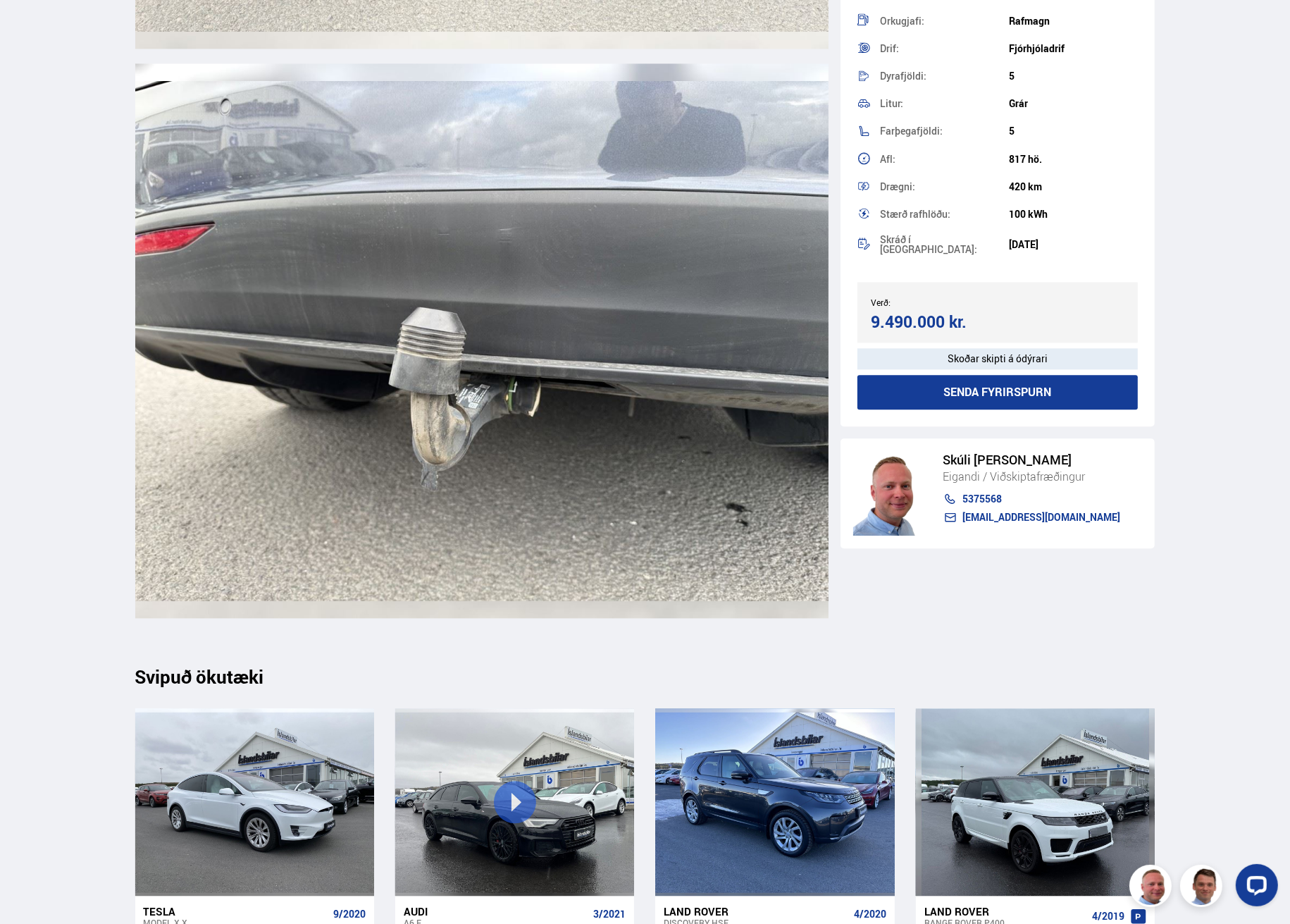
scroll to position [16843, 0]
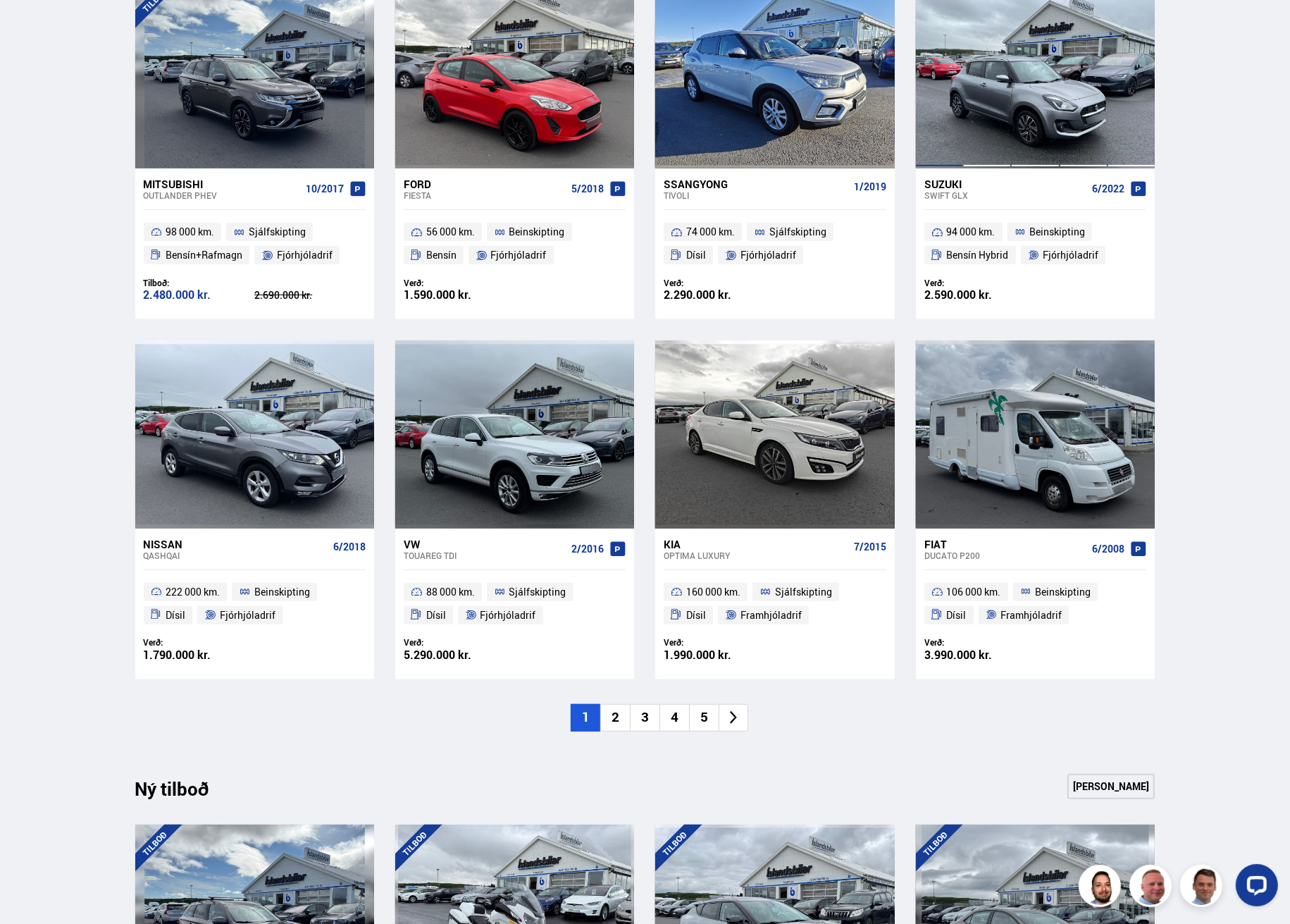
scroll to position [709, 0]
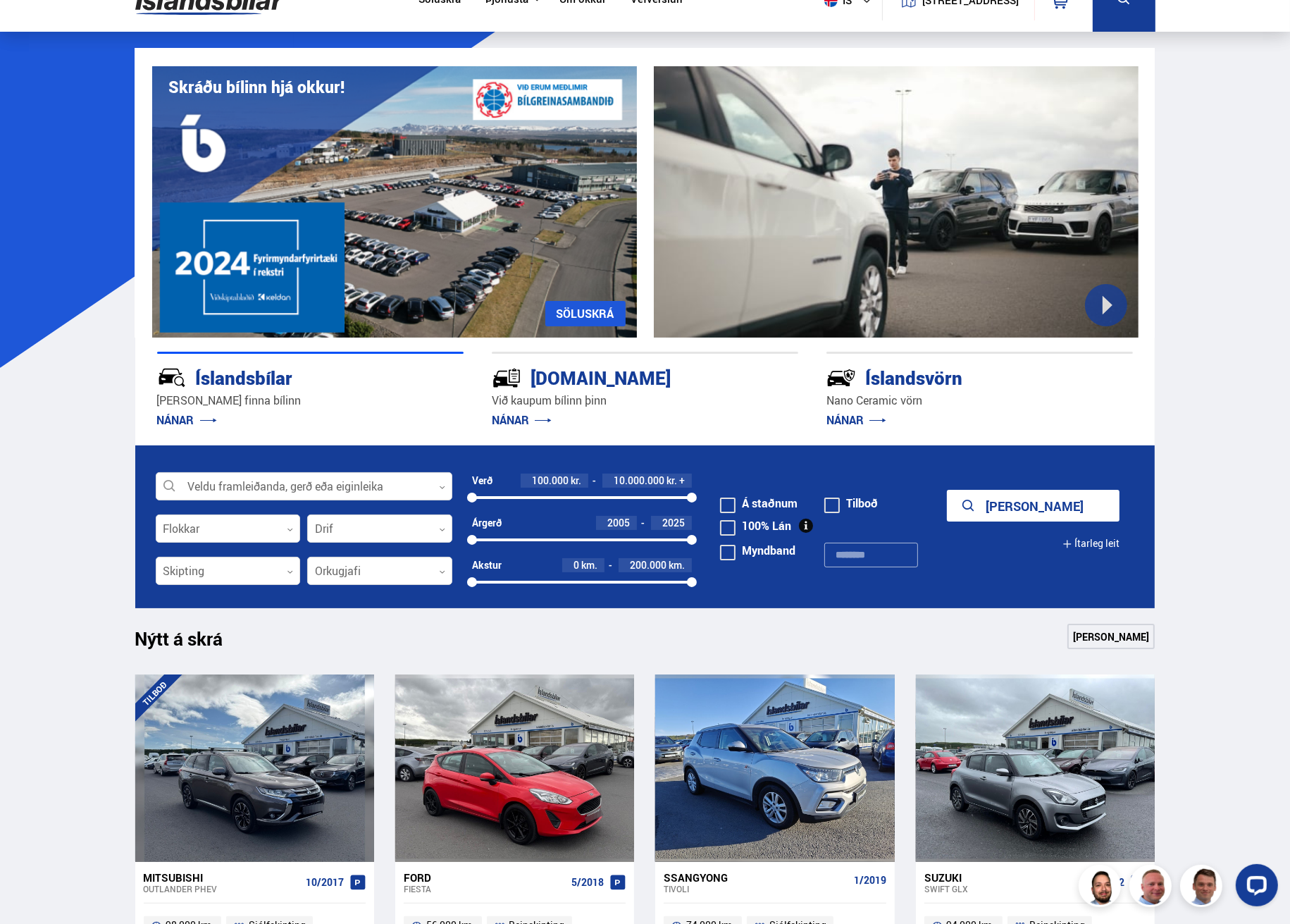
scroll to position [71, 0]
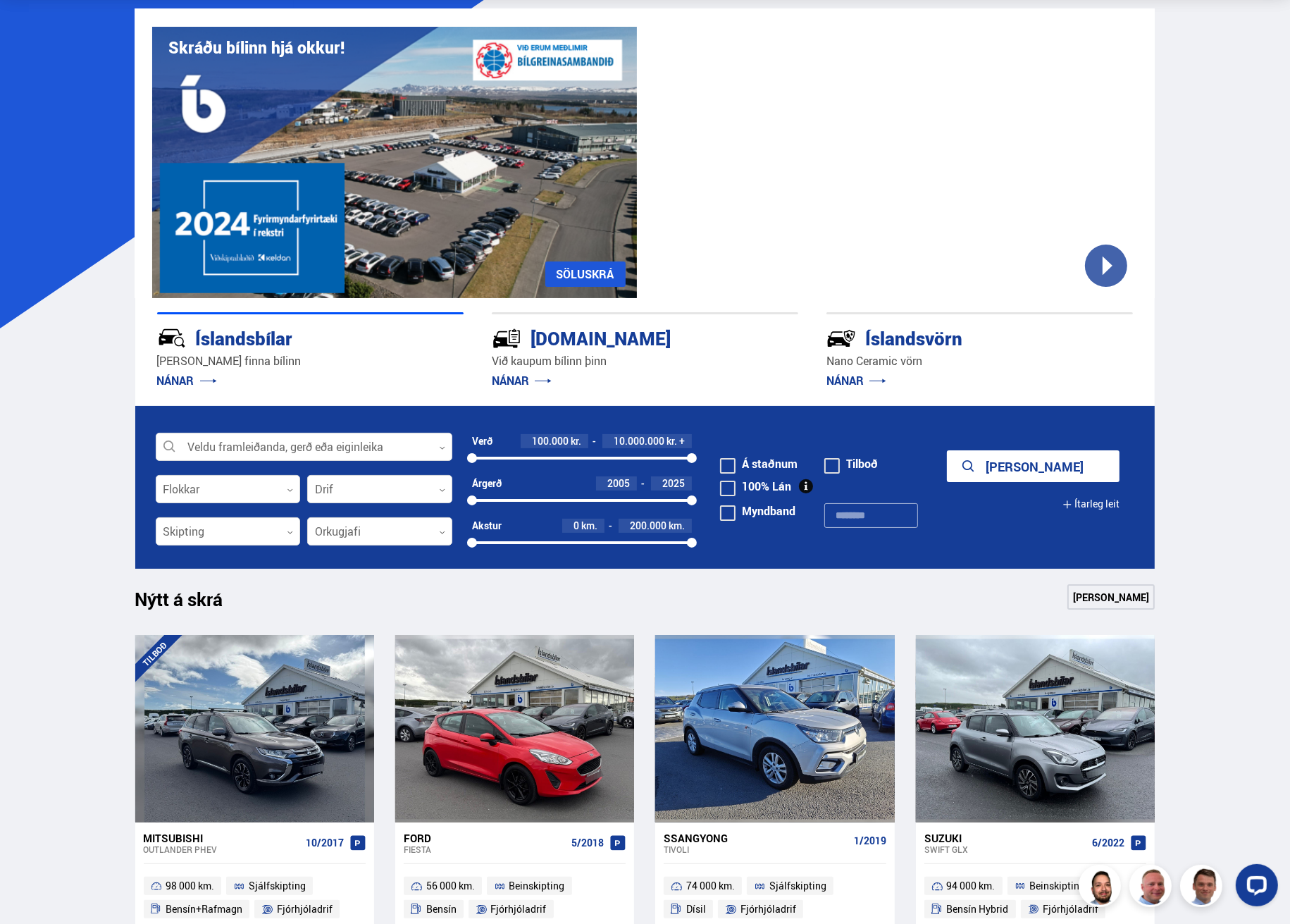
click at [901, 339] on div "Íslandsvörn" at bounding box center [955, 337] width 257 height 25
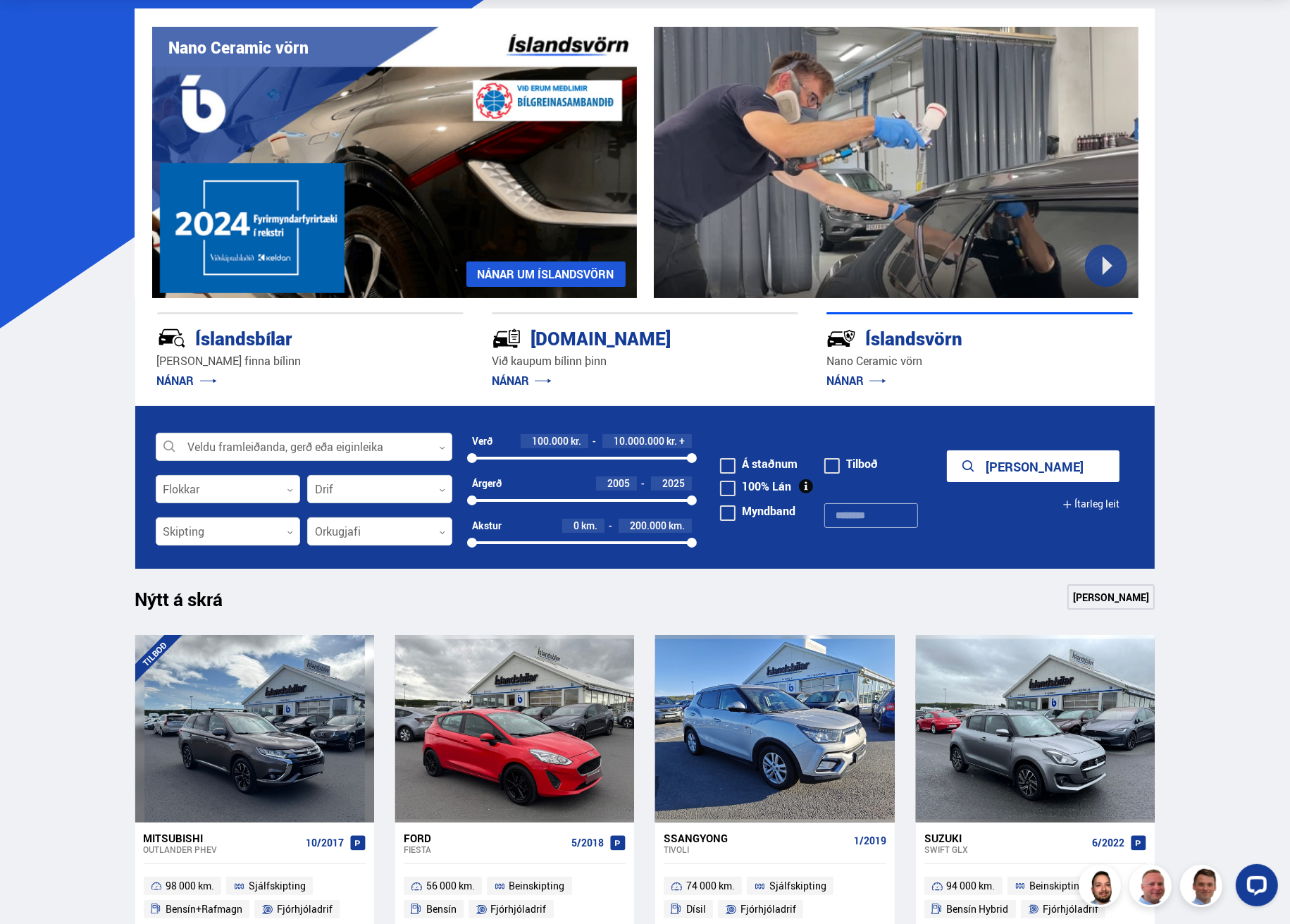
click at [852, 379] on link "NÁNAR" at bounding box center [856, 380] width 60 height 16
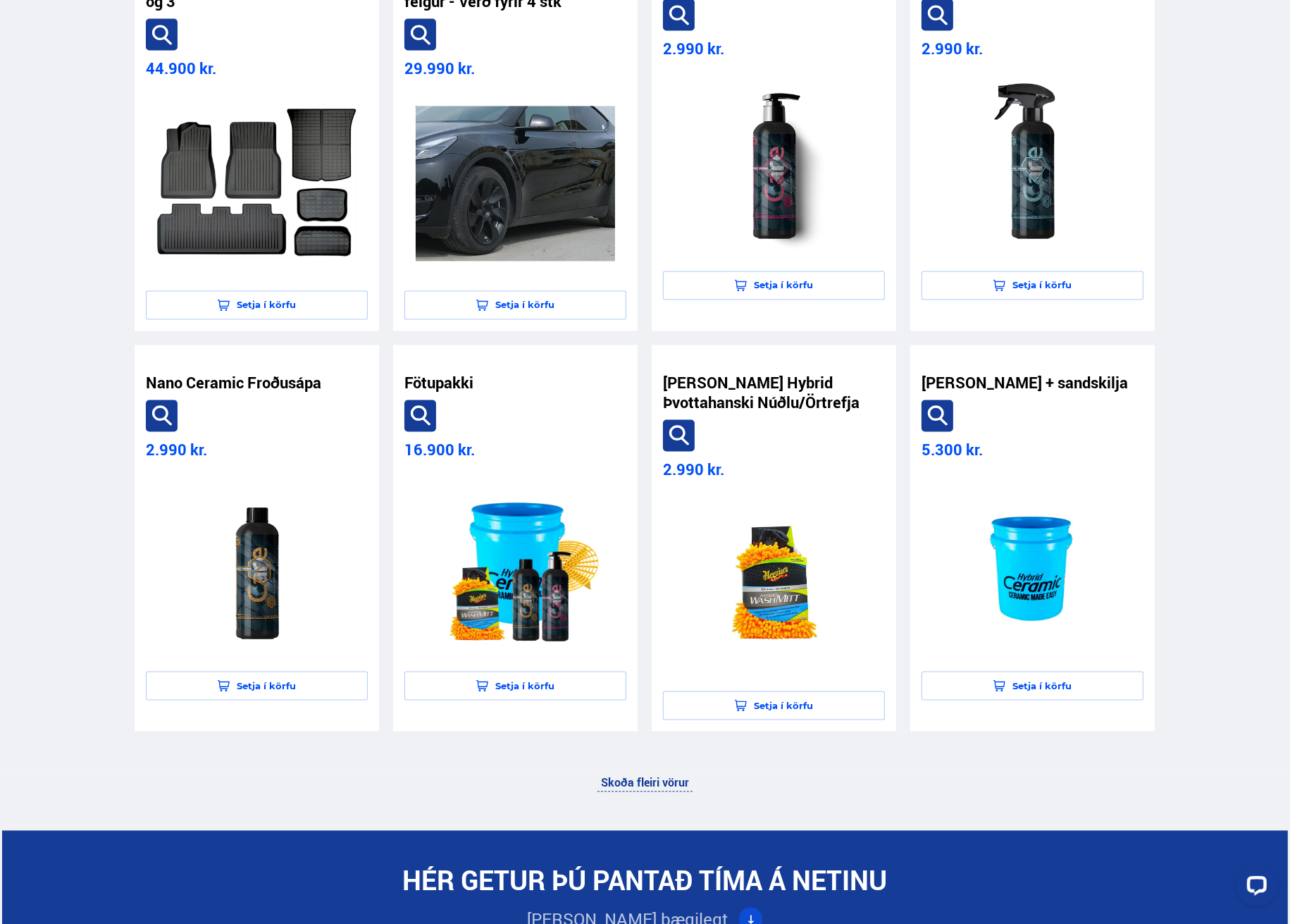
scroll to position [2889, 0]
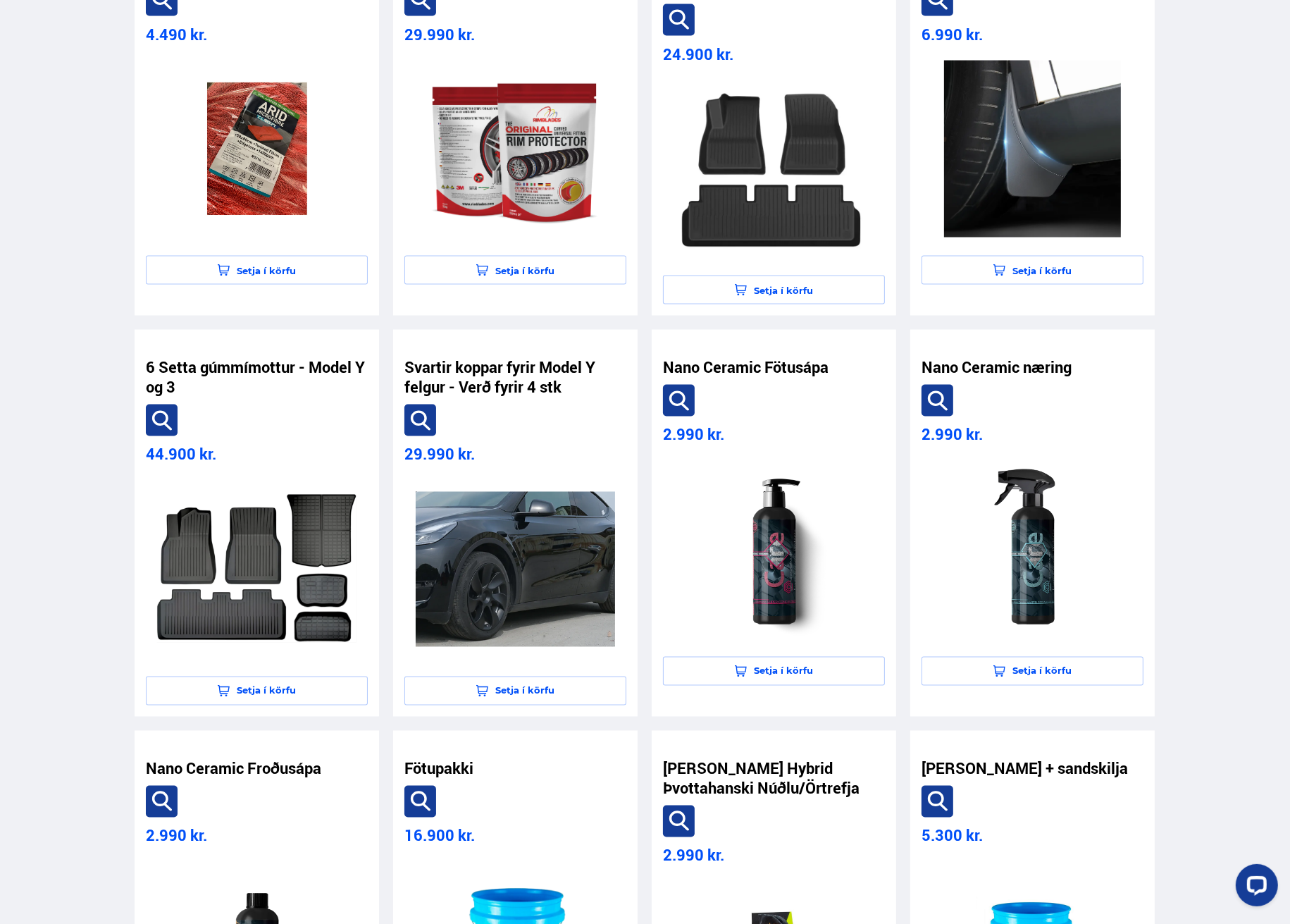
click at [1226, 238] on section "Þurrkhandklæði örtrefja 4.490 kr. Setja í körfu Felguvörn Rim Blades 29.990 kr.…" at bounding box center [645, 526] width 1286 height 1268
